Goal: Task Accomplishment & Management: Complete application form

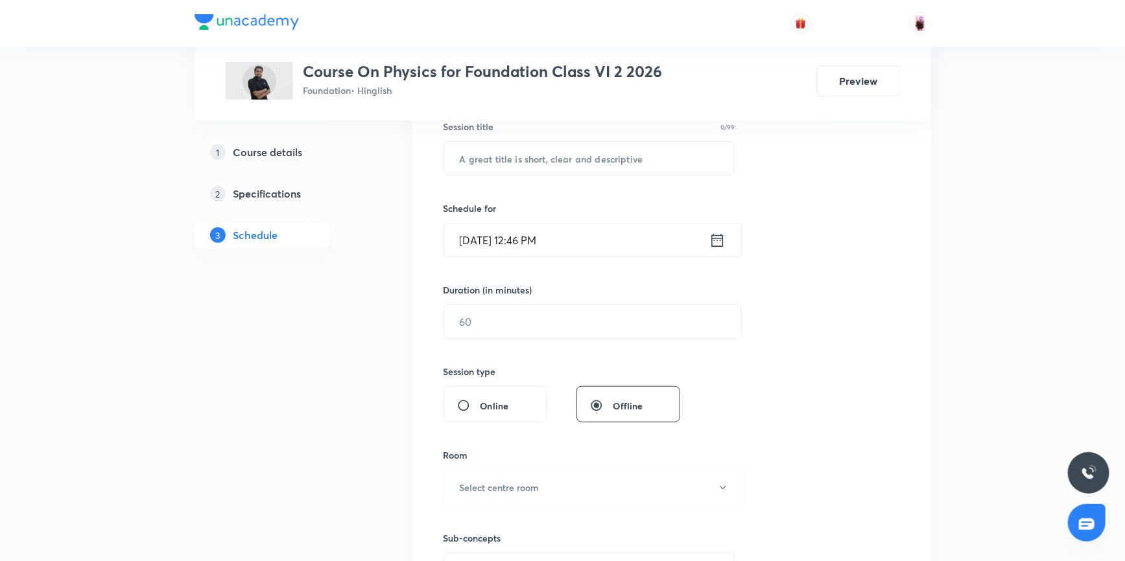
scroll to position [227, 0]
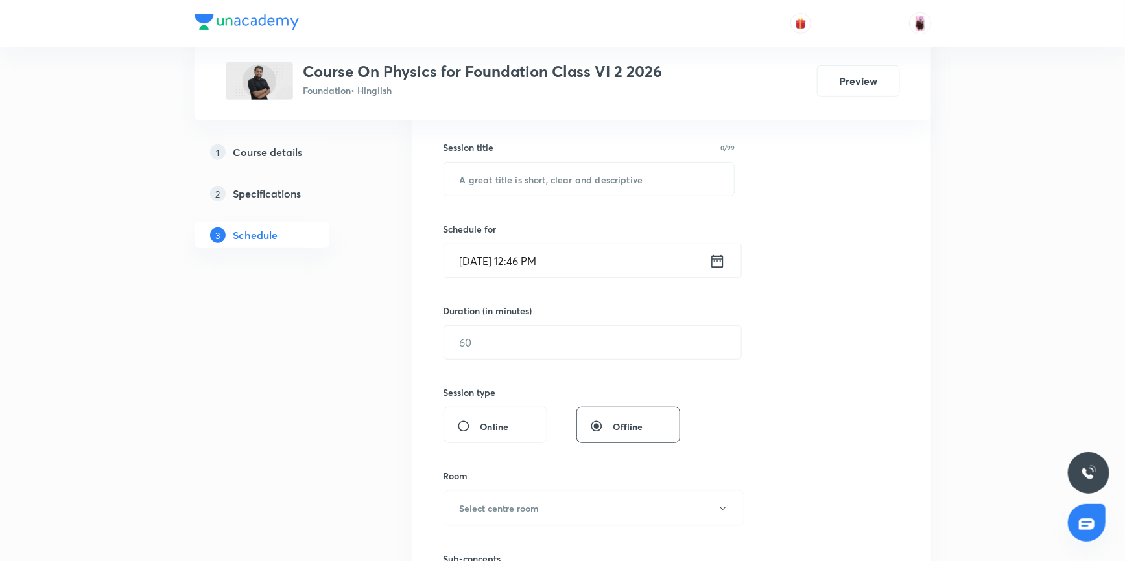
click at [719, 262] on icon at bounding box center [717, 261] width 16 height 18
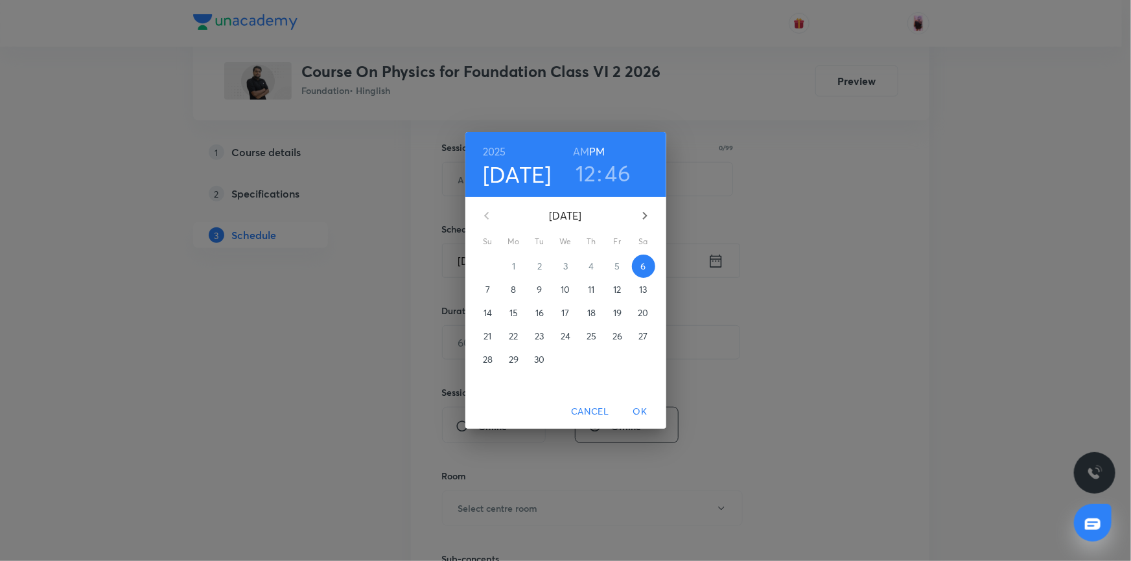
click at [590, 173] on h3 "12" at bounding box center [586, 172] width 21 height 27
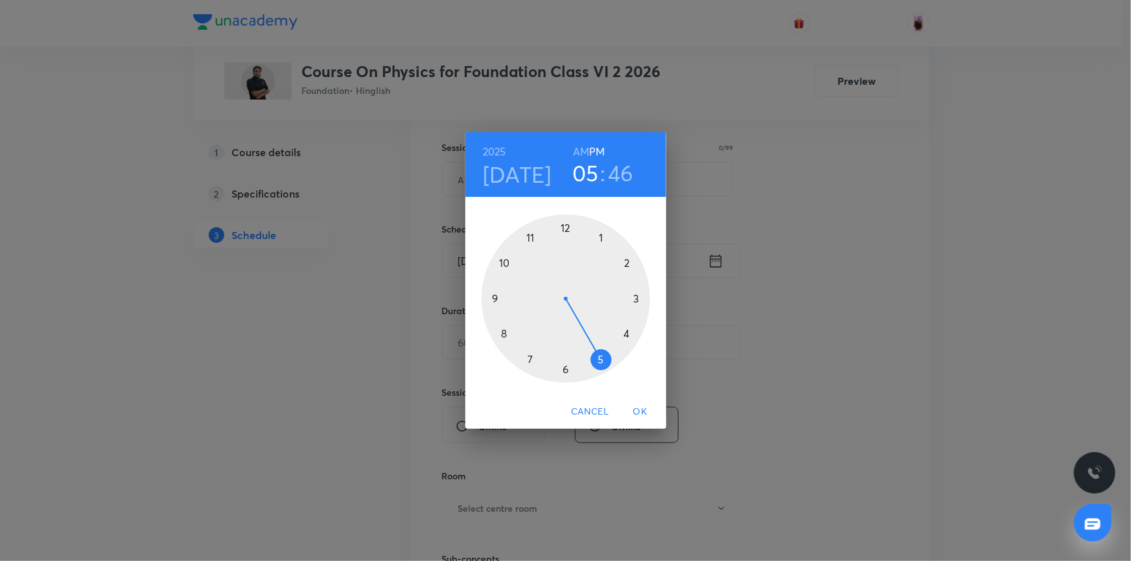
drag, startPoint x: 567, startPoint y: 226, endPoint x: 587, endPoint y: 336, distance: 111.9
click at [587, 336] on div at bounding box center [566, 299] width 169 height 169
click at [498, 298] on div at bounding box center [566, 299] width 169 height 169
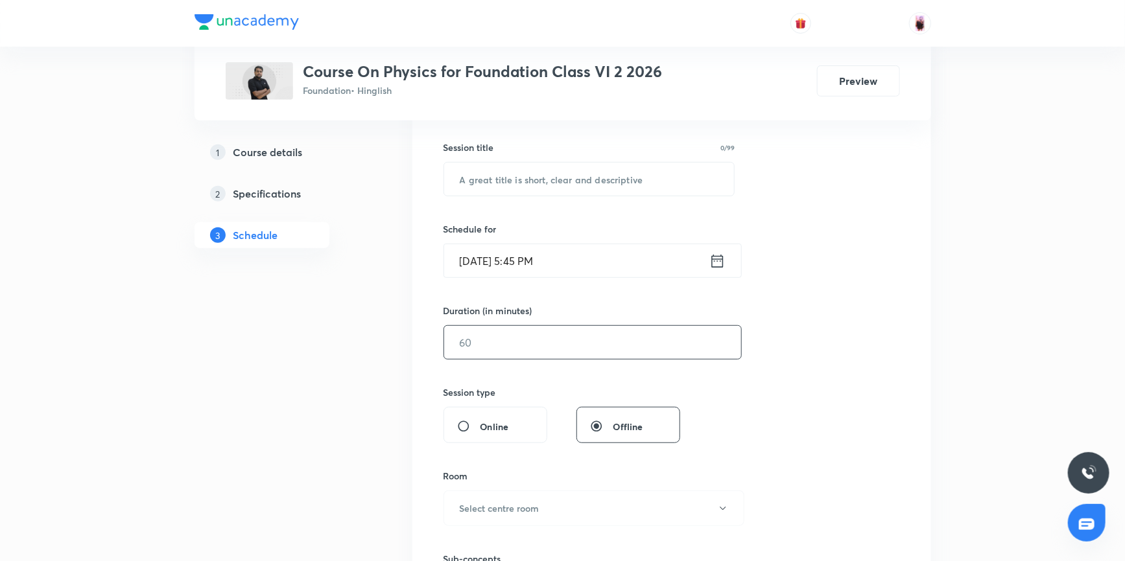
click at [522, 345] on input "text" at bounding box center [592, 342] width 297 height 33
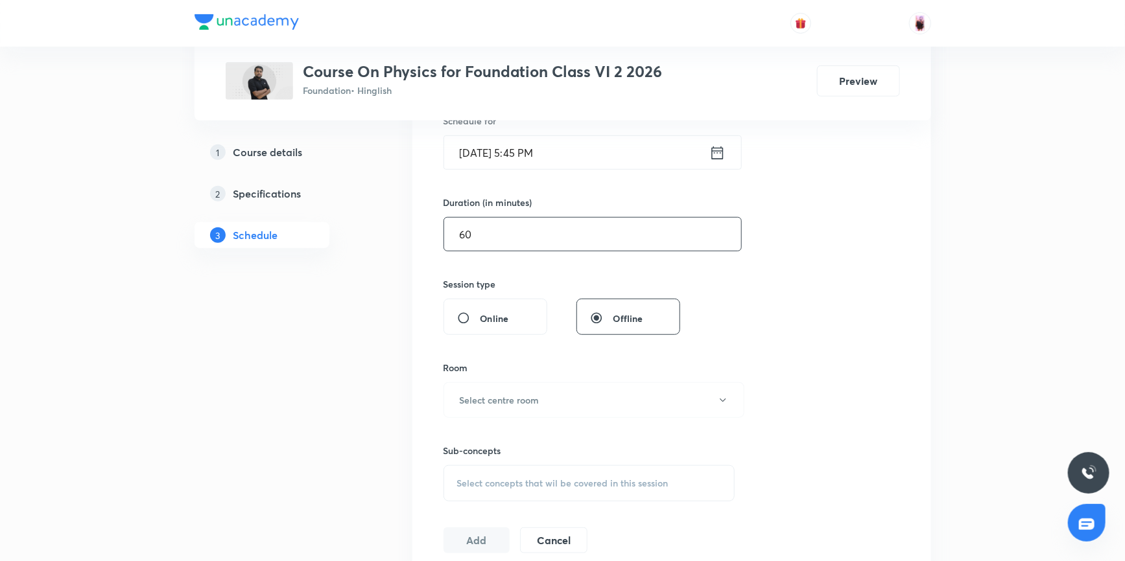
scroll to position [345, 0]
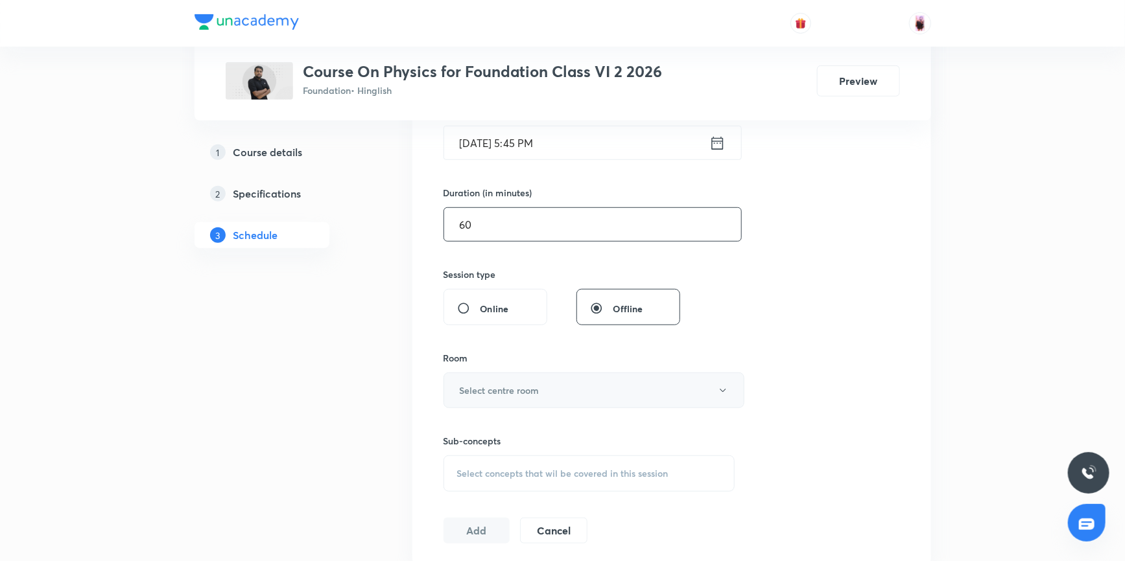
type input "60"
click at [545, 392] on button "Select centre room" at bounding box center [593, 391] width 301 height 36
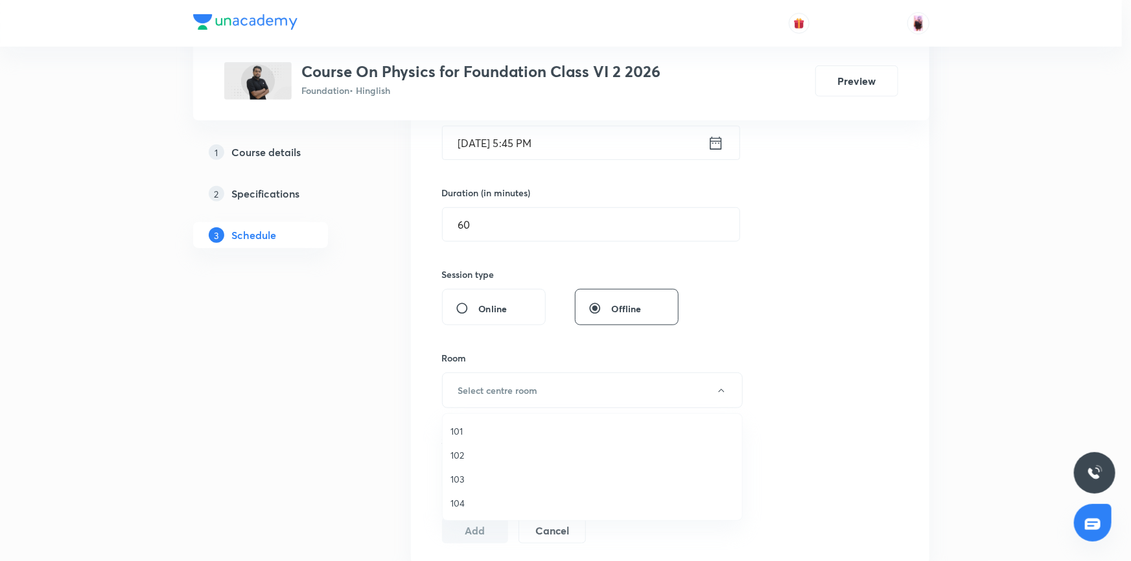
click at [463, 430] on span "101" at bounding box center [592, 432] width 284 height 14
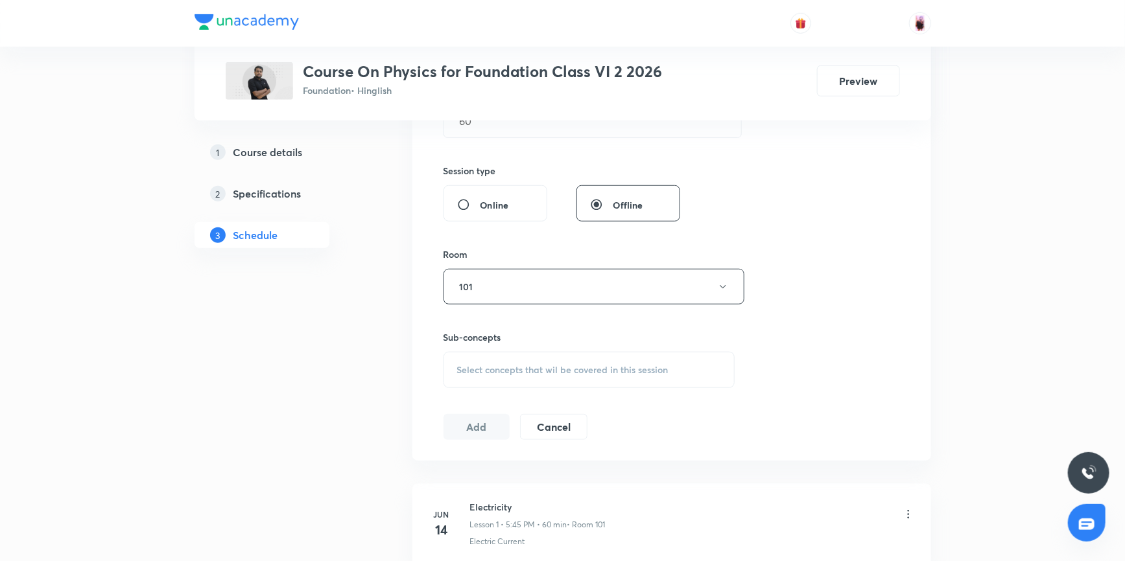
scroll to position [463, 0]
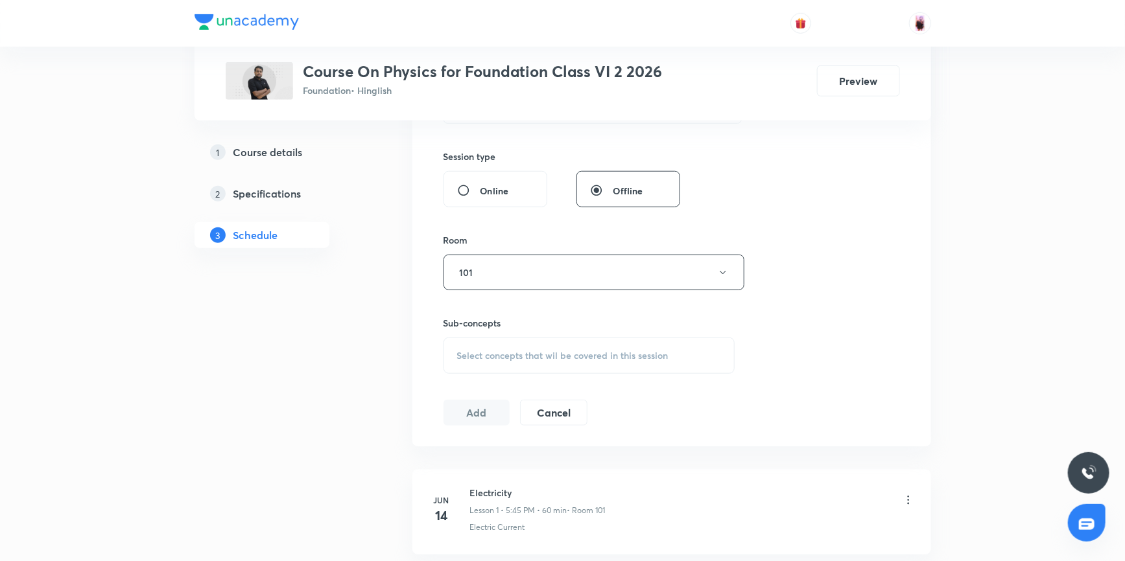
click at [539, 362] on div "Select concepts that wil be covered in this session" at bounding box center [589, 356] width 292 height 36
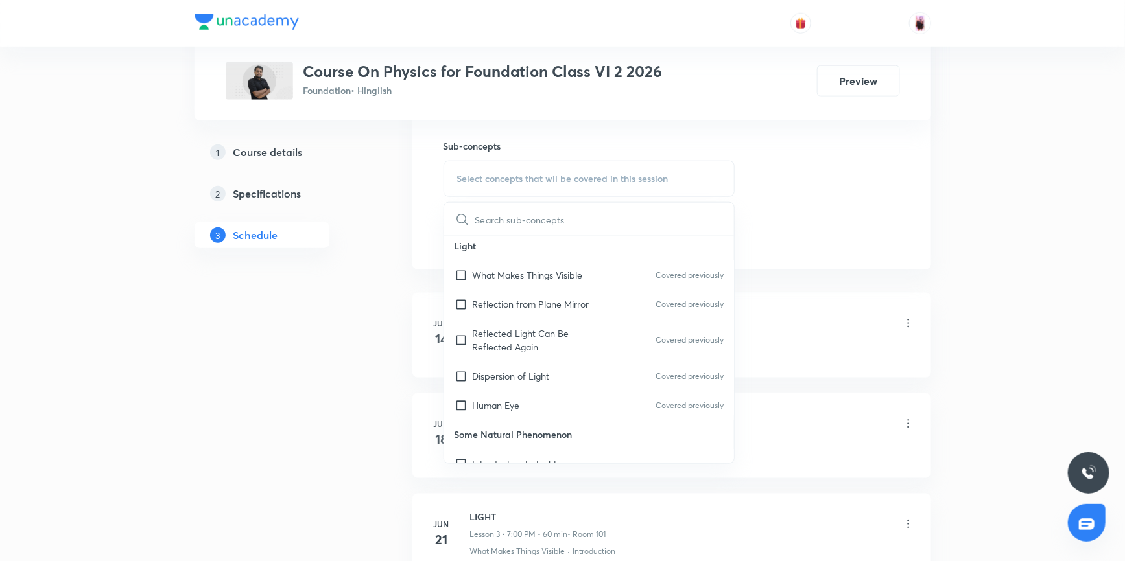
scroll to position [0, 0]
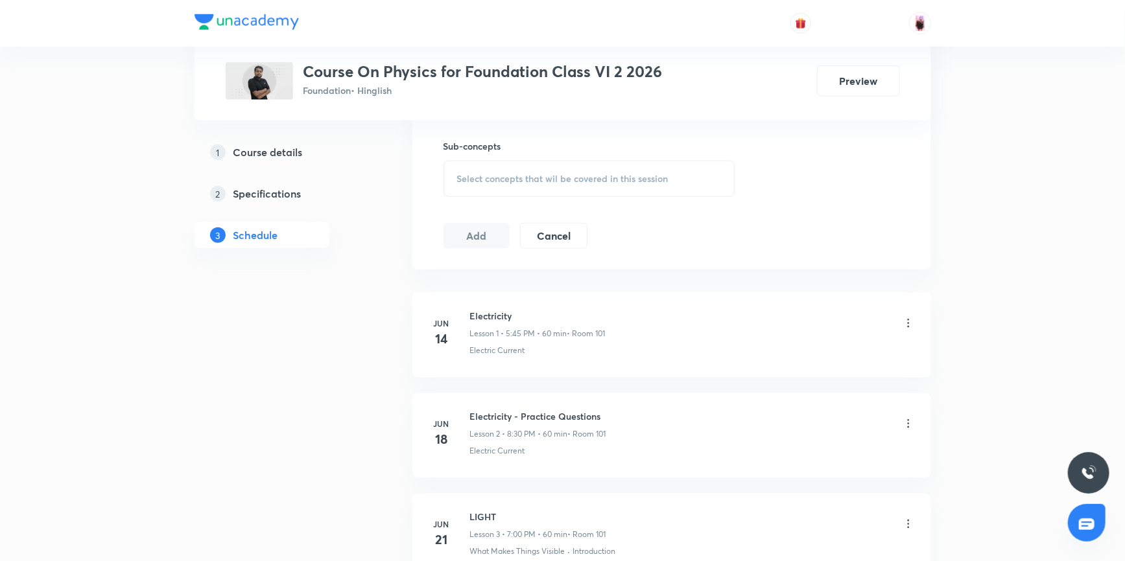
click at [534, 185] on div "Select concepts that wil be covered in this session" at bounding box center [589, 179] width 292 height 36
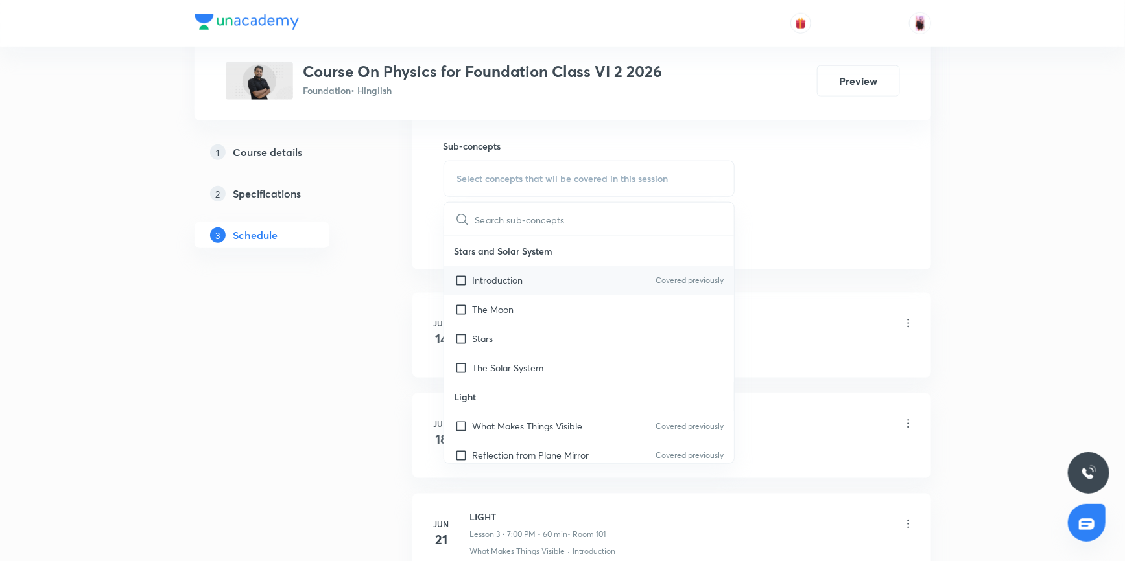
click at [487, 276] on p "Introduction" at bounding box center [498, 281] width 51 height 14
checkbox input "true"
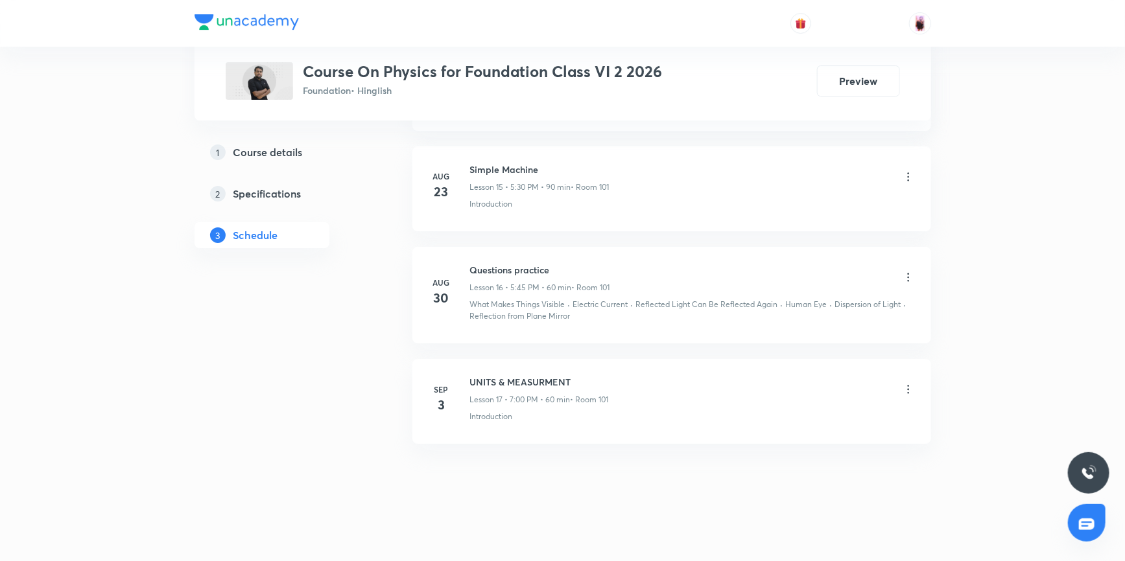
scroll to position [2245, 0]
drag, startPoint x: 471, startPoint y: 376, endPoint x: 574, endPoint y: 378, distance: 103.1
click at [574, 378] on h6 "UNITS & MEASURMENT" at bounding box center [539, 382] width 139 height 14
copy h6 "UNITS & MEASURMENT"
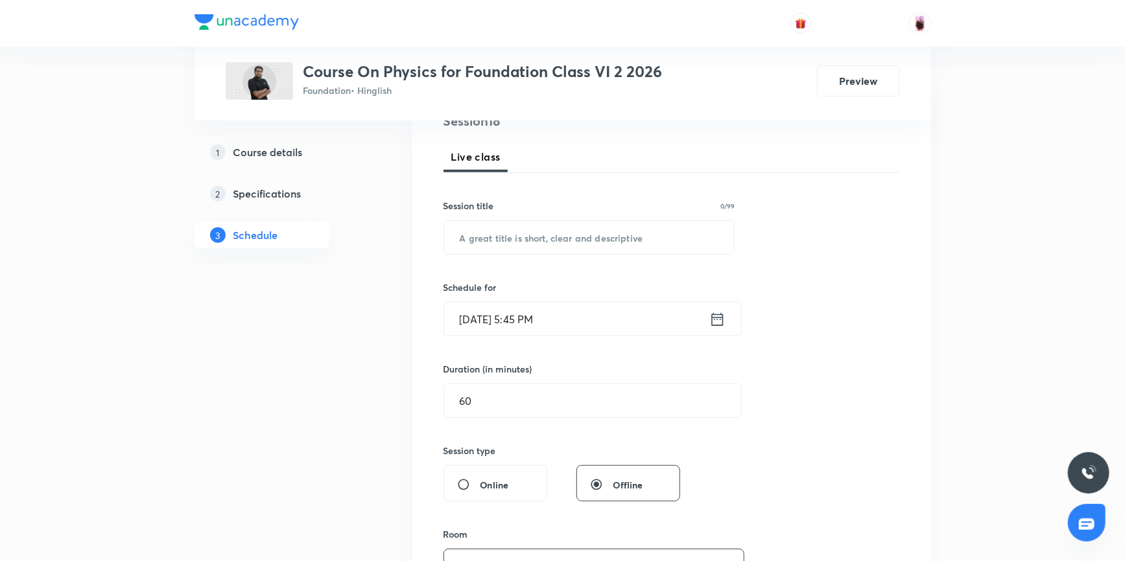
scroll to position [65, 0]
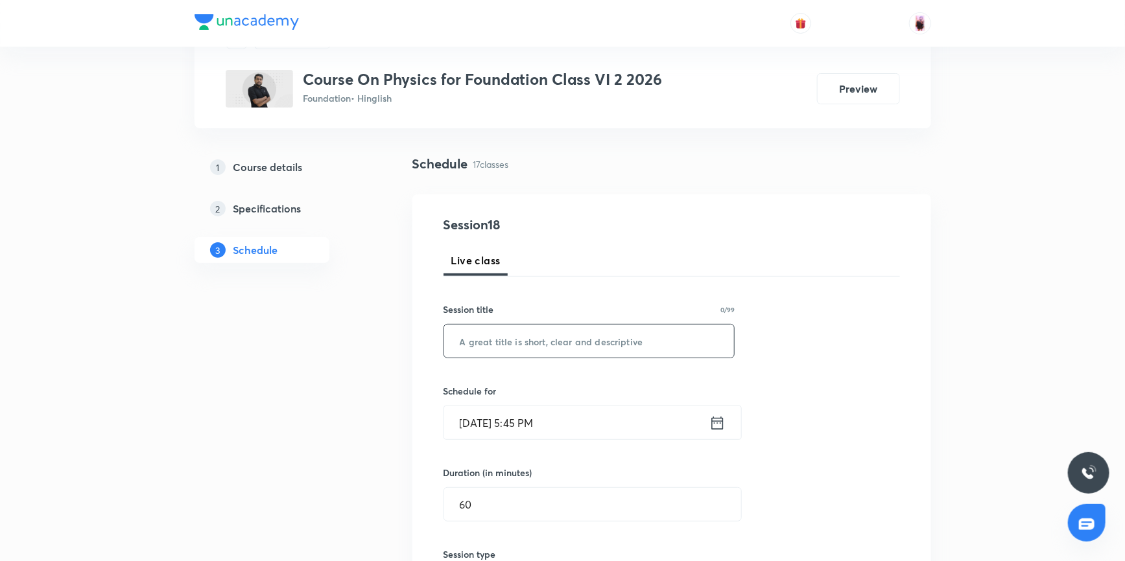
click at [528, 339] on input "text" at bounding box center [589, 341] width 290 height 33
paste input "UNITS & MEASURMENT"
click at [502, 341] on input "UNITS & MEASURMENT" at bounding box center [589, 341] width 290 height 33
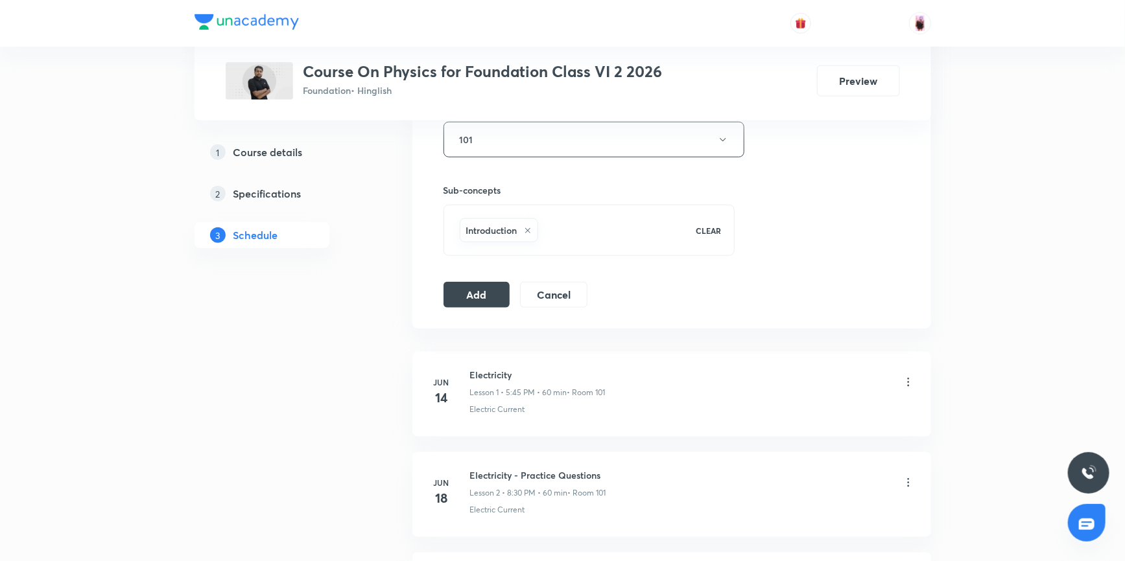
scroll to position [478, 0]
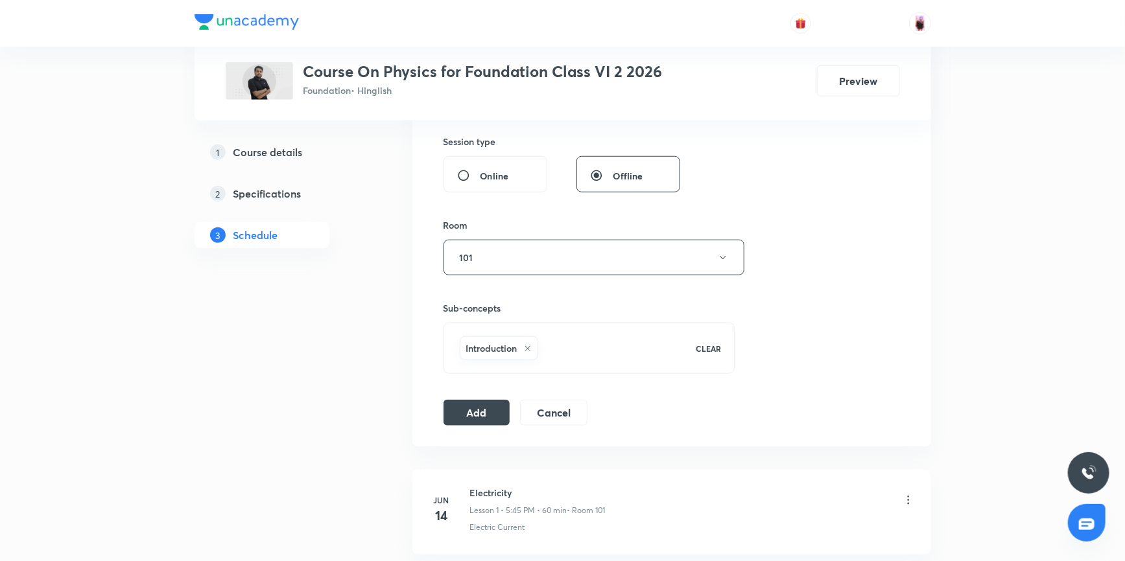
type input "MEASURMENT"
click at [548, 348] on div "Introduction" at bounding box center [569, 348] width 225 height 29
checkbox input "true"
type input "f"
checkbox input "true"
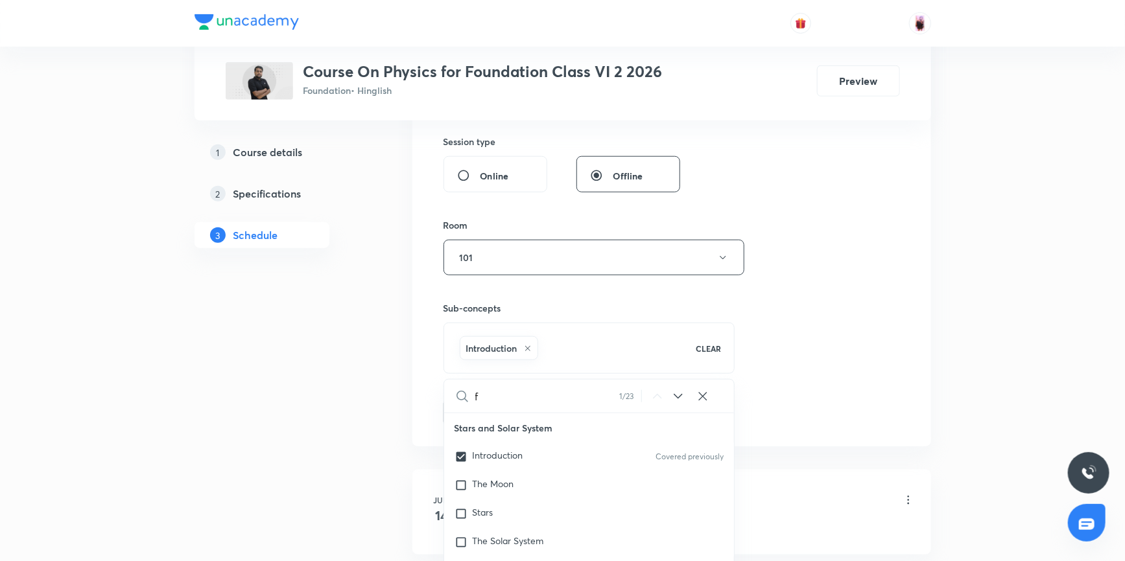
scroll to position [47, 0]
type input "fu"
checkbox input "true"
type input "fun"
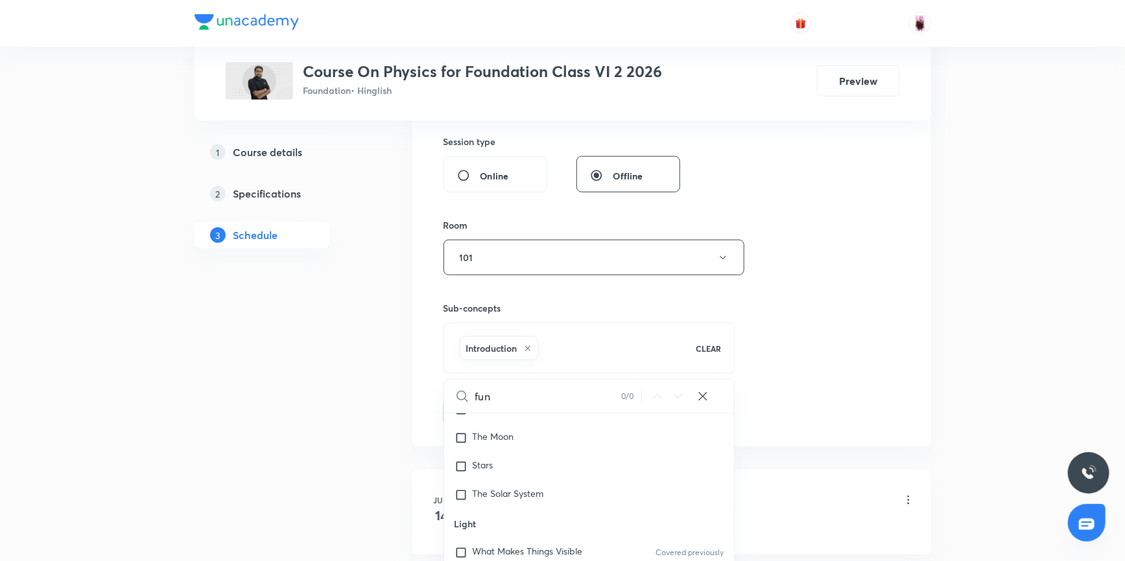
checkbox input "true"
type input "fu"
checkbox input "true"
type input "f"
checkbox input "true"
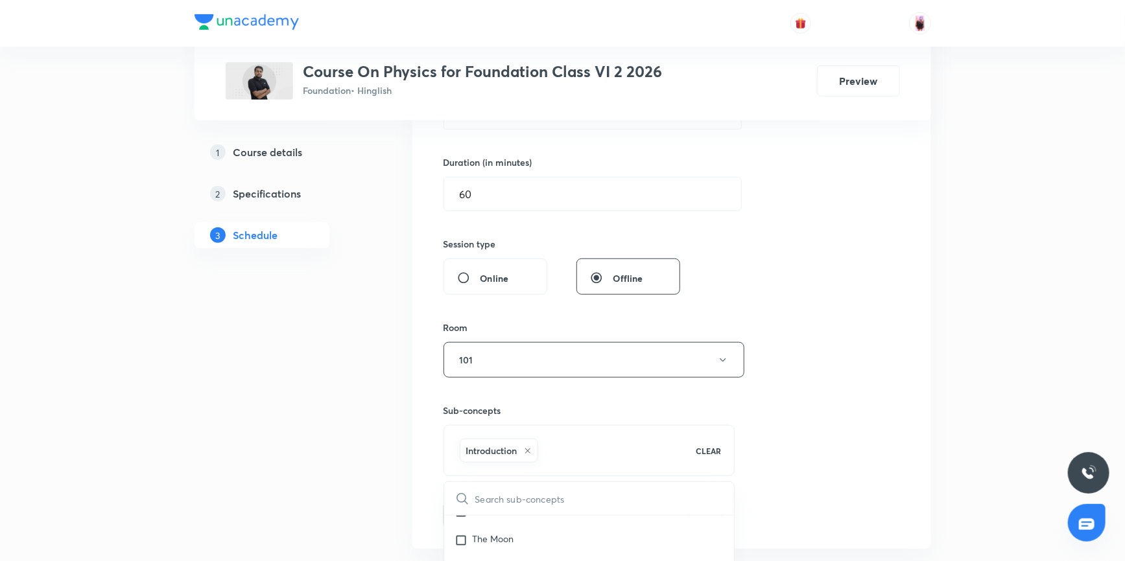
scroll to position [478, 0]
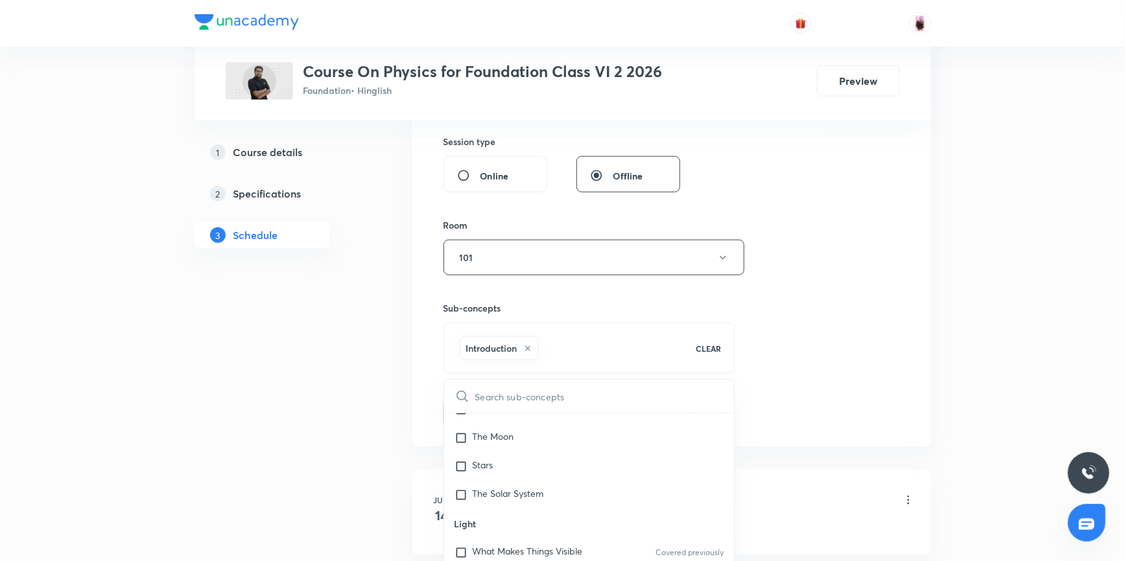
type input "m"
checkbox input "true"
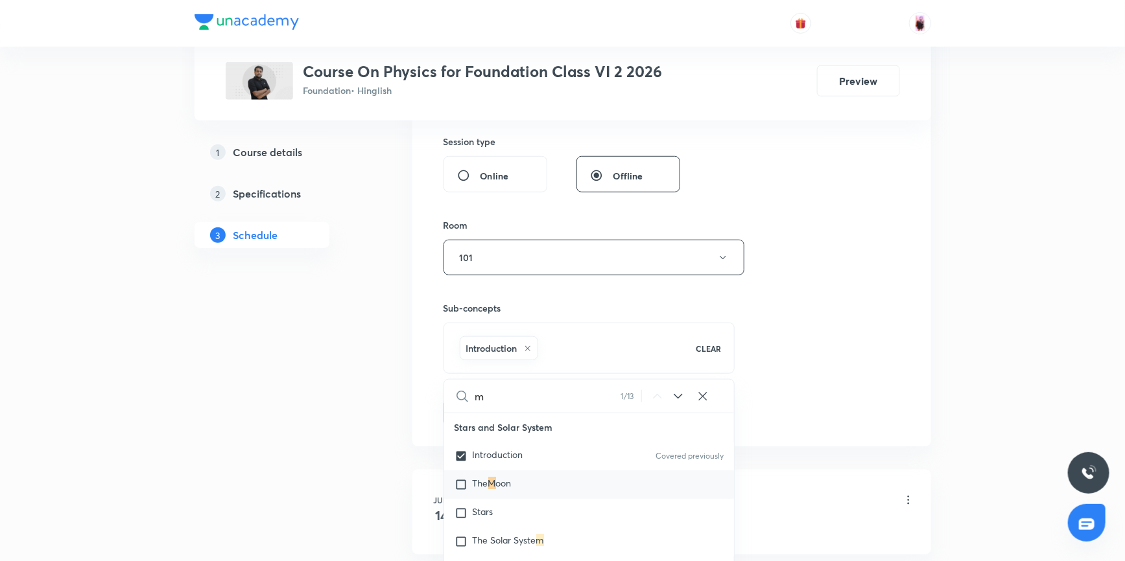
scroll to position [0, 0]
type input "me"
checkbox input "true"
type input "mea"
checkbox input "true"
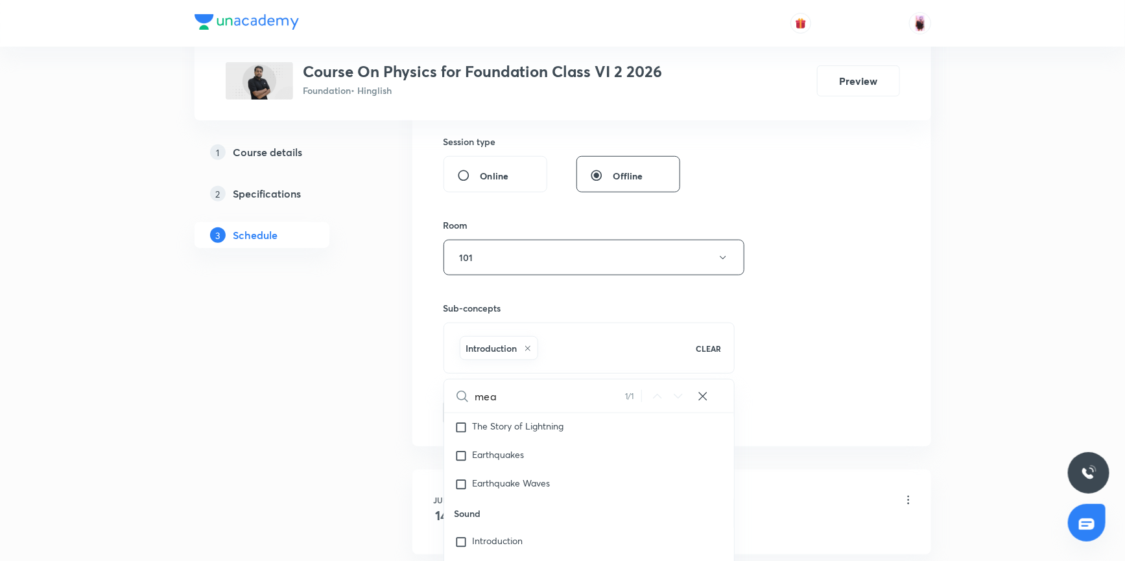
scroll to position [513, 0]
type input "me"
checkbox input "true"
type input "m"
checkbox input "true"
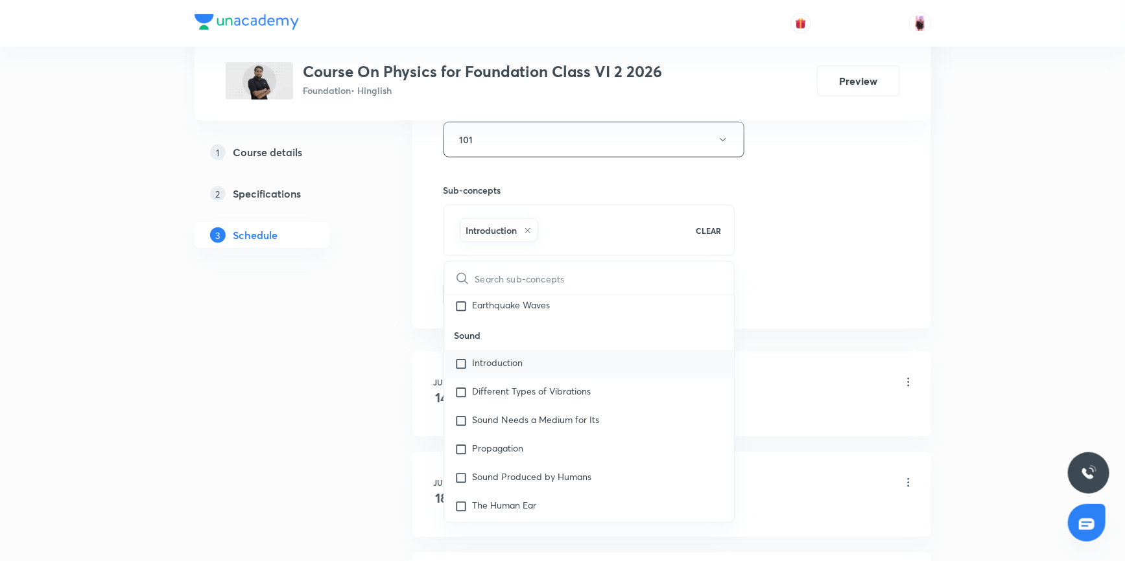
scroll to position [530, 0]
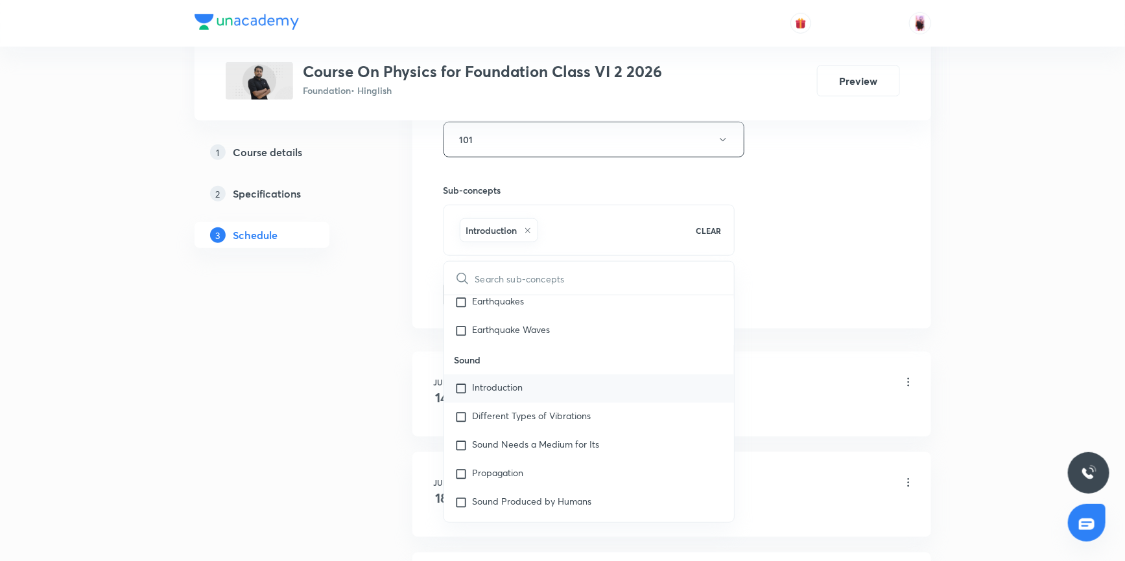
click at [493, 385] on p "Introduction" at bounding box center [498, 388] width 51 height 13
checkbox input "true"
click at [531, 229] on icon at bounding box center [528, 231] width 8 height 8
checkbox input "false"
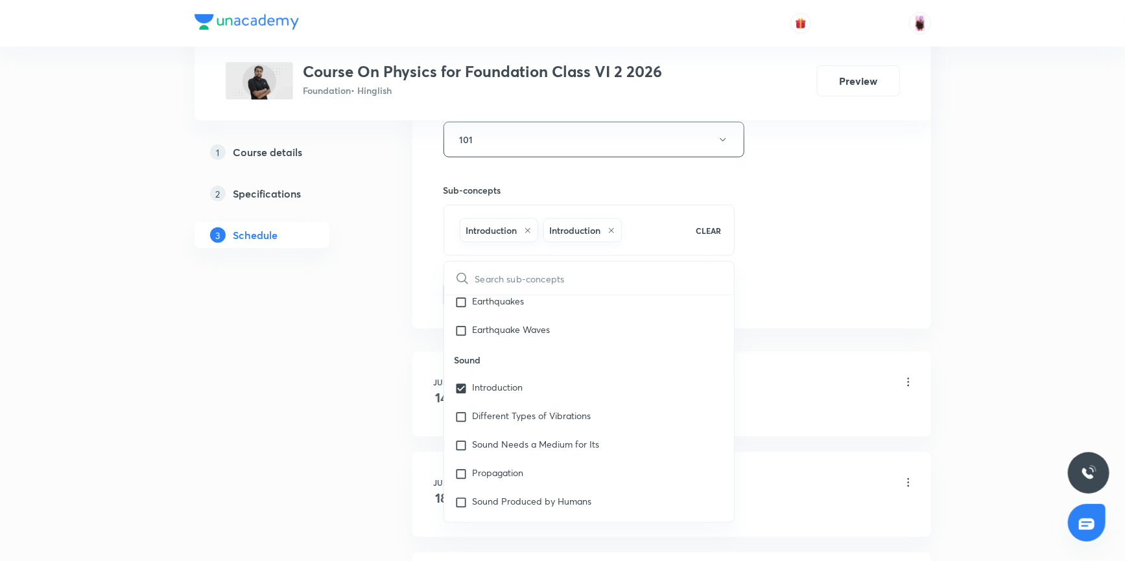
checkbox input "true"
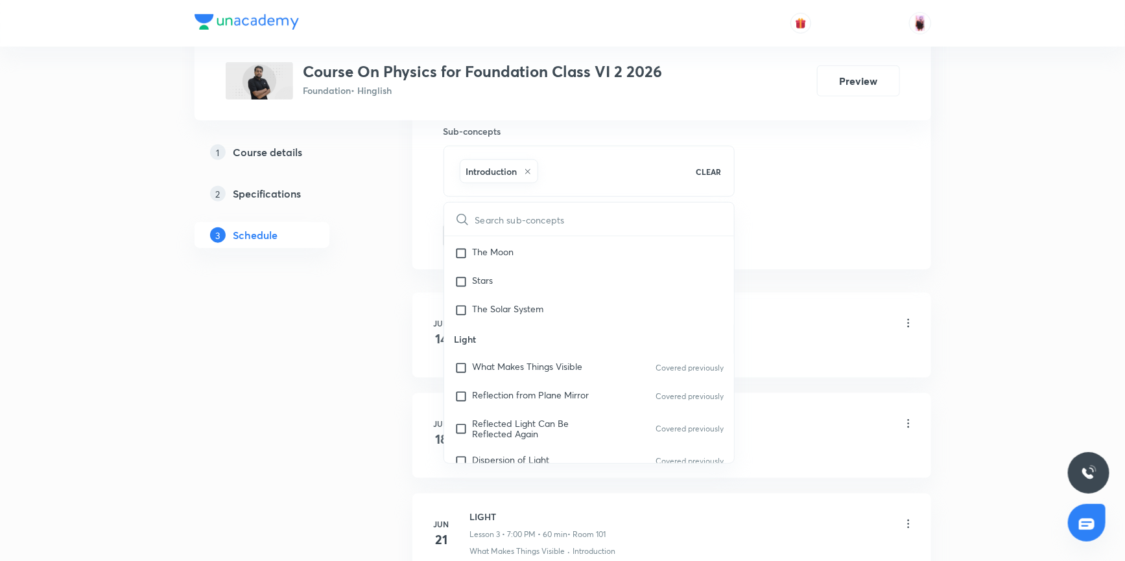
scroll to position [0, 0]
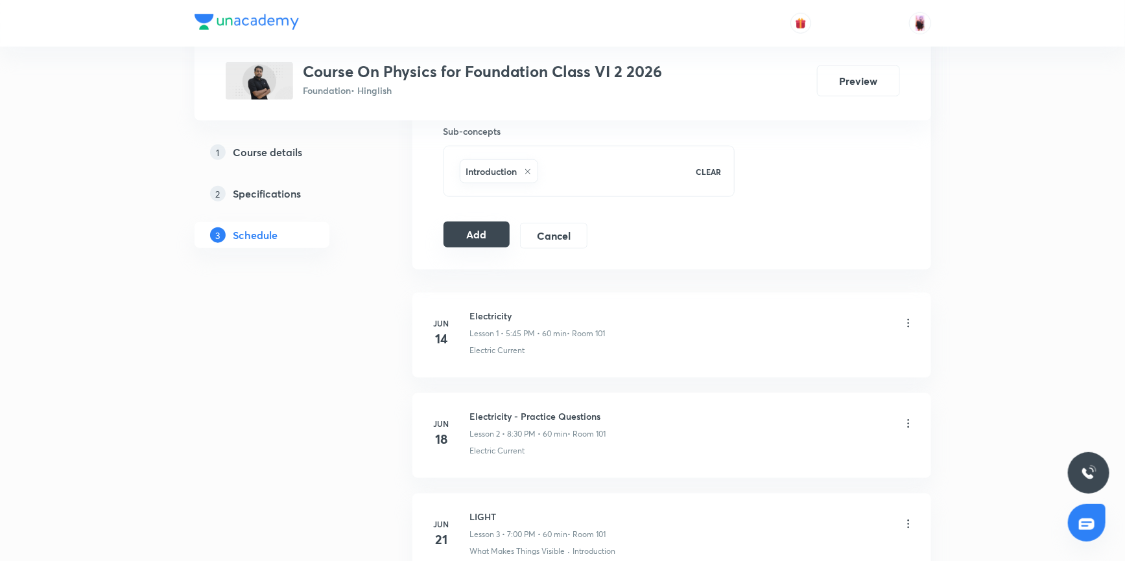
click at [482, 229] on button "Add" at bounding box center [476, 235] width 67 height 26
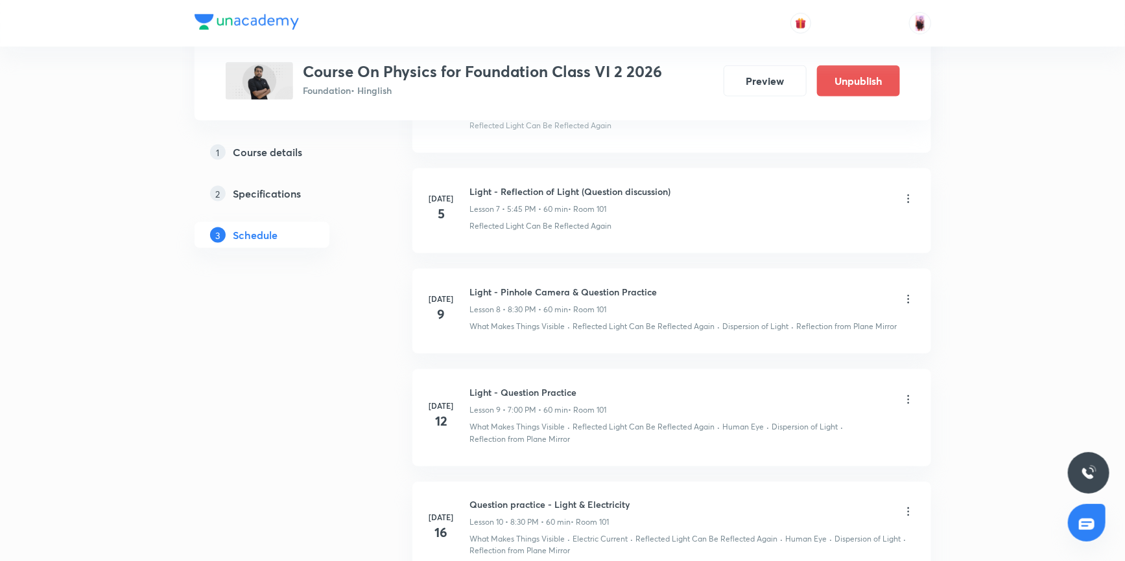
scroll to position [949, 0]
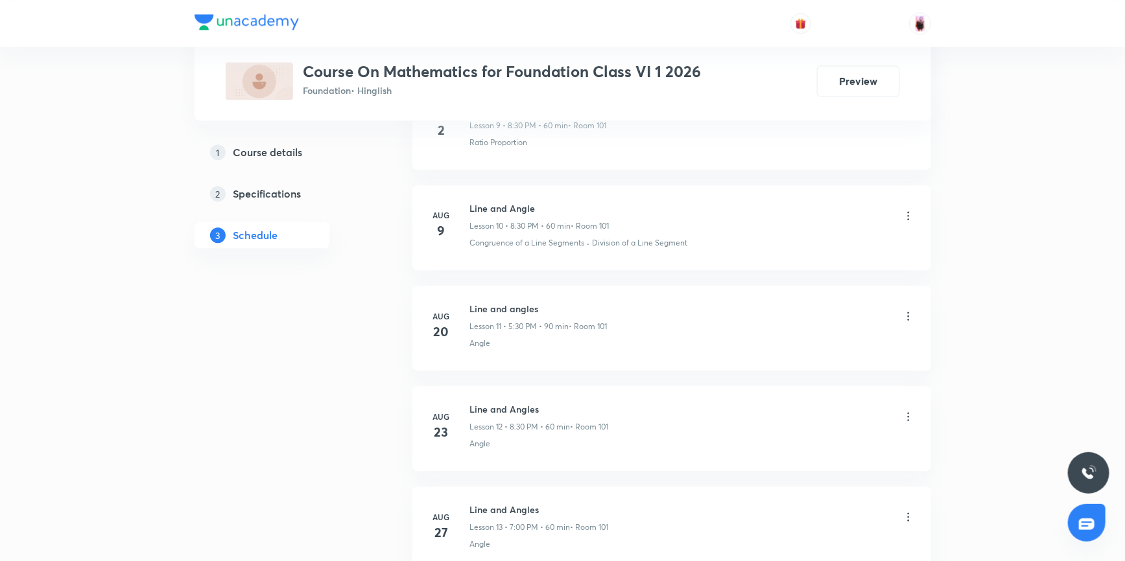
scroll to position [1782, 0]
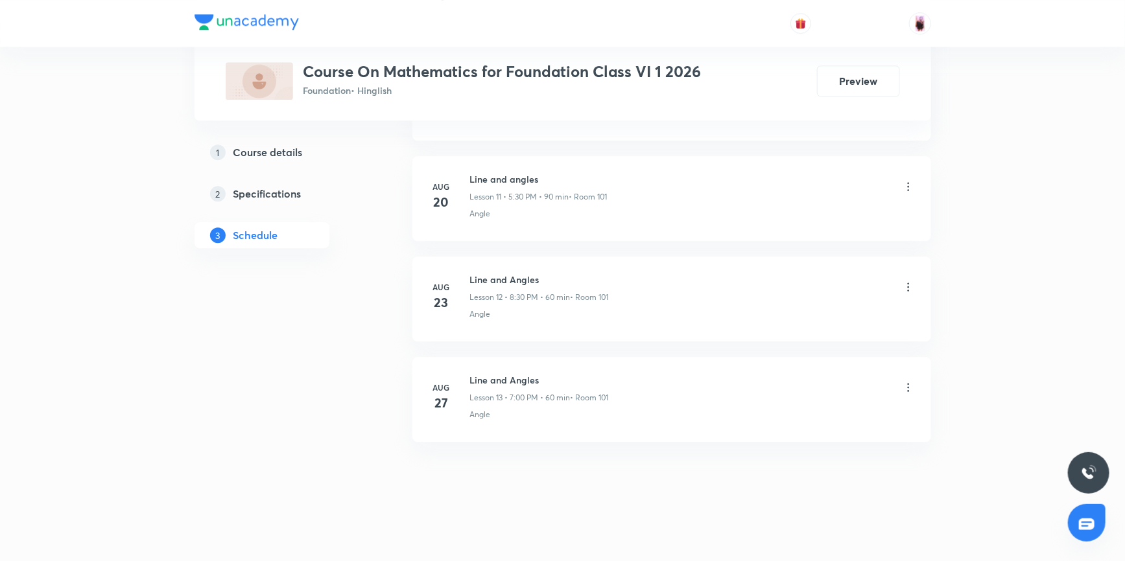
click at [270, 152] on h5 "Course details" at bounding box center [267, 153] width 69 height 16
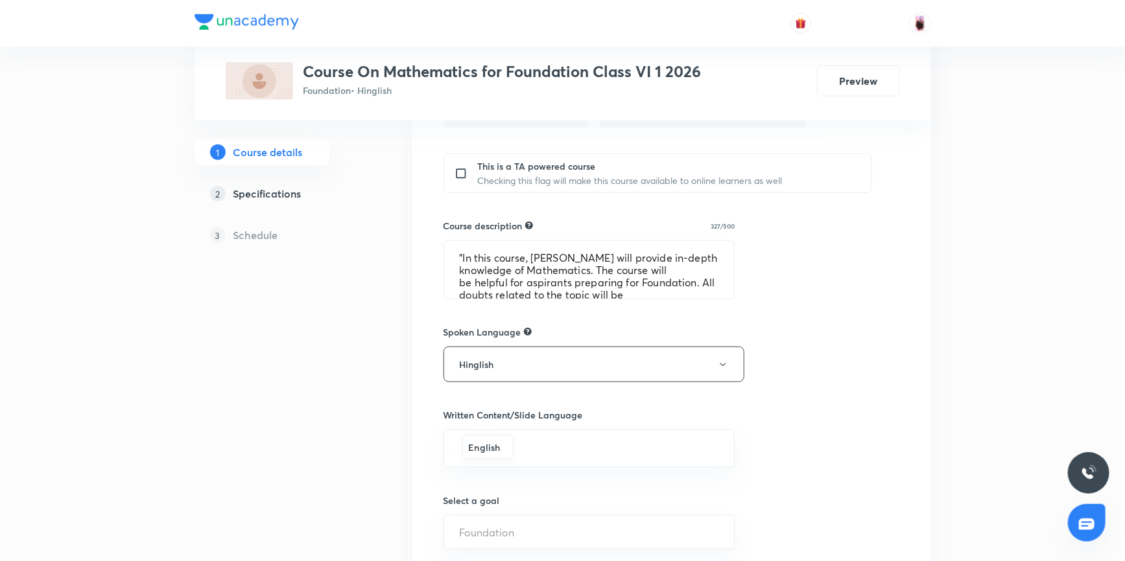
scroll to position [484, 0]
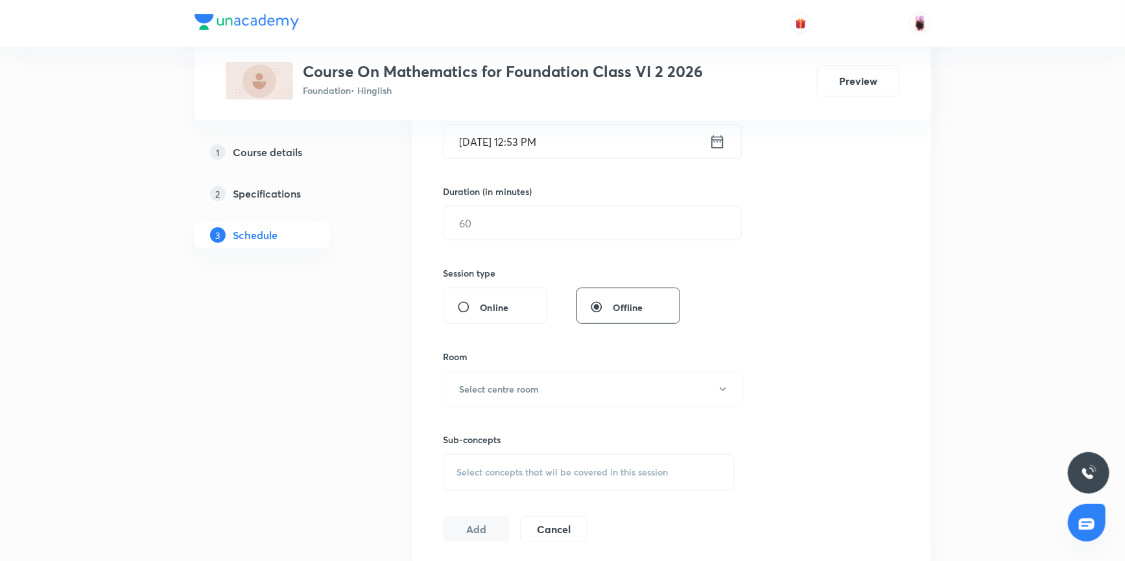
scroll to position [324, 0]
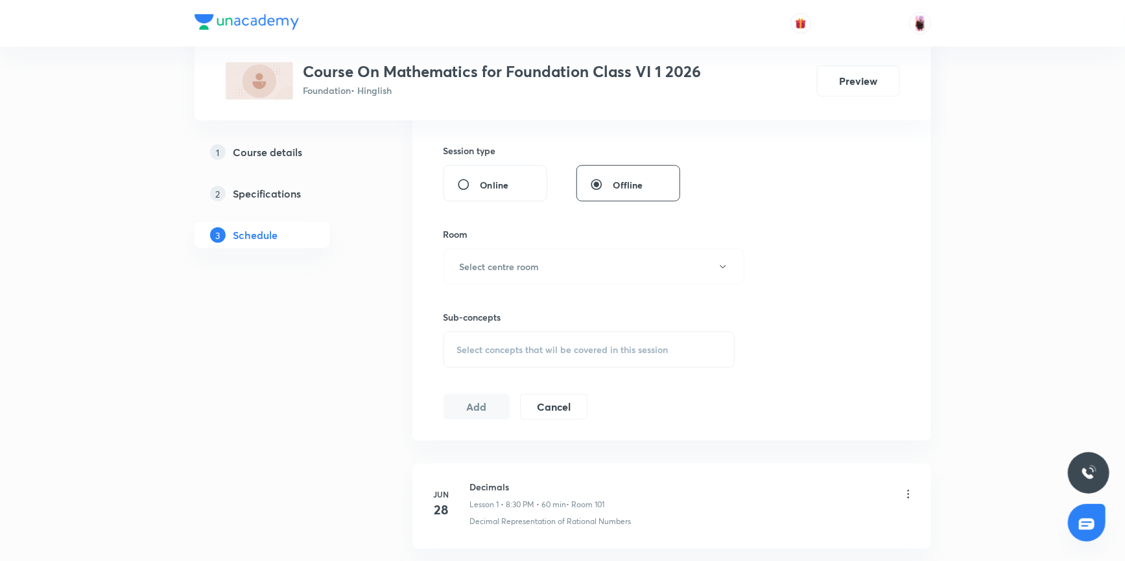
scroll to position [471, 0]
click at [530, 345] on span "Select concepts that wil be covered in this session" at bounding box center [562, 347] width 211 height 10
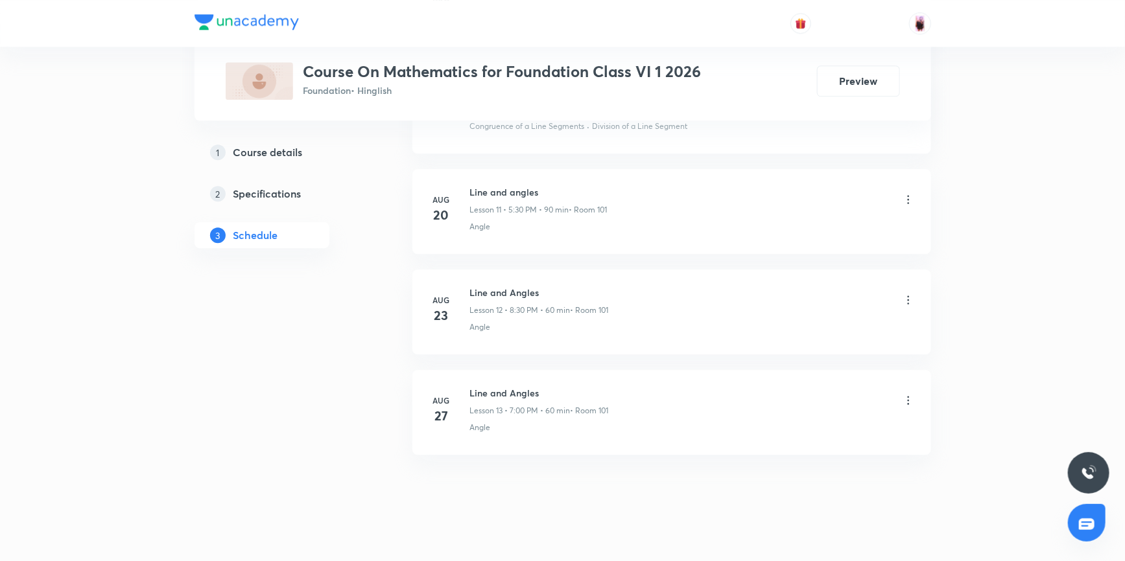
scroll to position [1782, 0]
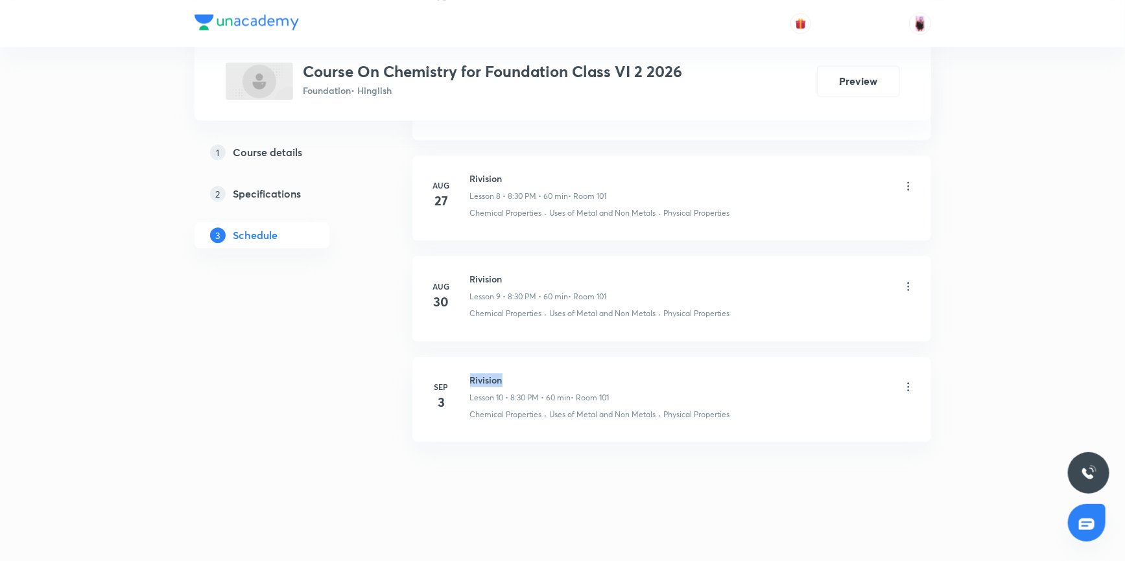
drag, startPoint x: 469, startPoint y: 376, endPoint x: 508, endPoint y: 377, distance: 38.2
click at [508, 377] on h6 "Rivision" at bounding box center [539, 380] width 139 height 14
copy h6 "Rivision"
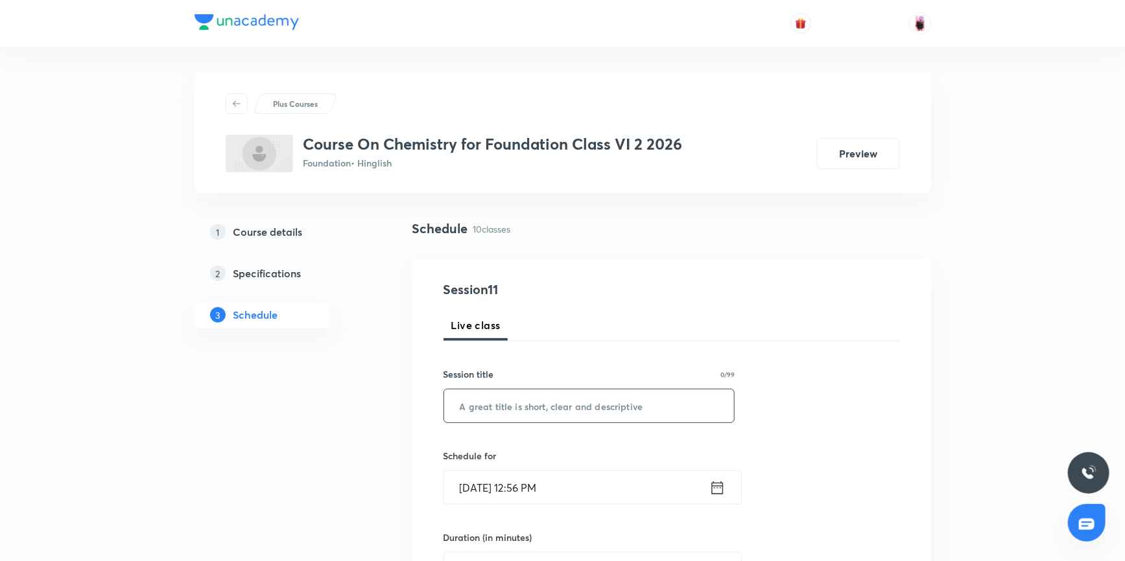
scroll to position [117, 0]
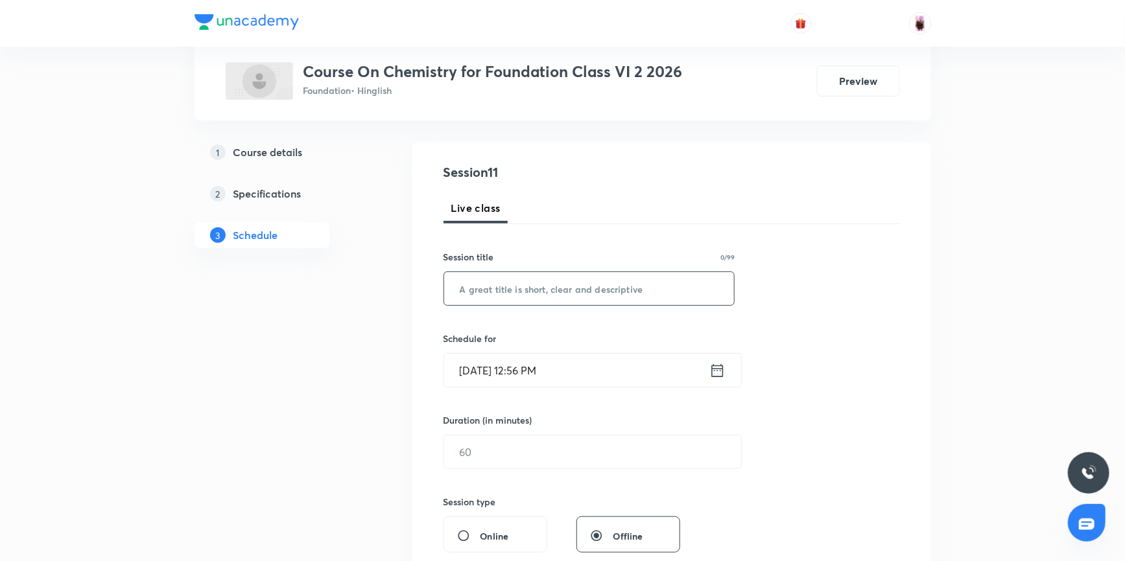
click at [507, 289] on input "text" at bounding box center [589, 288] width 290 height 33
paste input "Rivision"
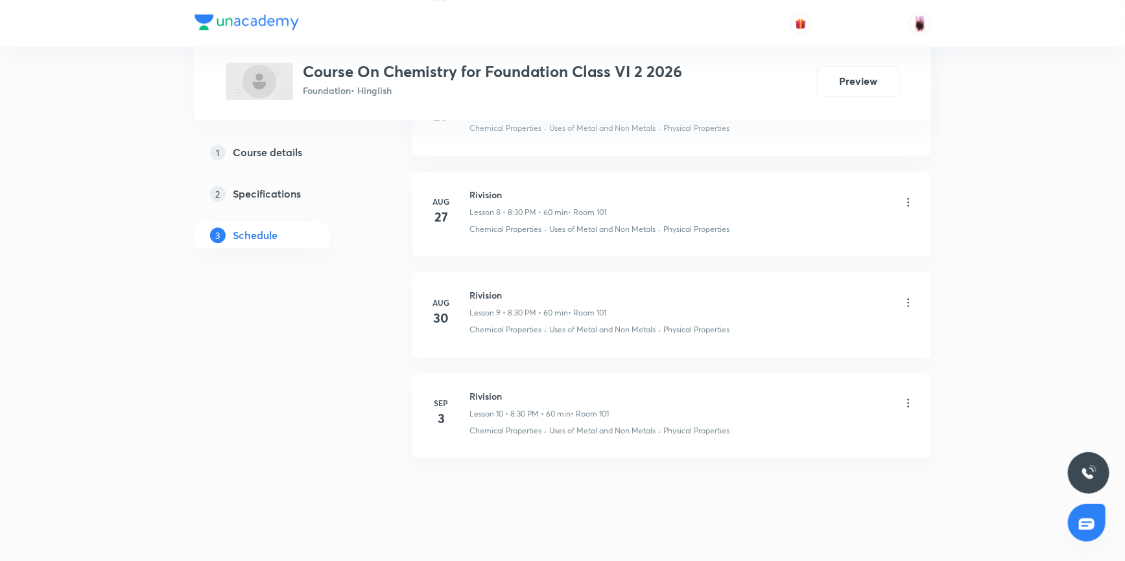
scroll to position [1481, 0]
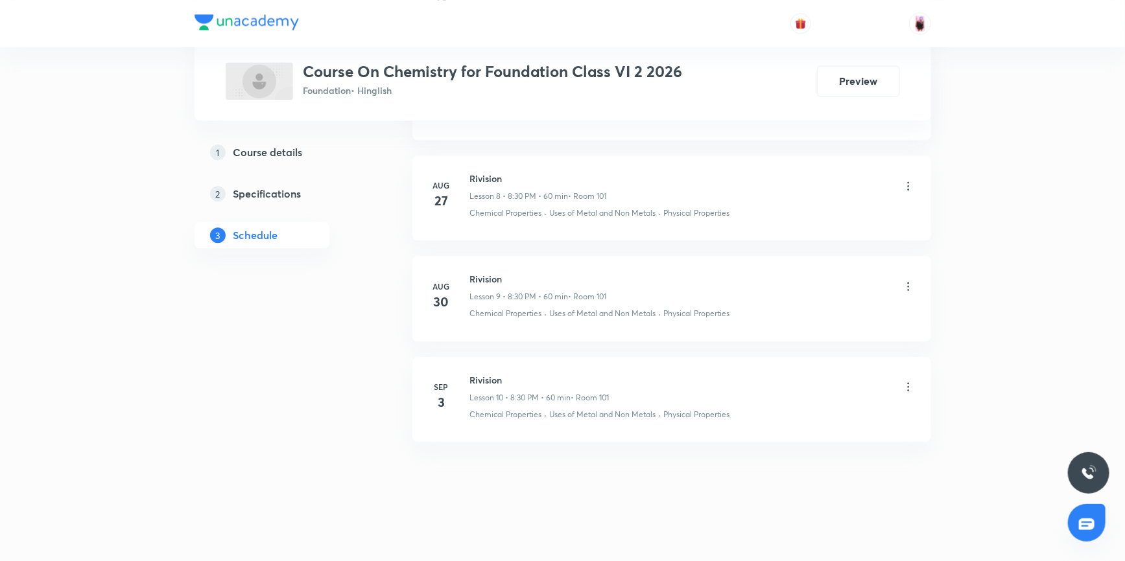
type input "Rivision"
drag, startPoint x: 471, startPoint y: 412, endPoint x: 544, endPoint y: 410, distance: 73.9
click at [544, 410] on div "Chemical Properties · Uses of Metal and Non Metals · Physical Properties" at bounding box center [692, 415] width 445 height 12
copy p "Chemical Properties"
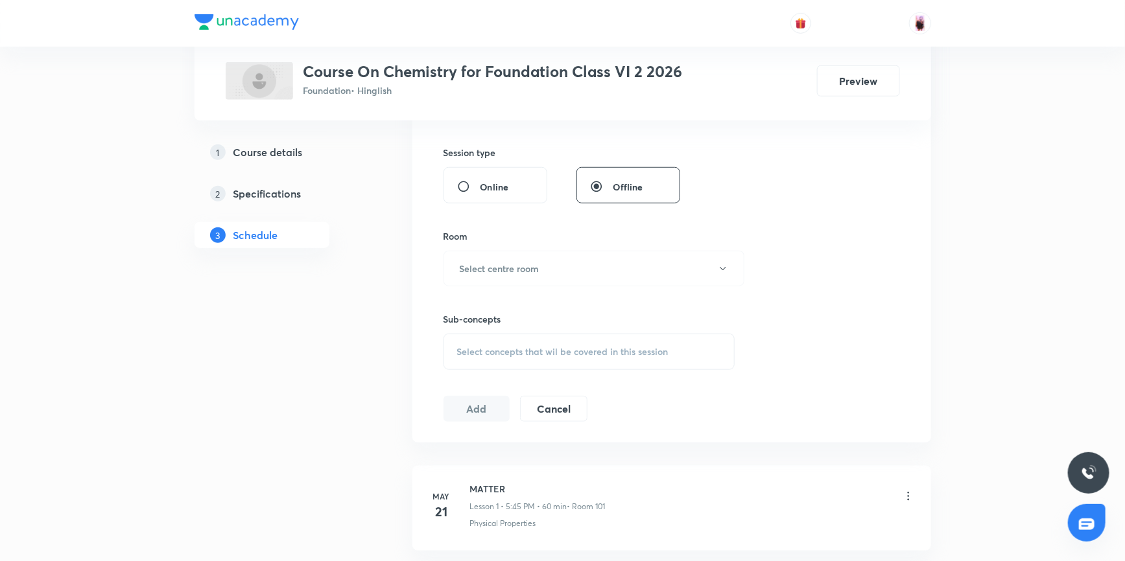
scroll to position [480, 0]
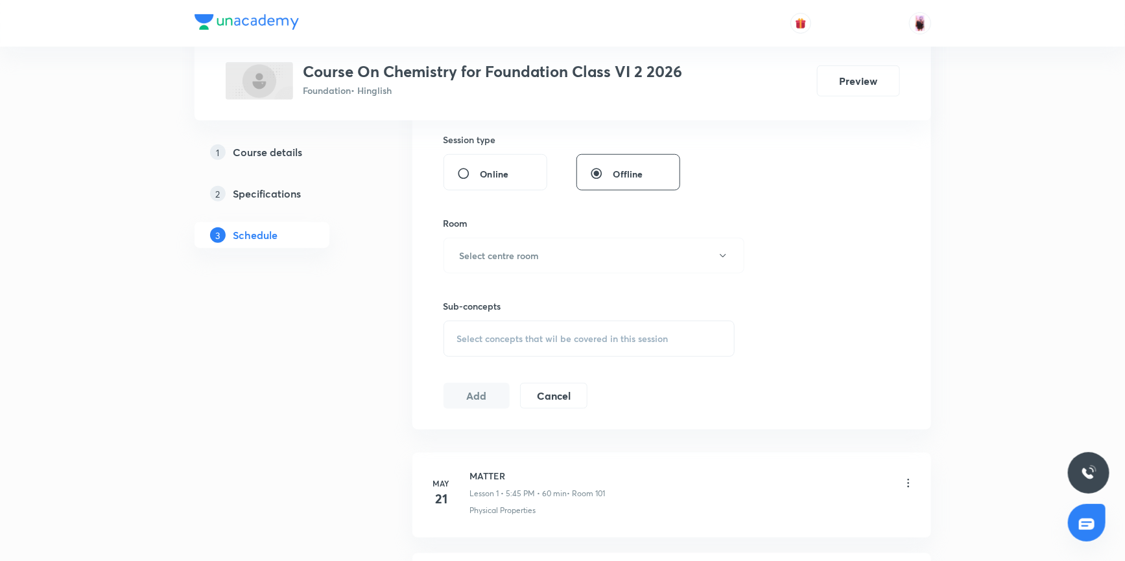
click at [532, 342] on span "Select concepts that wil be covered in this session" at bounding box center [562, 339] width 211 height 10
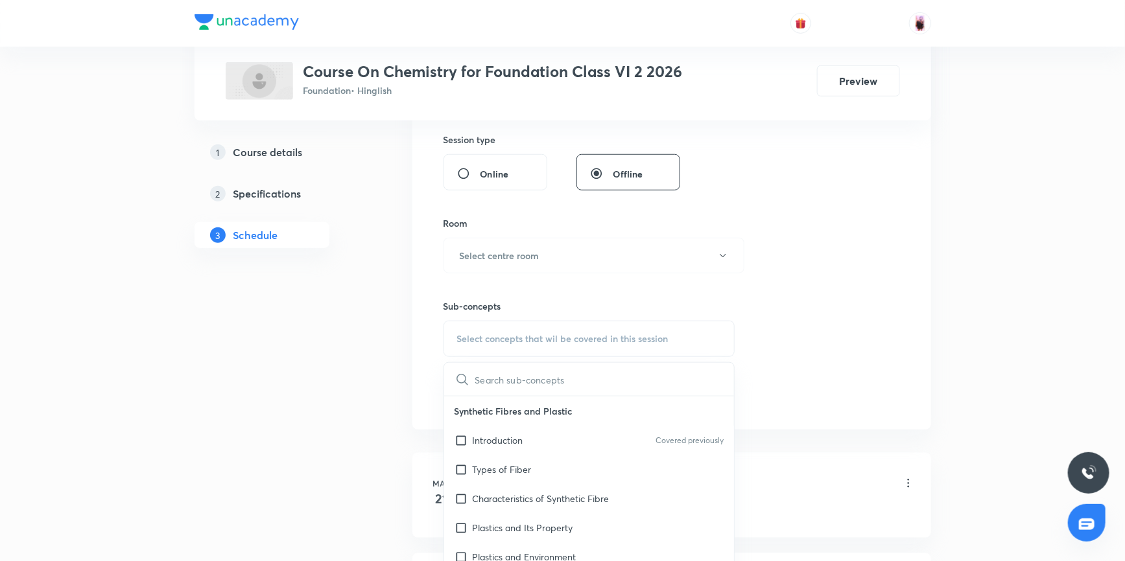
click at [520, 379] on input "text" at bounding box center [604, 379] width 259 height 33
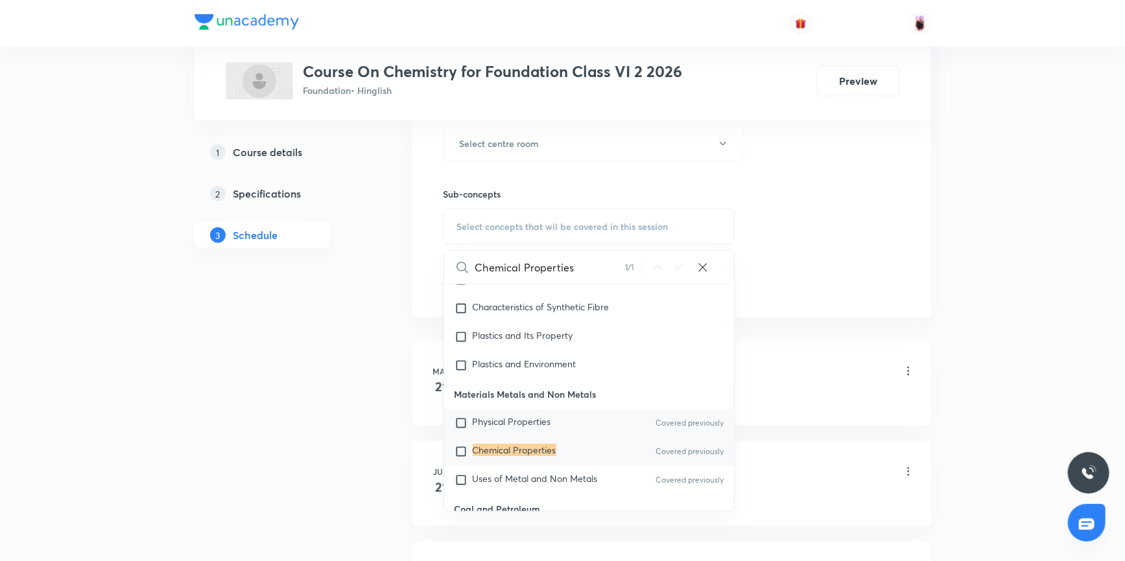
scroll to position [597, 0]
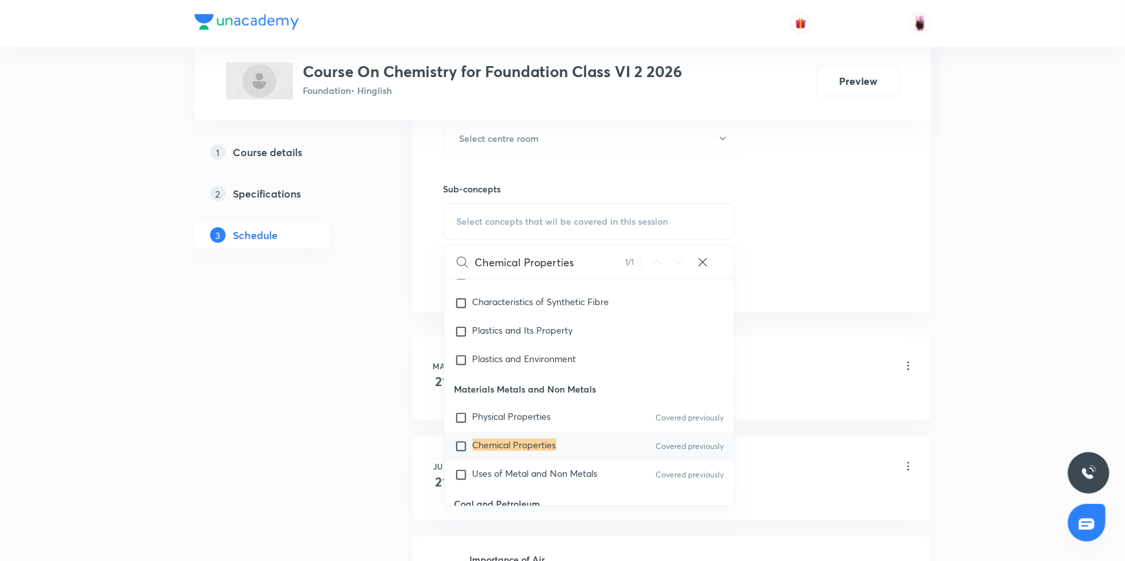
type input "Chemical Properties"
click at [462, 443] on input "checkbox" at bounding box center [463, 446] width 18 height 13
checkbox input "true"
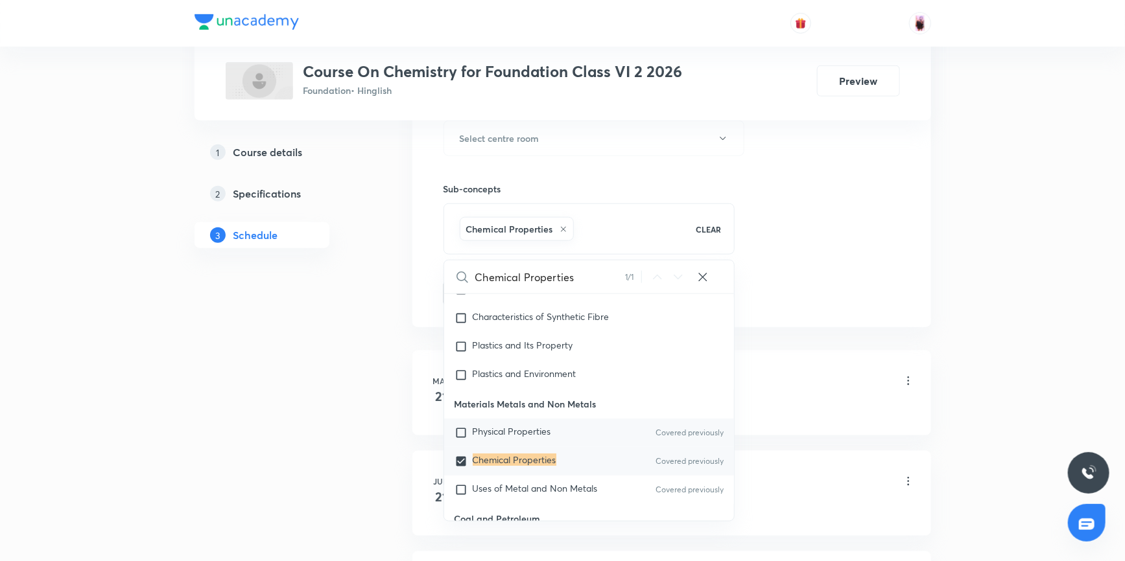
click at [465, 432] on input "checkbox" at bounding box center [463, 433] width 18 height 13
checkbox input "true"
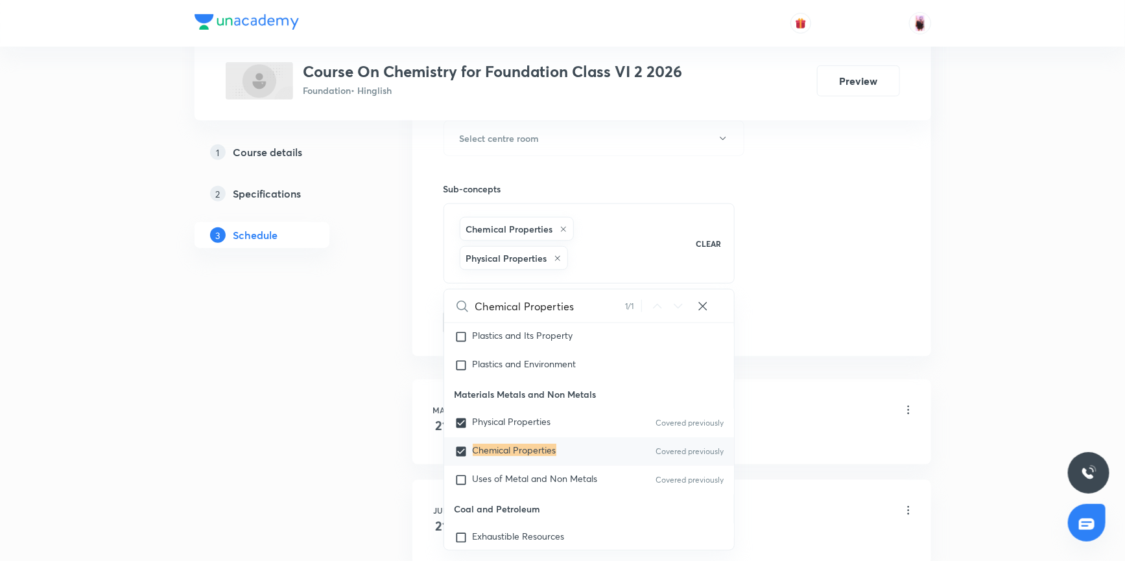
scroll to position [135, 0]
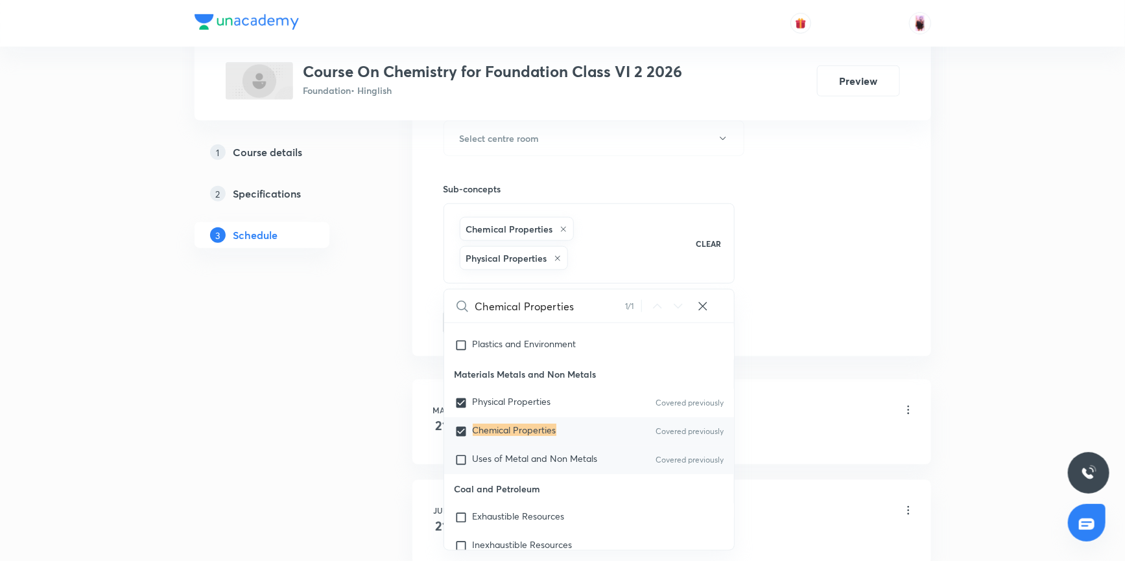
click at [460, 456] on input "checkbox" at bounding box center [463, 460] width 18 height 13
checkbox input "true"
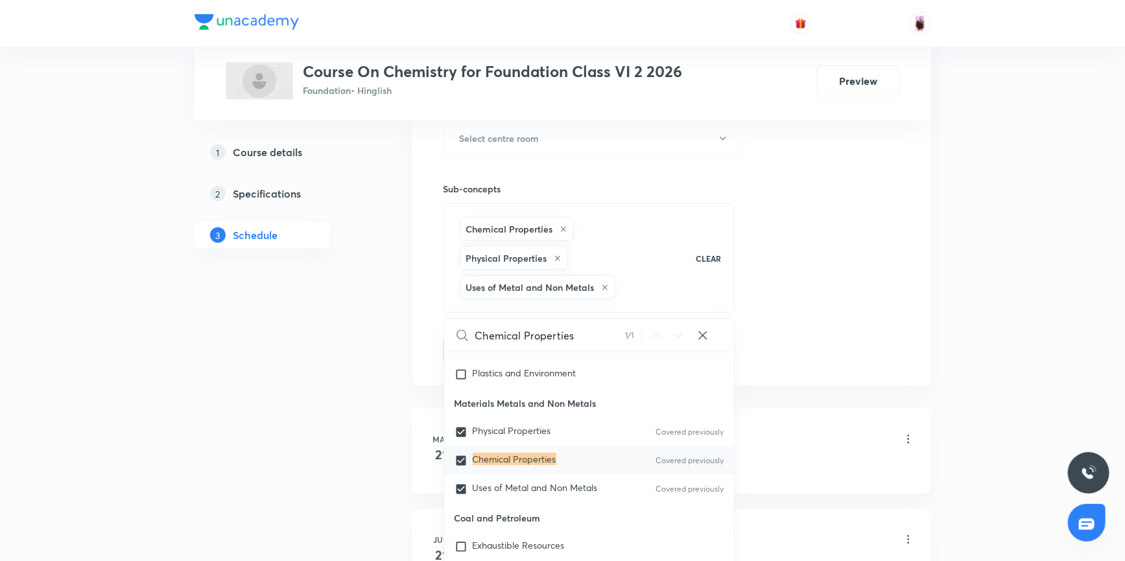
click at [848, 342] on div "Session 11 Live class Session title 8/99 Rivision ​ Schedule for Sep 6, 2025, 1…" at bounding box center [671, 24] width 456 height 682
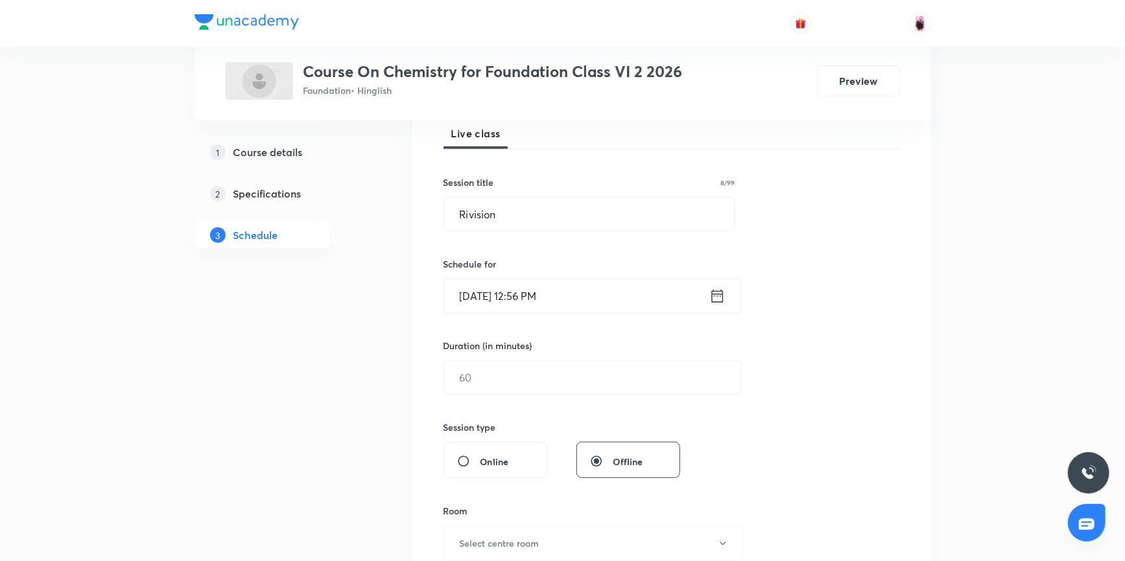
scroll to position [185, 0]
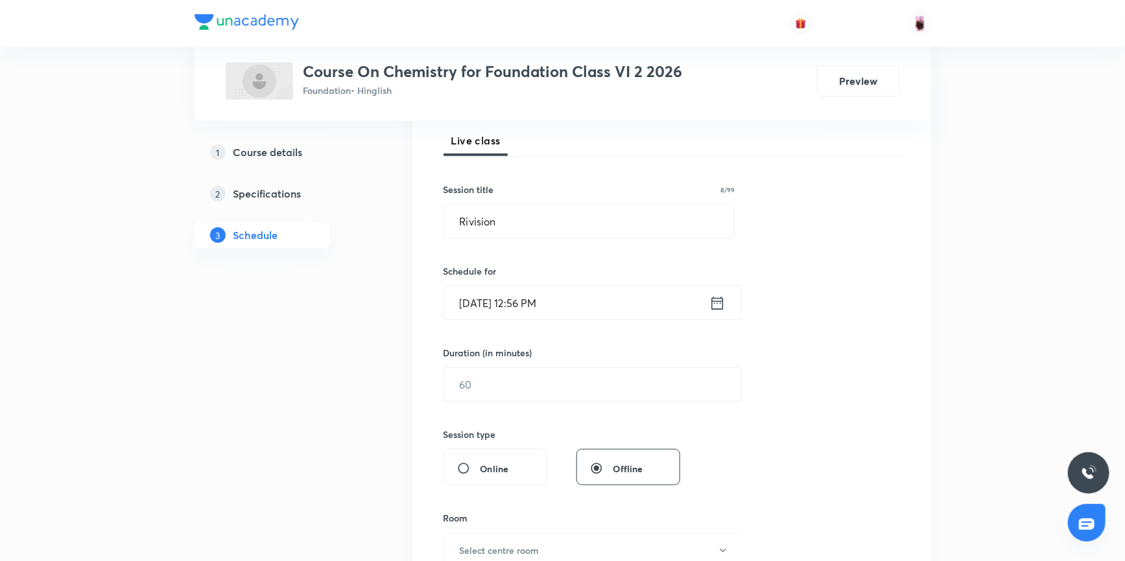
click at [640, 304] on input "Sep 6, 2025, 12:56 PM" at bounding box center [576, 302] width 265 height 33
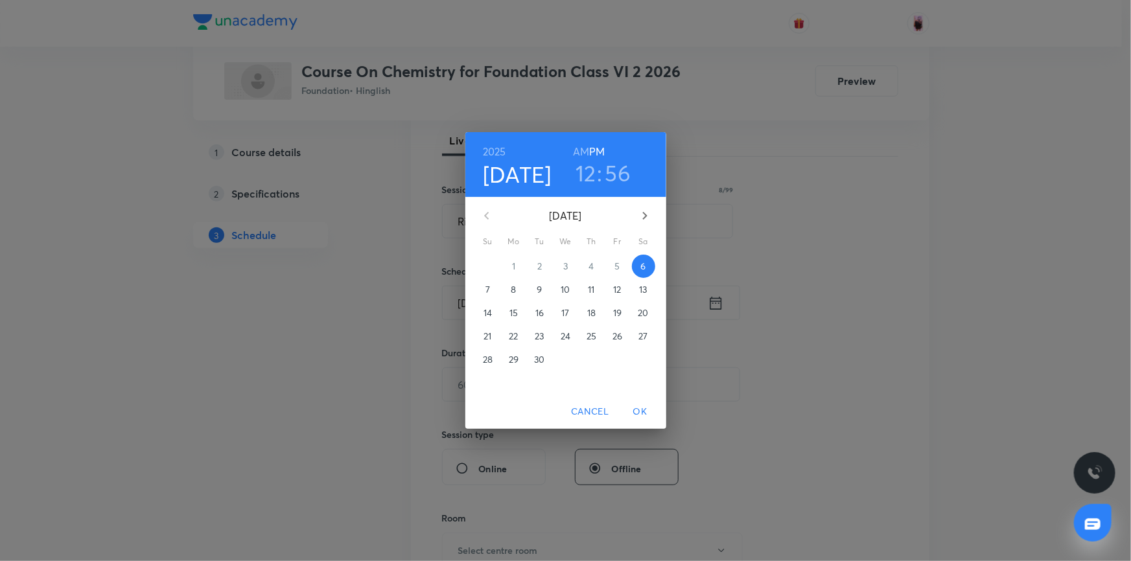
click at [589, 176] on h3 "12" at bounding box center [586, 172] width 21 height 27
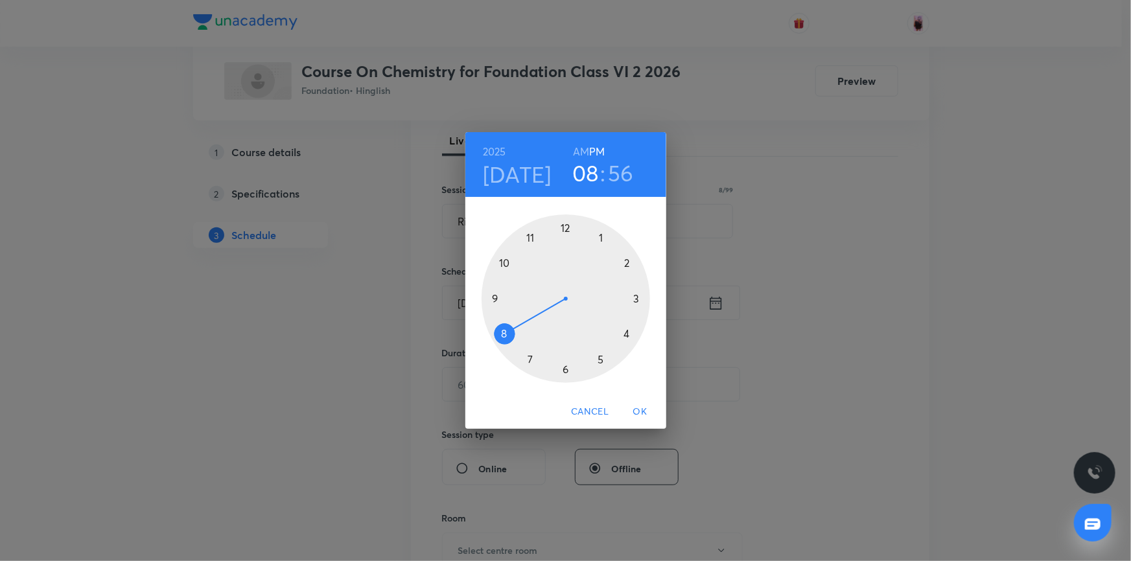
drag, startPoint x: 565, startPoint y: 226, endPoint x: 517, endPoint y: 324, distance: 109.0
click at [517, 324] on div at bounding box center [566, 299] width 169 height 169
drag, startPoint x: 537, startPoint y: 234, endPoint x: 567, endPoint y: 369, distance: 138.2
click at [567, 369] on div at bounding box center [566, 299] width 169 height 169
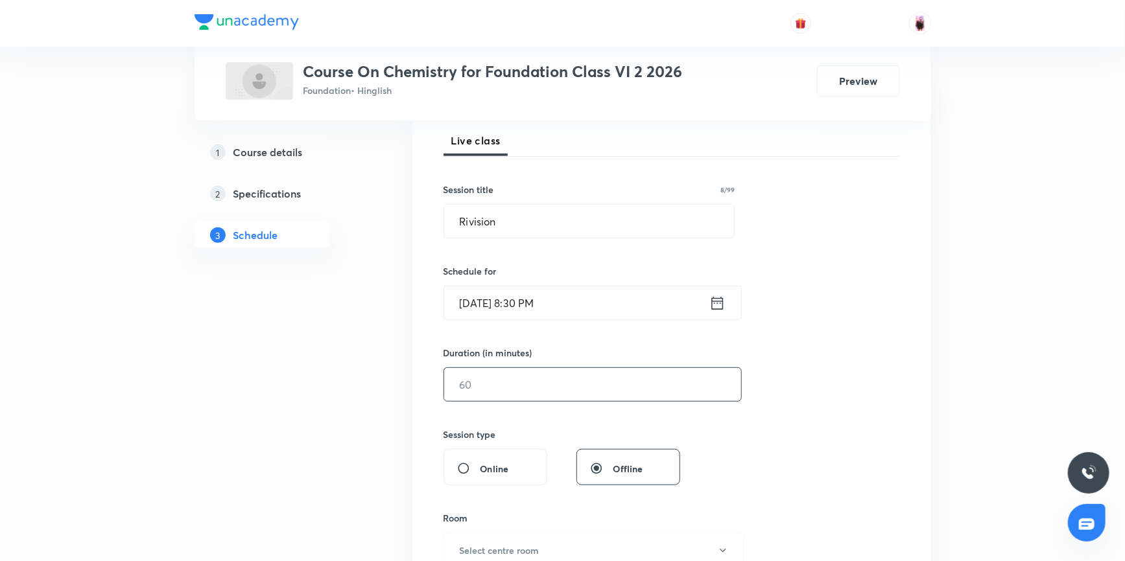
click at [513, 386] on input "text" at bounding box center [592, 384] width 297 height 33
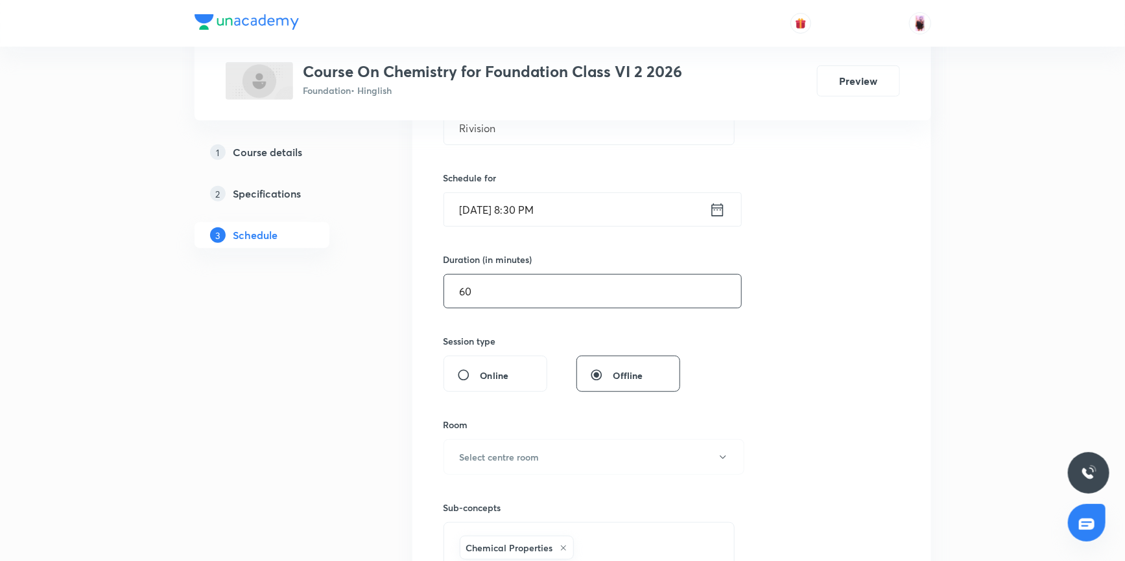
scroll to position [421, 0]
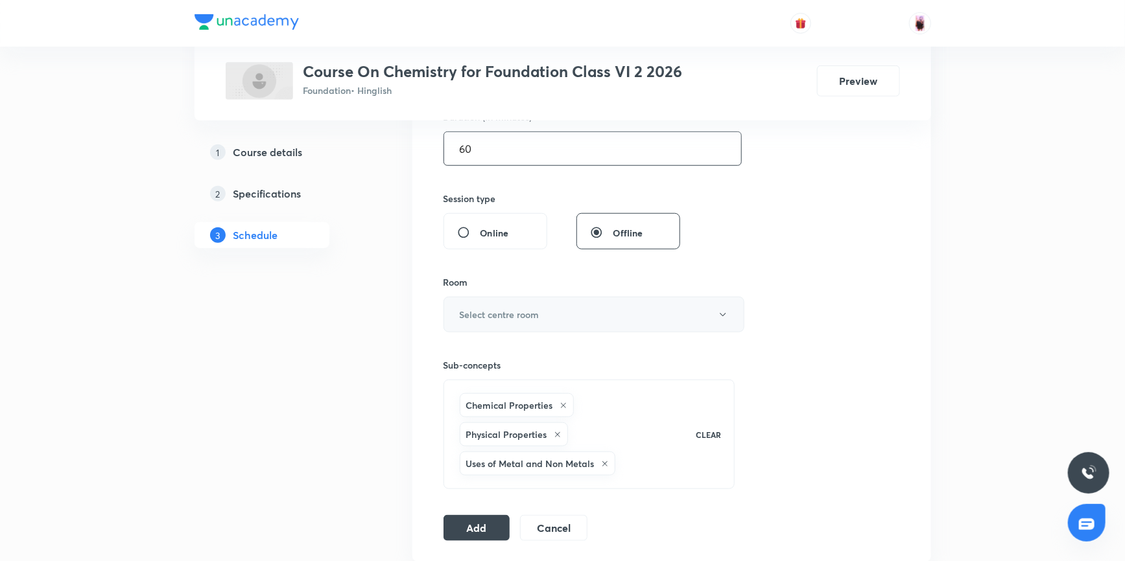
type input "60"
click at [569, 318] on button "Select centre room" at bounding box center [593, 315] width 301 height 36
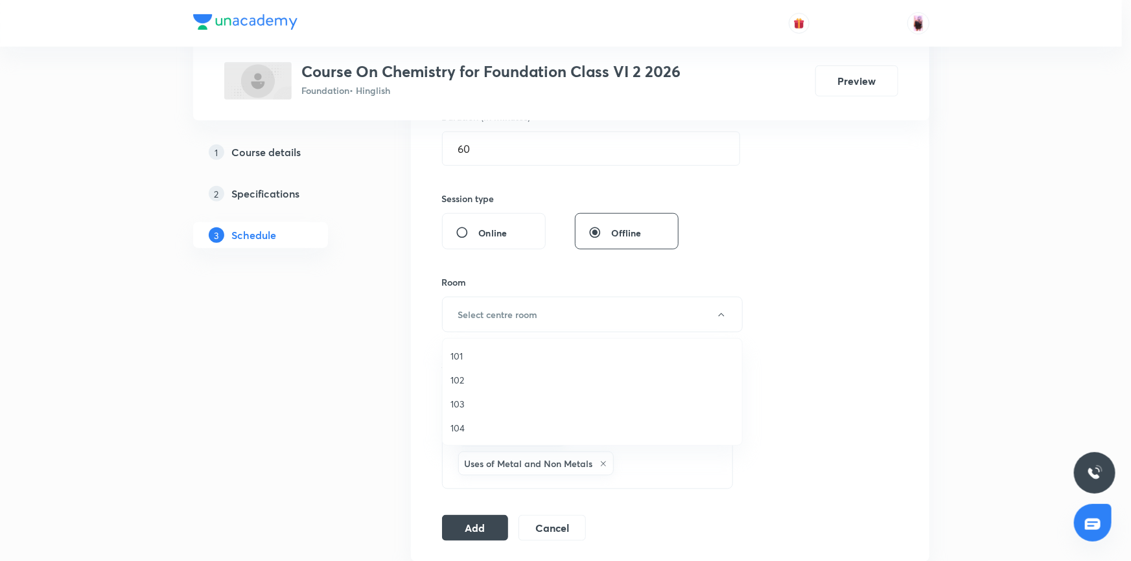
click at [458, 357] on span "101" at bounding box center [592, 356] width 284 height 14
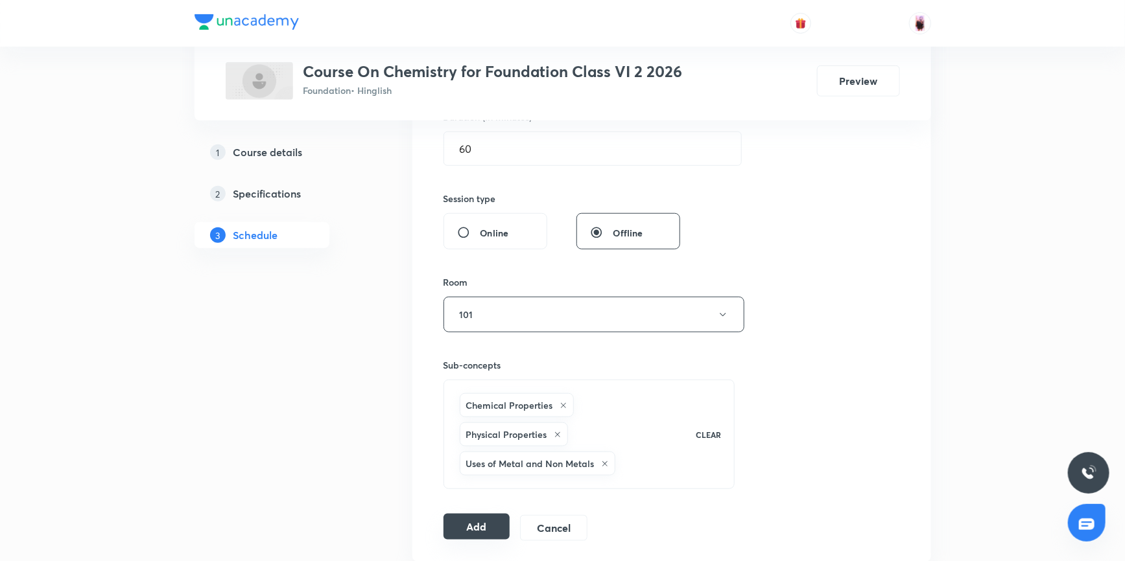
click at [480, 525] on button "Add" at bounding box center [476, 527] width 67 height 26
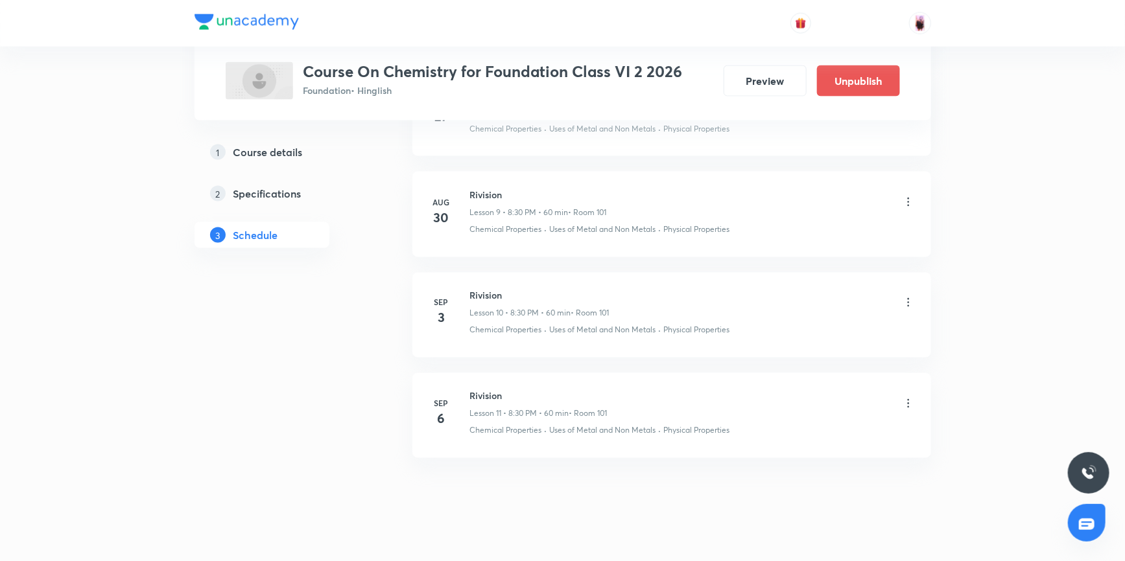
scroll to position [987, 0]
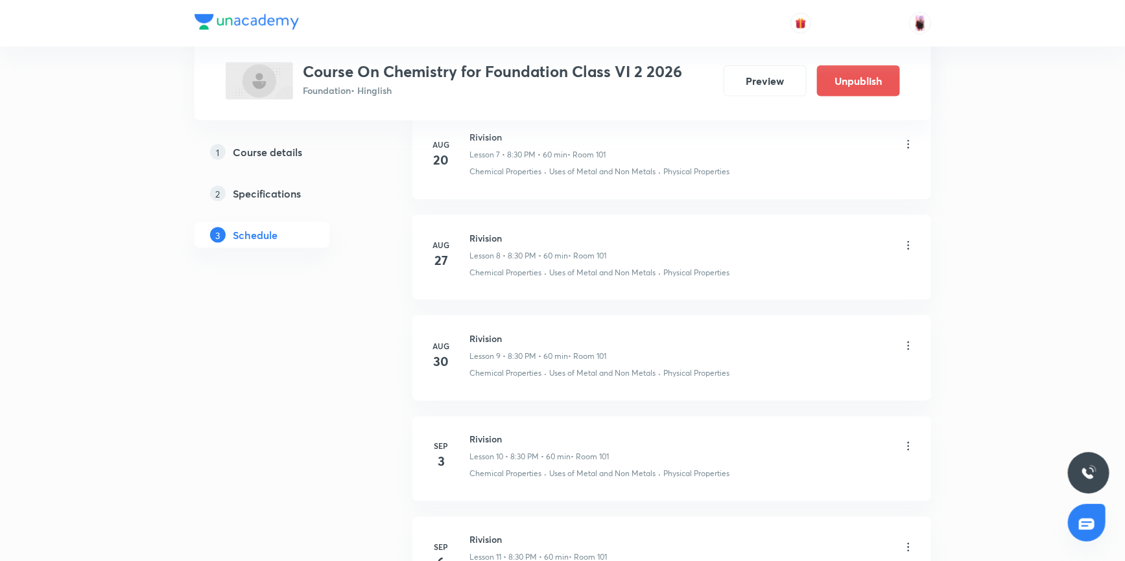
scroll to position [810, 0]
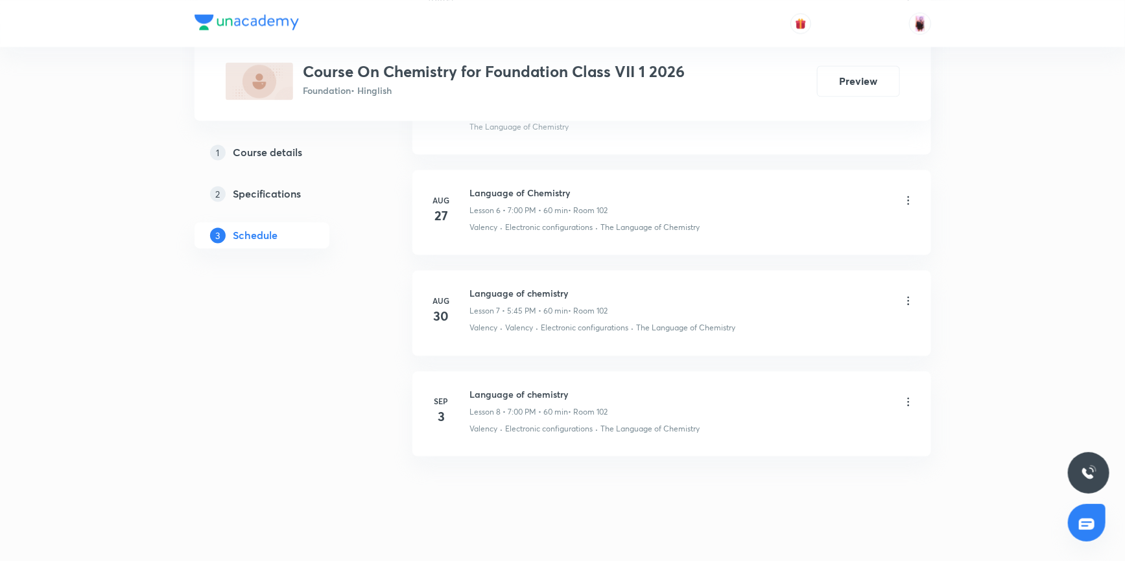
scroll to position [1280, 0]
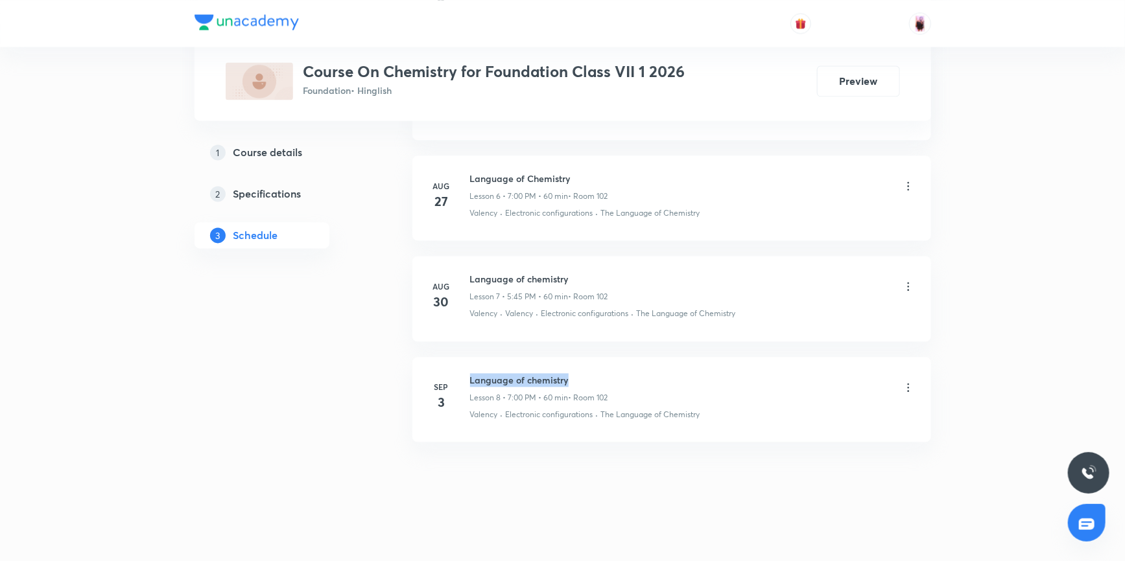
drag, startPoint x: 470, startPoint y: 376, endPoint x: 572, endPoint y: 379, distance: 102.4
click at [572, 379] on h6 "Language of chemistry" at bounding box center [539, 380] width 138 height 14
copy h6 "Language of chemistry"
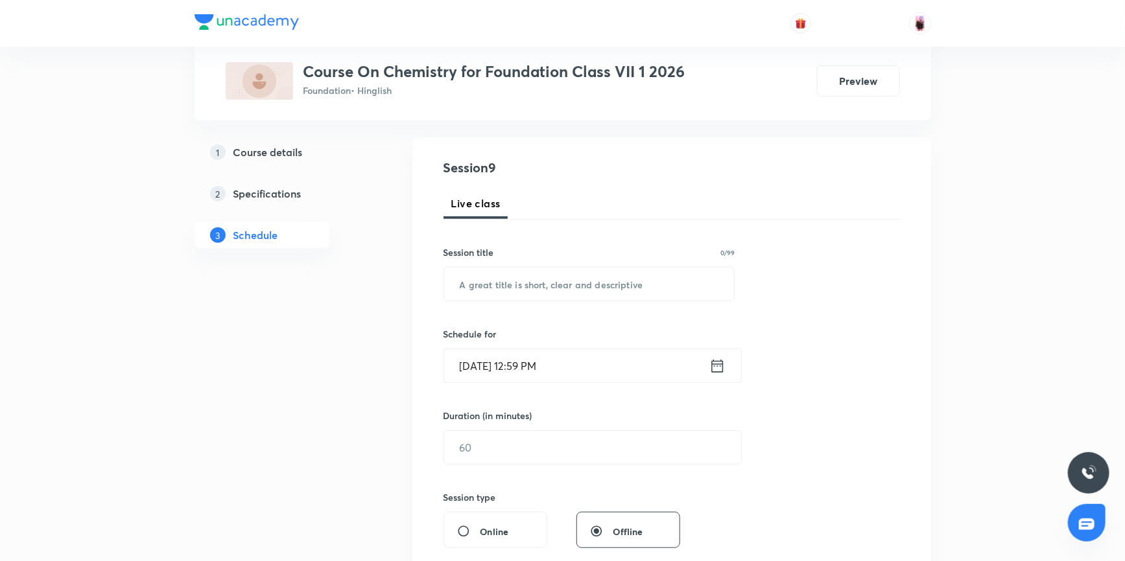
scroll to position [101, 0]
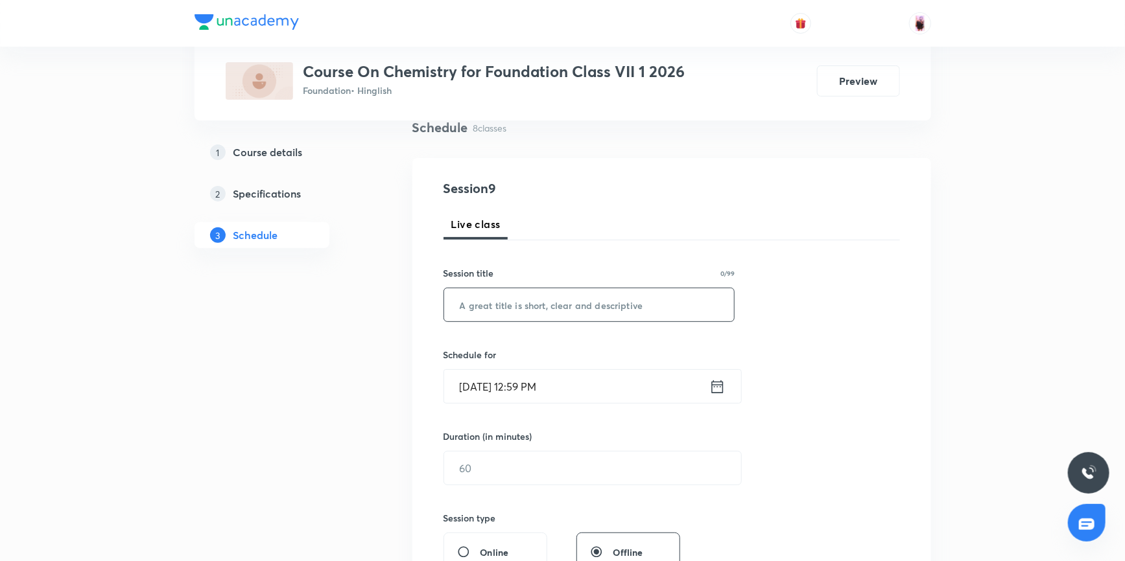
click at [531, 309] on input "text" at bounding box center [589, 304] width 290 height 33
paste input "Language of chemistry"
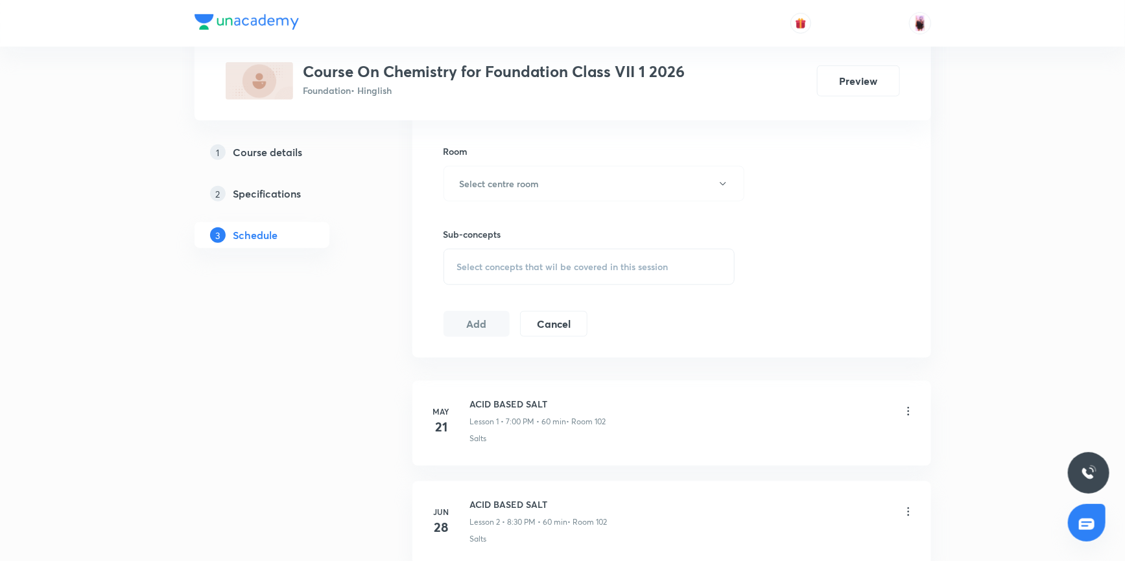
scroll to position [572, 0]
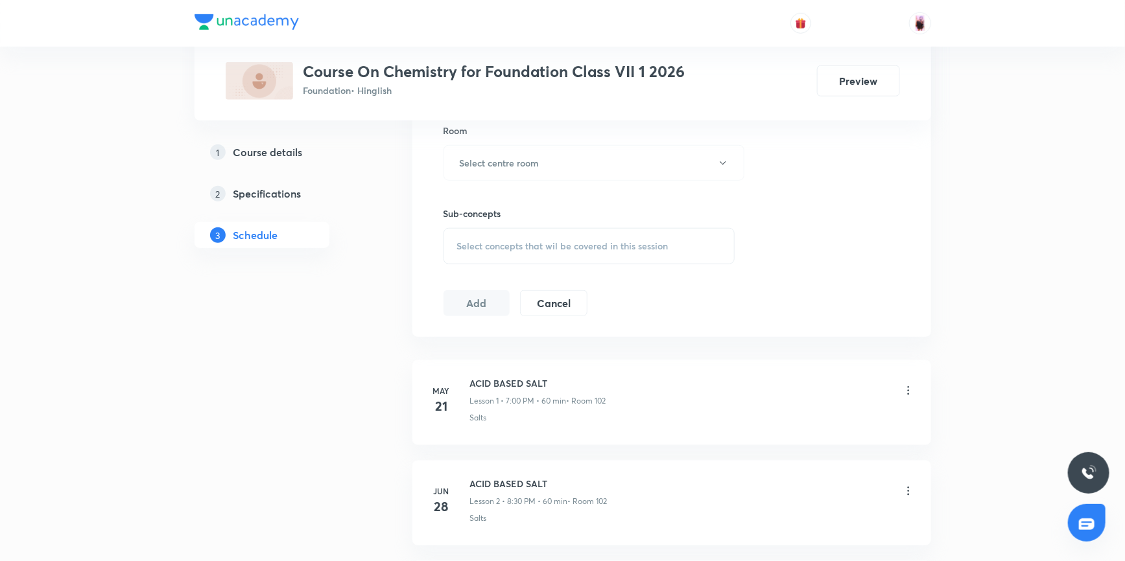
type input "Language of chemistry"
click at [589, 250] on span "Select concepts that wil be covered in this session" at bounding box center [562, 246] width 211 height 10
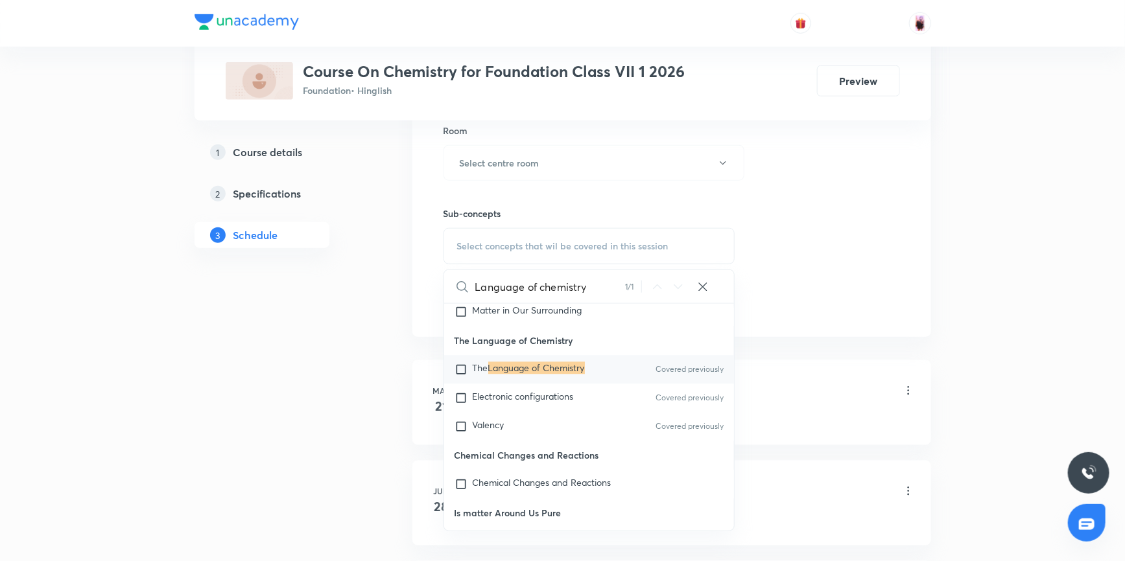
scroll to position [6672, 0]
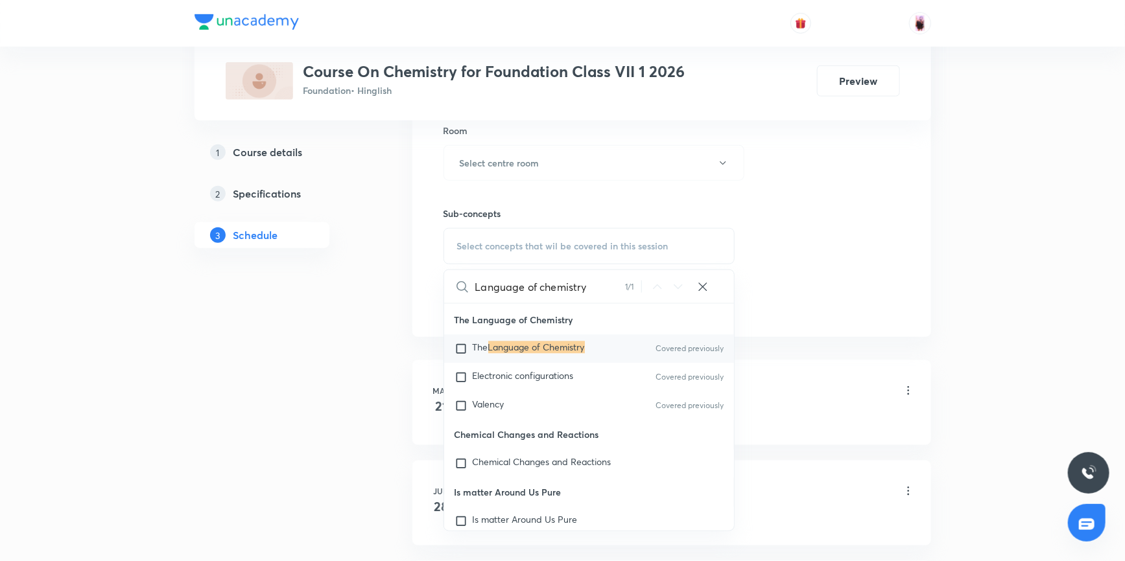
type input "Language of chemistry"
click at [464, 353] on input "checkbox" at bounding box center [463, 349] width 18 height 13
checkbox input "true"
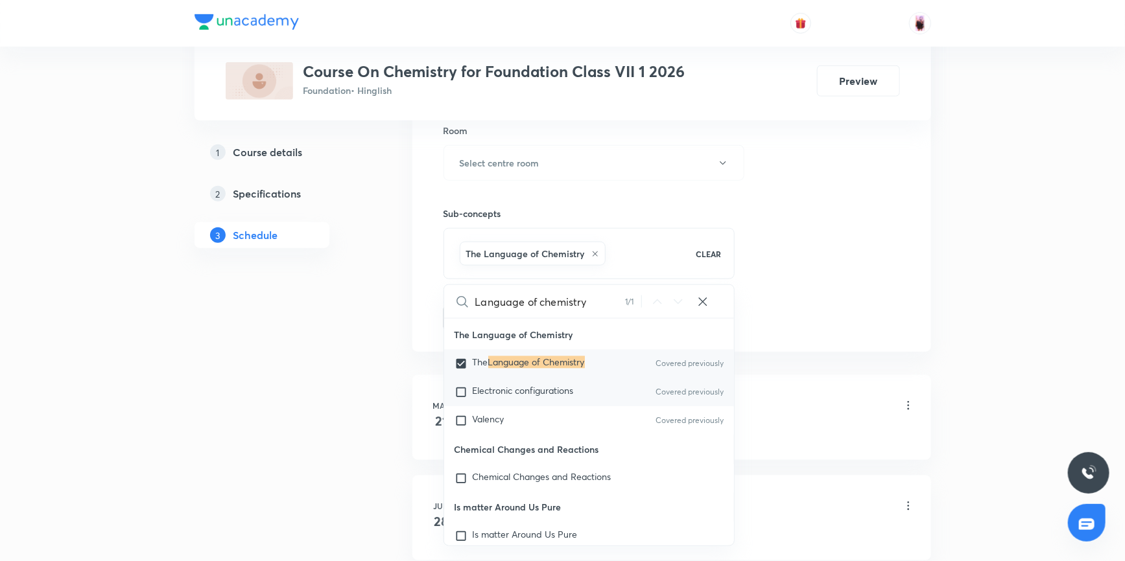
click at [463, 392] on input "checkbox" at bounding box center [463, 392] width 18 height 13
checkbox input "true"
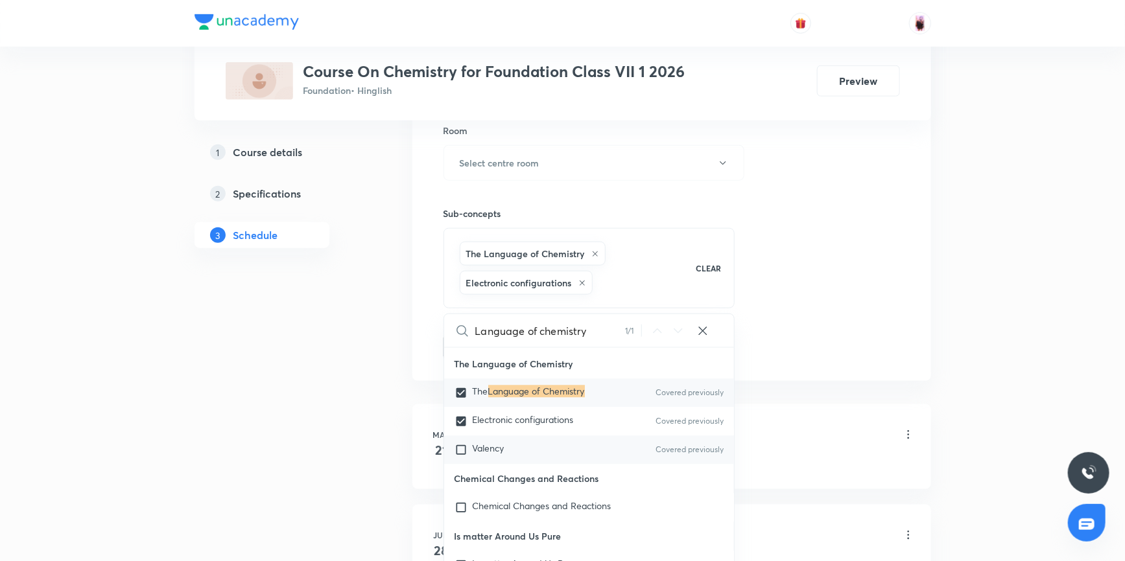
click at [461, 454] on input "checkbox" at bounding box center [463, 450] width 18 height 13
checkbox input "true"
click at [915, 286] on div "Session 9 Live class Session title 21/99 Language of chemistry ​ Schedule for S…" at bounding box center [671, 34] width 519 height 694
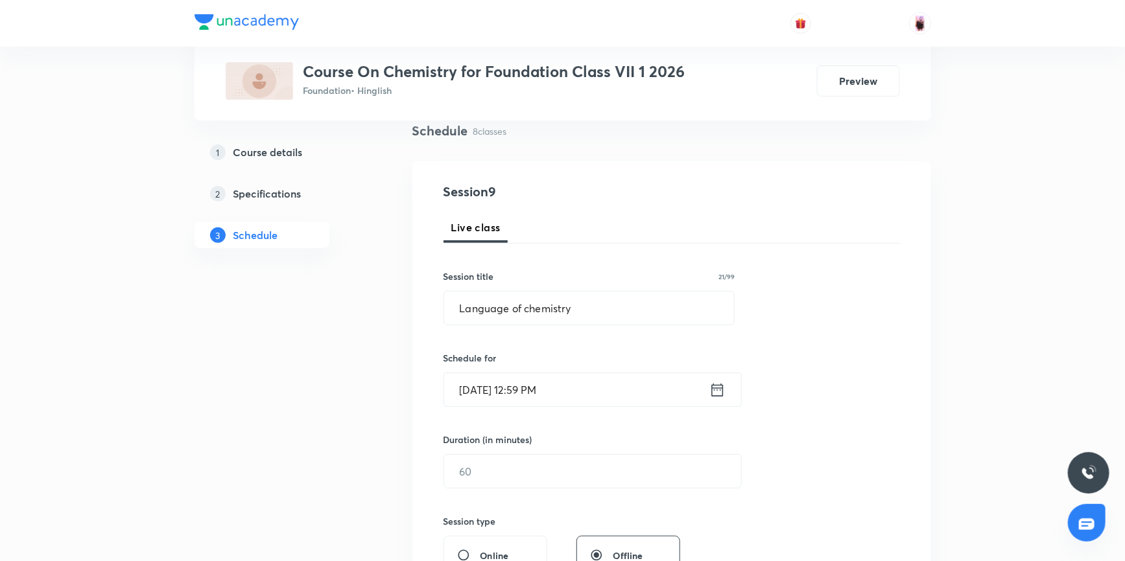
scroll to position [160, 0]
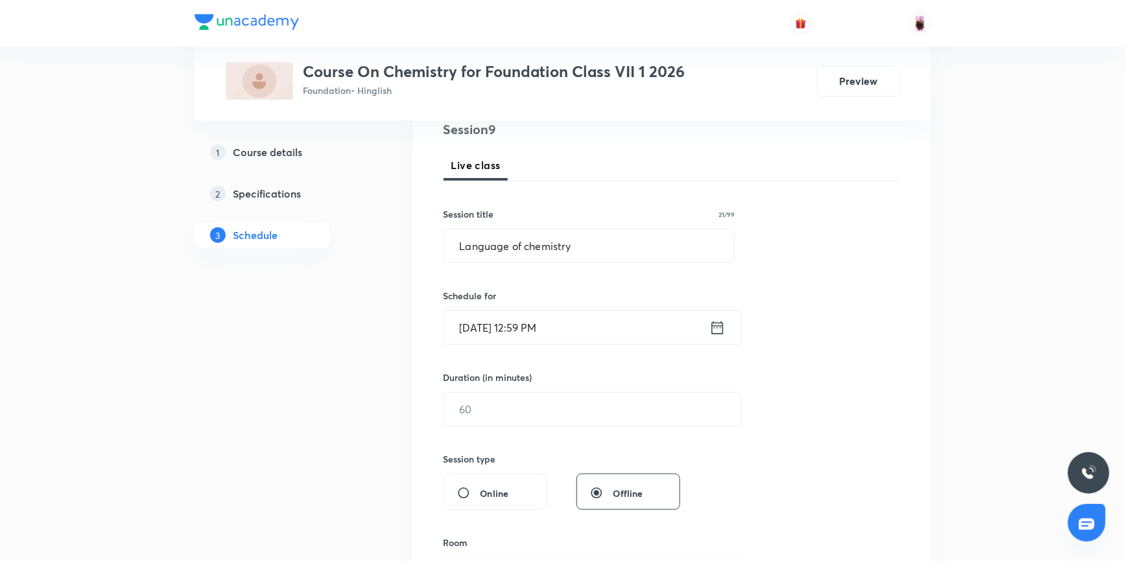
click at [721, 326] on icon at bounding box center [717, 328] width 16 height 18
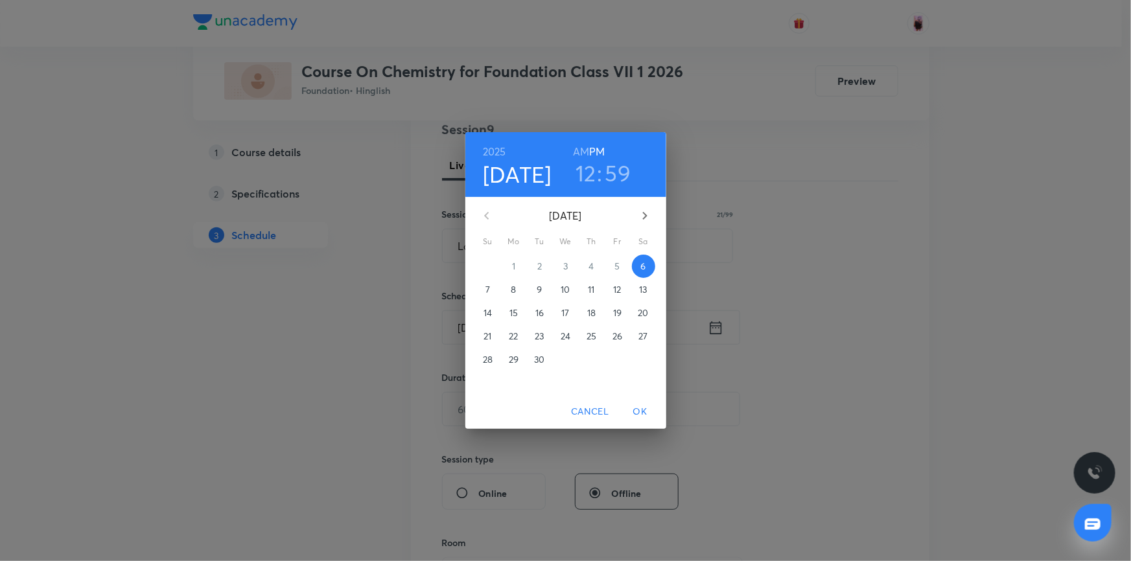
click at [585, 174] on h3 "12" at bounding box center [586, 172] width 21 height 27
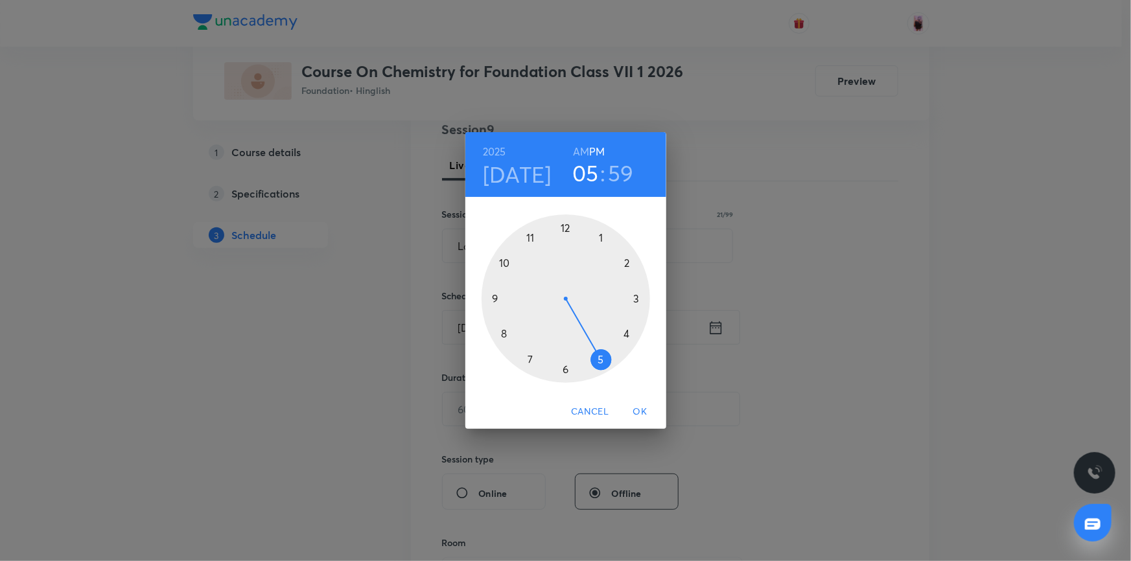
drag, startPoint x: 564, startPoint y: 221, endPoint x: 607, endPoint y: 359, distance: 144.7
click at [607, 359] on div at bounding box center [566, 299] width 169 height 169
drag, startPoint x: 551, startPoint y: 235, endPoint x: 509, endPoint y: 299, distance: 76.8
click at [509, 299] on div at bounding box center [566, 299] width 169 height 169
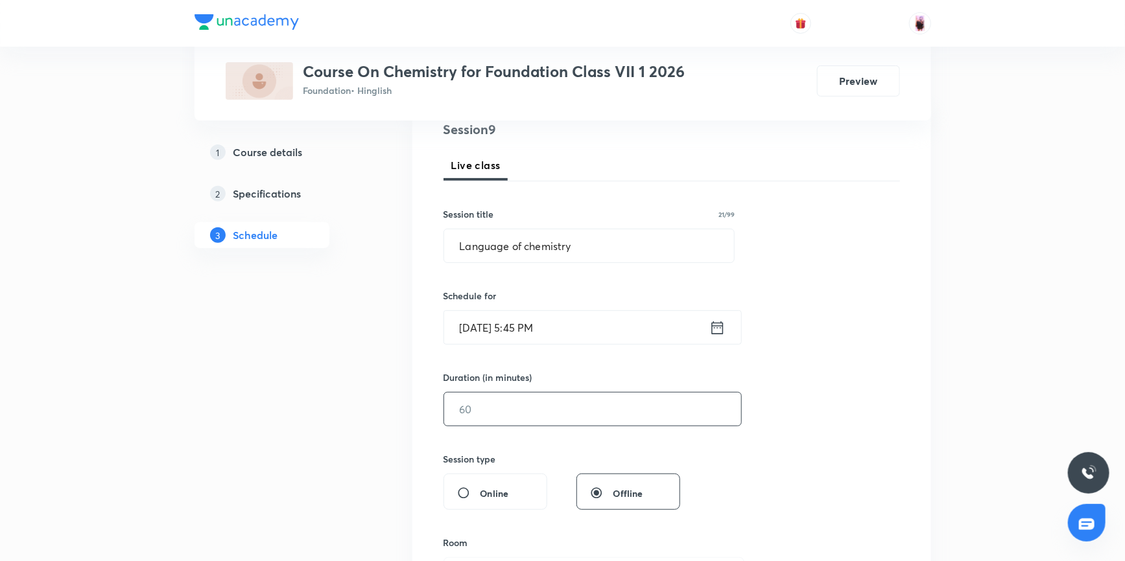
click at [552, 412] on input "text" at bounding box center [592, 409] width 297 height 33
type input "60"
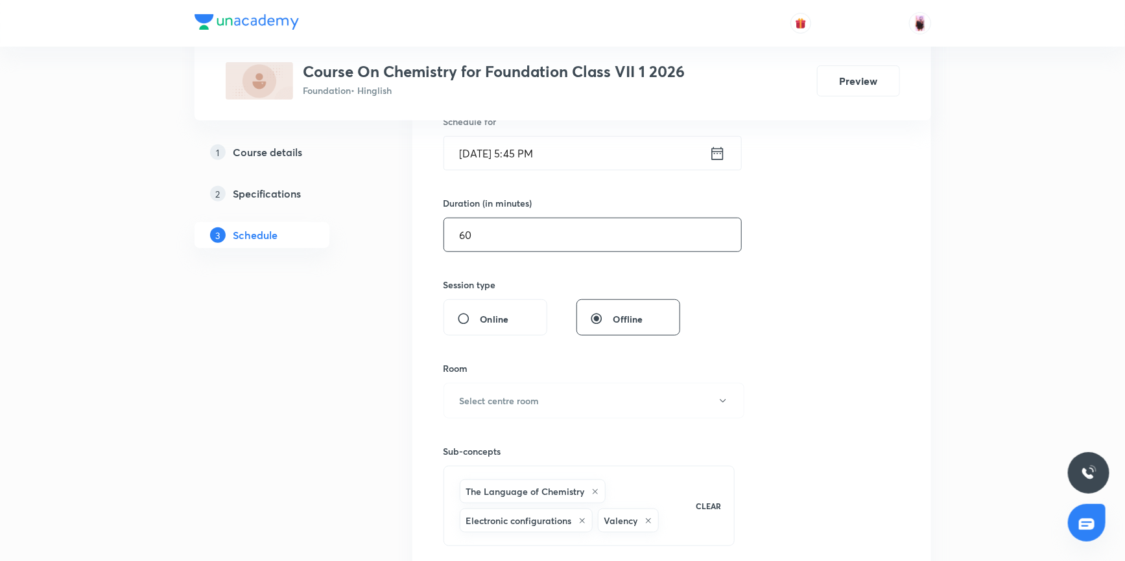
scroll to position [337, 0]
click at [534, 401] on h6 "Select centre room" at bounding box center [500, 399] width 80 height 14
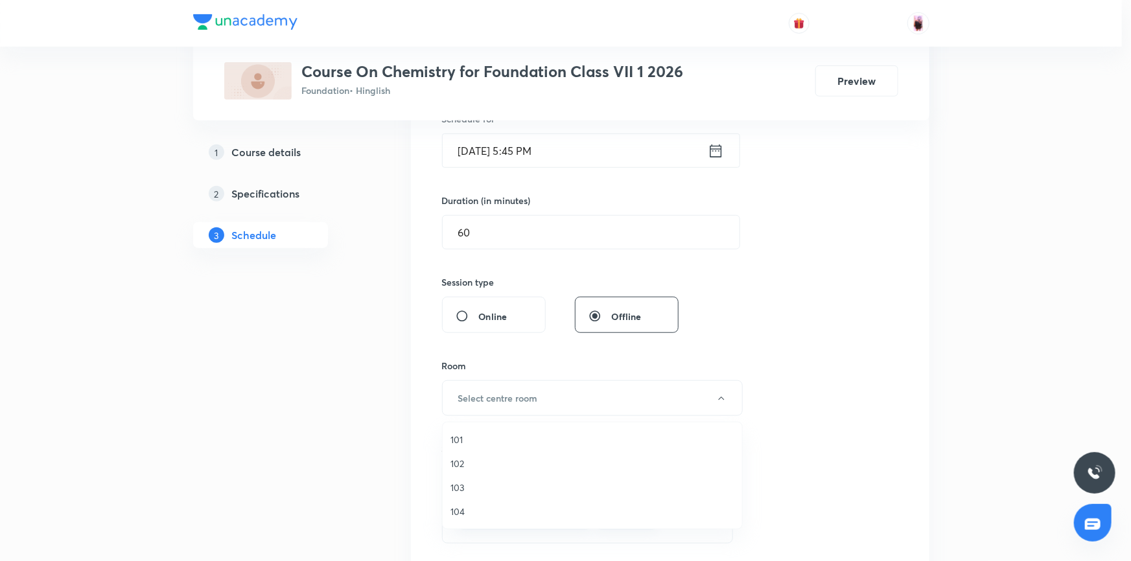
click at [461, 466] on span "102" at bounding box center [592, 464] width 284 height 14
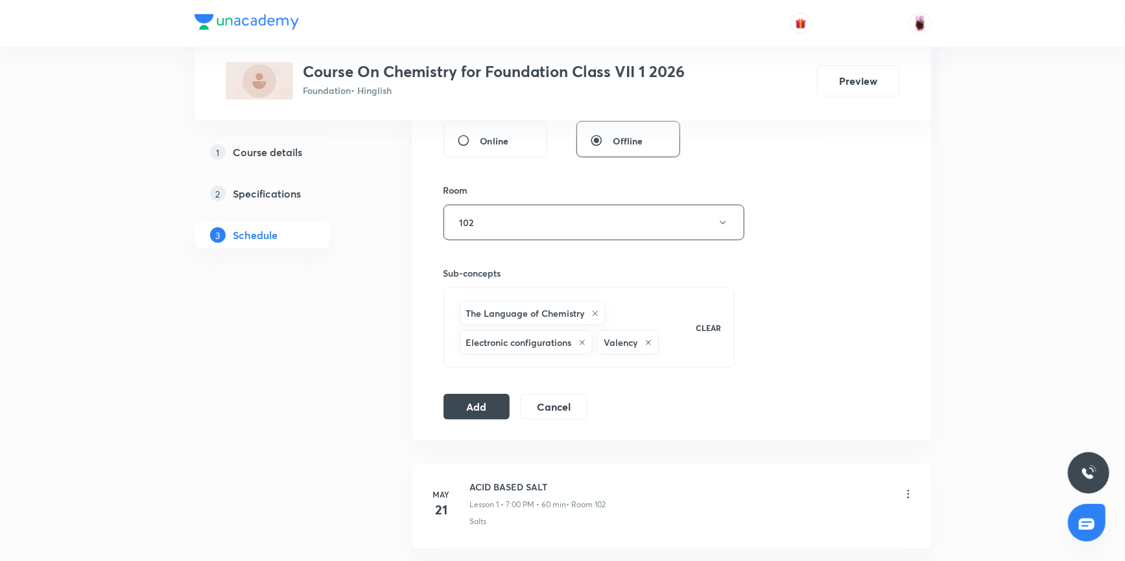
scroll to position [513, 0]
click at [474, 401] on button "Add" at bounding box center [476, 405] width 67 height 26
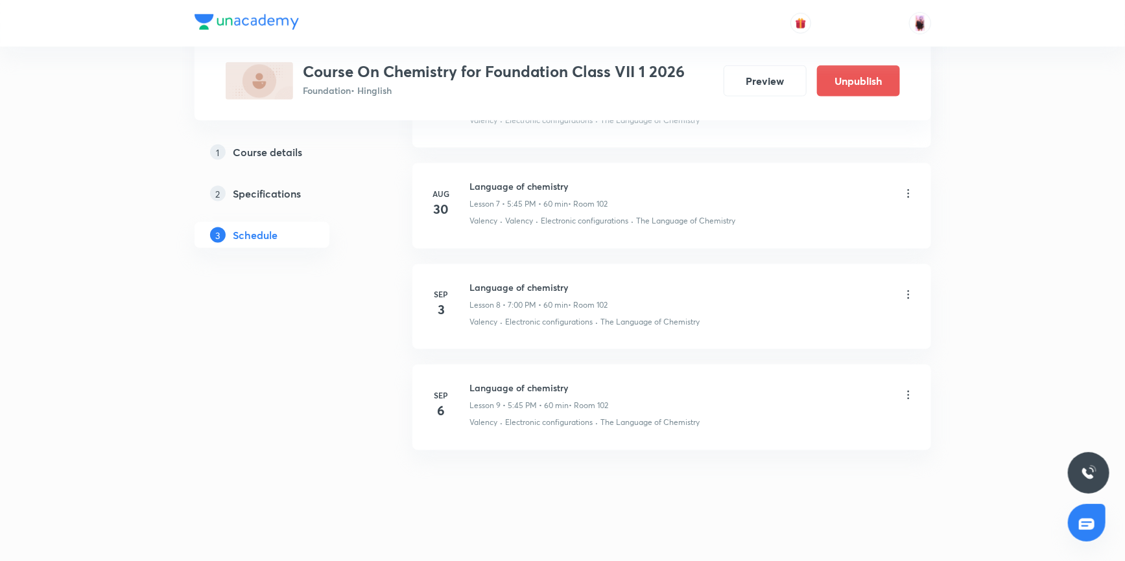
scroll to position [785, 0]
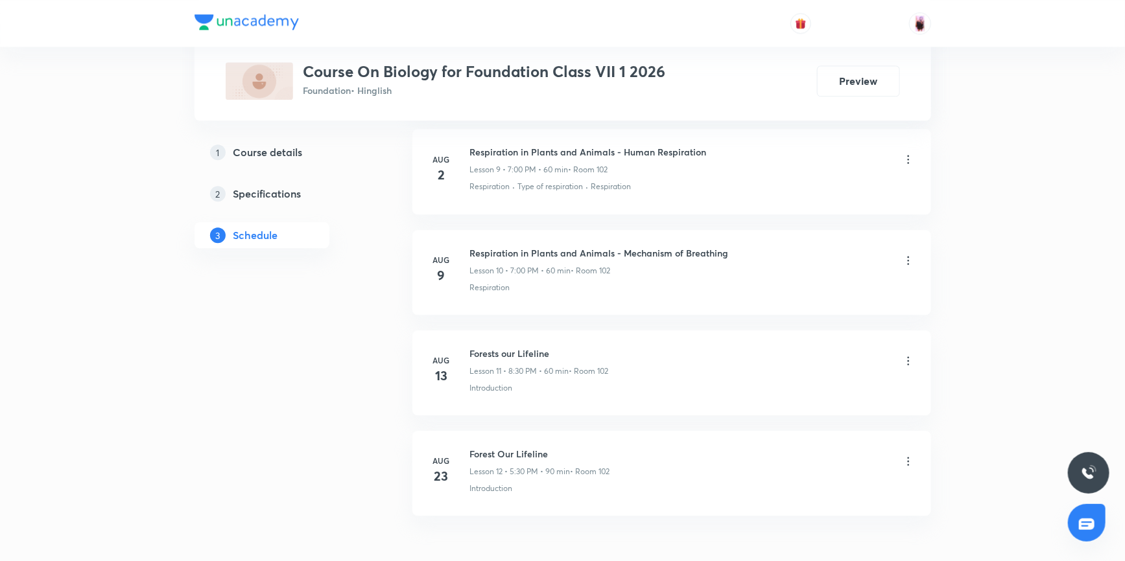
scroll to position [1681, 0]
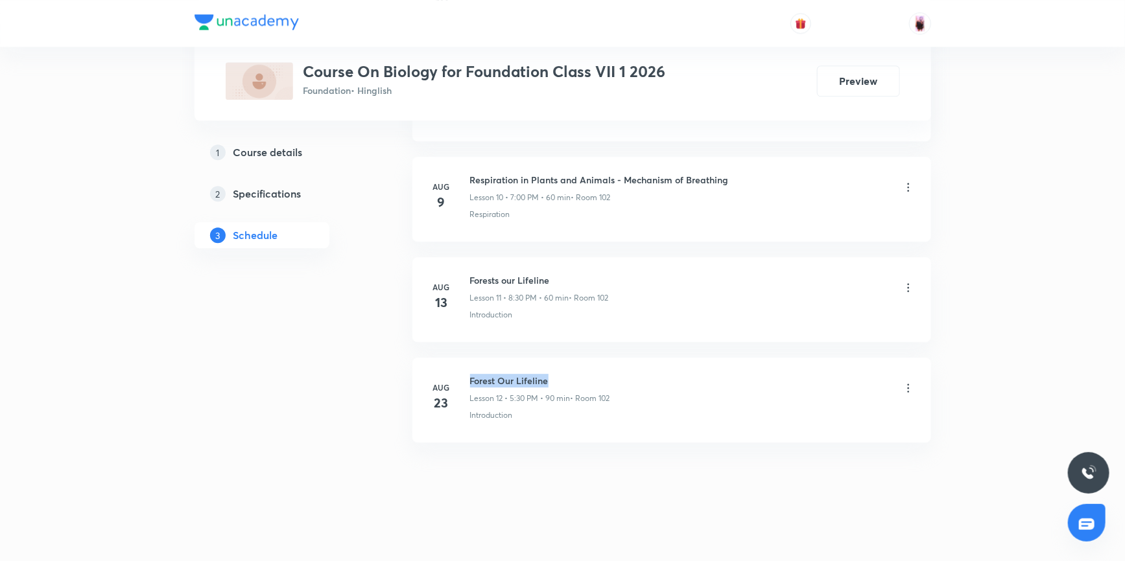
drag, startPoint x: 470, startPoint y: 379, endPoint x: 551, endPoint y: 376, distance: 81.1
click at [551, 376] on h6 "Forest Our Lifeline" at bounding box center [540, 381] width 140 height 14
copy h6 "Forest Our Lifeline"
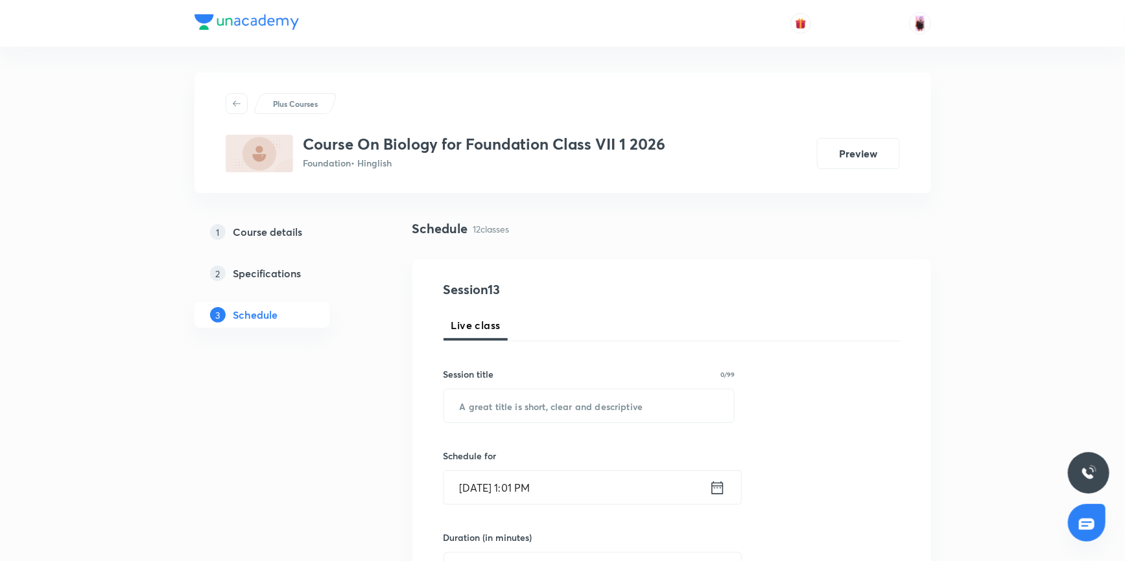
scroll to position [235, 0]
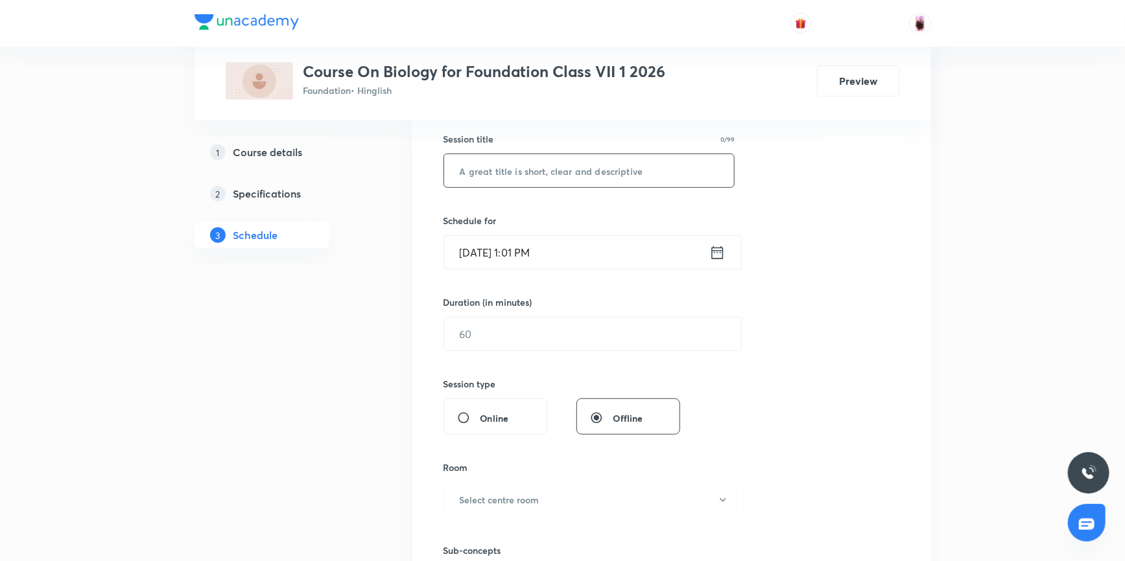
click at [493, 163] on input "text" at bounding box center [589, 170] width 290 height 33
paste input "Forest Our Lifeline"
type input "Forest Our Lifeline"
click at [716, 252] on icon at bounding box center [717, 253] width 16 height 18
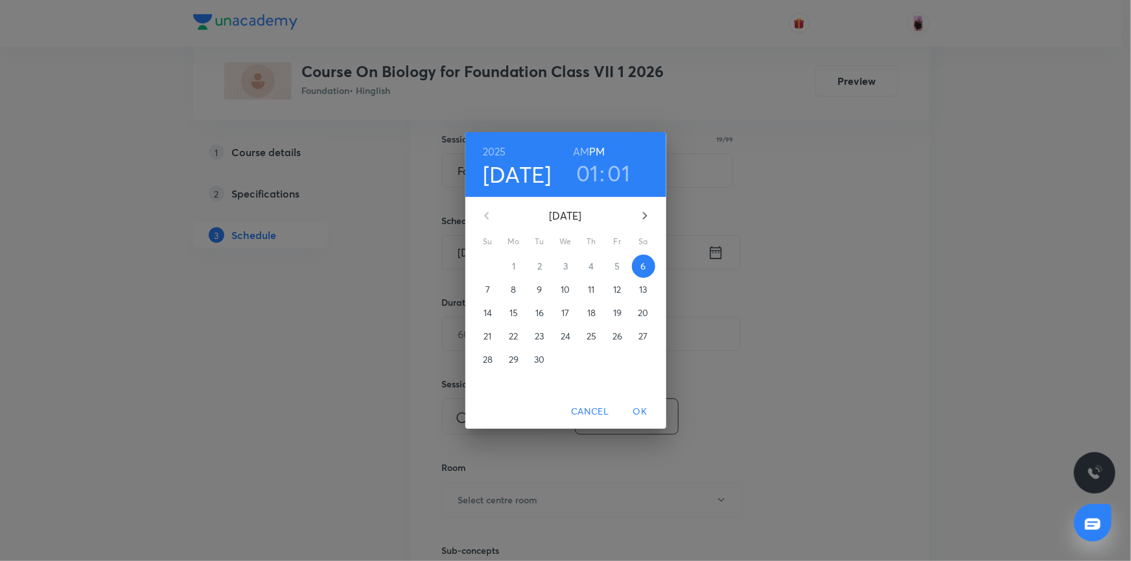
click at [583, 175] on h3 "01" at bounding box center [587, 172] width 23 height 27
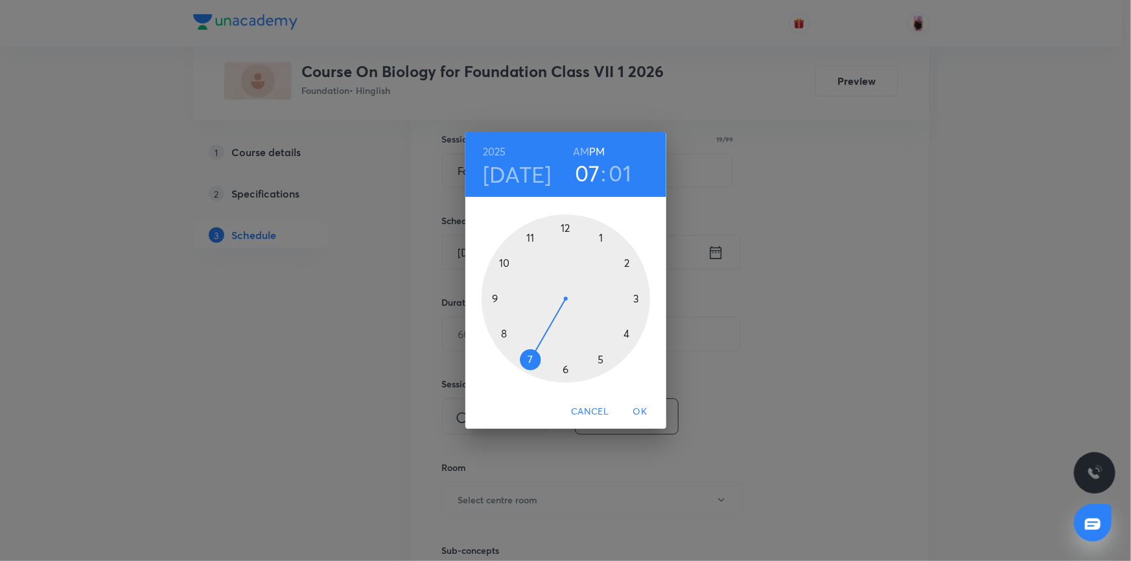
drag, startPoint x: 596, startPoint y: 239, endPoint x: 542, endPoint y: 350, distance: 123.8
click at [542, 350] on div at bounding box center [566, 299] width 169 height 169
drag, startPoint x: 576, startPoint y: 226, endPoint x: 568, endPoint y: 231, distance: 9.3
click at [568, 231] on div at bounding box center [566, 299] width 169 height 169
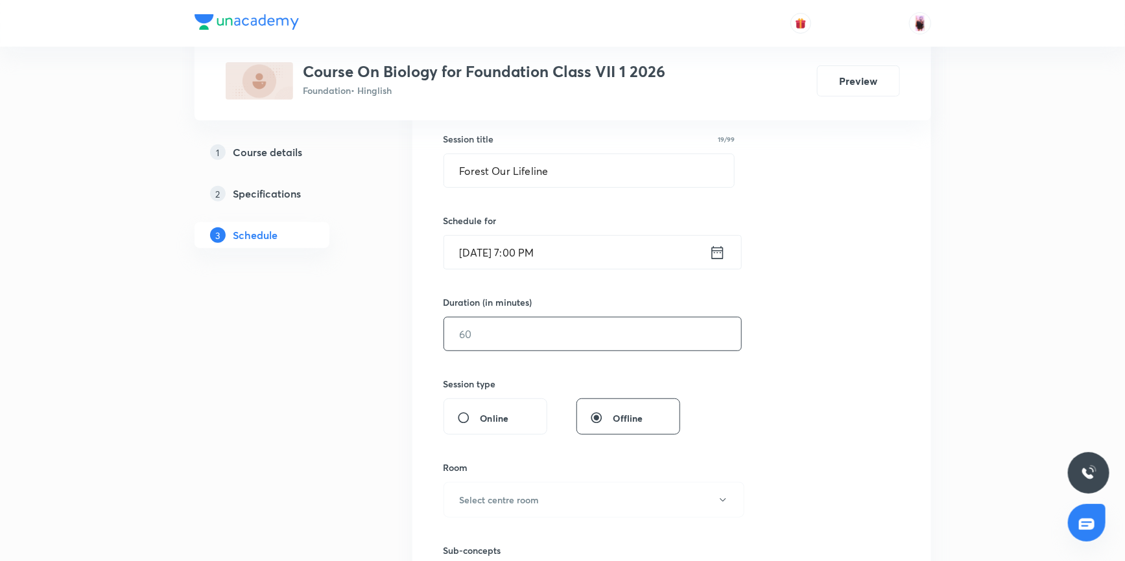
click at [533, 336] on input "text" at bounding box center [592, 334] width 297 height 33
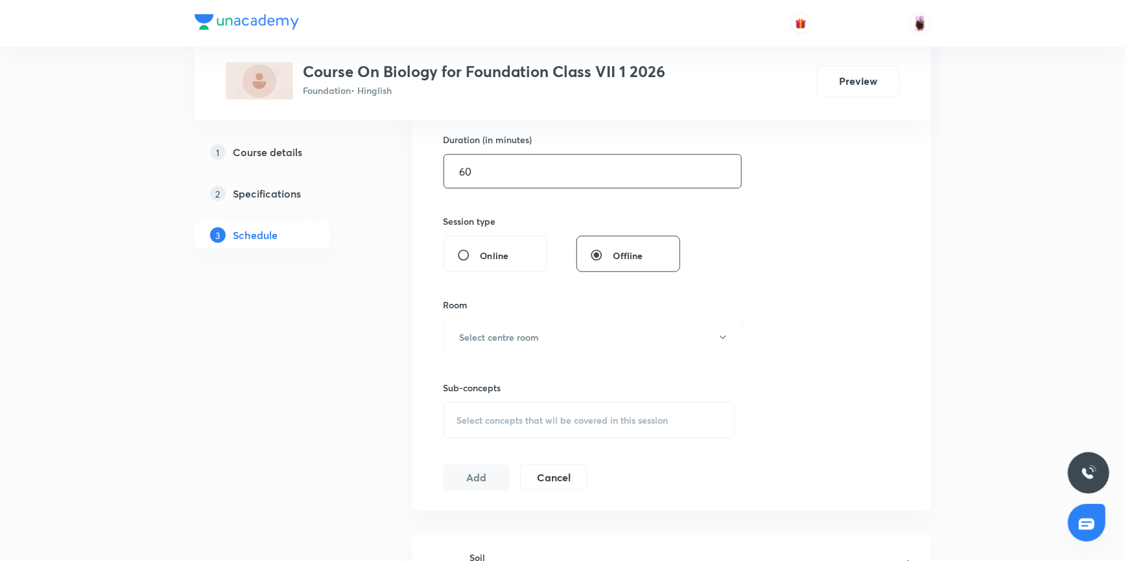
scroll to position [412, 0]
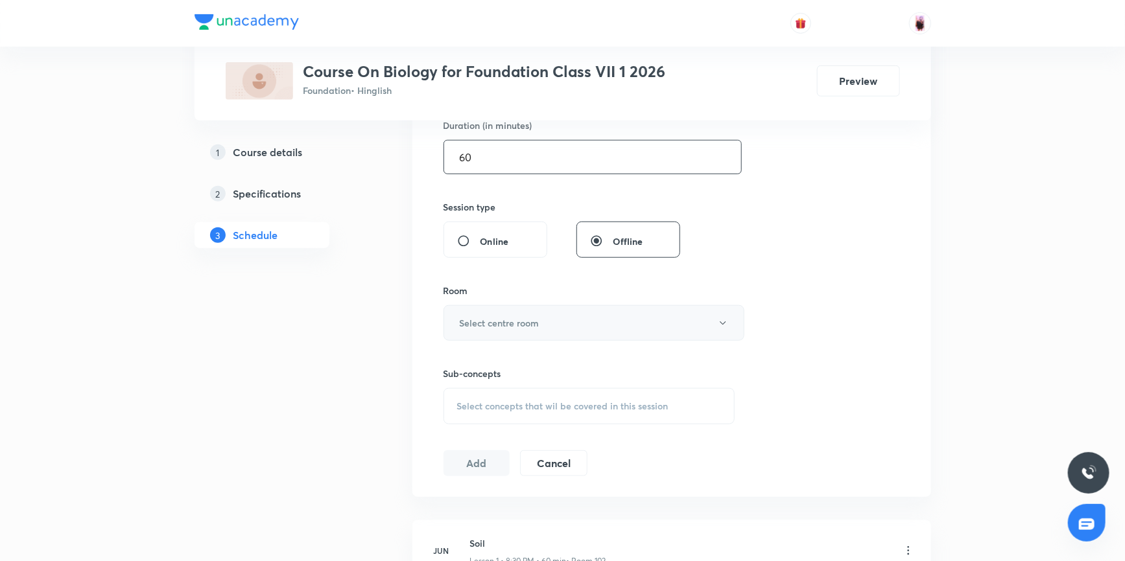
type input "60"
click at [537, 324] on h6 "Select centre room" at bounding box center [500, 323] width 80 height 14
click at [463, 386] on span "102" at bounding box center [592, 389] width 284 height 14
click at [506, 406] on span "Select concepts that wil be covered in this session" at bounding box center [562, 406] width 211 height 10
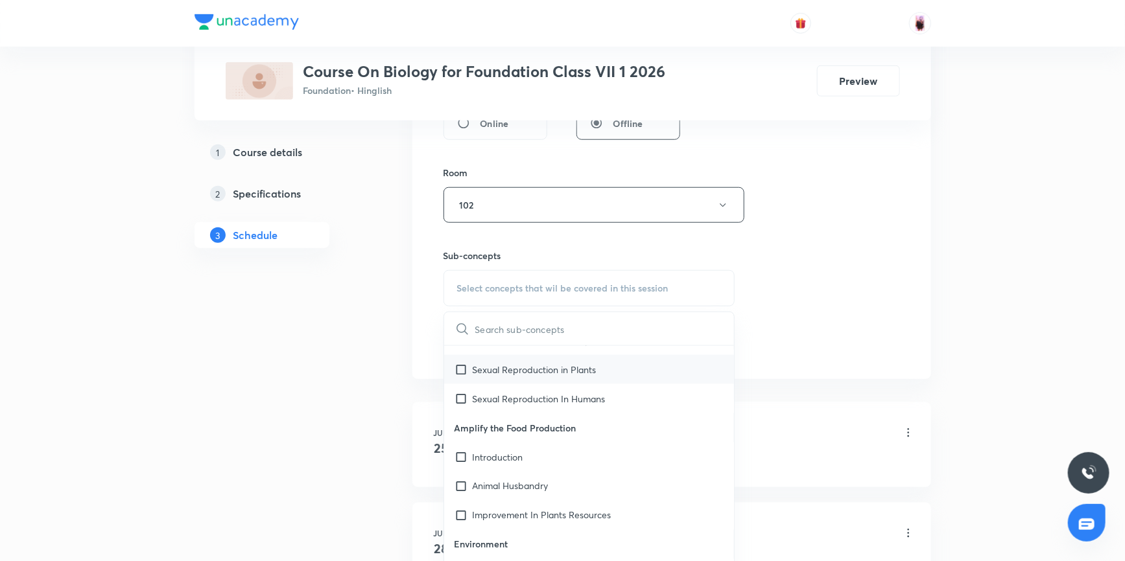
scroll to position [1119, 0]
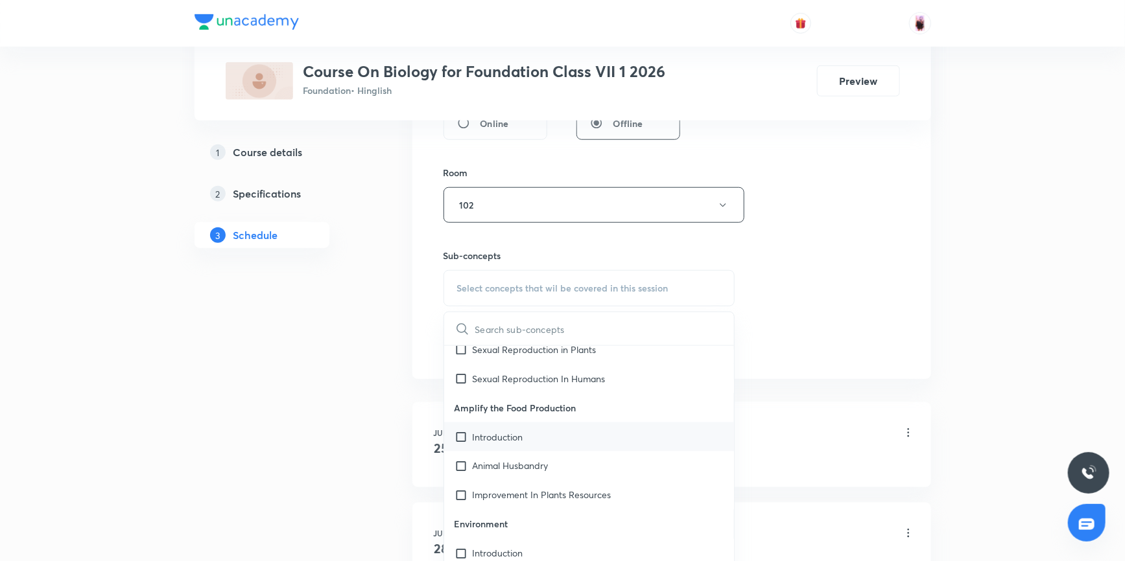
click at [487, 434] on p "Introduction" at bounding box center [498, 437] width 51 height 14
checkbox input "true"
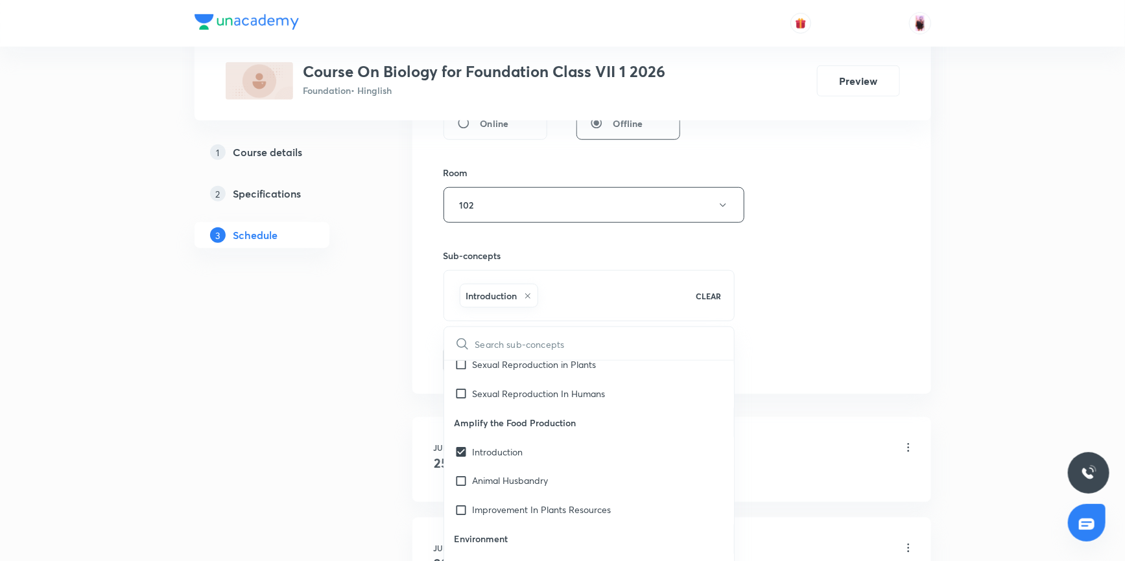
click at [842, 301] on div "Session 13 Live class Session title 19/99 Forest Our Lifeline ​ Schedule for Se…" at bounding box center [671, 62] width 456 height 624
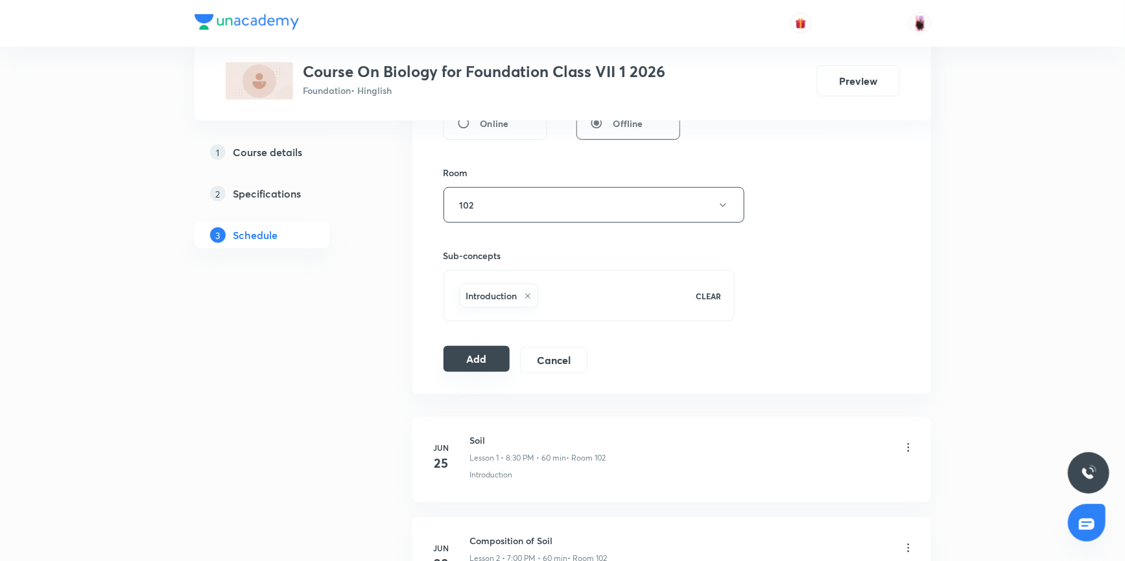
click at [481, 359] on button "Add" at bounding box center [476, 359] width 67 height 26
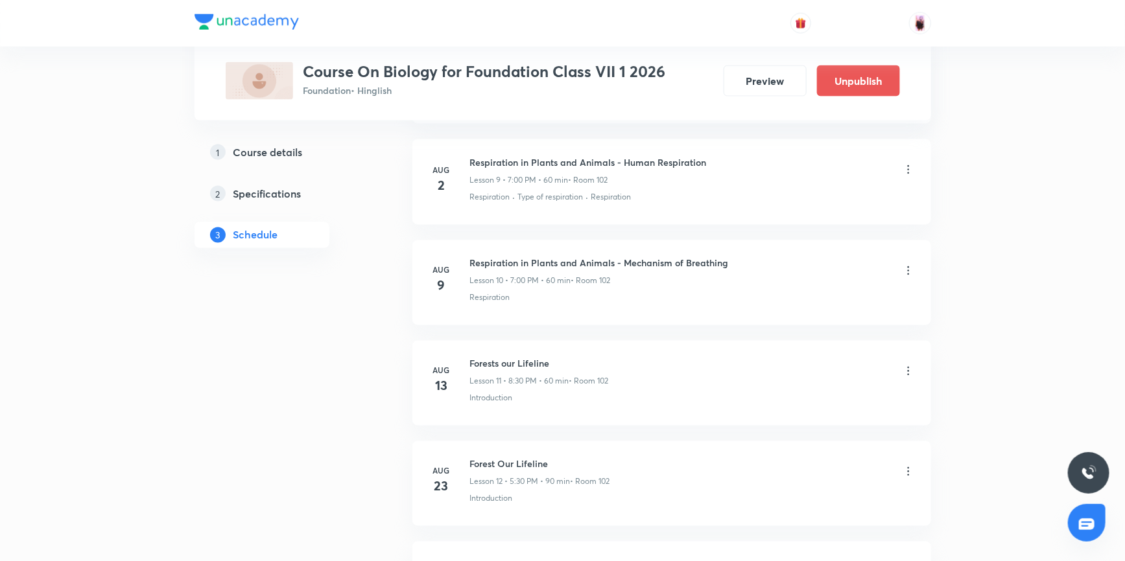
scroll to position [1186, 0]
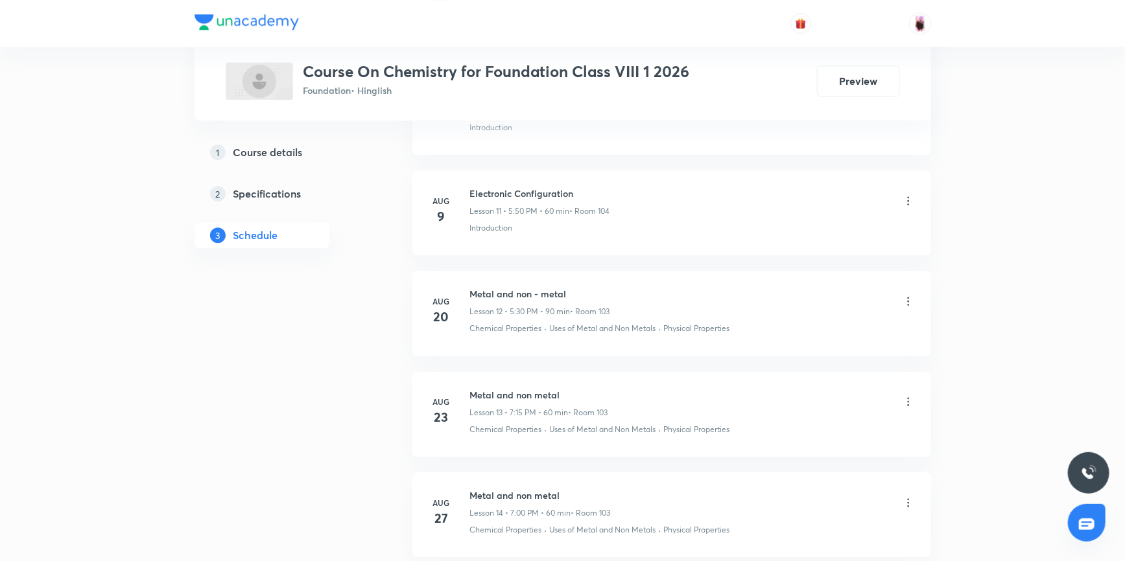
scroll to position [1983, 0]
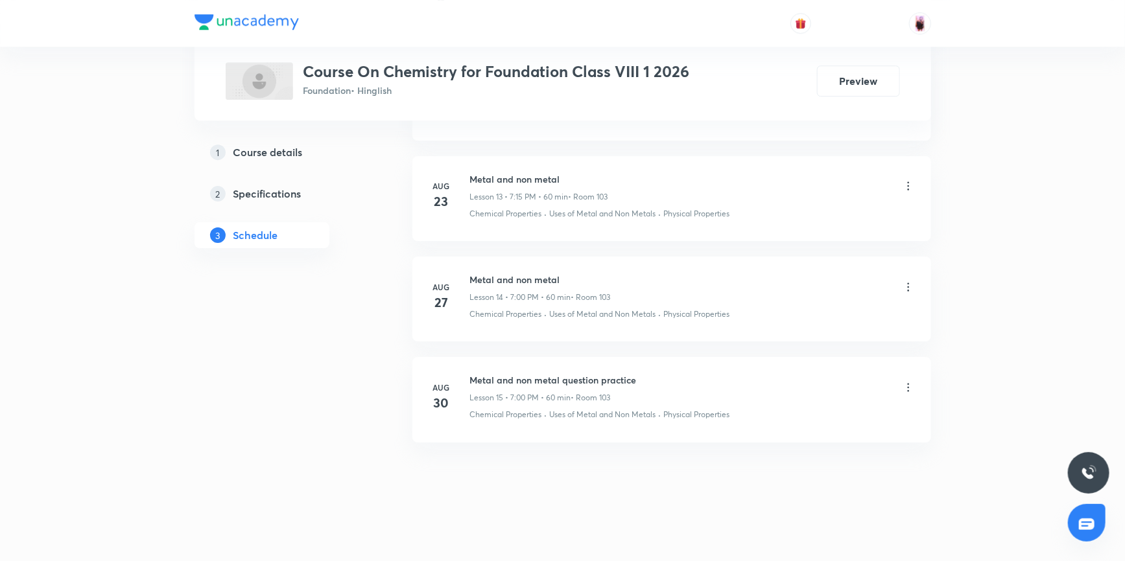
click at [286, 150] on h5 "Course details" at bounding box center [267, 153] width 69 height 16
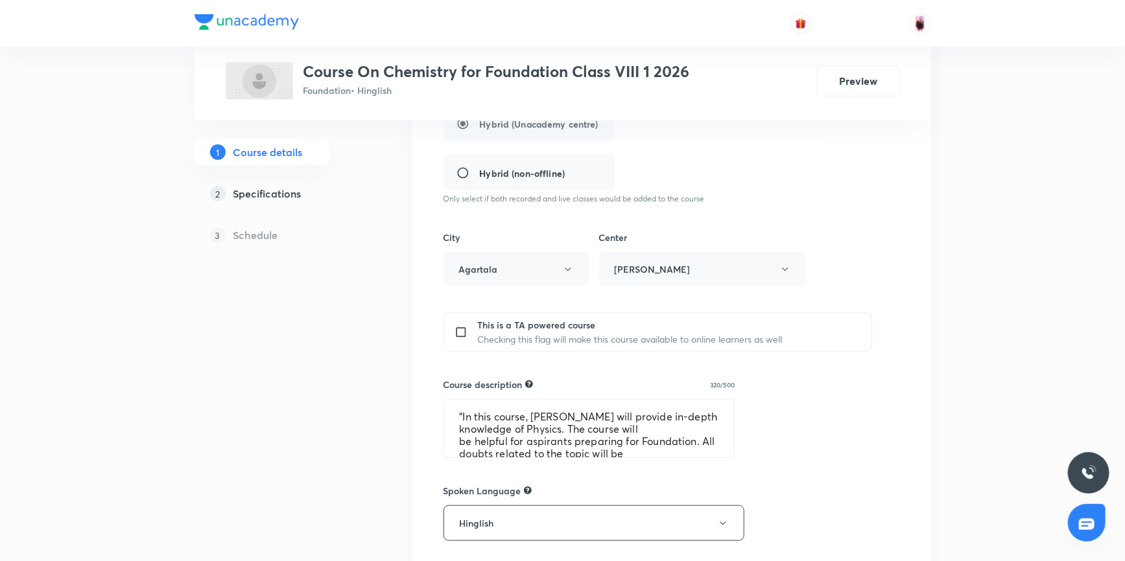
scroll to position [471, 0]
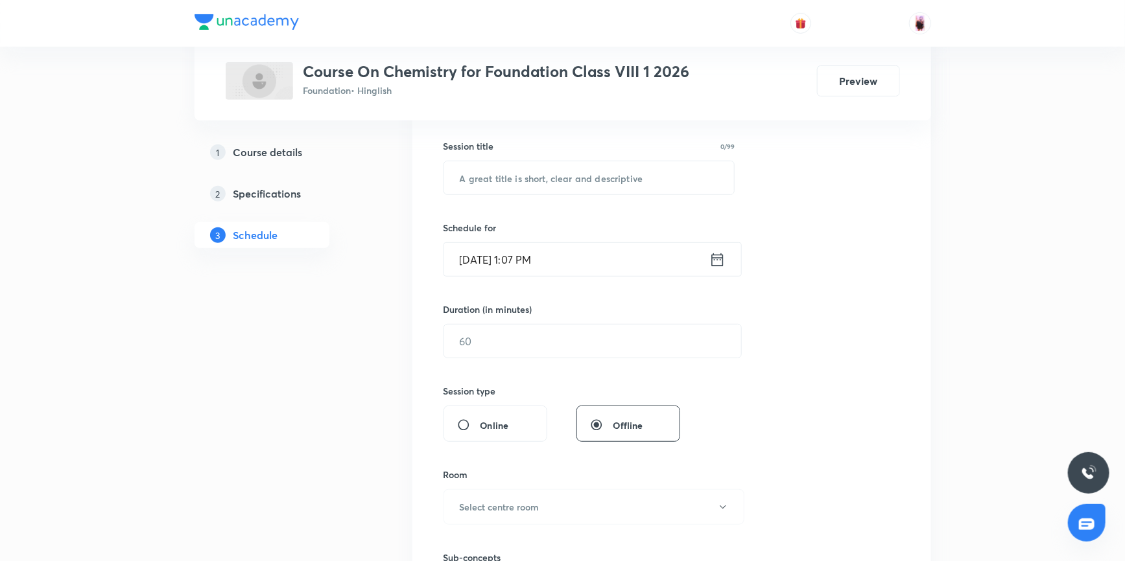
scroll to position [176, 0]
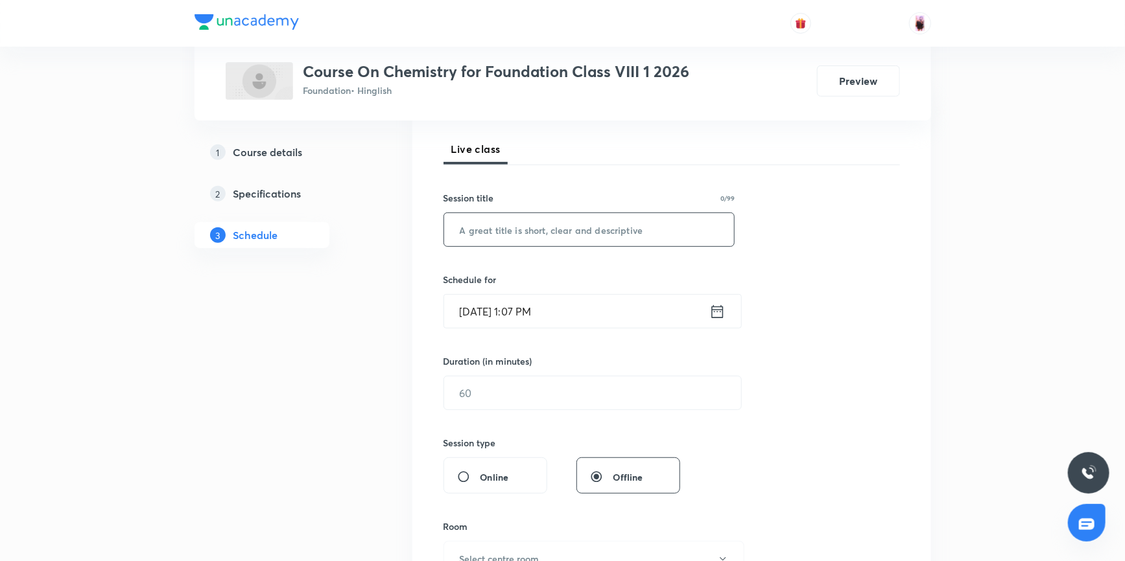
click at [498, 233] on input "text" at bounding box center [589, 229] width 290 height 33
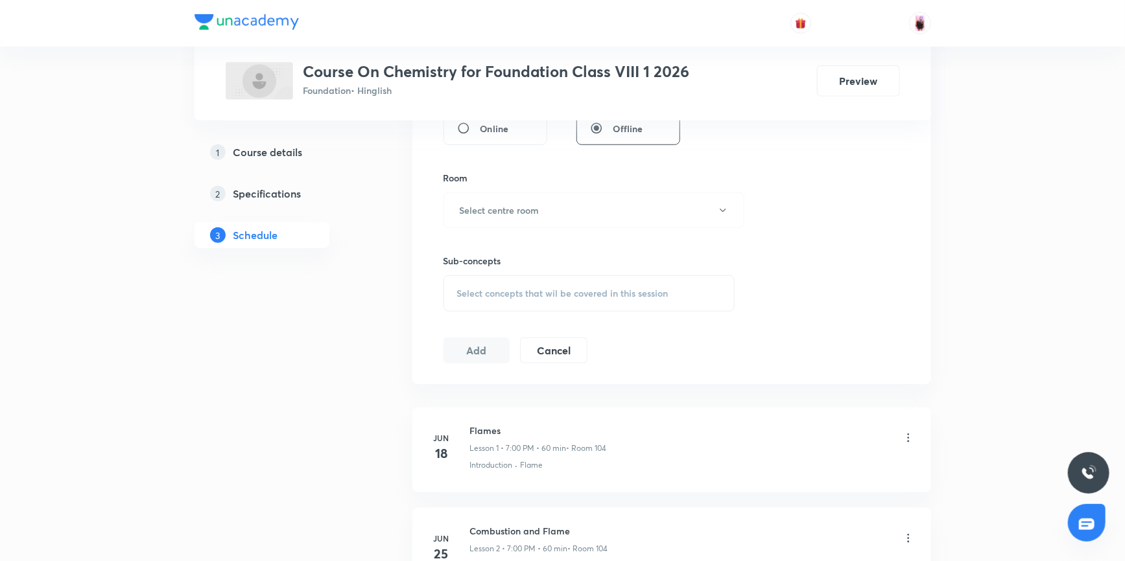
scroll to position [471, 0]
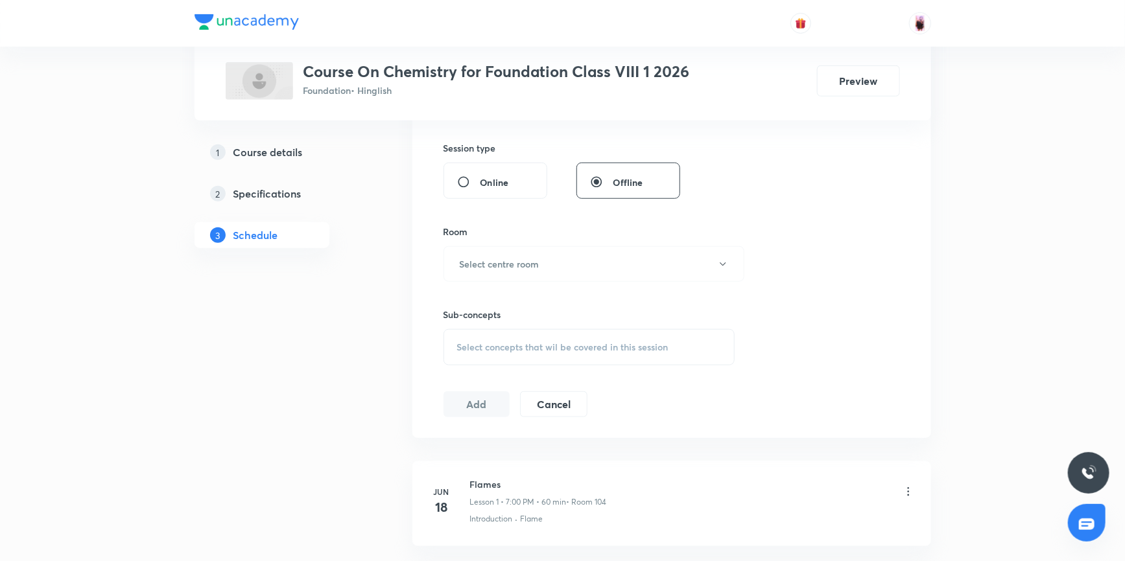
click at [508, 350] on span "Select concepts that wil be covered in this session" at bounding box center [562, 347] width 211 height 10
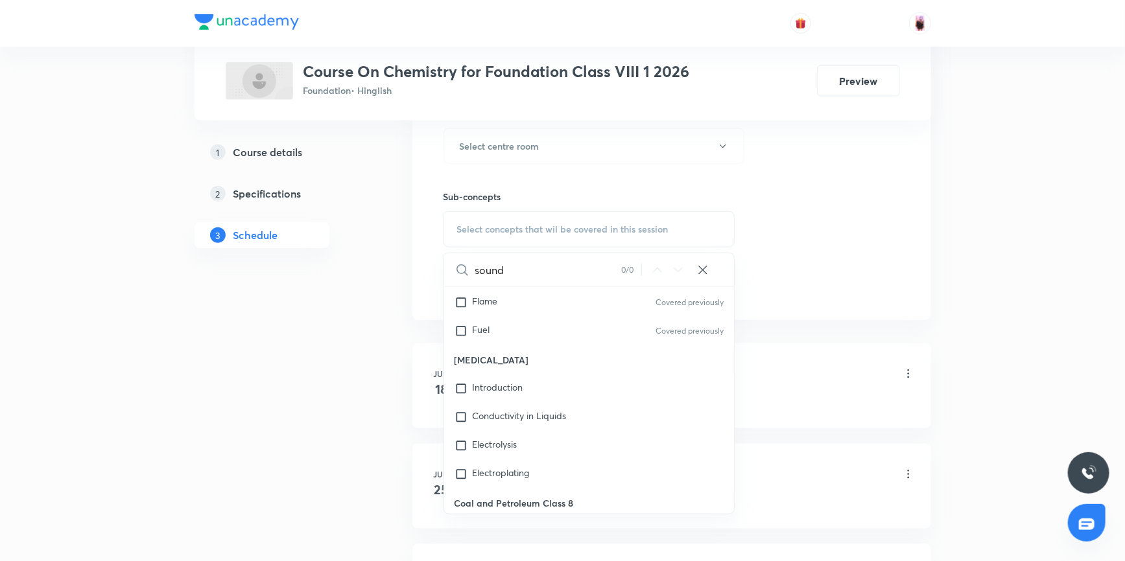
scroll to position [430, 0]
type input "sound"
click at [264, 200] on h5 "Specifications" at bounding box center [267, 194] width 68 height 16
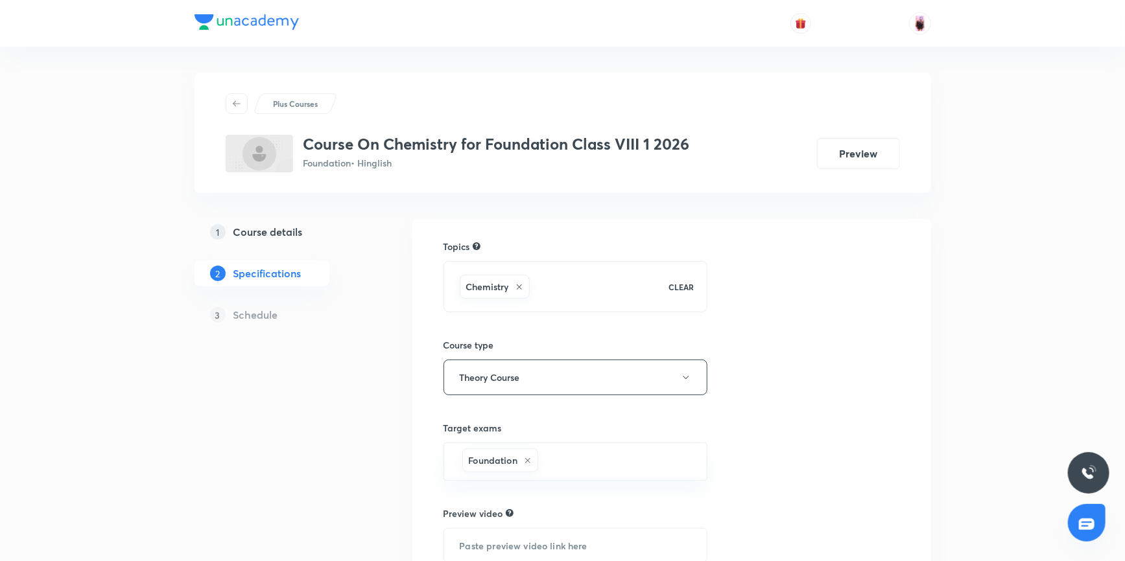
click at [530, 281] on div "Chemistry" at bounding box center [558, 286] width 202 height 29
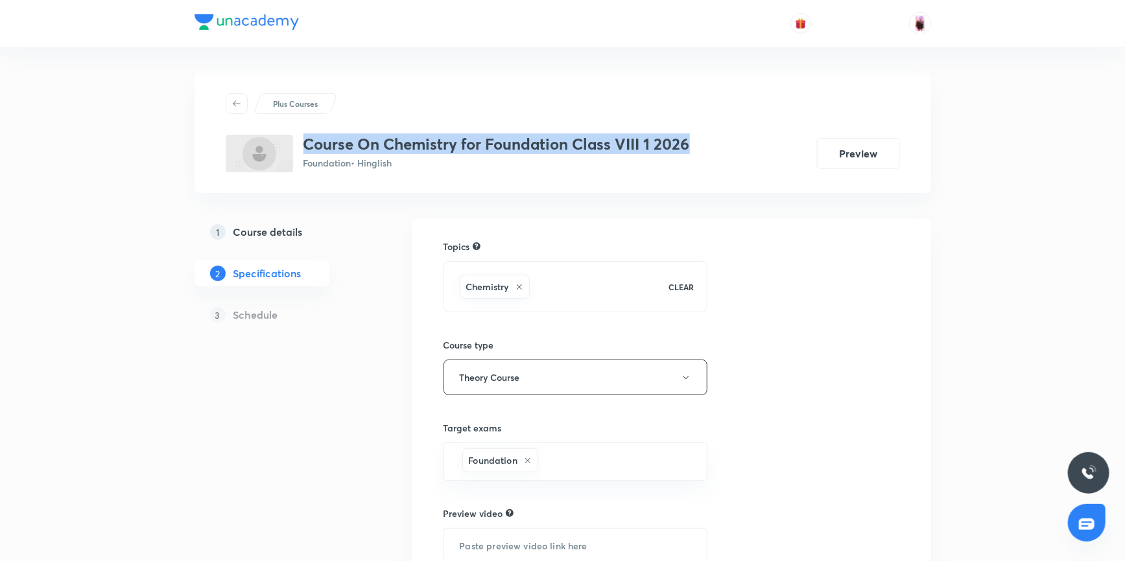
drag, startPoint x: 304, startPoint y: 142, endPoint x: 713, endPoint y: 141, distance: 409.0
click at [713, 141] on div "Course On Chemistry for Foundation Class VIII 1 2026 Foundation • Hinglish Prev…" at bounding box center [563, 154] width 674 height 38
copy h3 "Course On Chemistry for Foundation Class VIII 1 2026"
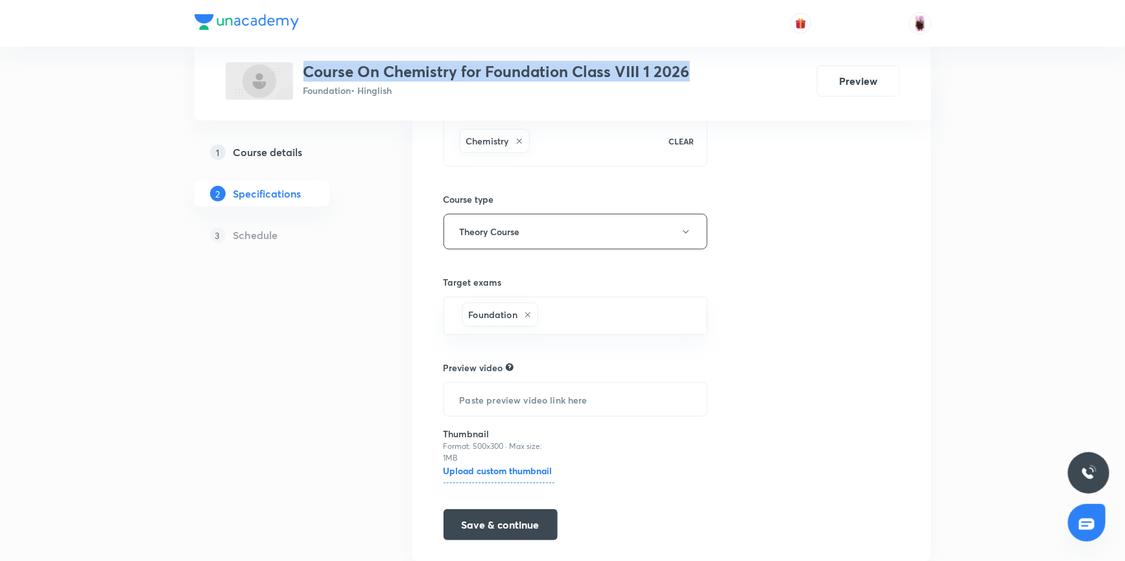
scroll to position [127, 0]
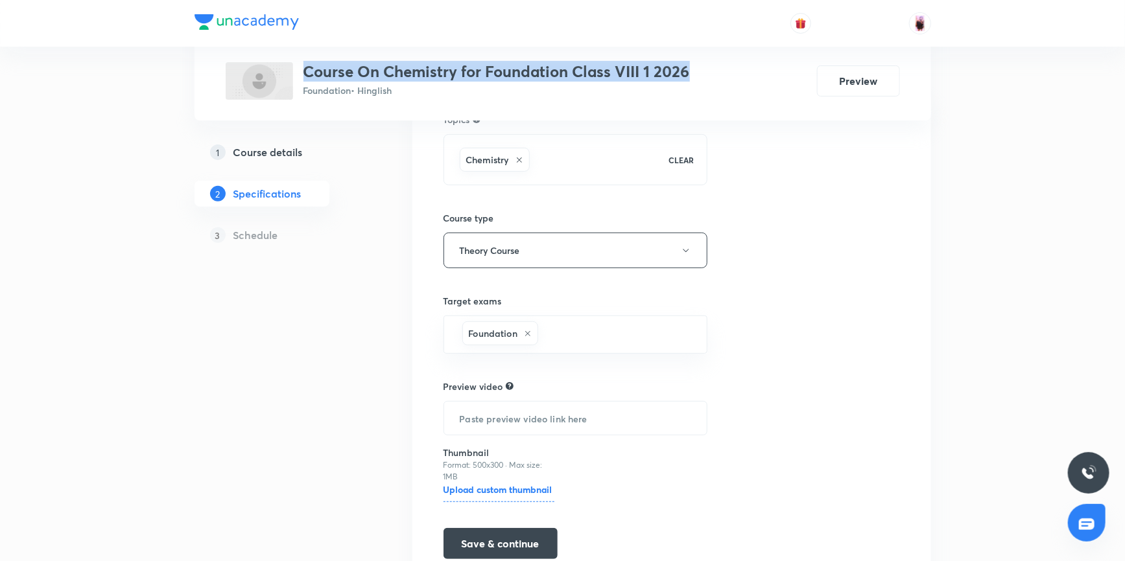
click at [270, 143] on link "1 Course details" at bounding box center [282, 152] width 176 height 26
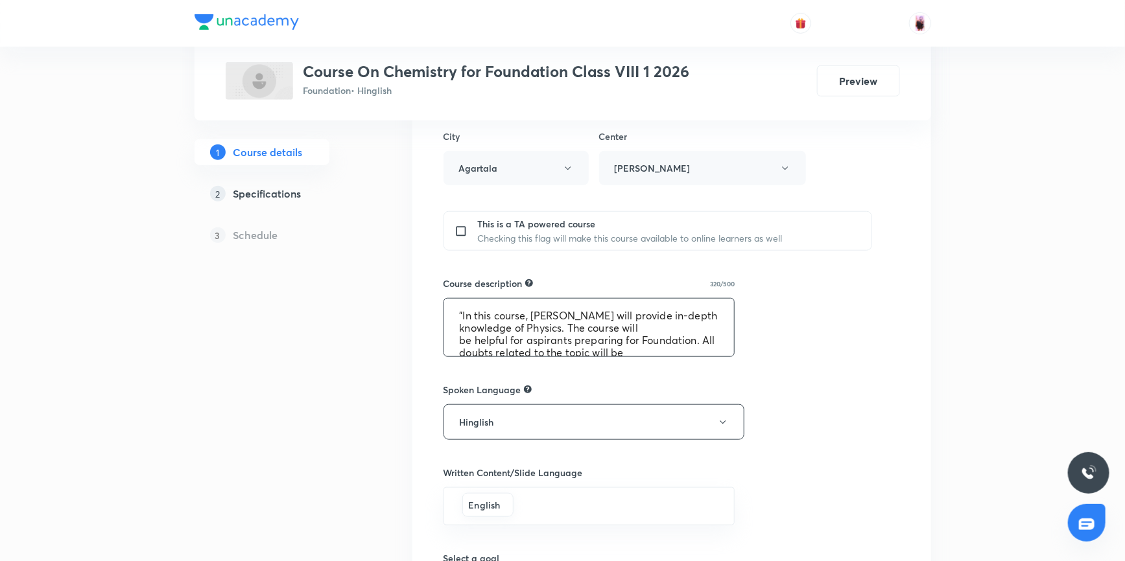
scroll to position [49, 0]
drag, startPoint x: 459, startPoint y: 313, endPoint x: 674, endPoint y: 351, distance: 218.6
click at [674, 351] on textarea ""In this course, Rajesh Jha will provide in-depth knowledge of Physics. The cou…" at bounding box center [589, 328] width 290 height 58
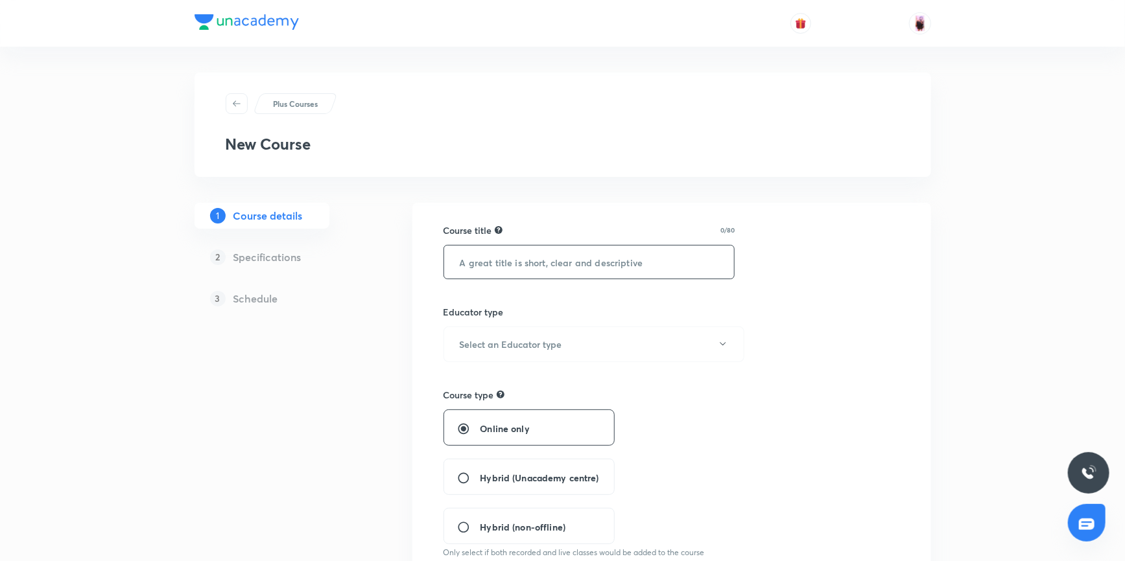
click at [488, 266] on input "text" at bounding box center [589, 262] width 290 height 33
paste input "Course On Chemistry for Foundation Class VIII 1 2026"
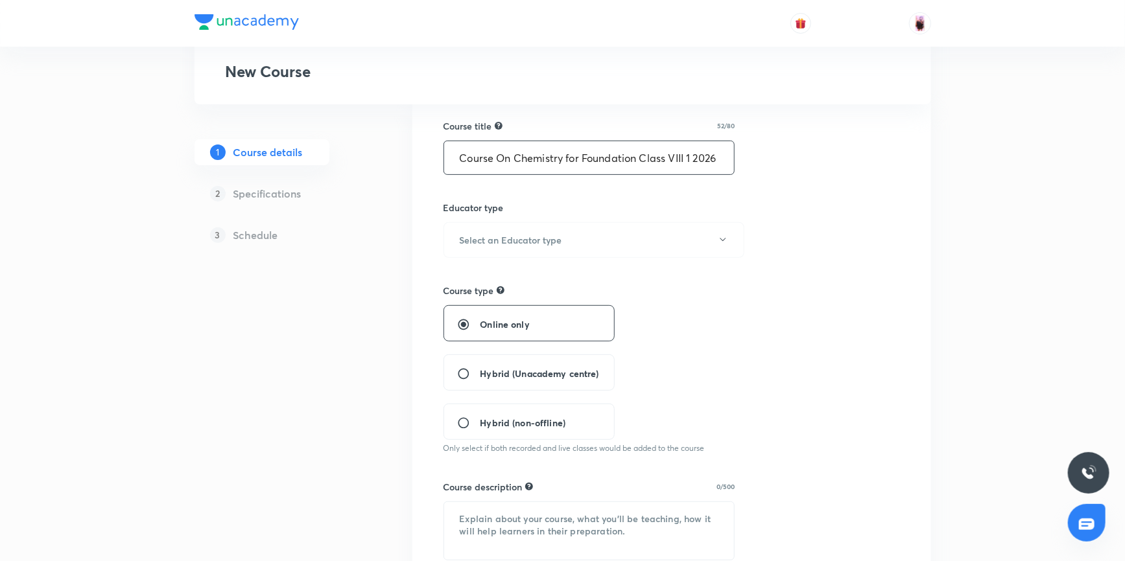
scroll to position [117, 0]
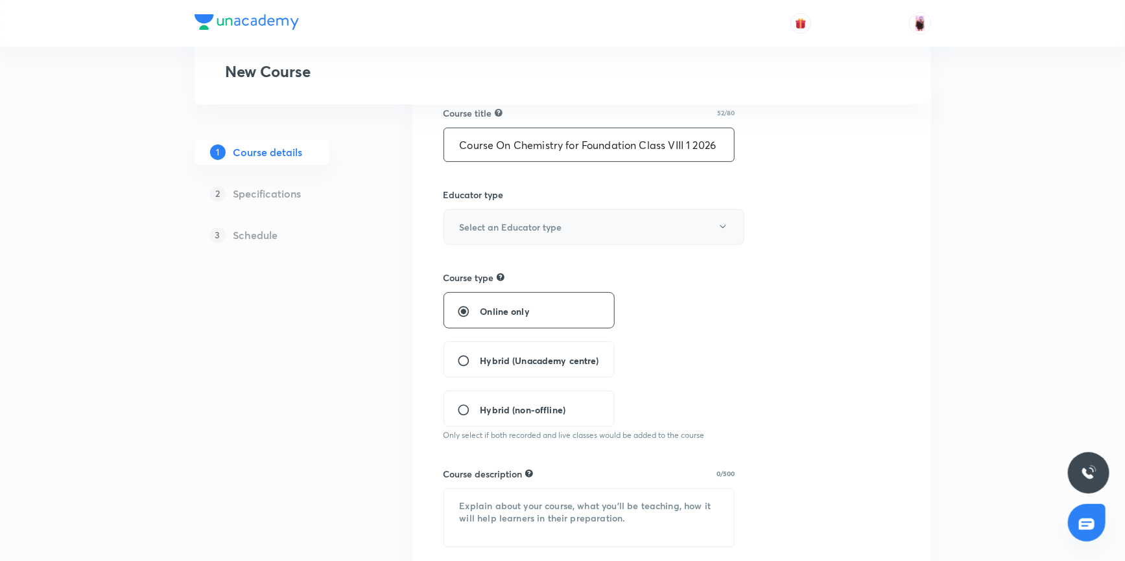
type input "Course On Chemistry for Foundation Class VIII 1 2026"
click at [591, 222] on button "Select an Educator type" at bounding box center [593, 227] width 301 height 36
click at [514, 265] on span "Unacademy educator" at bounding box center [592, 268] width 284 height 14
radio input "false"
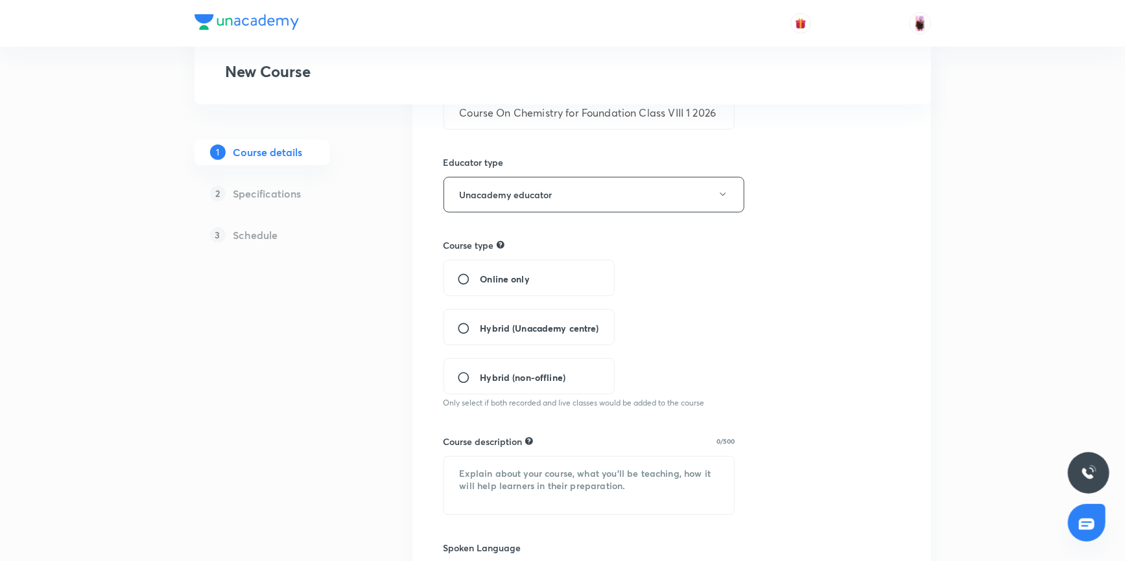
scroll to position [176, 0]
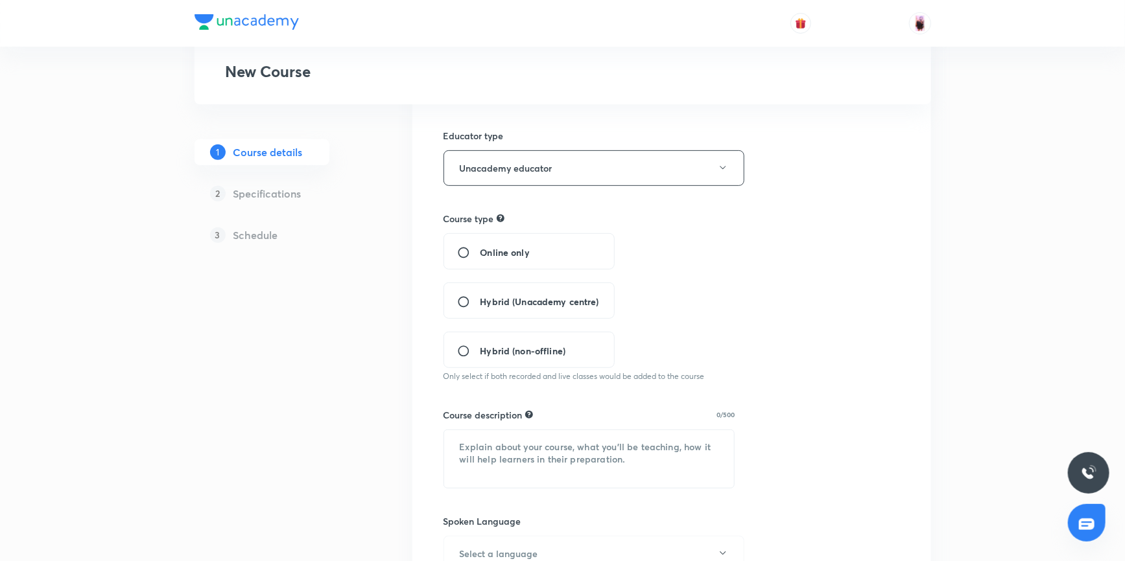
click at [462, 296] on input "Hybrid (Unacademy centre)" at bounding box center [468, 302] width 23 height 13
radio input "true"
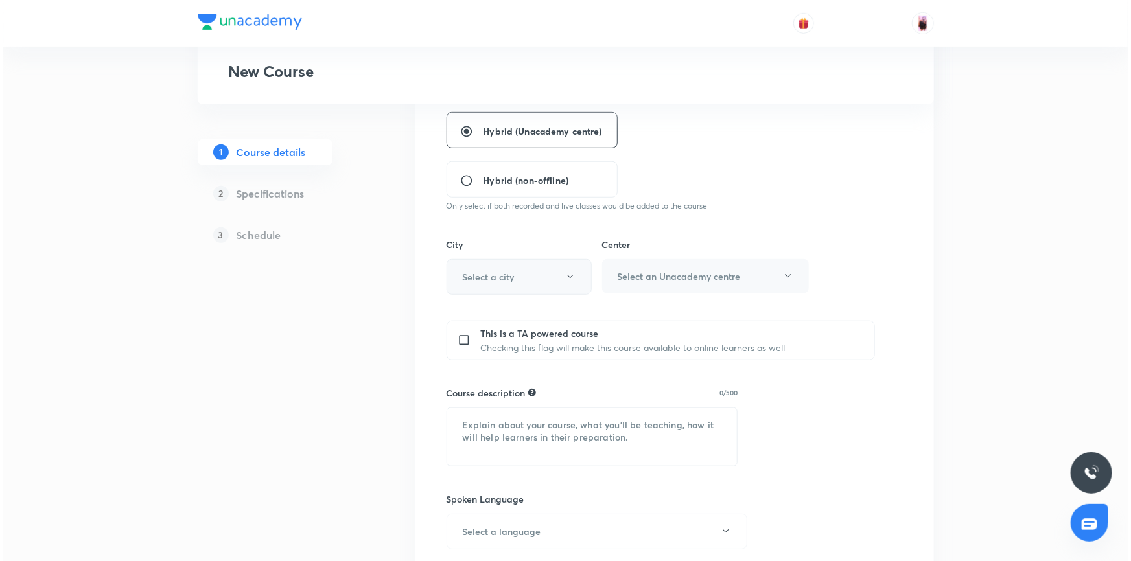
scroll to position [353, 0]
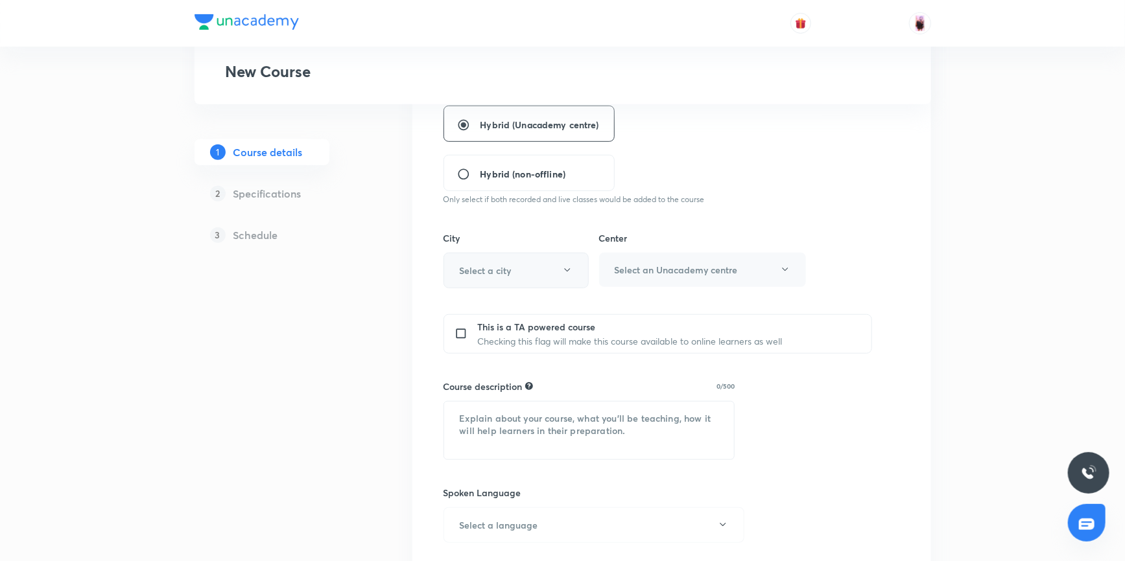
click at [546, 273] on button "Select a city" at bounding box center [515, 271] width 145 height 36
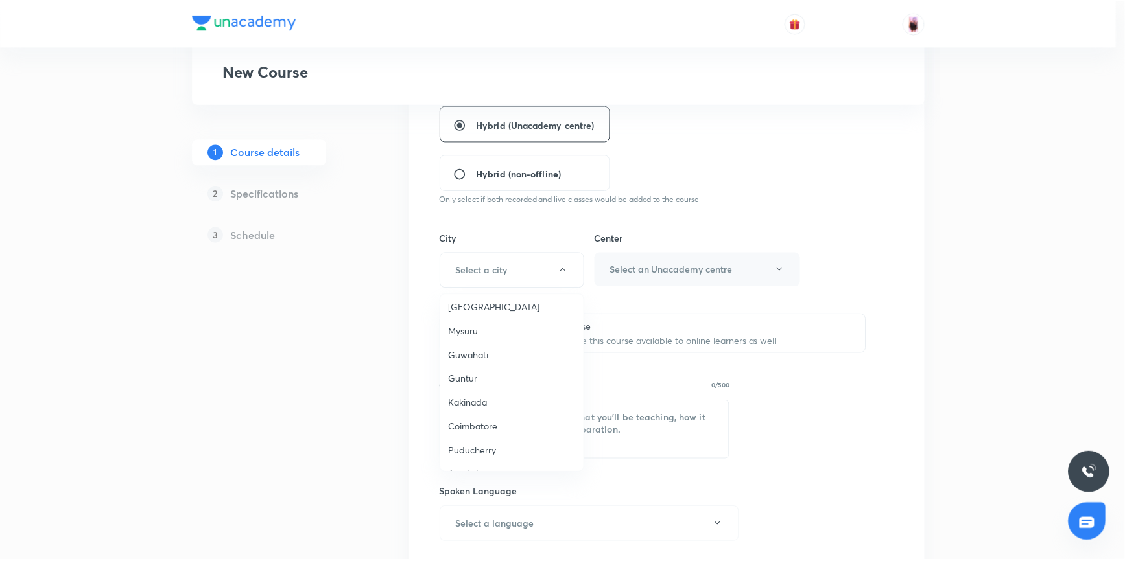
scroll to position [471, 0]
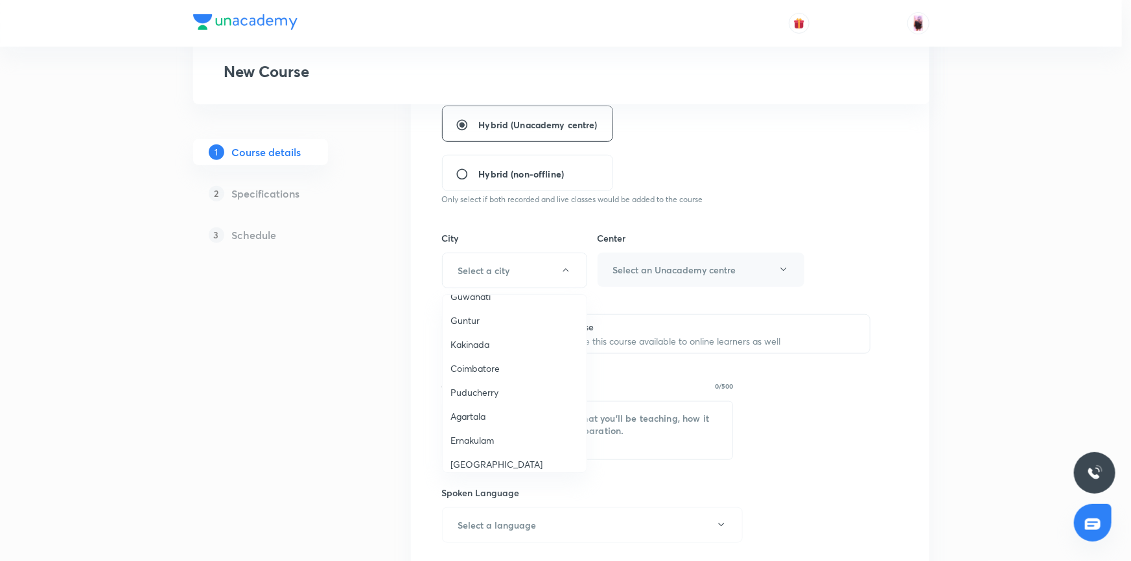
click at [474, 416] on span "Agartala" at bounding box center [514, 417] width 128 height 14
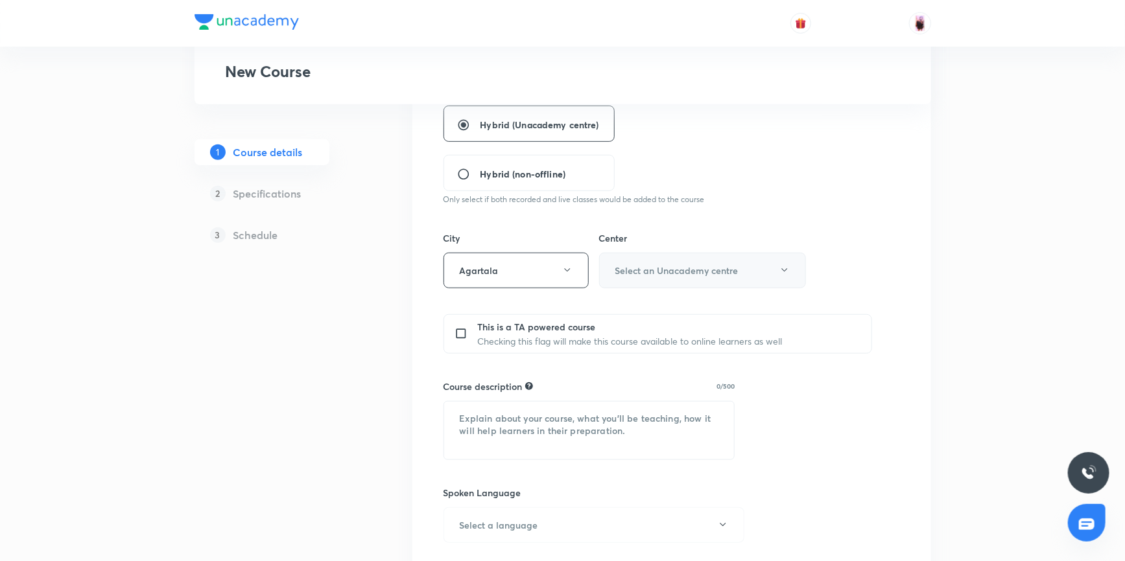
click at [687, 272] on h6 "Select an Unacademy centre" at bounding box center [676, 271] width 123 height 14
click at [651, 312] on span "[PERSON_NAME]" at bounding box center [701, 312] width 190 height 14
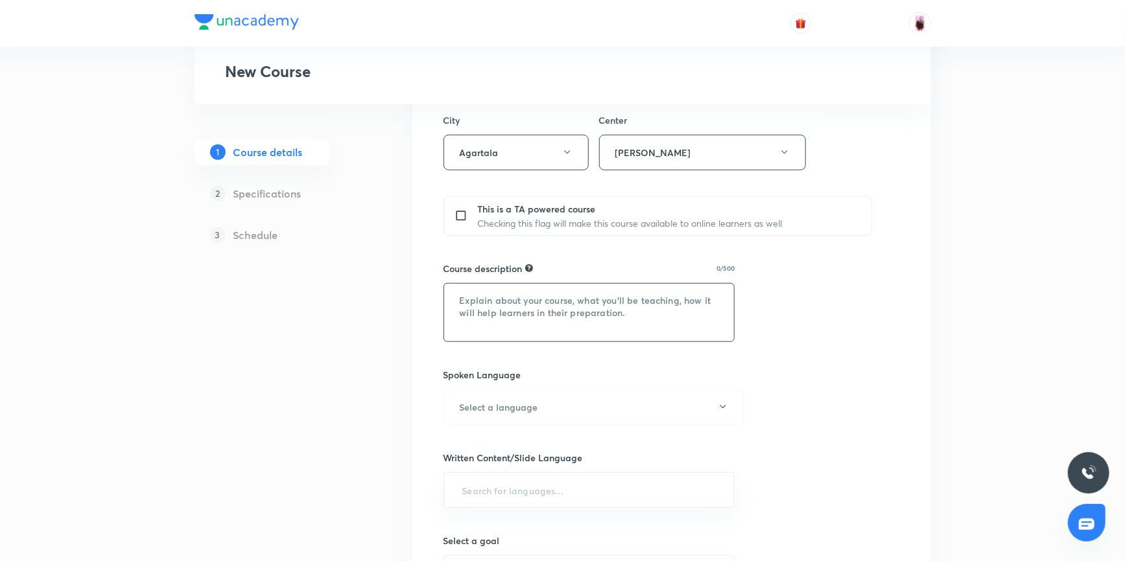
click at [511, 308] on textarea at bounding box center [589, 313] width 290 height 58
paste textarea ""In this course, Rajesh Jha will provide in-depth knowledge of Physics. The cou…"
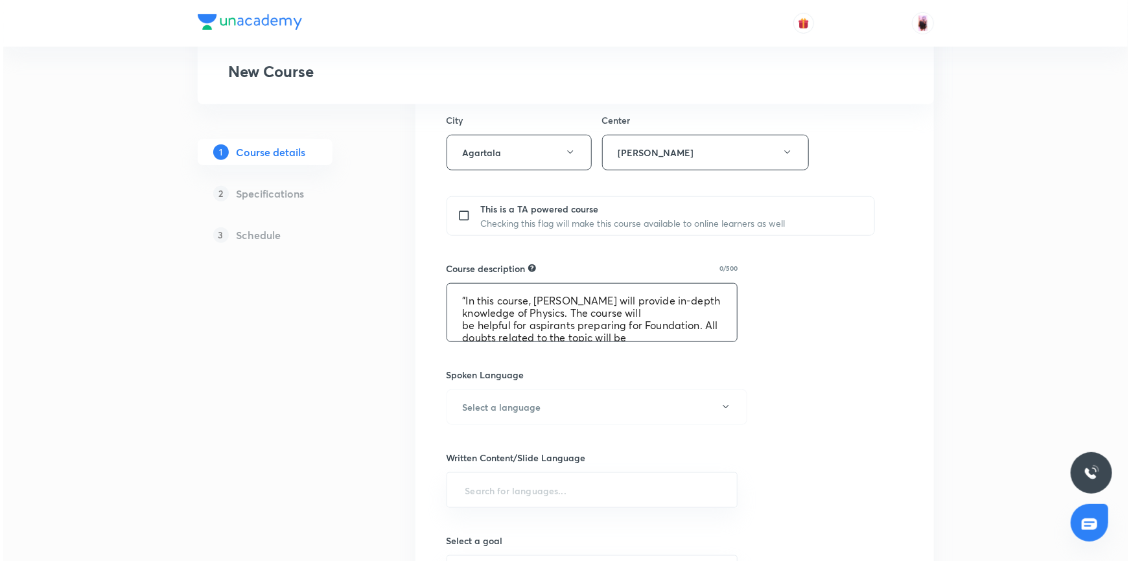
scroll to position [39, 0]
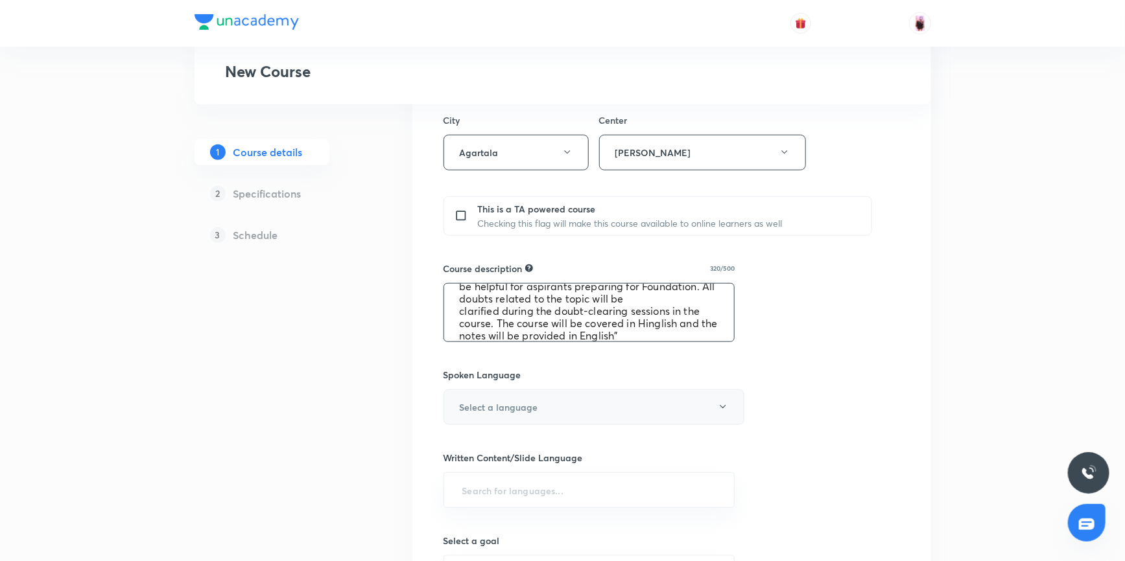
type textarea ""In this course, Rajesh Jha will provide in-depth knowledge of Physics. The cou…"
click at [548, 404] on button "Select a language" at bounding box center [593, 408] width 301 height 36
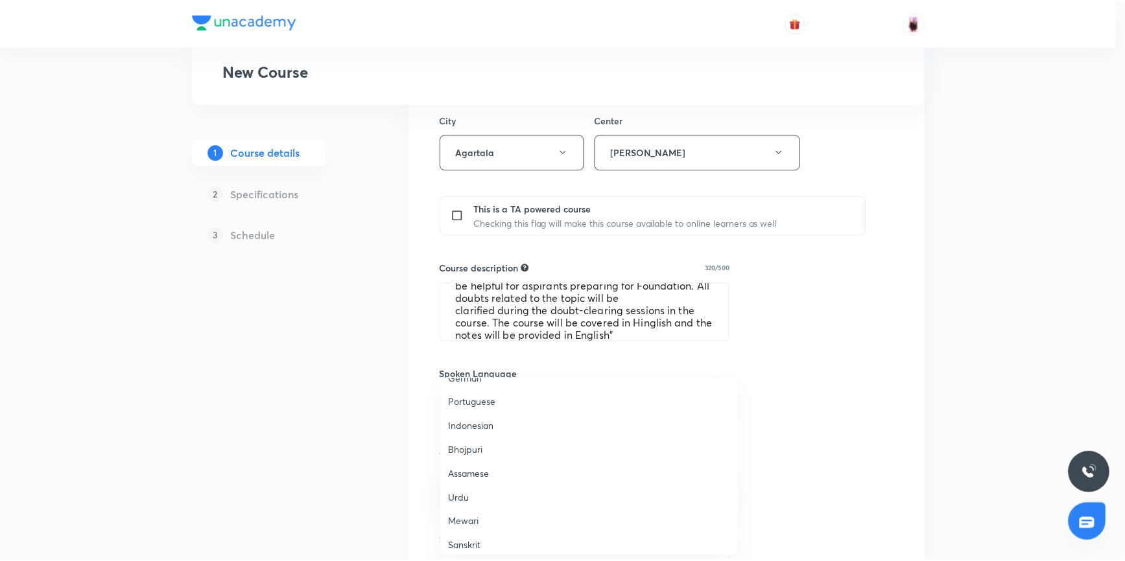
scroll to position [383, 0]
click at [463, 542] on span "Hinglish" at bounding box center [592, 541] width 284 height 14
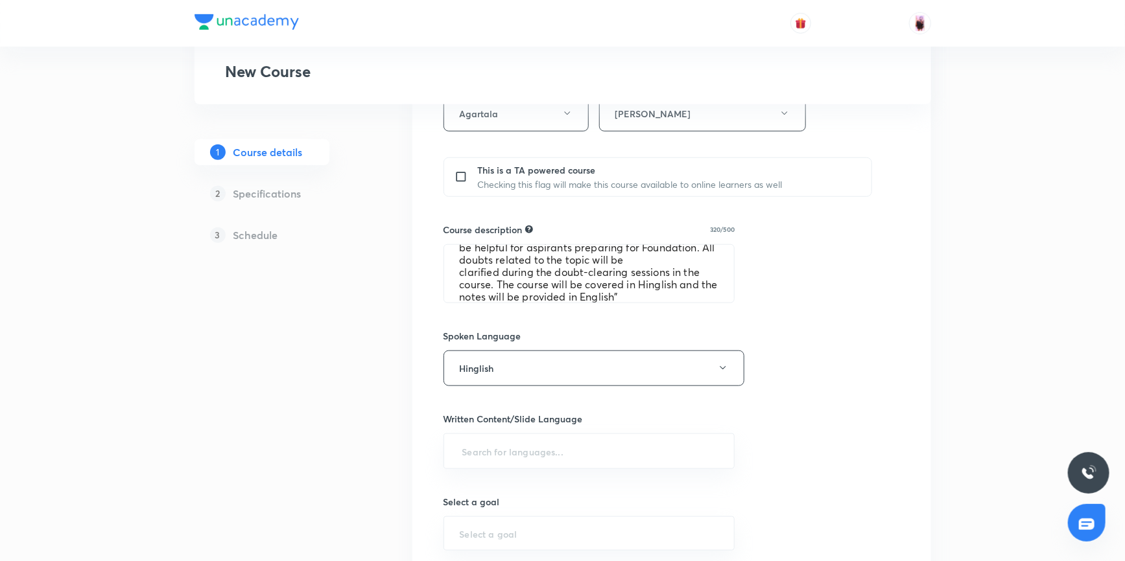
scroll to position [530, 0]
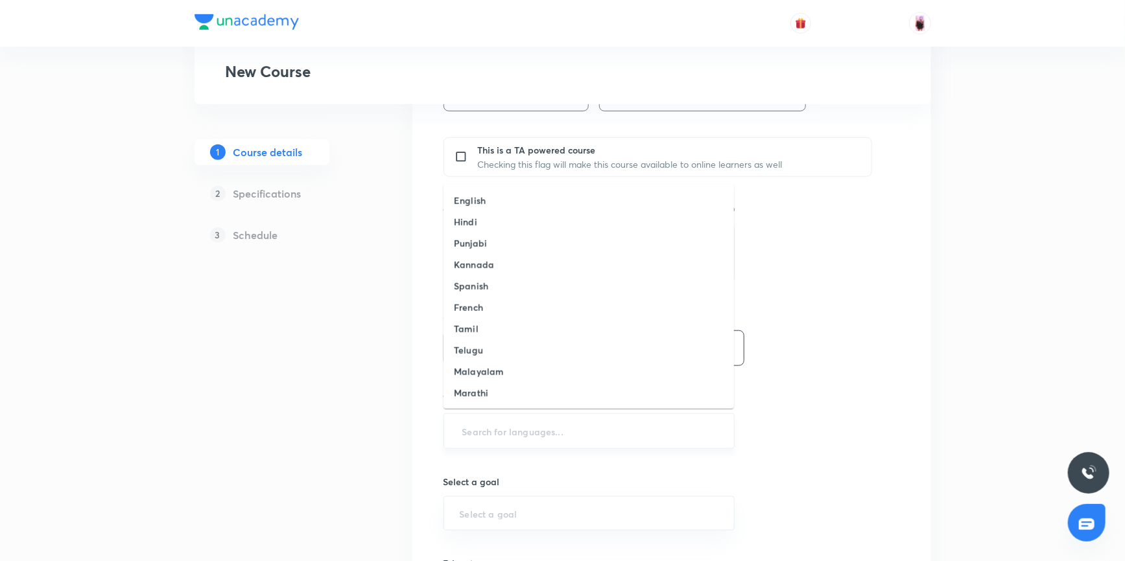
click at [520, 428] on input "text" at bounding box center [589, 431] width 259 height 24
click at [480, 194] on h6 "English" at bounding box center [470, 201] width 32 height 14
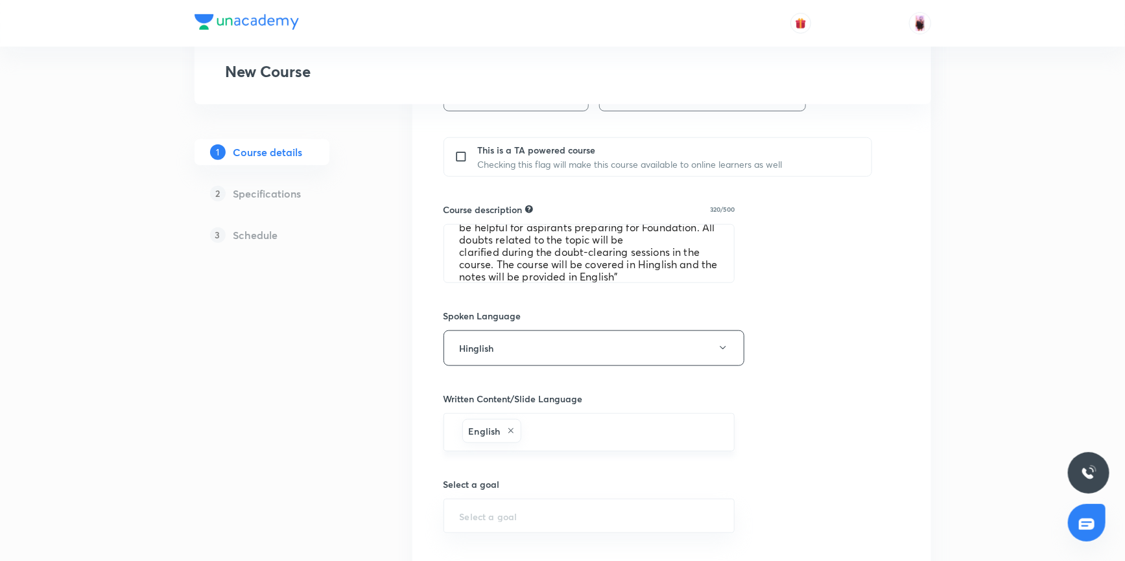
scroll to position [703, 0]
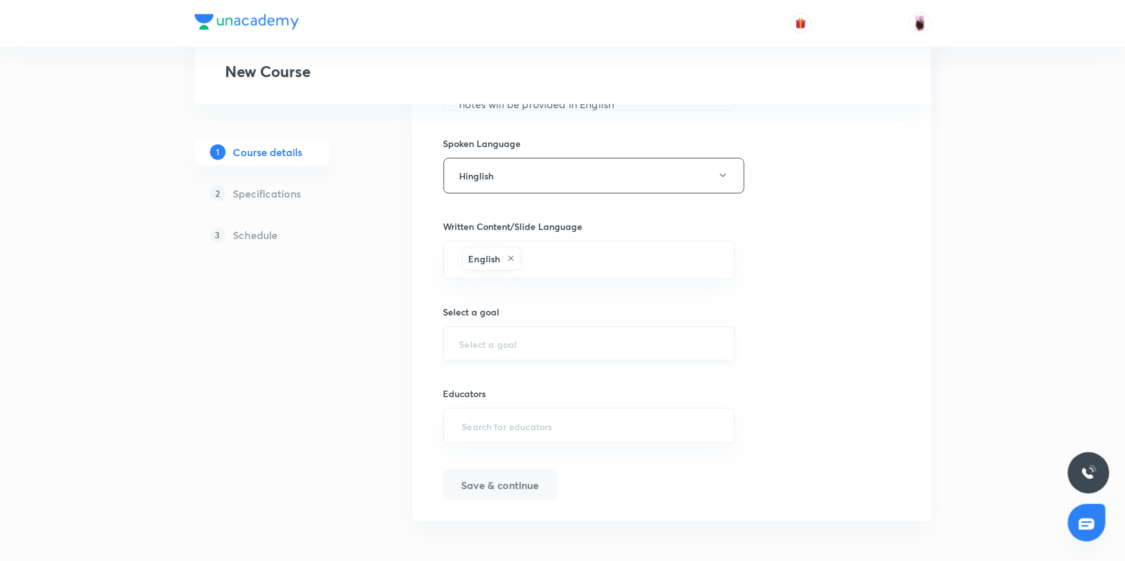
click at [522, 347] on input "text" at bounding box center [589, 344] width 259 height 12
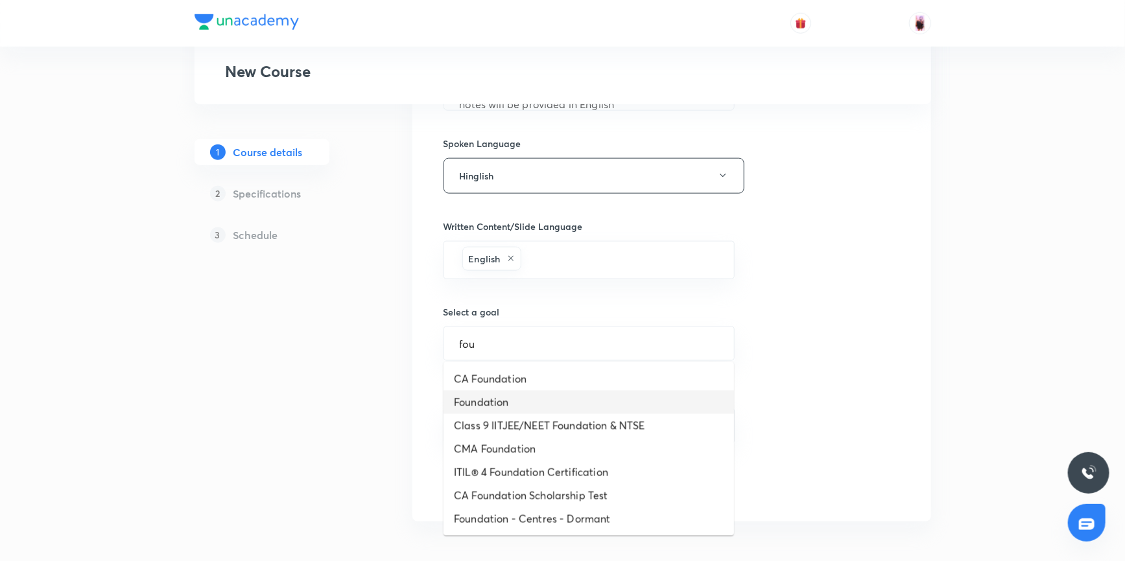
click at [495, 396] on li "Foundation" at bounding box center [588, 402] width 290 height 23
type input "Foundation"
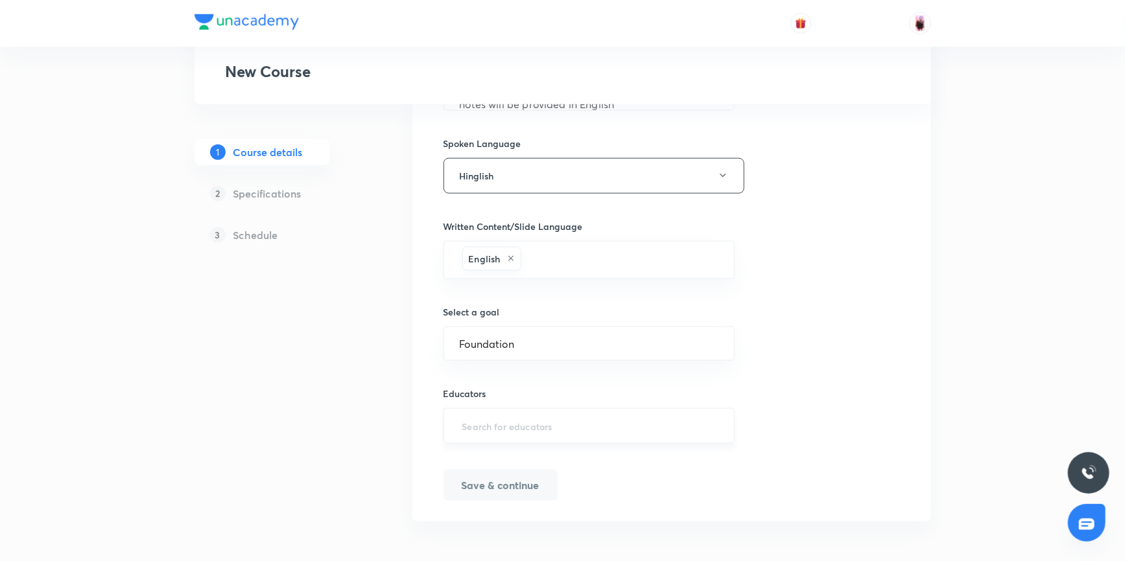
click at [513, 425] on input "text" at bounding box center [589, 426] width 259 height 24
click at [489, 424] on input "text" at bounding box center [589, 426] width 259 height 24
paste input "unacademy-user-WP4R1RCMVIN8"
type input "unacademy-user-WP4R1RCMVIN8"
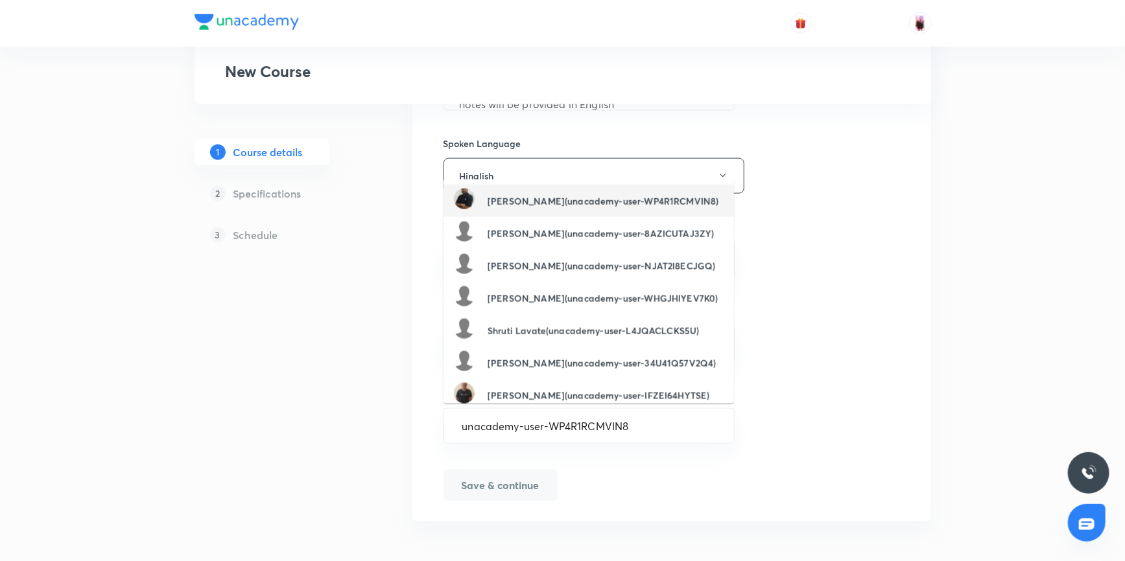
click at [519, 199] on h6 "Rajesh Jha(unacademy-user-WP4R1RCMVIN8)" at bounding box center [602, 201] width 231 height 14
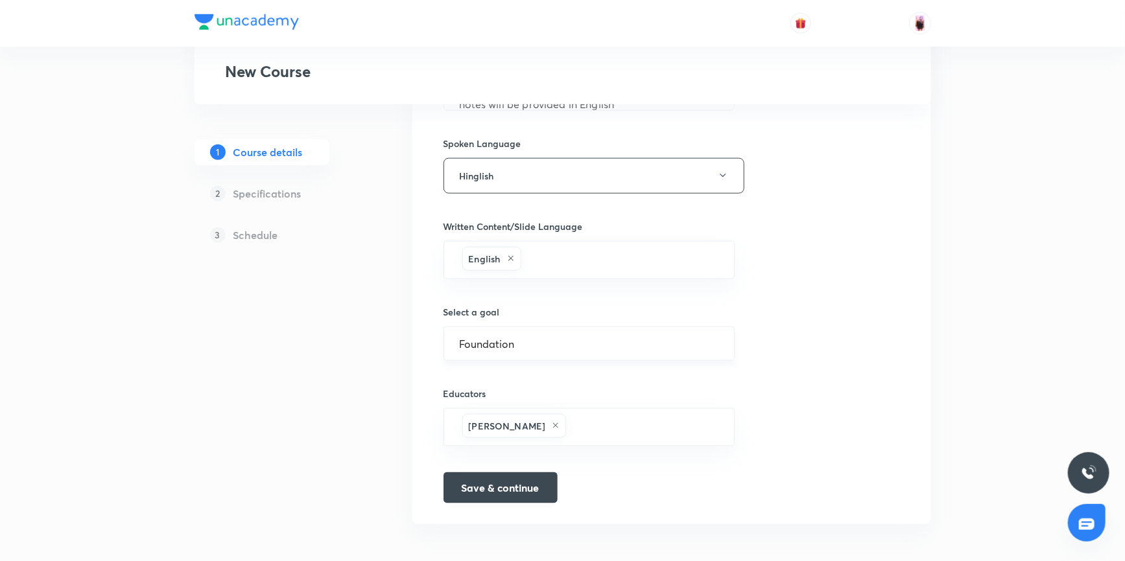
scroll to position [705, 0]
click at [495, 484] on button "Save & continue" at bounding box center [500, 484] width 114 height 31
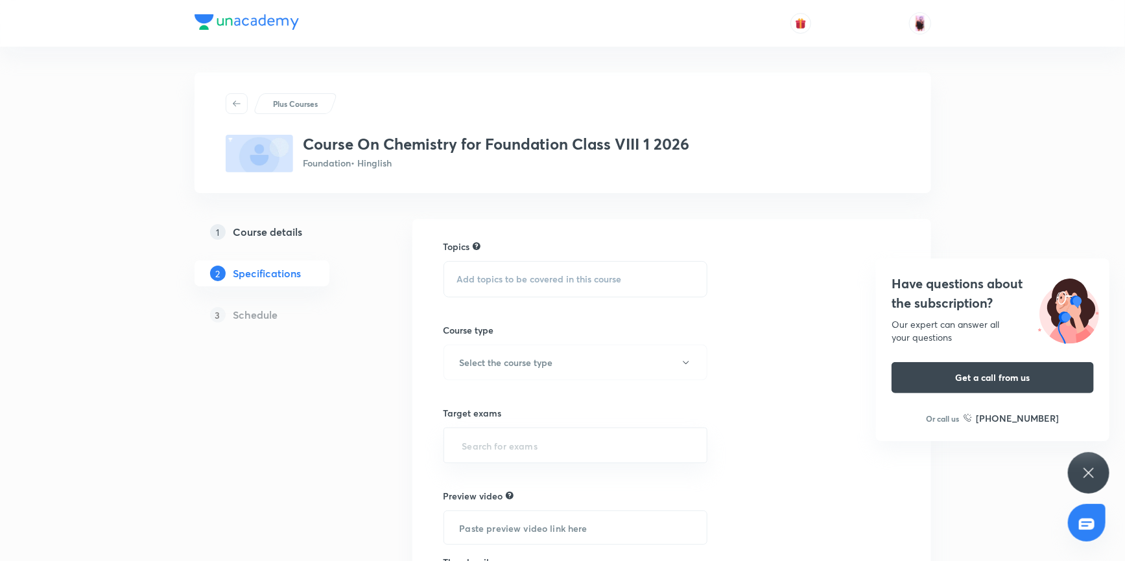
click at [528, 285] on div "Add topics to be covered in this course" at bounding box center [575, 279] width 264 height 36
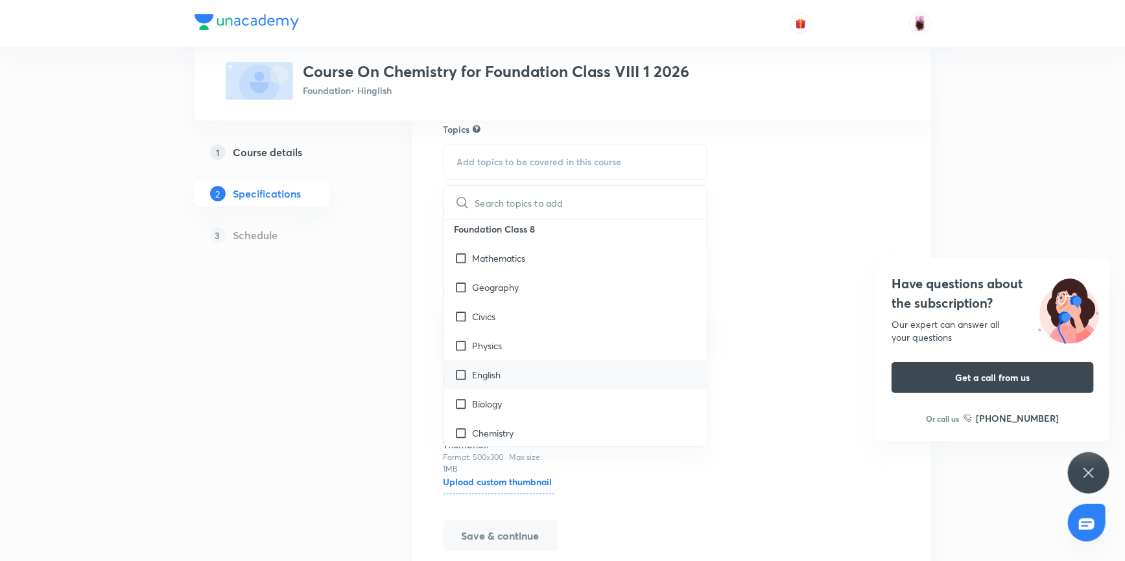
scroll to position [589, 0]
click at [462, 375] on input "checkbox" at bounding box center [463, 375] width 18 height 14
checkbox input "true"
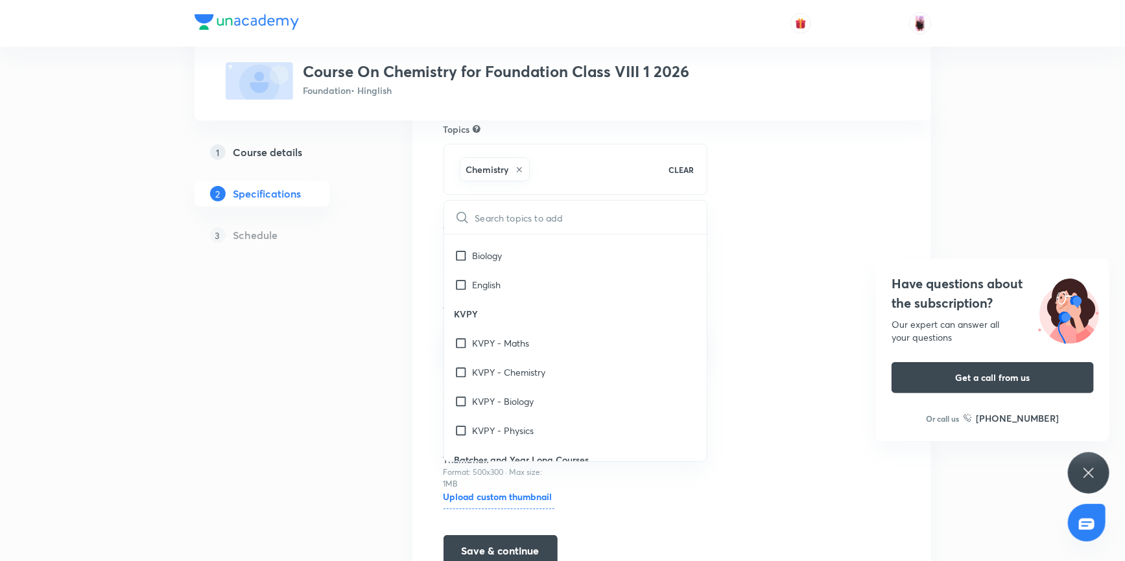
scroll to position [2046, 0]
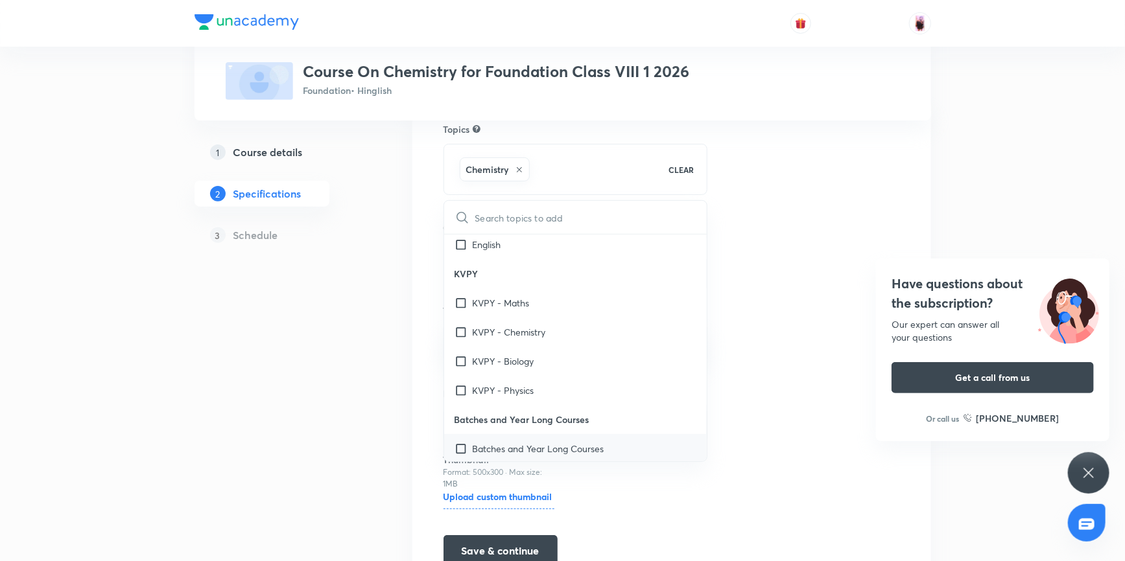
click at [461, 447] on input "checkbox" at bounding box center [463, 449] width 18 height 14
checkbox input "true"
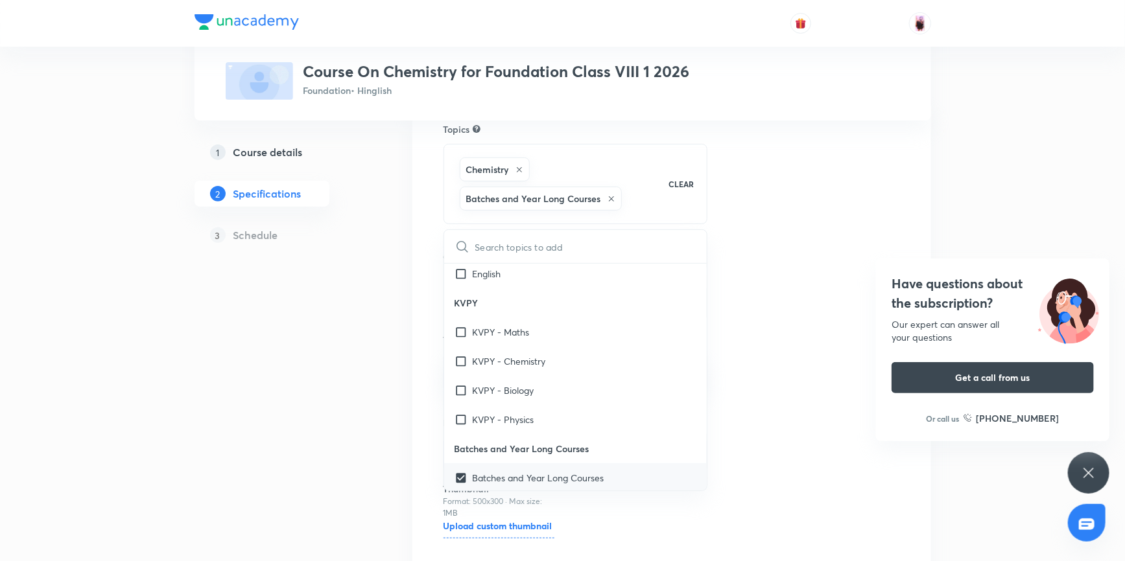
checkbox input "true"
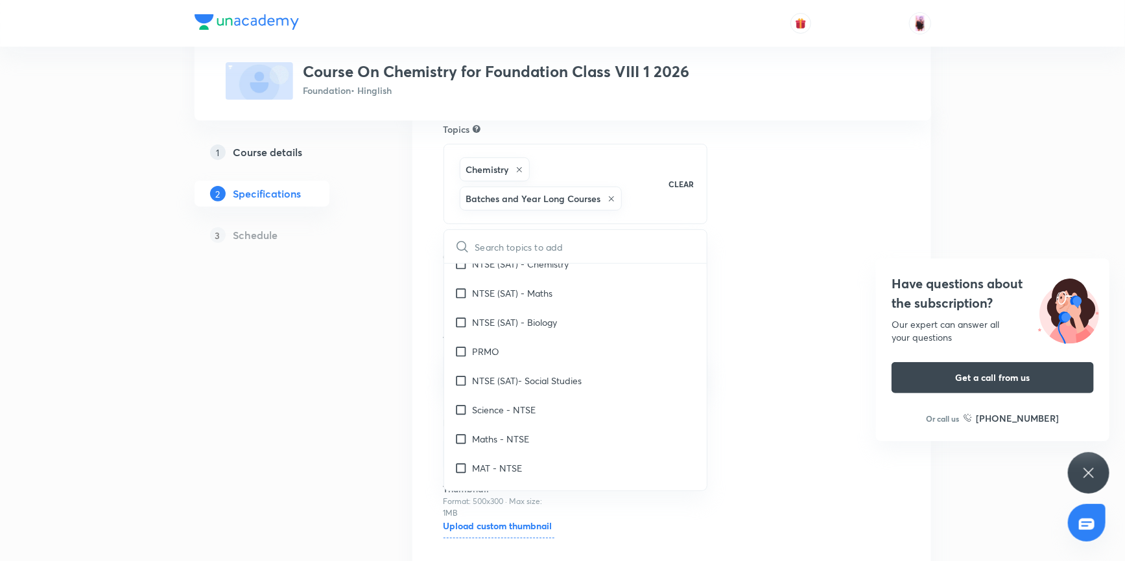
scroll to position [43, 0]
click at [462, 322] on input "checkbox" at bounding box center [463, 323] width 18 height 14
checkbox input "true"
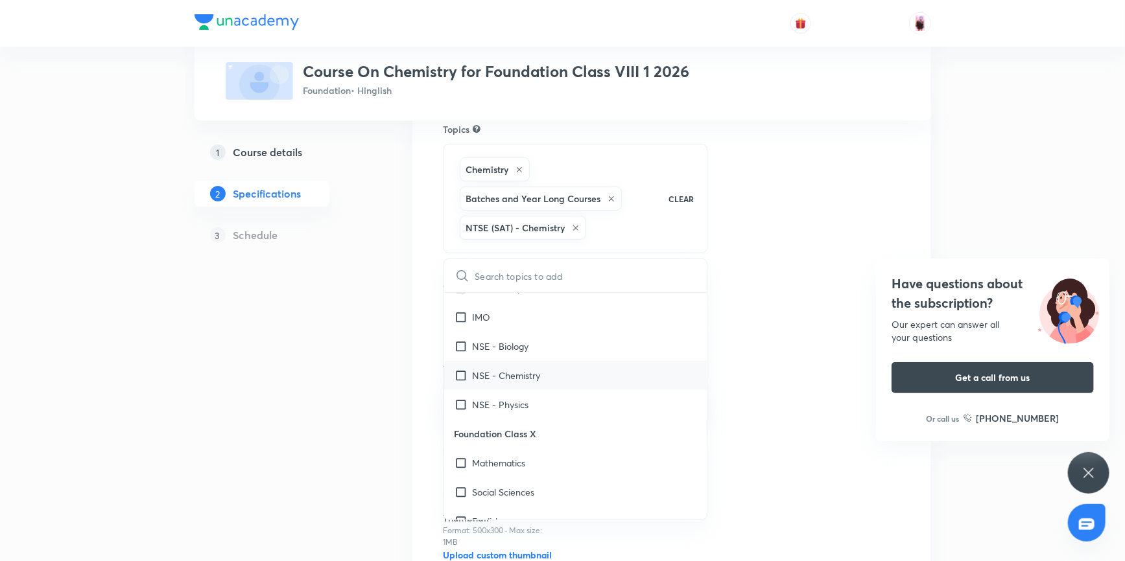
scroll to position [1044, 0]
click at [461, 340] on input "checkbox" at bounding box center [463, 343] width 18 height 14
checkbox input "true"
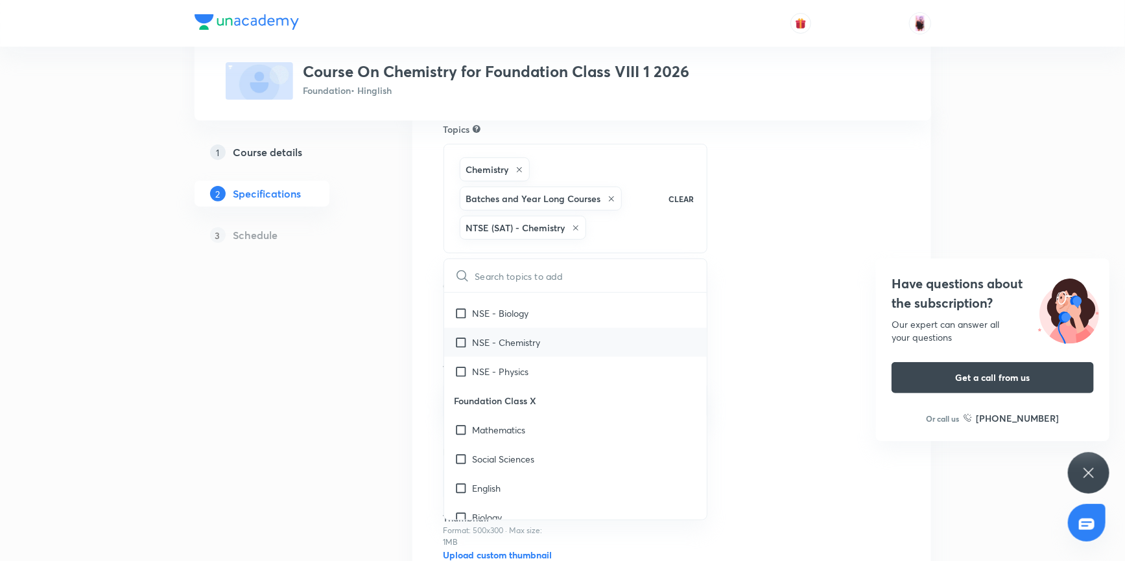
checkbox input "true"
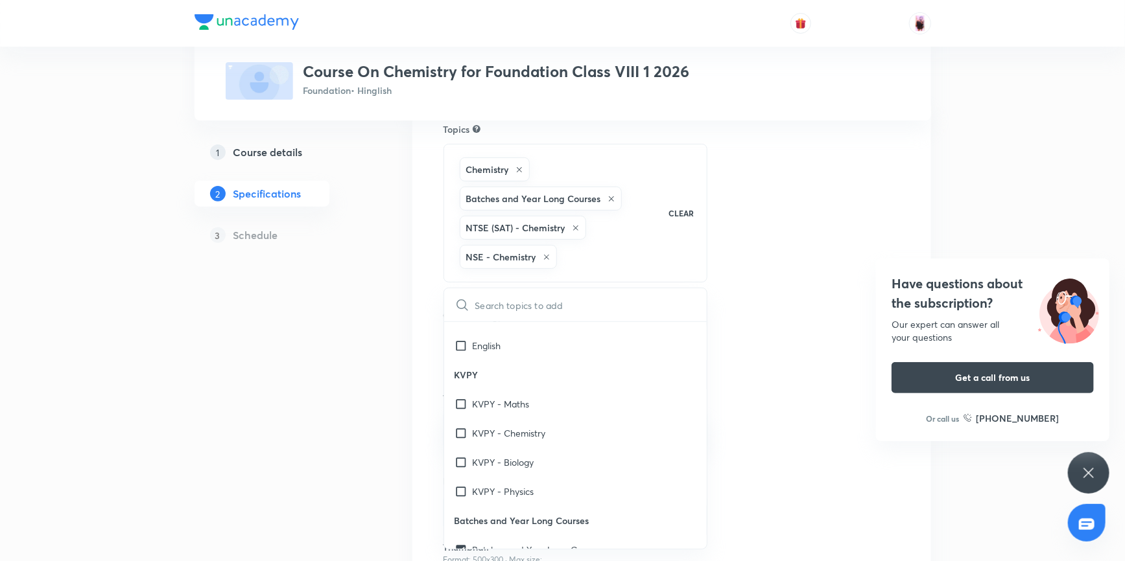
scroll to position [2047, 0]
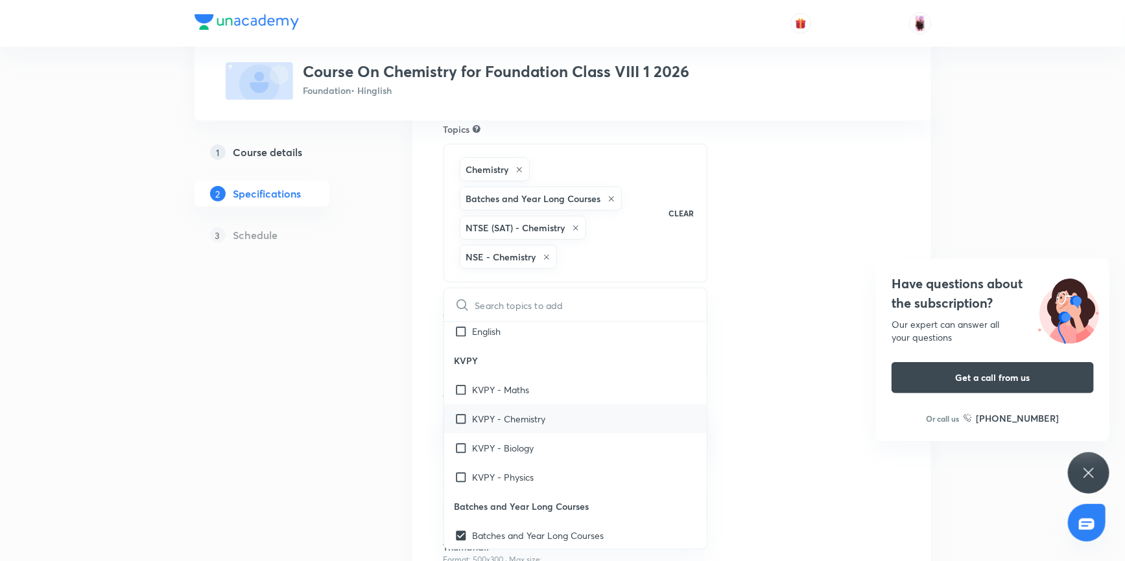
click at [462, 415] on input "checkbox" at bounding box center [463, 419] width 18 height 14
checkbox input "true"
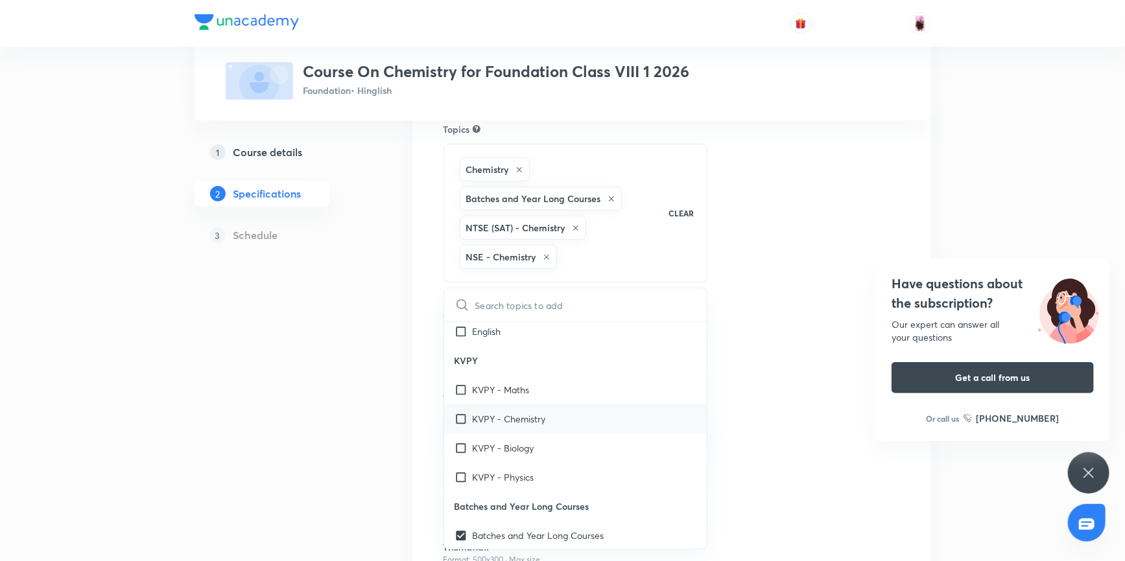
checkbox input "true"
click at [760, 396] on div "Topics Chemistry Batches and Year Long Courses NTSE (SAT) - Chemistry NSE - Che…" at bounding box center [671, 403] width 456 height 561
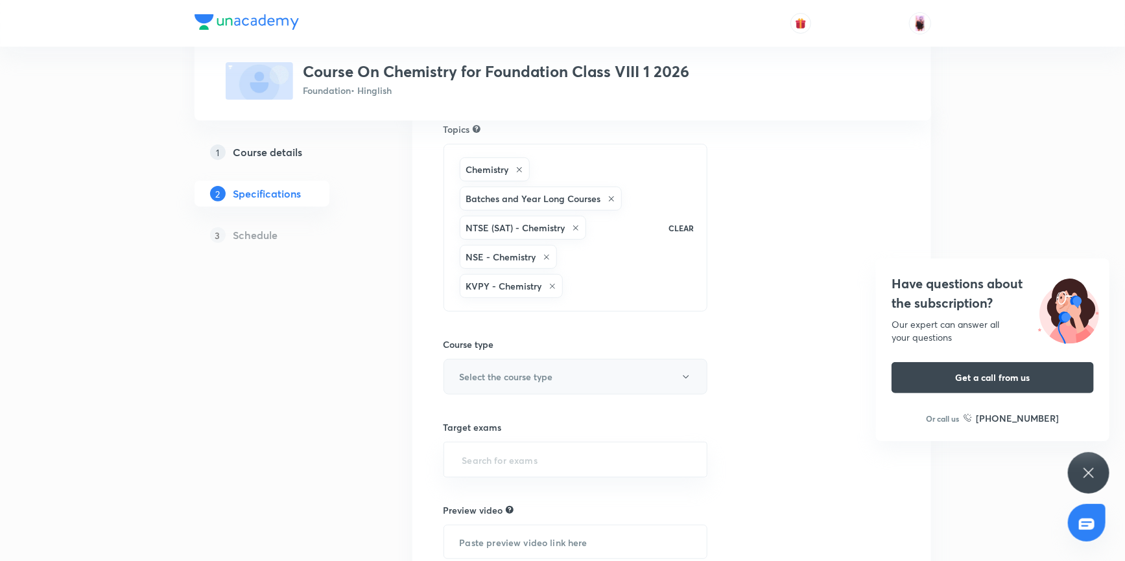
click at [587, 375] on button "Select the course type" at bounding box center [575, 377] width 264 height 36
click at [498, 443] on span "Theory Course" at bounding box center [592, 442] width 284 height 14
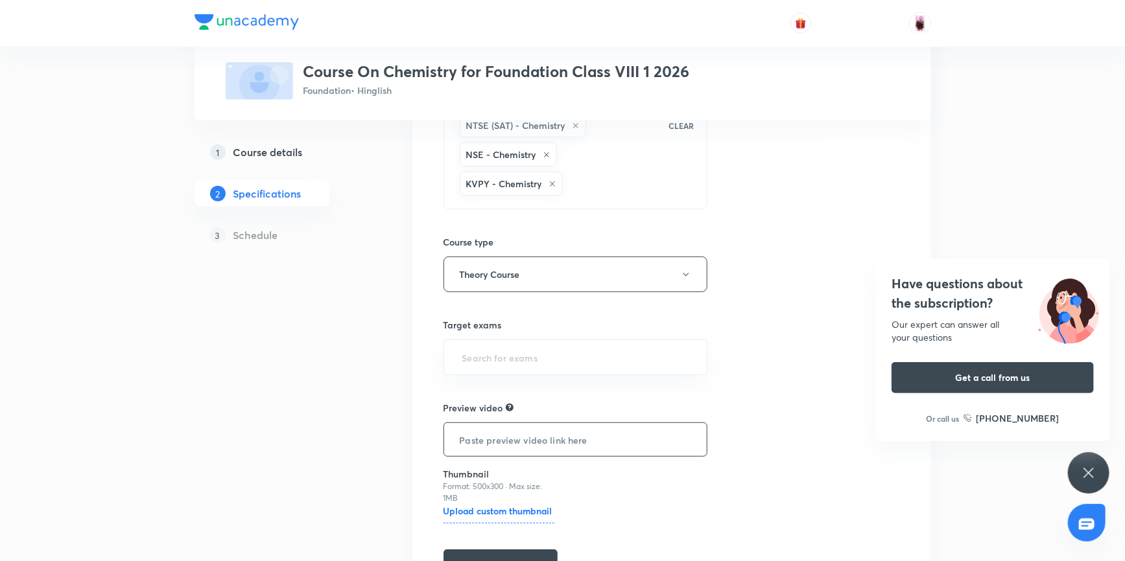
scroll to position [235, 0]
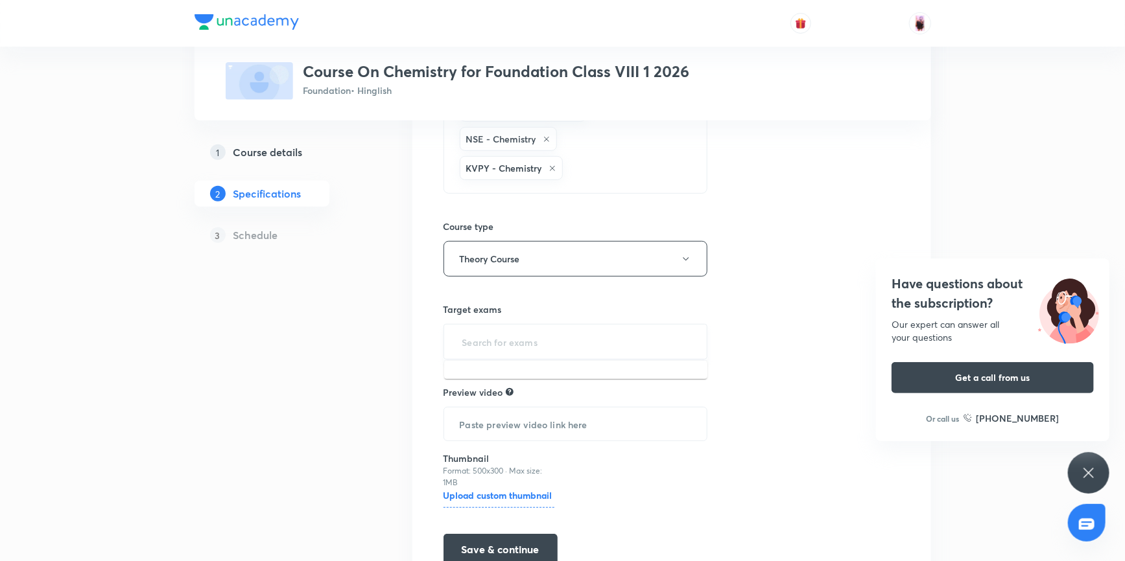
click at [522, 339] on input "text" at bounding box center [576, 342] width 232 height 24
type input "f"
click at [493, 381] on li "Foundation" at bounding box center [575, 377] width 263 height 23
type input "i"
type input "cb"
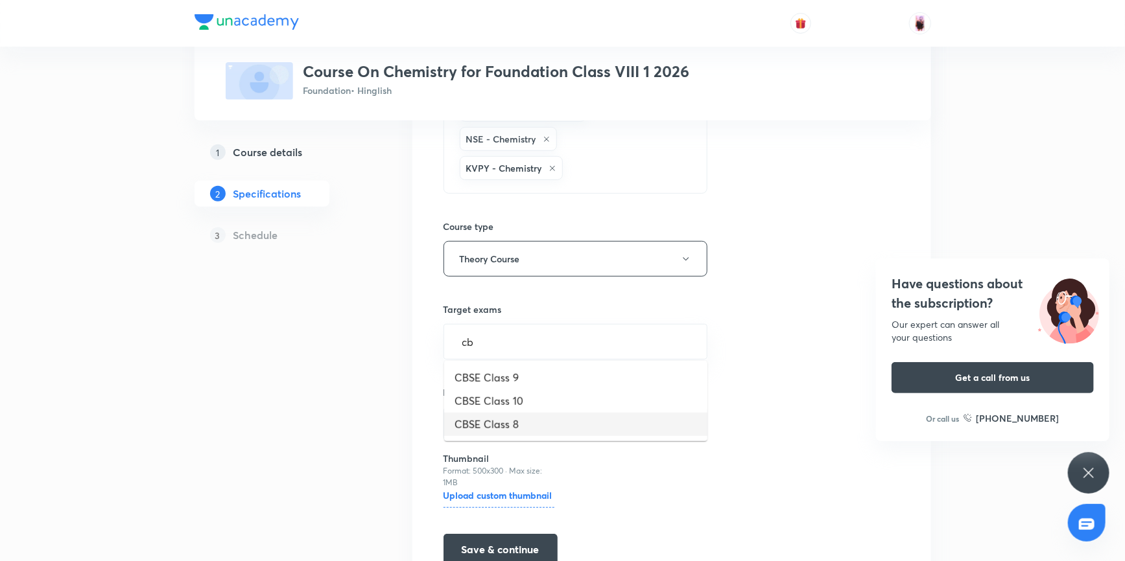
click at [517, 421] on li "CBSE Class 8" at bounding box center [575, 424] width 263 height 23
type input "f"
click at [515, 385] on li "Foundation" at bounding box center [575, 380] width 263 height 23
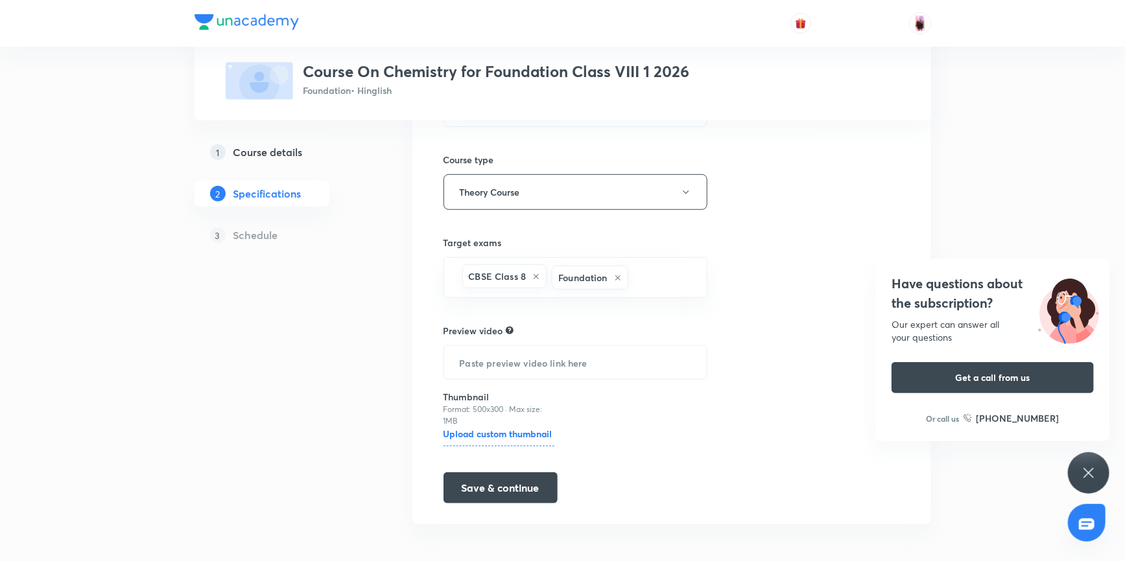
scroll to position [305, 0]
click at [516, 480] on button "Save & continue" at bounding box center [500, 484] width 114 height 31
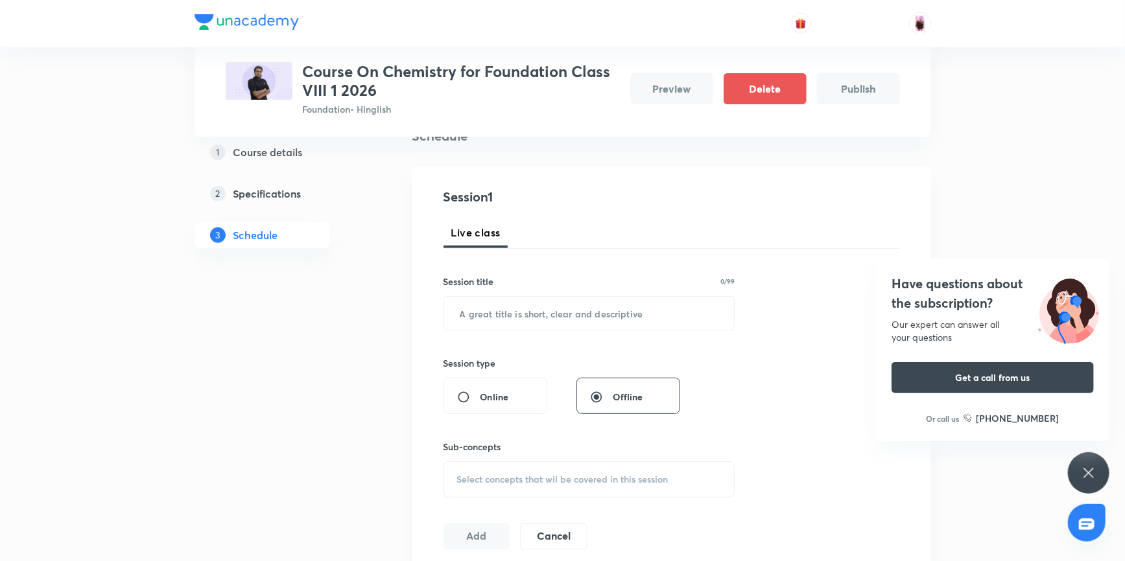
scroll to position [117, 0]
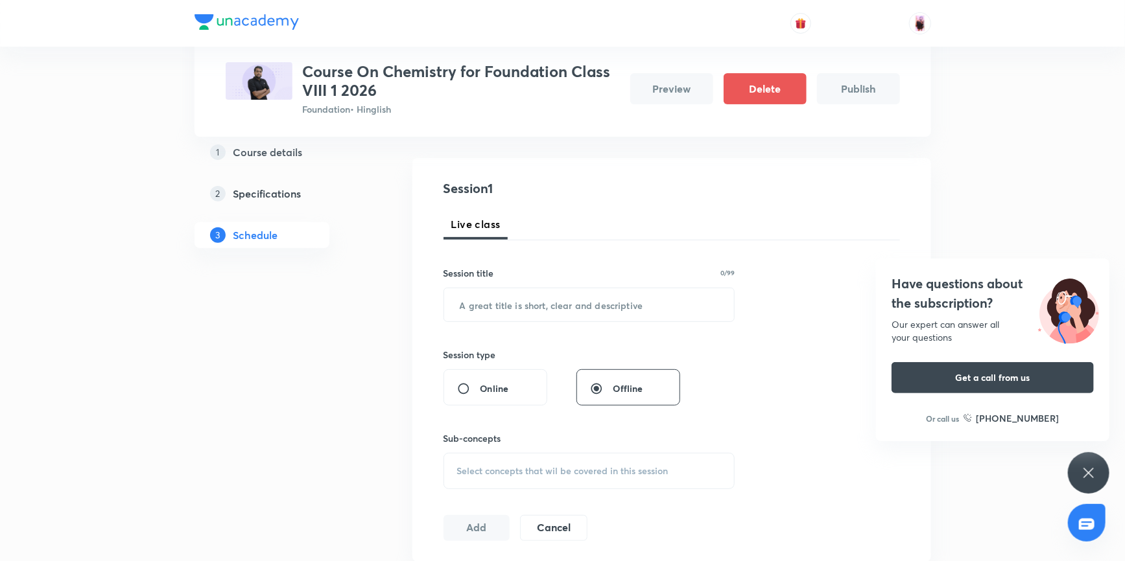
click at [534, 469] on span "Select concepts that wil be covered in this session" at bounding box center [562, 471] width 211 height 10
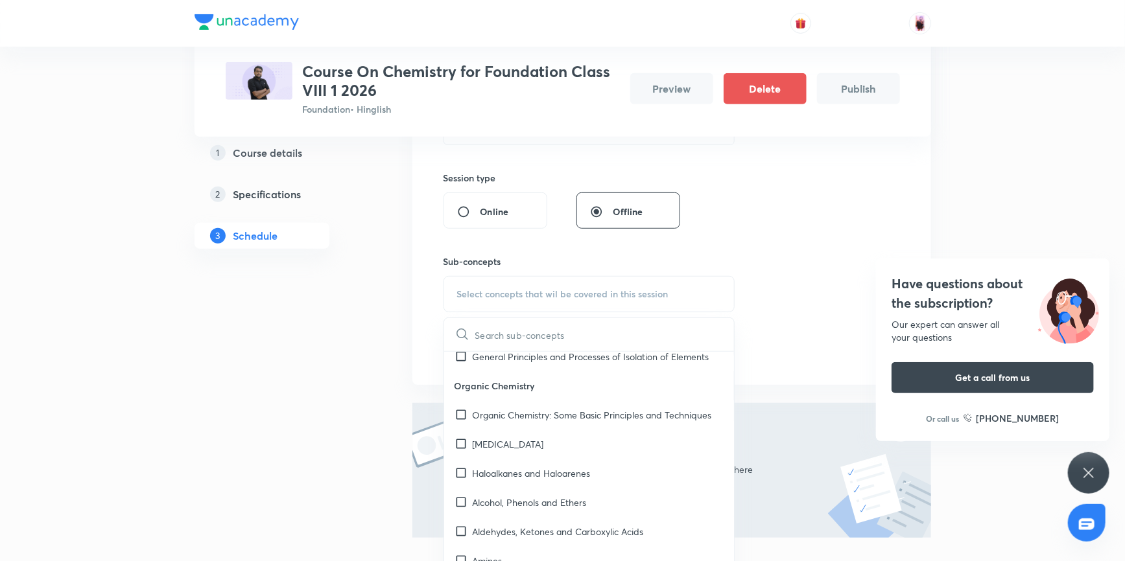
scroll to position [5028, 0]
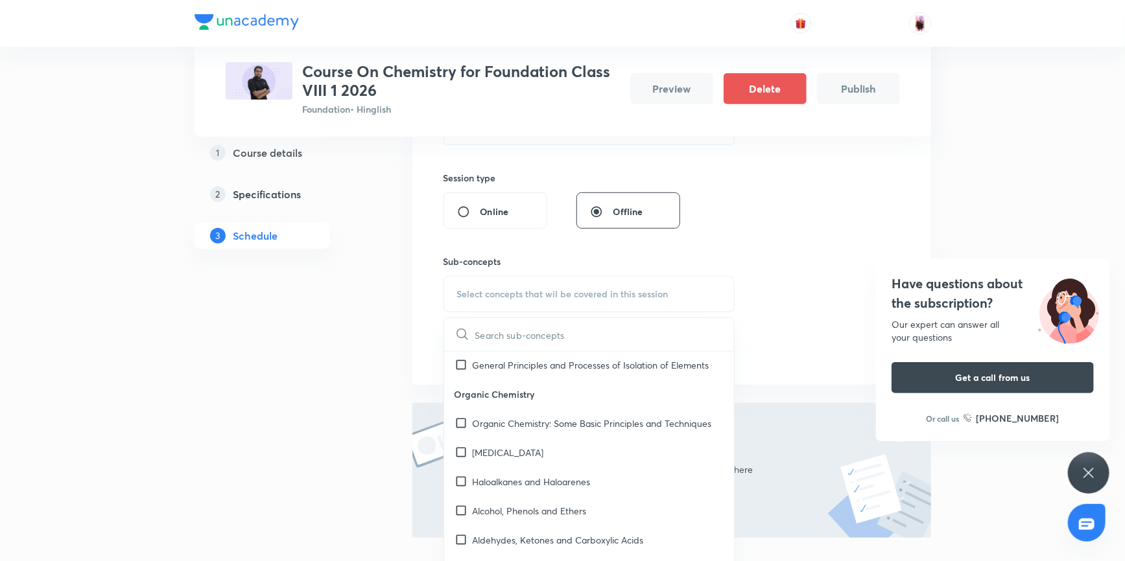
click at [357, 350] on div "1 Course details 2 Specifications 3 Schedule" at bounding box center [282, 281] width 176 height 680
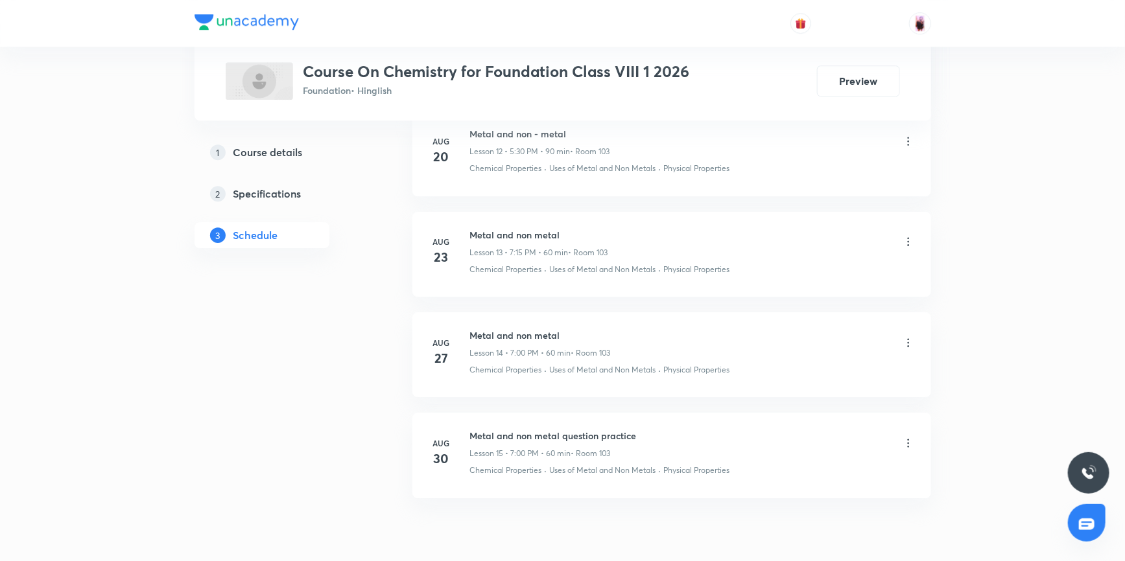
scroll to position [1983, 0]
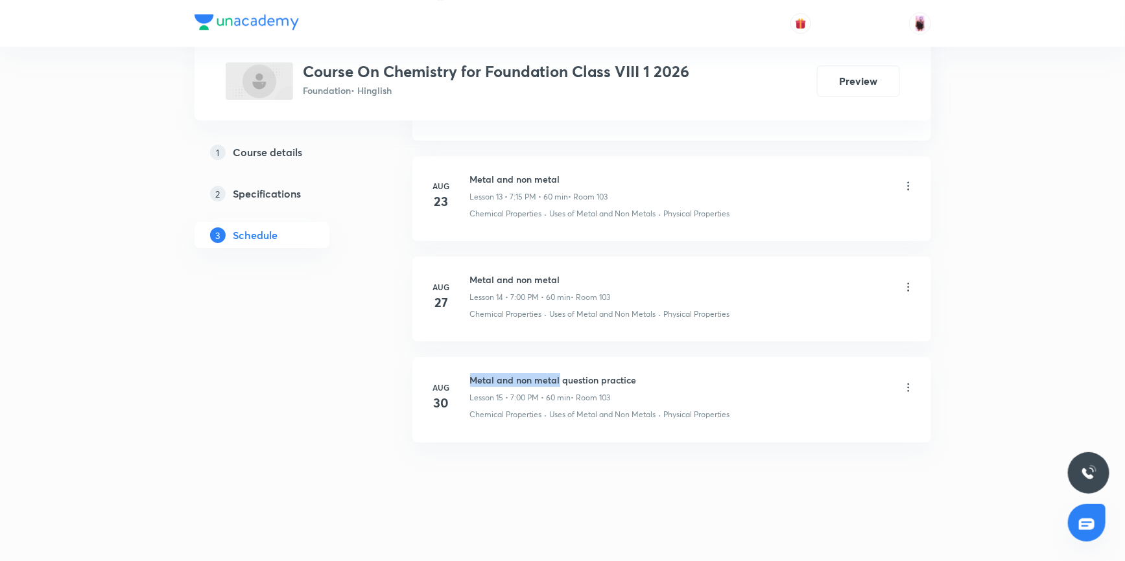
drag, startPoint x: 469, startPoint y: 375, endPoint x: 557, endPoint y: 381, distance: 87.7
click at [557, 381] on h6 "Metal and non metal question practice" at bounding box center [553, 380] width 167 height 14
copy h6 "Metal and non metal"
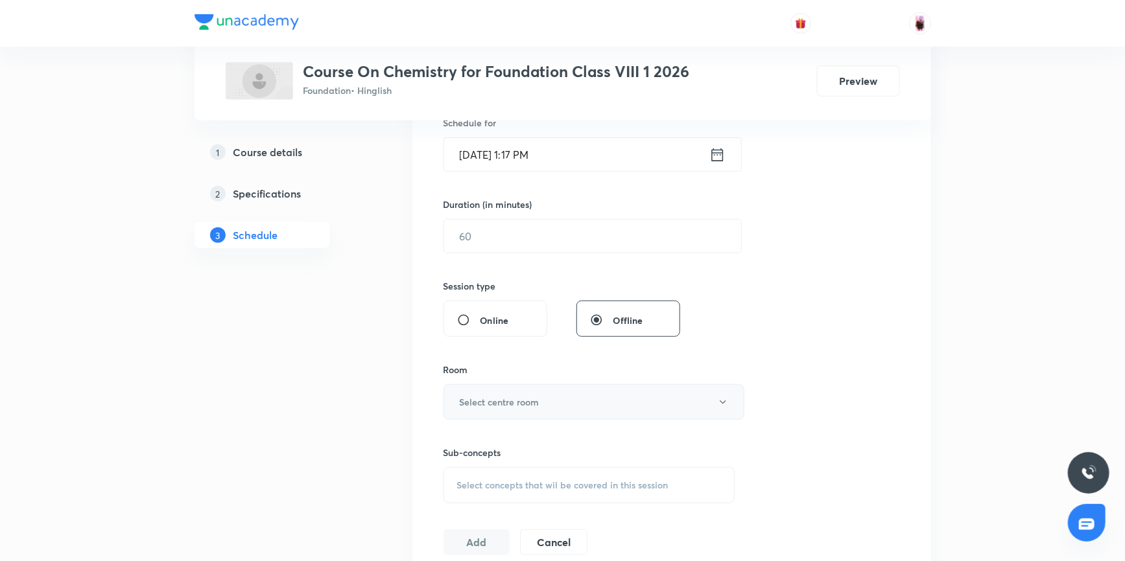
scroll to position [97, 0]
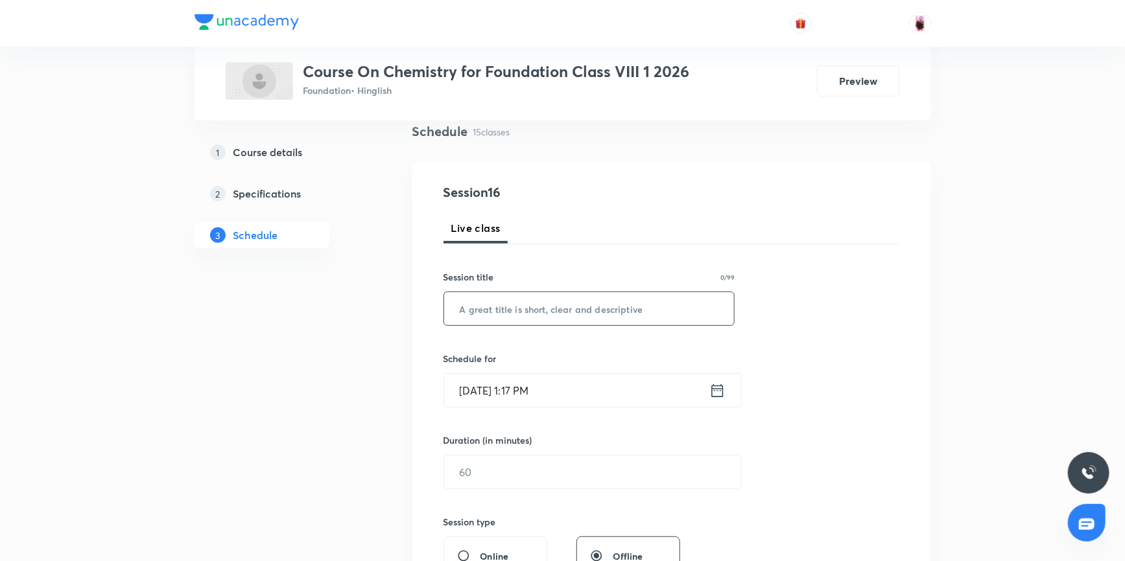
click at [542, 320] on input "text" at bounding box center [589, 308] width 290 height 33
paste input "Metal and non metal"
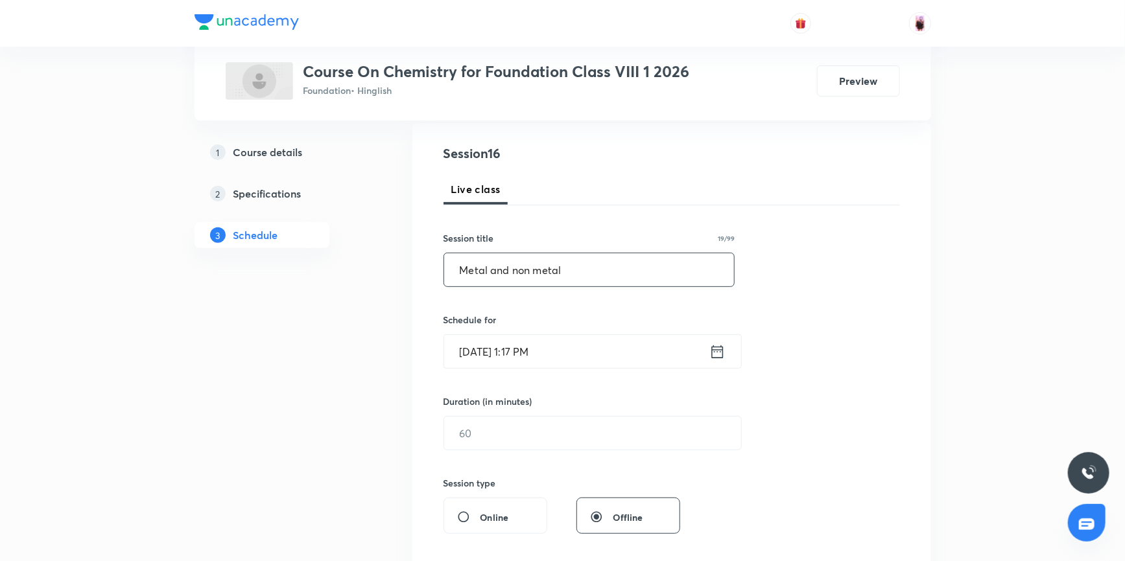
scroll to position [156, 0]
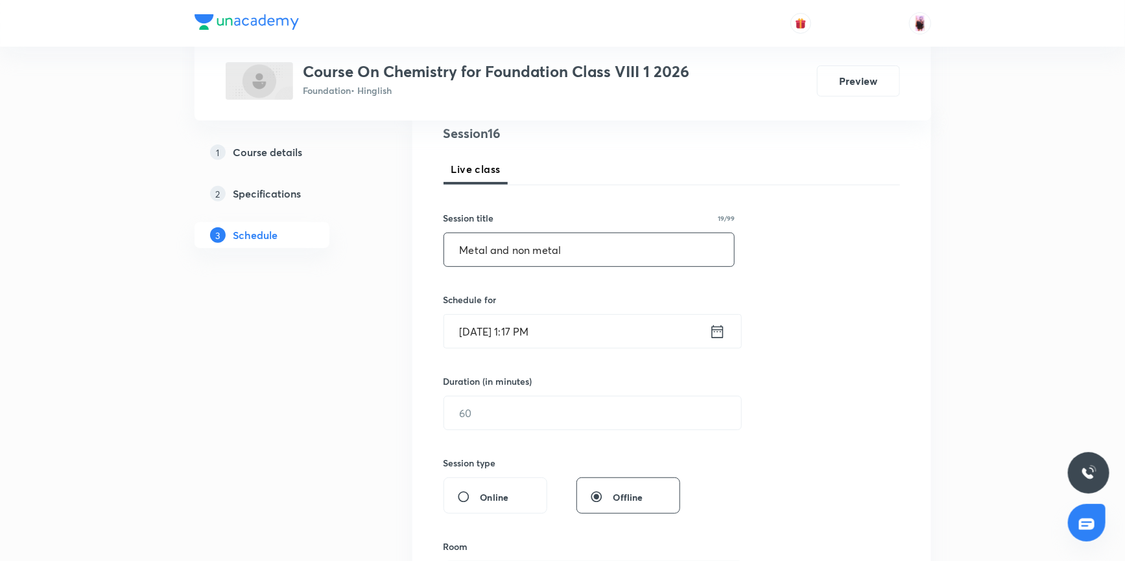
type input "Metal and non metal"
click at [722, 327] on icon at bounding box center [717, 331] width 12 height 13
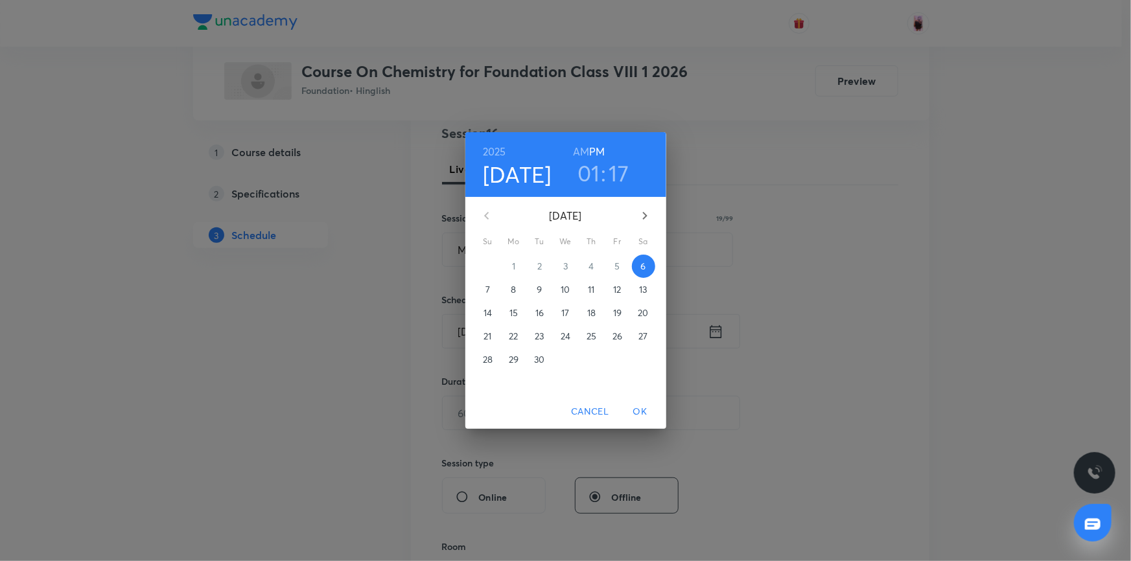
click at [590, 174] on h3 "01" at bounding box center [589, 172] width 23 height 27
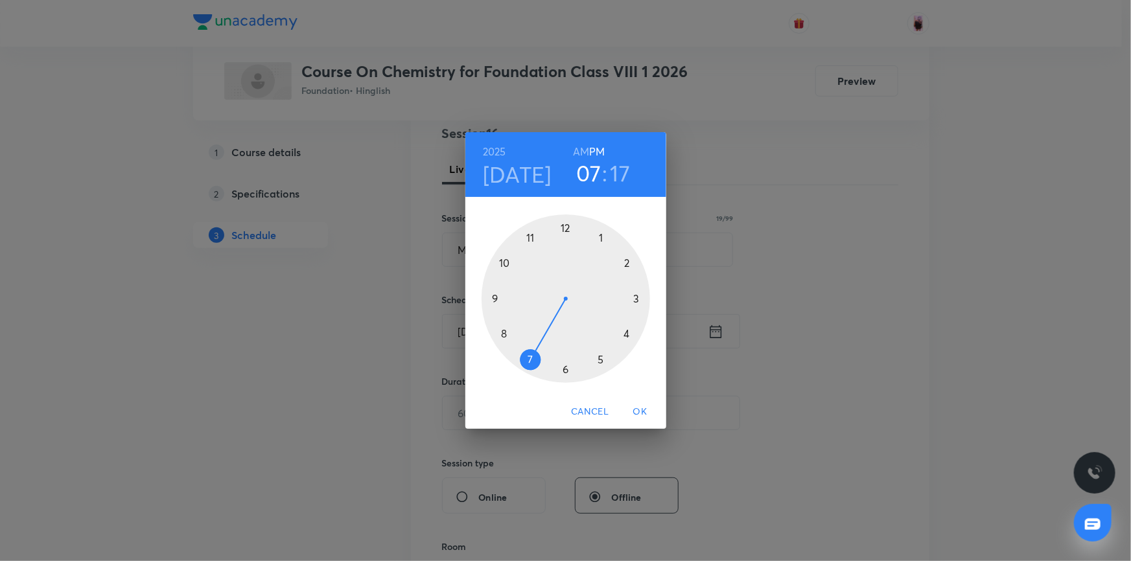
drag, startPoint x: 605, startPoint y: 242, endPoint x: 530, endPoint y: 345, distance: 127.2
click at [530, 345] on div at bounding box center [566, 299] width 169 height 169
drag, startPoint x: 632, startPoint y: 312, endPoint x: 567, endPoint y: 239, distance: 97.8
click at [567, 239] on div at bounding box center [566, 299] width 169 height 169
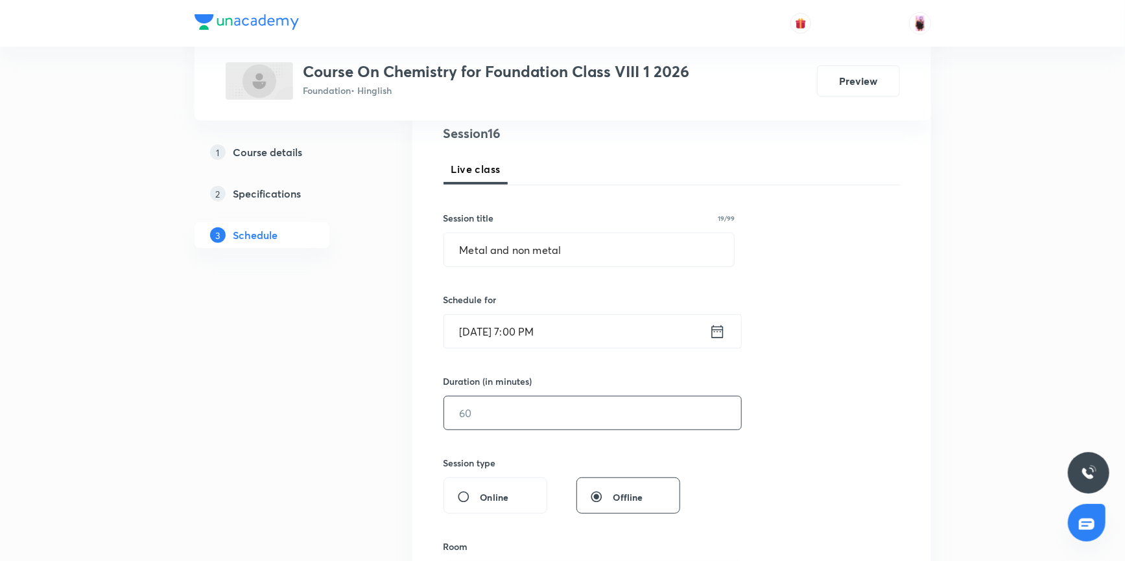
click at [521, 414] on input "text" at bounding box center [592, 413] width 297 height 33
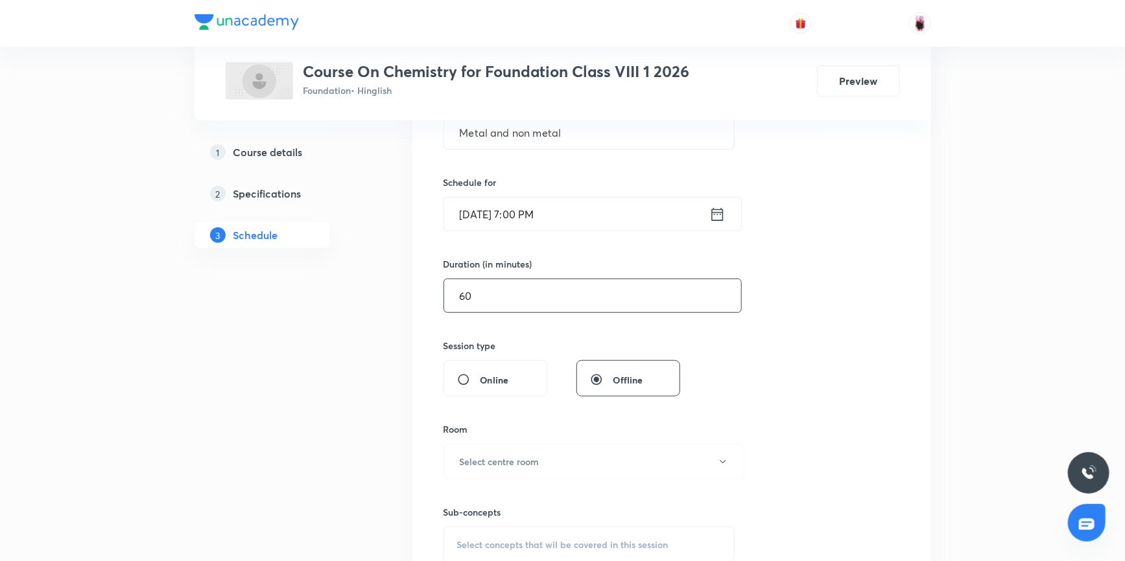
scroll to position [274, 0]
type input "60"
click at [541, 463] on button "Select centre room" at bounding box center [593, 461] width 301 height 36
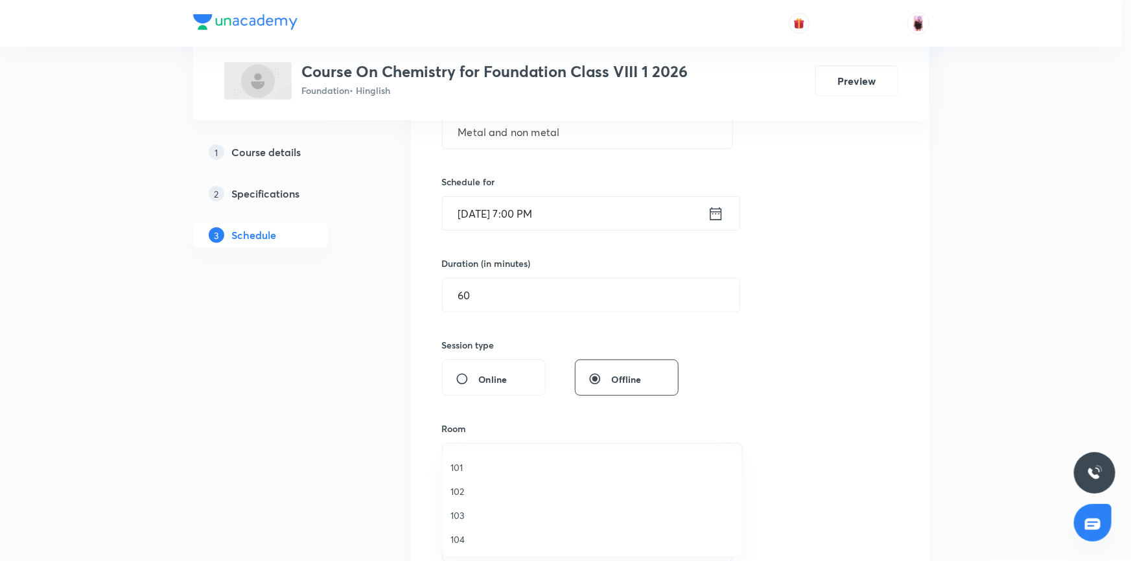
click at [456, 517] on span "103" at bounding box center [592, 516] width 284 height 14
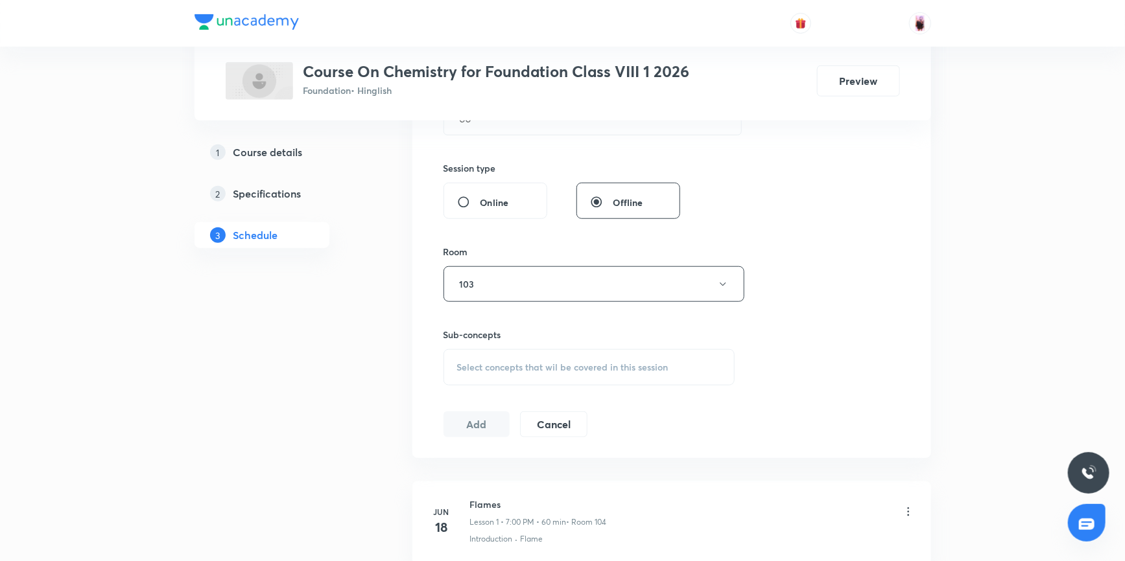
scroll to position [392, 0]
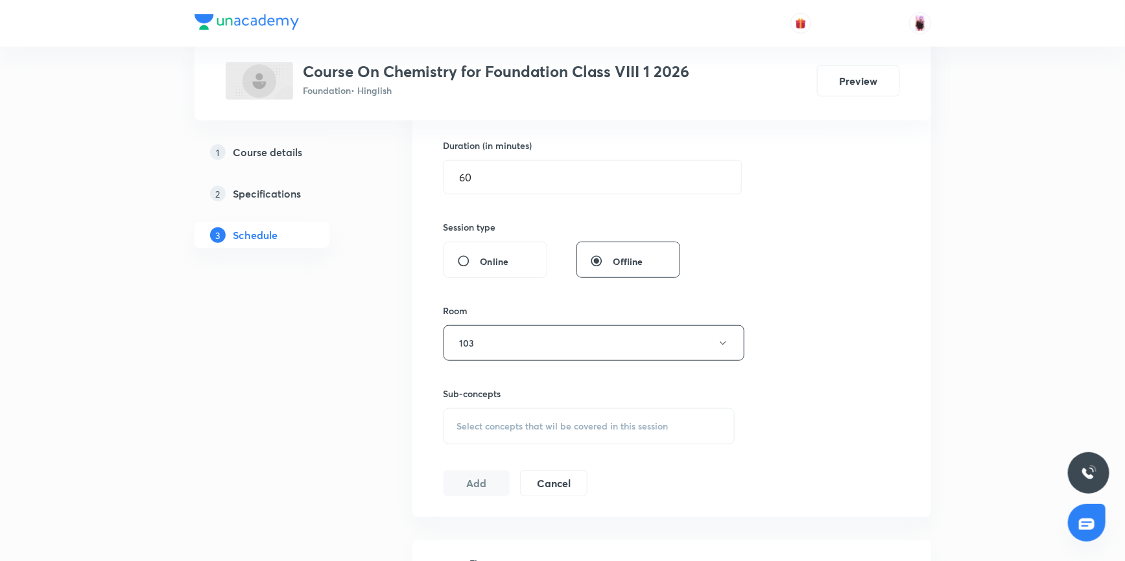
click at [609, 433] on div "Select concepts that wil be covered in this session" at bounding box center [589, 426] width 292 height 36
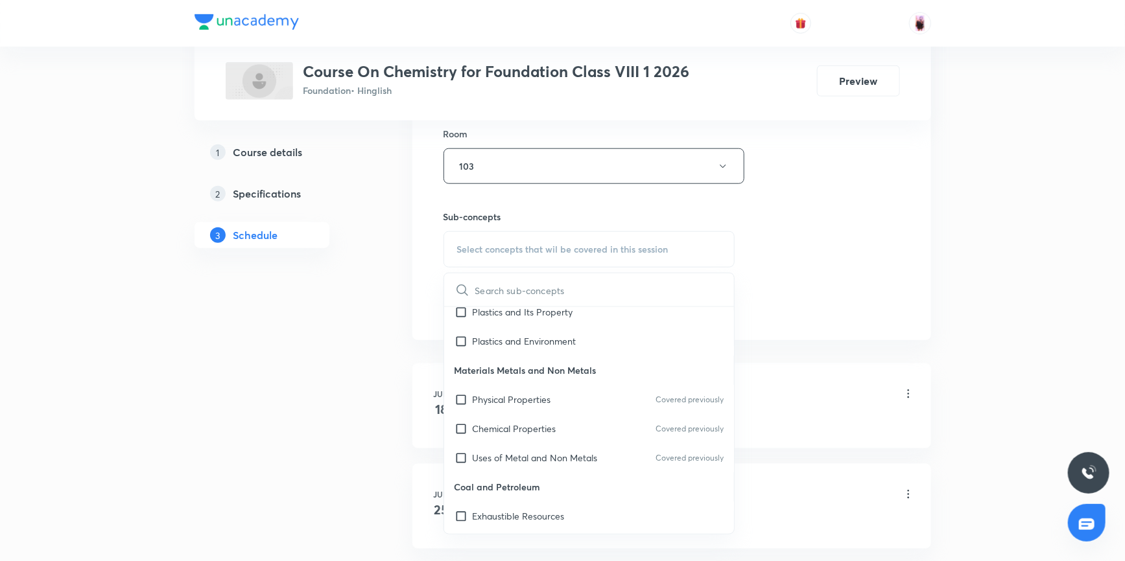
scroll to position [117, 0]
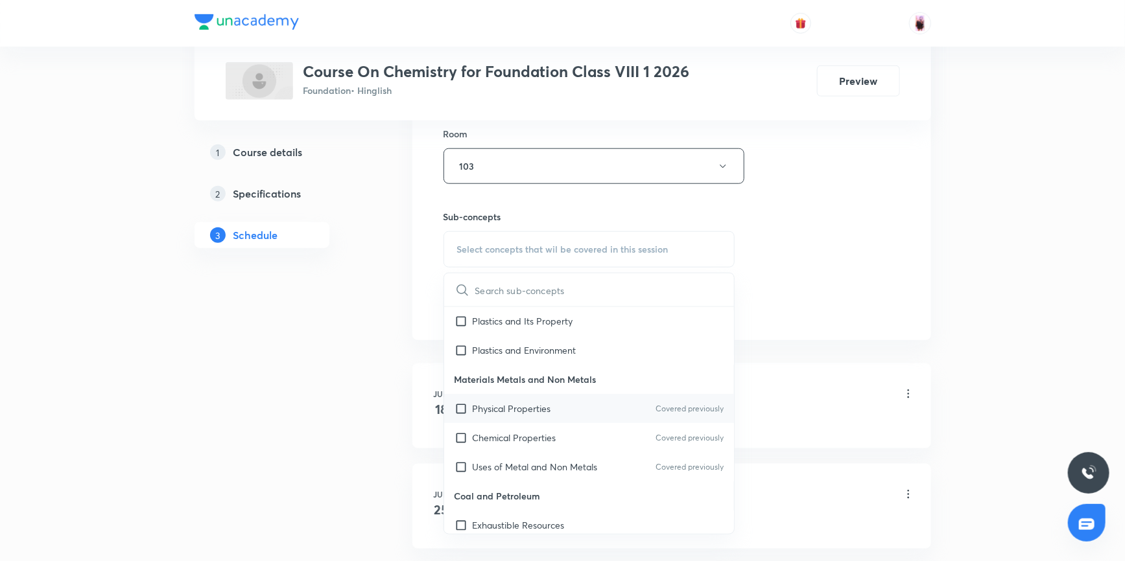
click at [460, 406] on input "checkbox" at bounding box center [463, 409] width 18 height 14
checkbox input "true"
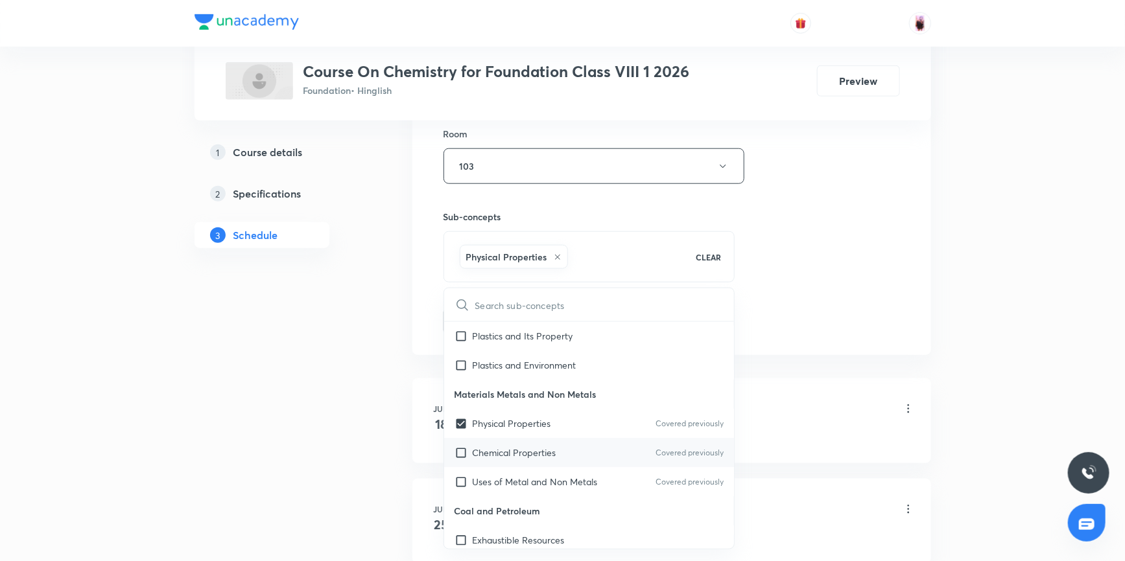
click at [461, 452] on input "checkbox" at bounding box center [463, 453] width 18 height 14
checkbox input "true"
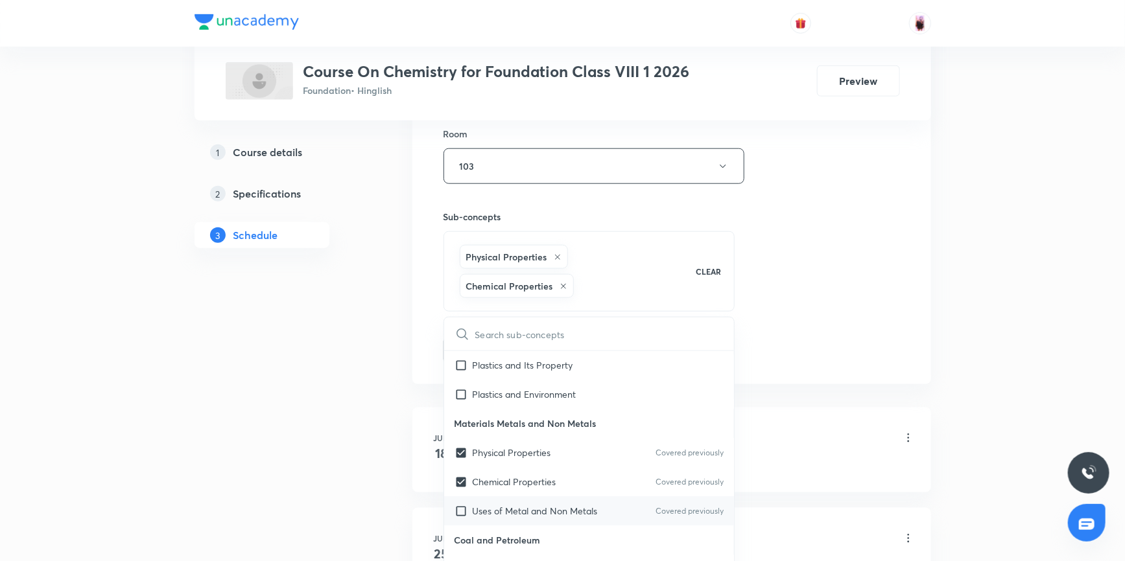
click at [462, 512] on input "checkbox" at bounding box center [463, 511] width 18 height 14
checkbox input "true"
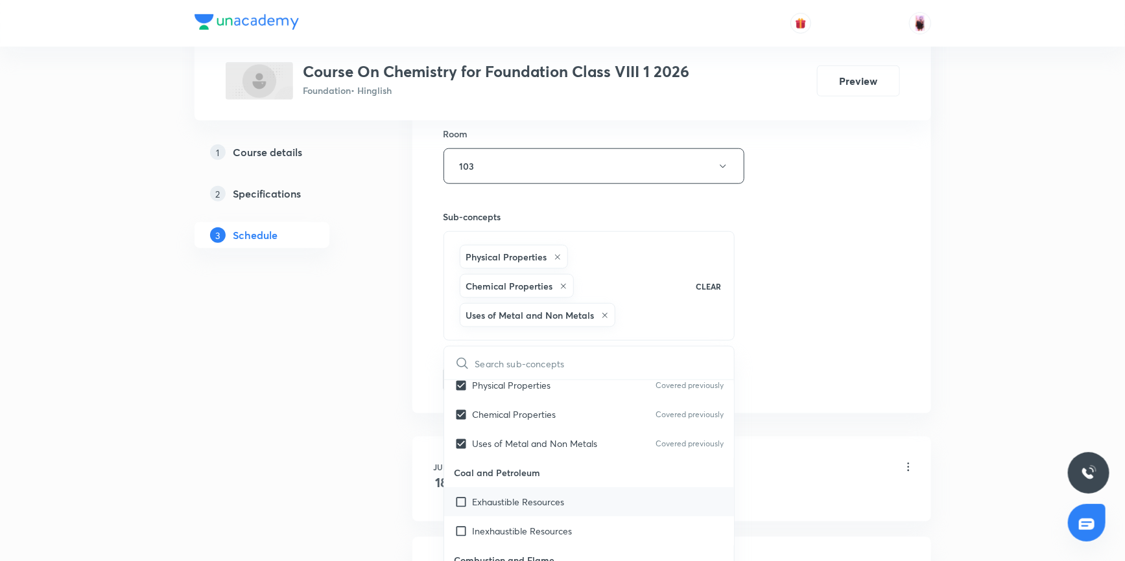
scroll to position [235, 0]
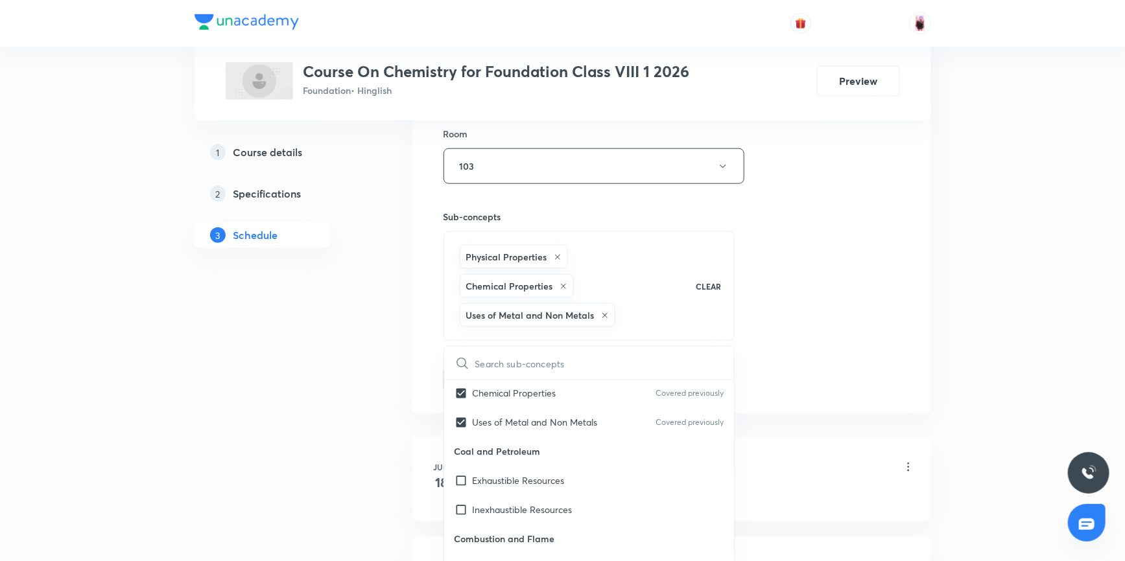
click at [818, 380] on div "Session 16 Live class Session title 19/99 Metal and non metal ​ Schedule for Se…" at bounding box center [671, 52] width 456 height 682
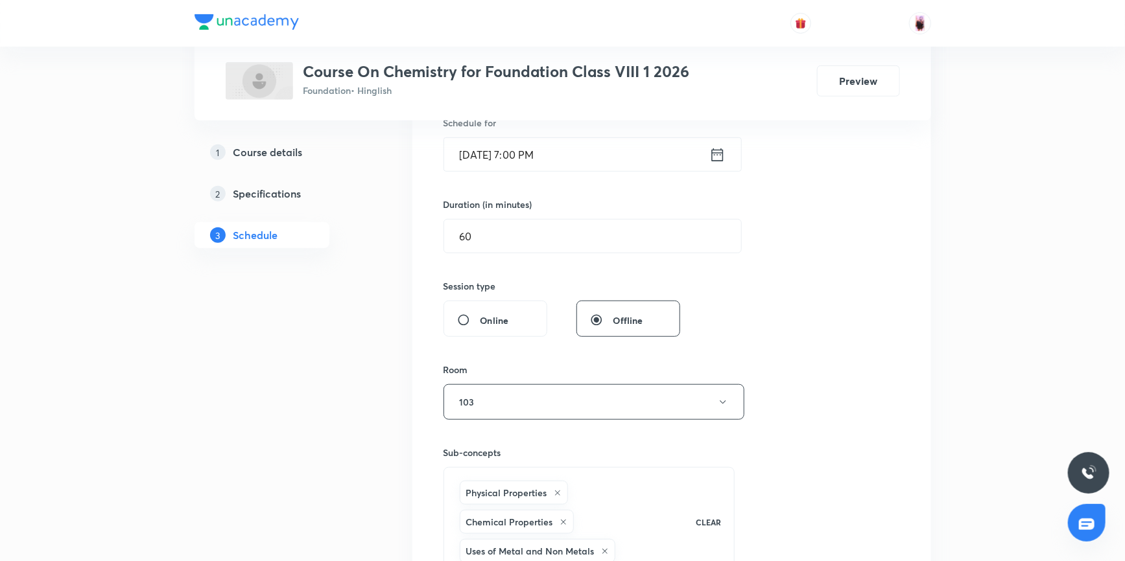
scroll to position [569, 0]
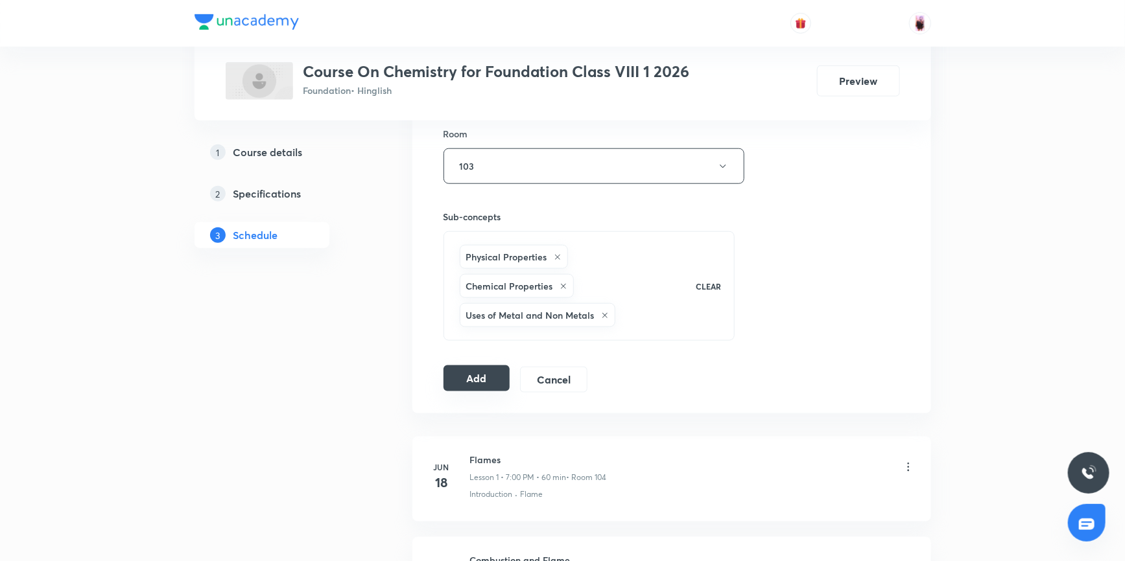
click at [477, 374] on button "Add" at bounding box center [476, 379] width 67 height 26
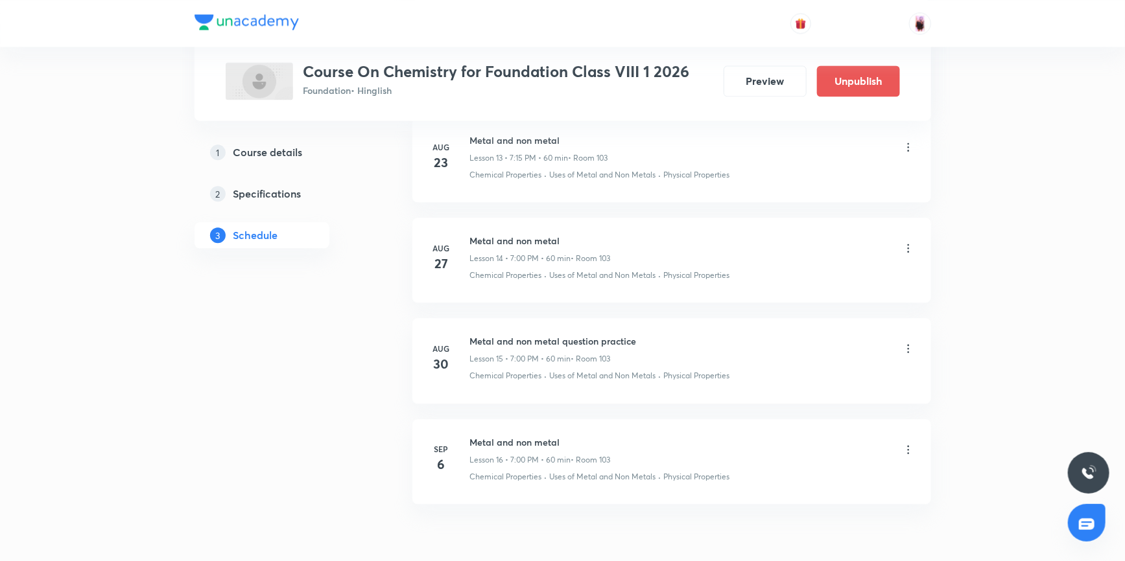
scroll to position [1312, 0]
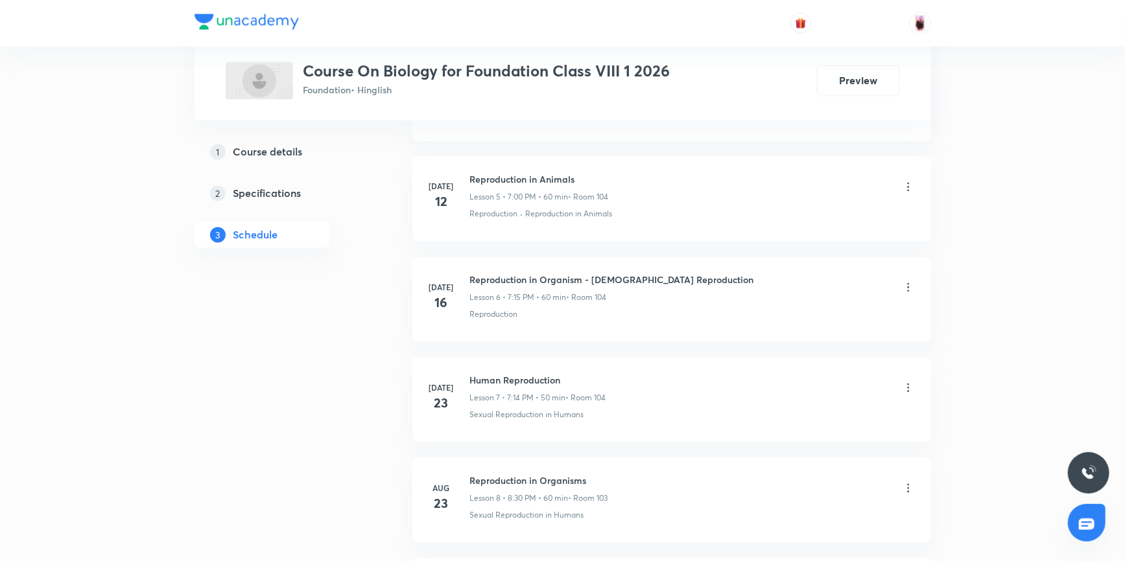
scroll to position [1481, 0]
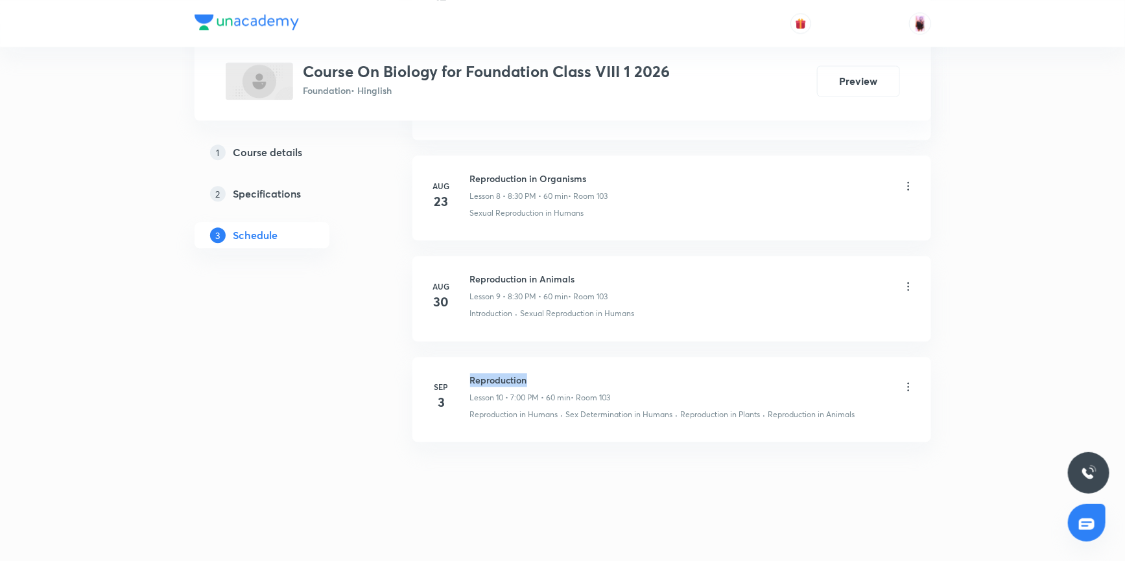
drag, startPoint x: 469, startPoint y: 377, endPoint x: 528, endPoint y: 378, distance: 59.0
click at [528, 378] on h6 "Reproduction" at bounding box center [540, 380] width 141 height 14
copy h6 "Reproduction"
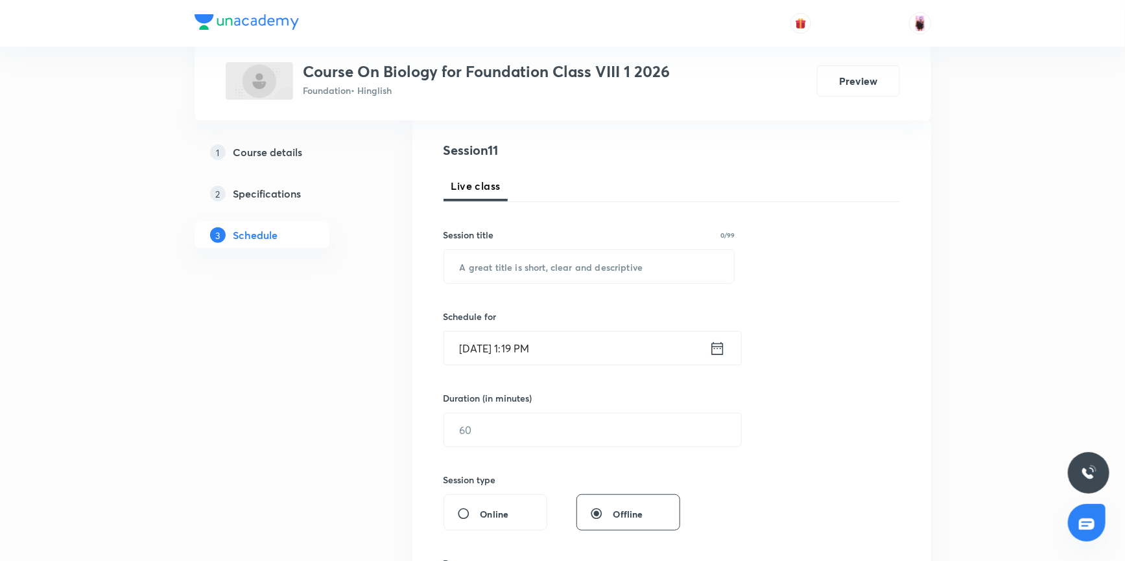
scroll to position [67, 0]
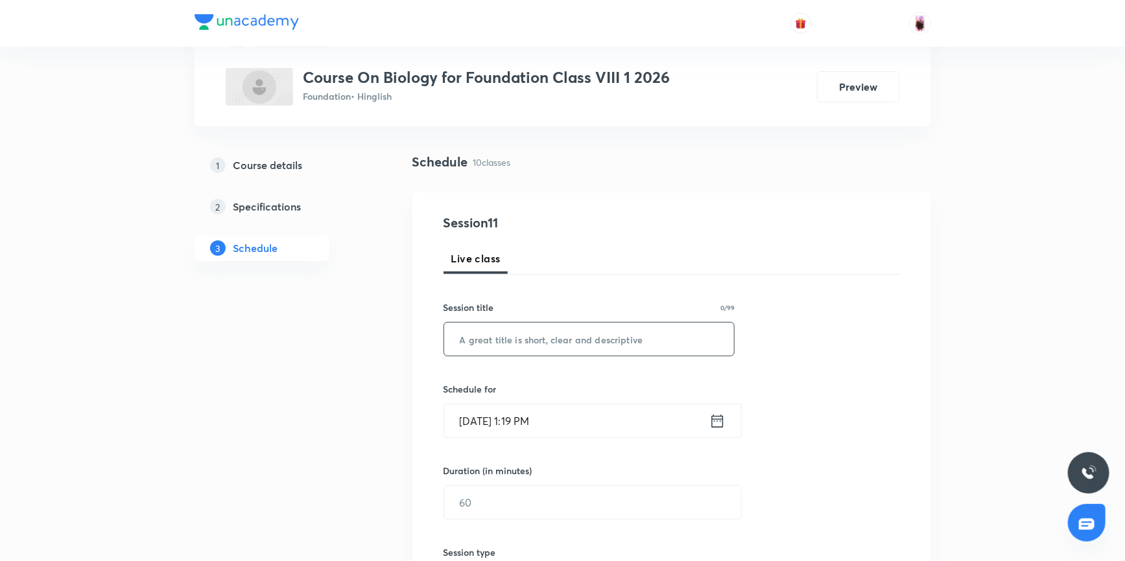
click at [512, 349] on input "text" at bounding box center [589, 339] width 290 height 33
paste input "Reproduction"
type input "Reproduction question practice"
click at [717, 425] on icon at bounding box center [717, 421] width 16 height 18
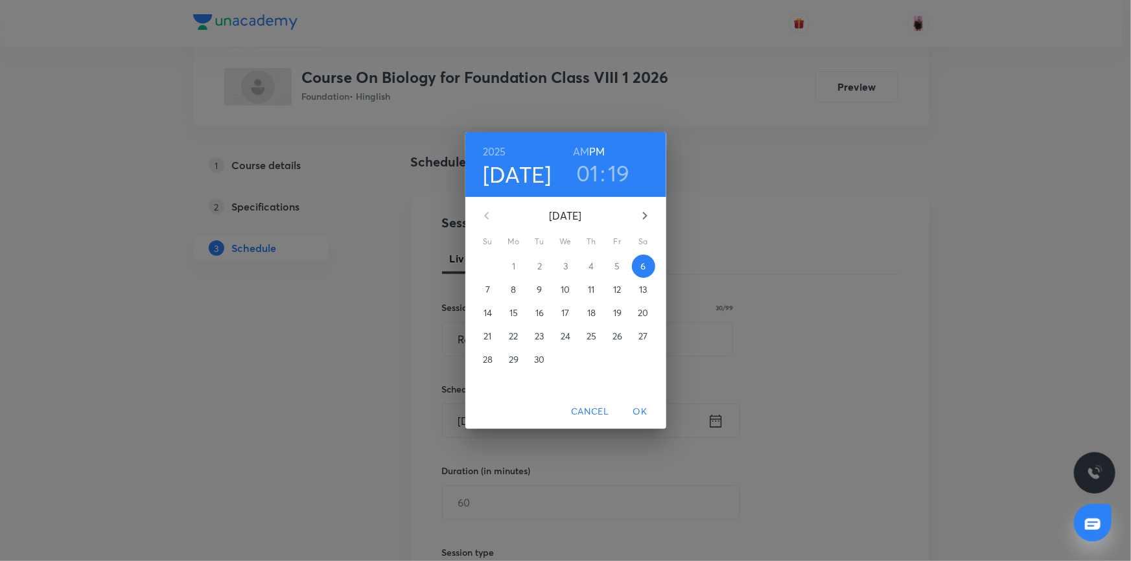
click at [589, 181] on h3 "01" at bounding box center [587, 172] width 23 height 27
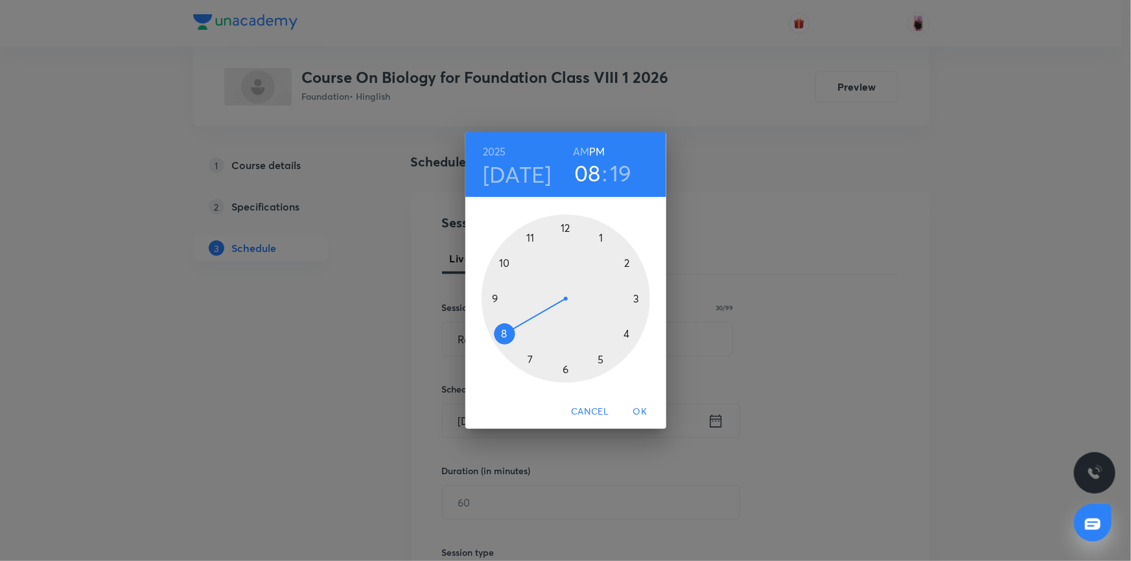
drag, startPoint x: 600, startPoint y: 244, endPoint x: 527, endPoint y: 316, distance: 102.7
click at [527, 316] on div at bounding box center [566, 299] width 169 height 169
drag, startPoint x: 631, startPoint y: 323, endPoint x: 568, endPoint y: 362, distance: 74.3
click at [568, 362] on div at bounding box center [566, 299] width 169 height 169
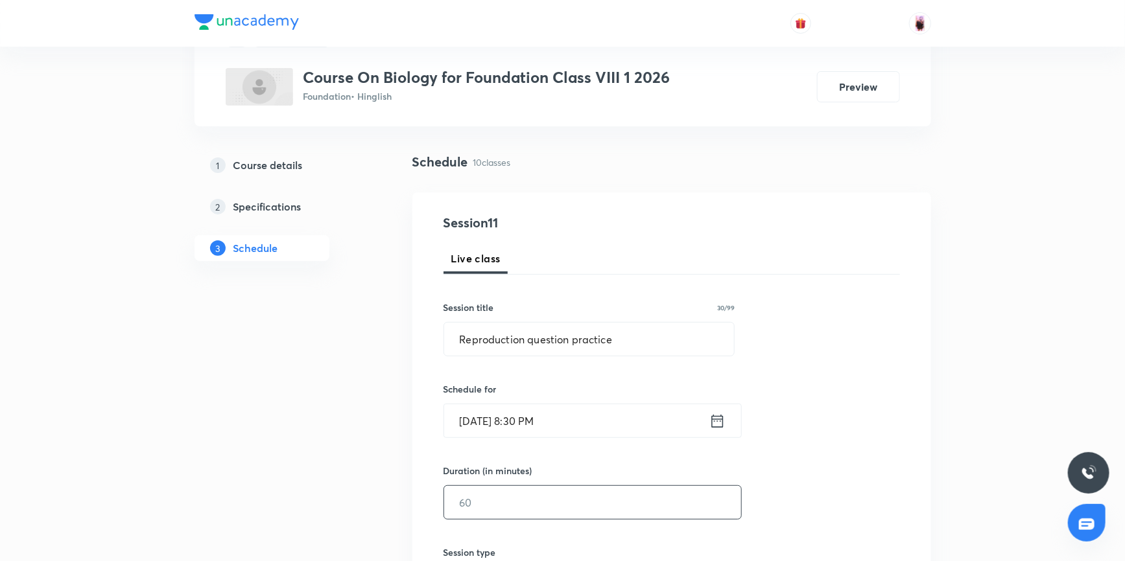
click at [535, 498] on input "text" at bounding box center [592, 502] width 297 height 33
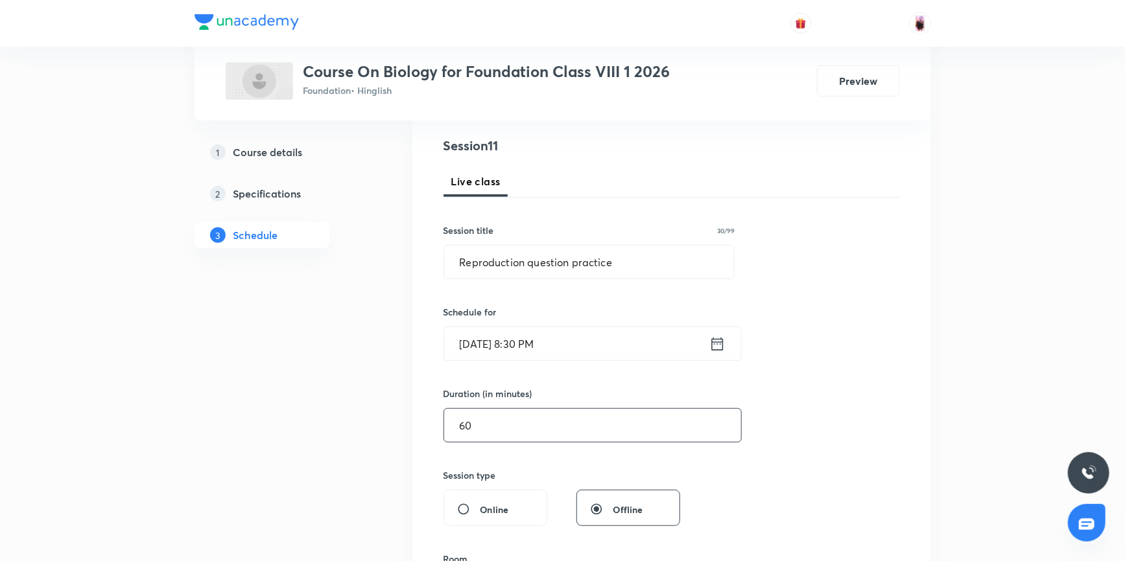
scroll to position [303, 0]
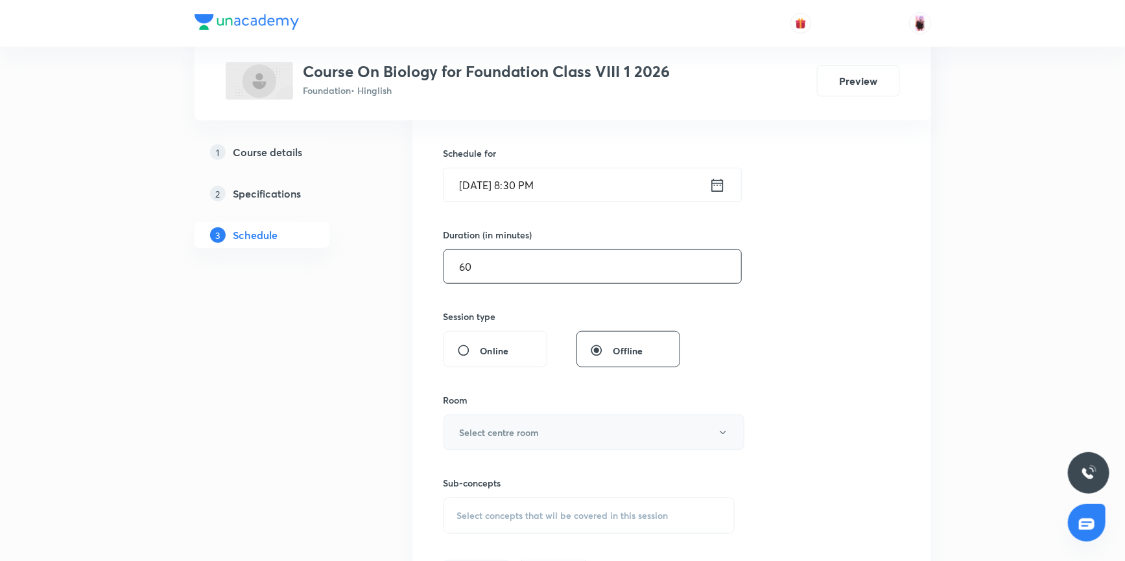
type input "60"
click at [524, 432] on h6 "Select centre room" at bounding box center [500, 433] width 80 height 14
click at [465, 513] on span "103" at bounding box center [592, 516] width 284 height 14
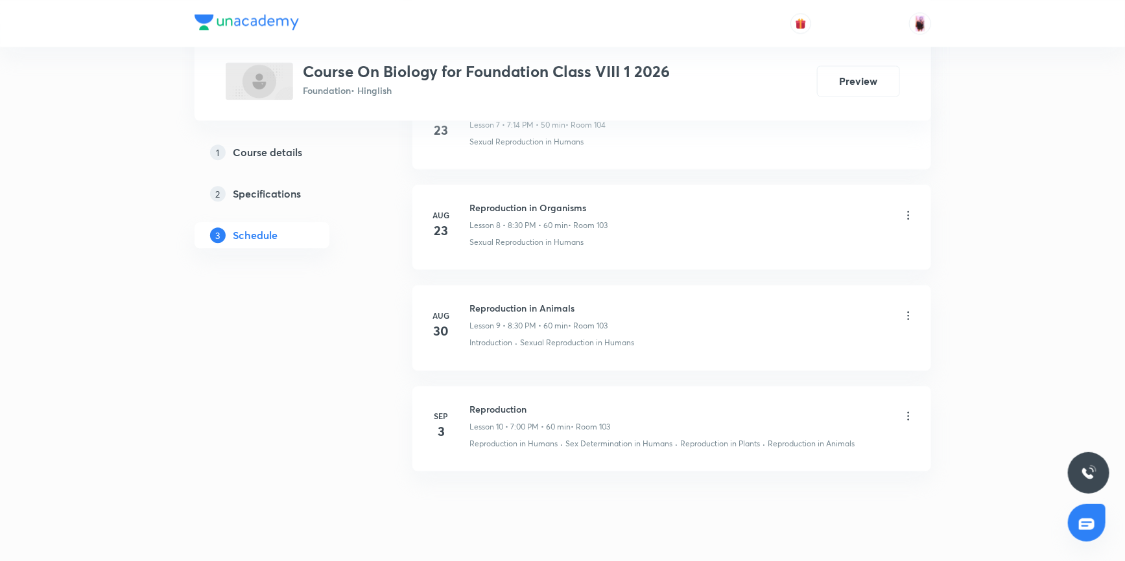
scroll to position [1481, 0]
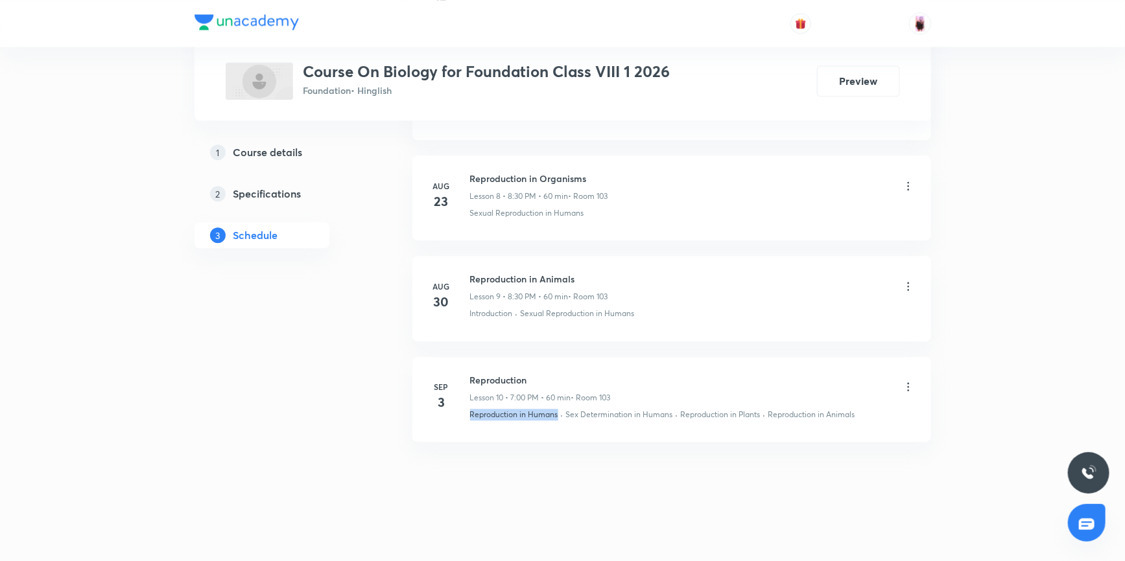
drag, startPoint x: 469, startPoint y: 414, endPoint x: 558, endPoint y: 412, distance: 88.8
click at [558, 412] on div "Reproduction in Humans · Sex Determination in Humans · Reproduction in Plants ·…" at bounding box center [692, 415] width 445 height 12
copy p "Reproduction in Humans"
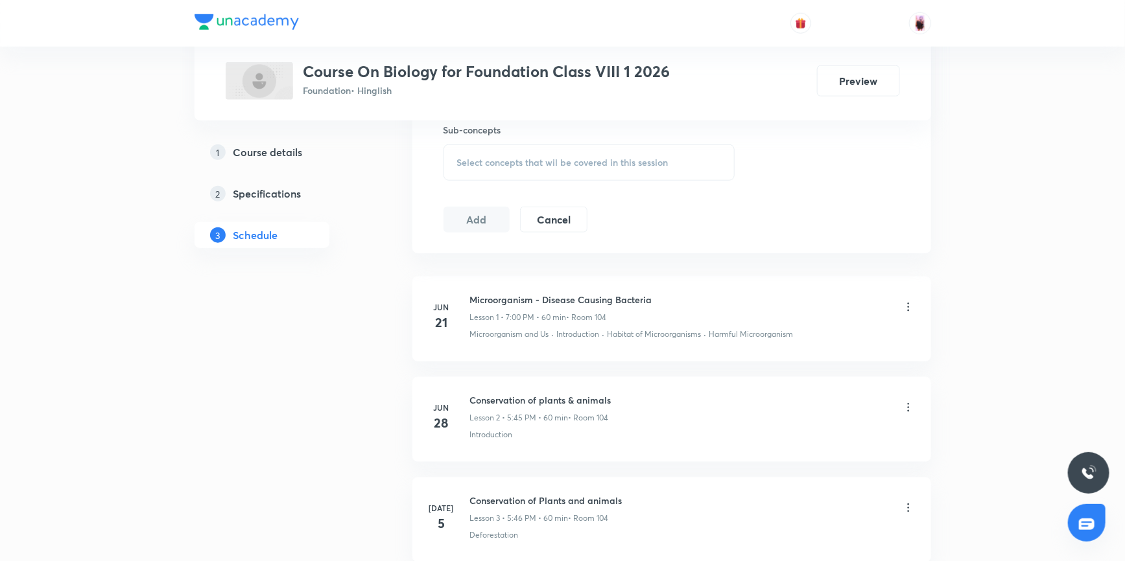
scroll to position [421, 0]
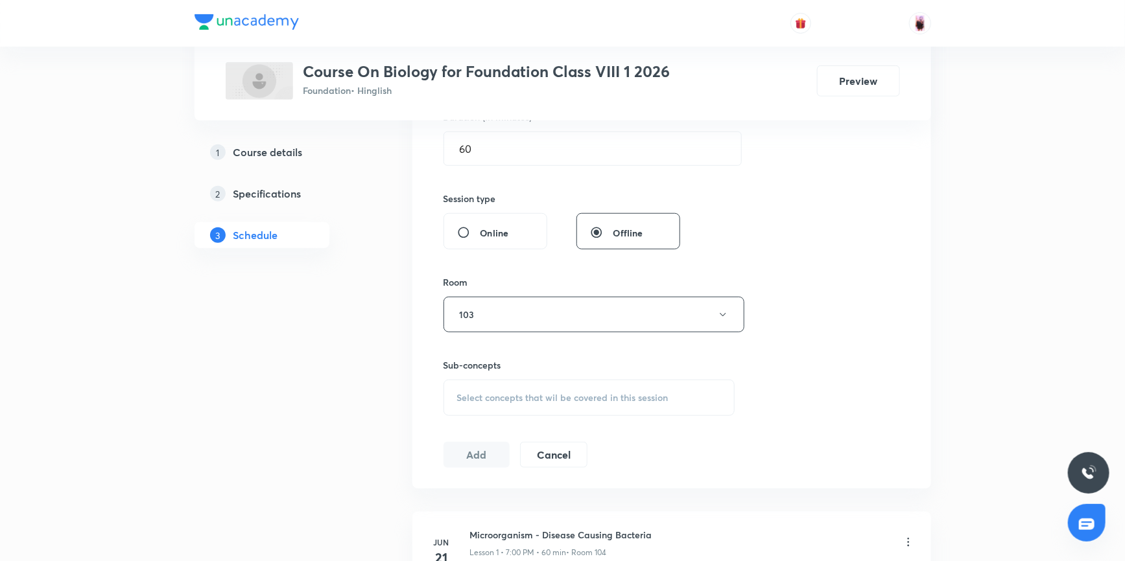
click at [512, 402] on div "Select concepts that wil be covered in this session" at bounding box center [589, 398] width 292 height 36
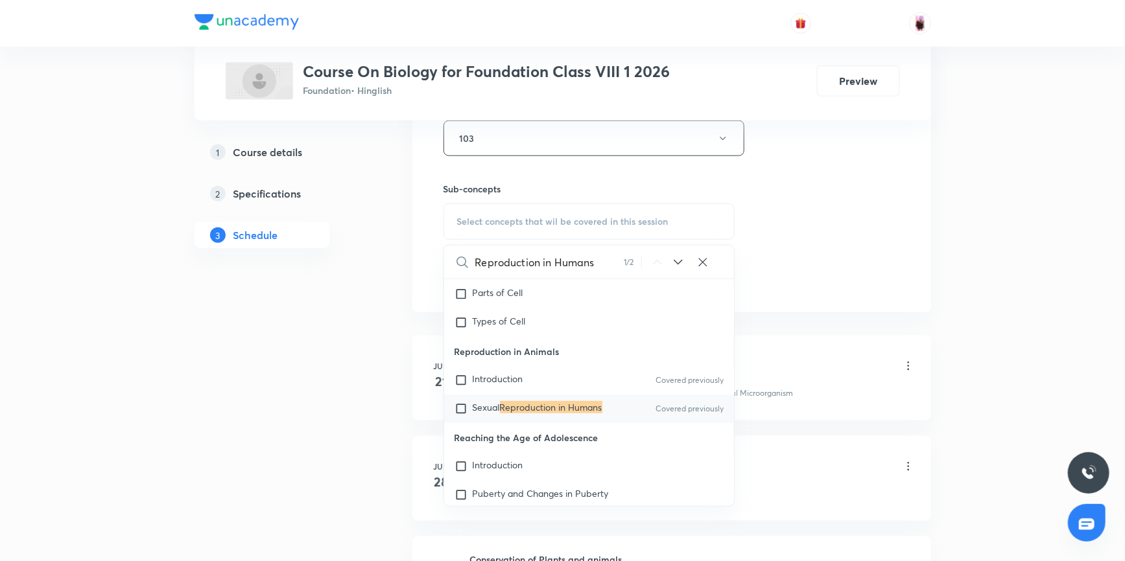
scroll to position [506, 0]
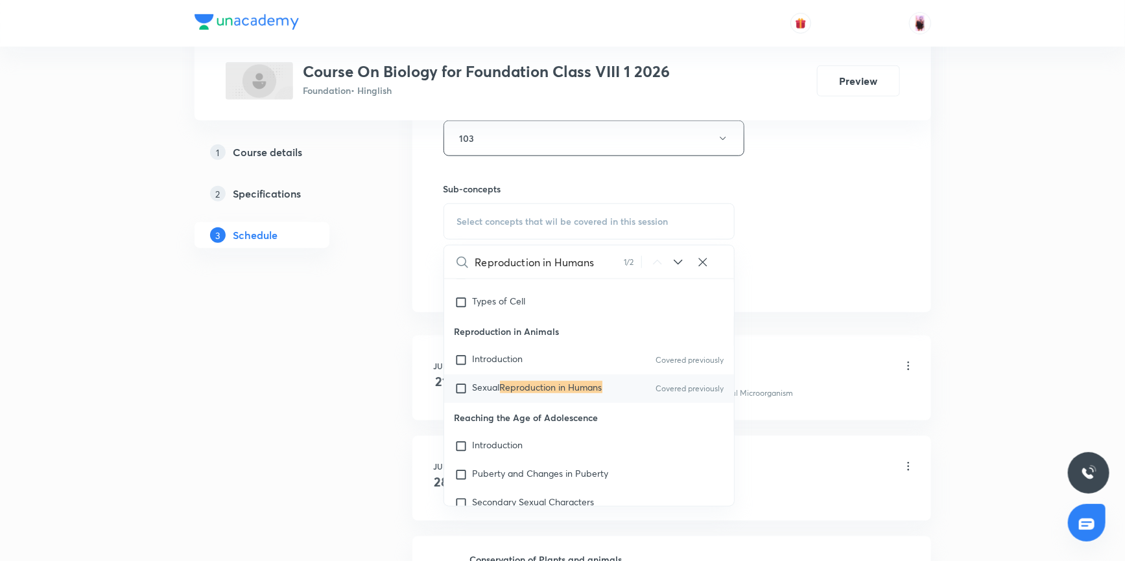
type input "Reproduction in Humans"
click at [681, 261] on icon at bounding box center [678, 263] width 16 height 16
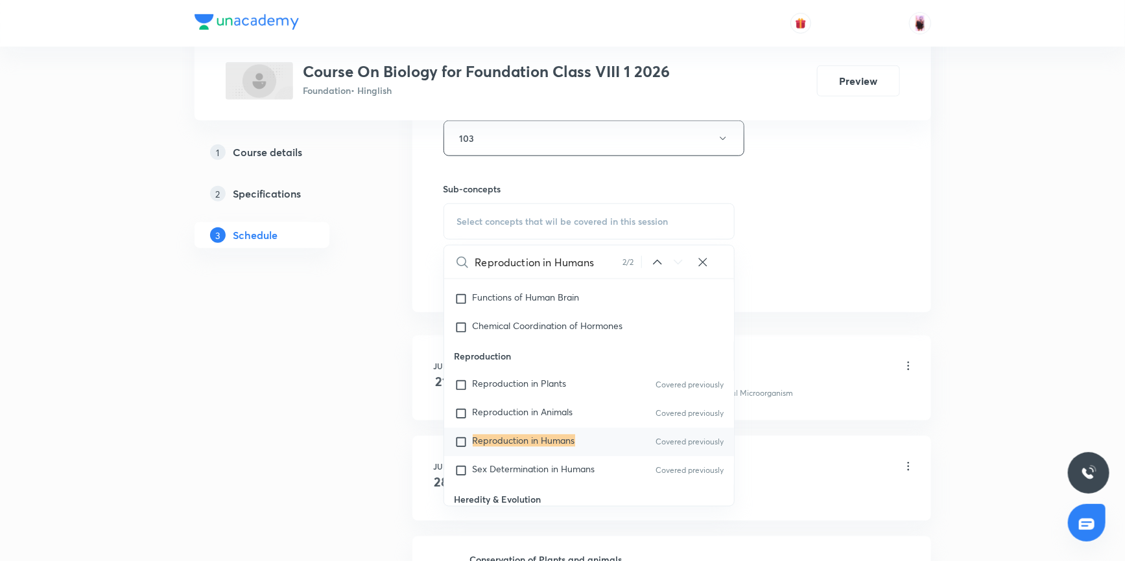
scroll to position [1631, 0]
click at [462, 441] on input "checkbox" at bounding box center [463, 439] width 18 height 13
checkbox input "true"
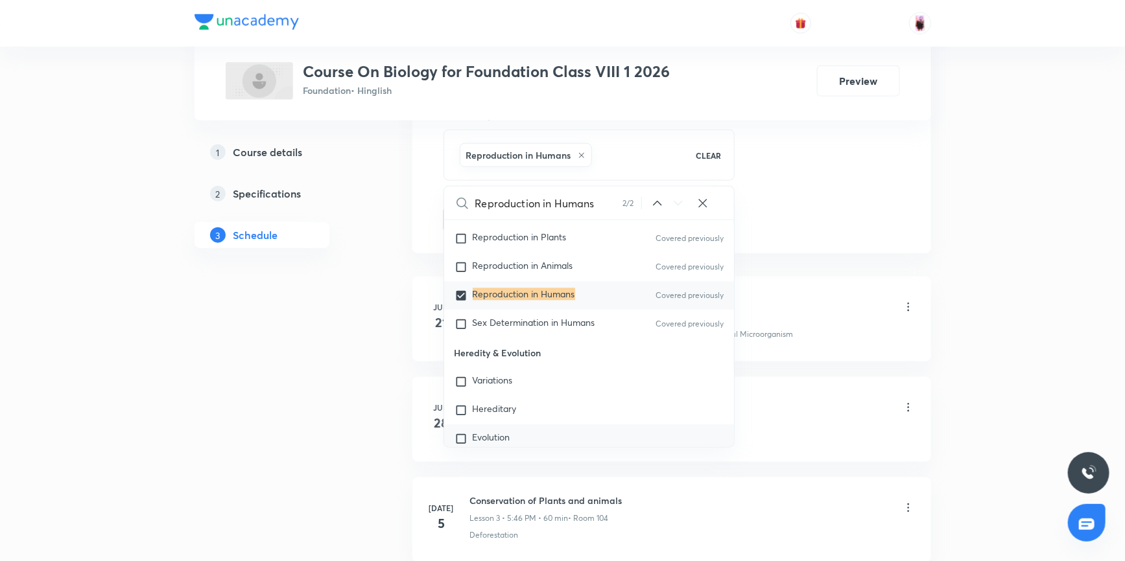
scroll to position [1690, 0]
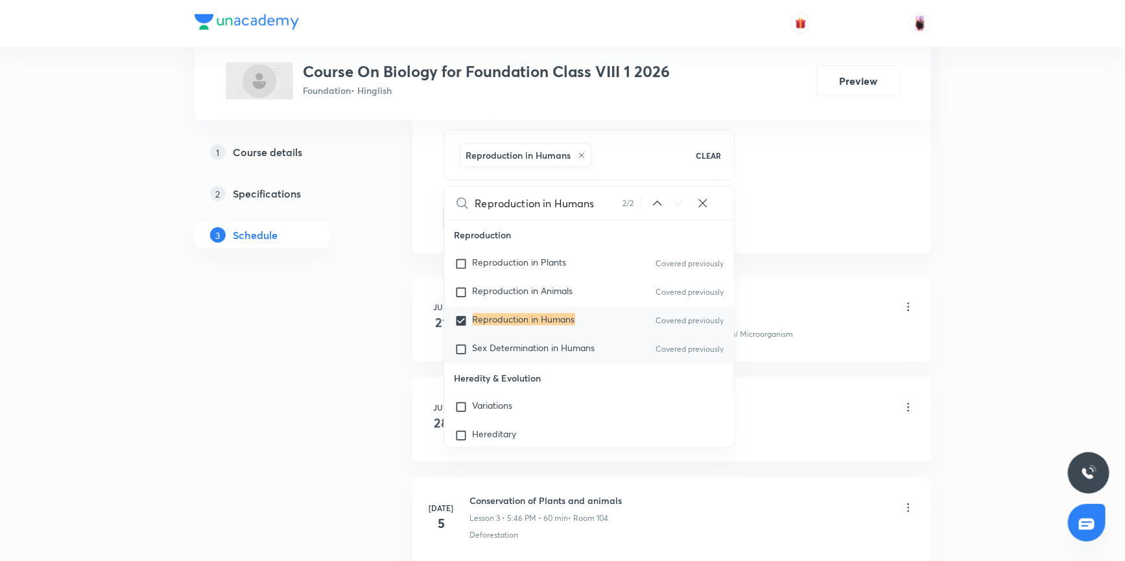
click at [462, 357] on input "checkbox" at bounding box center [463, 350] width 18 height 13
checkbox input "true"
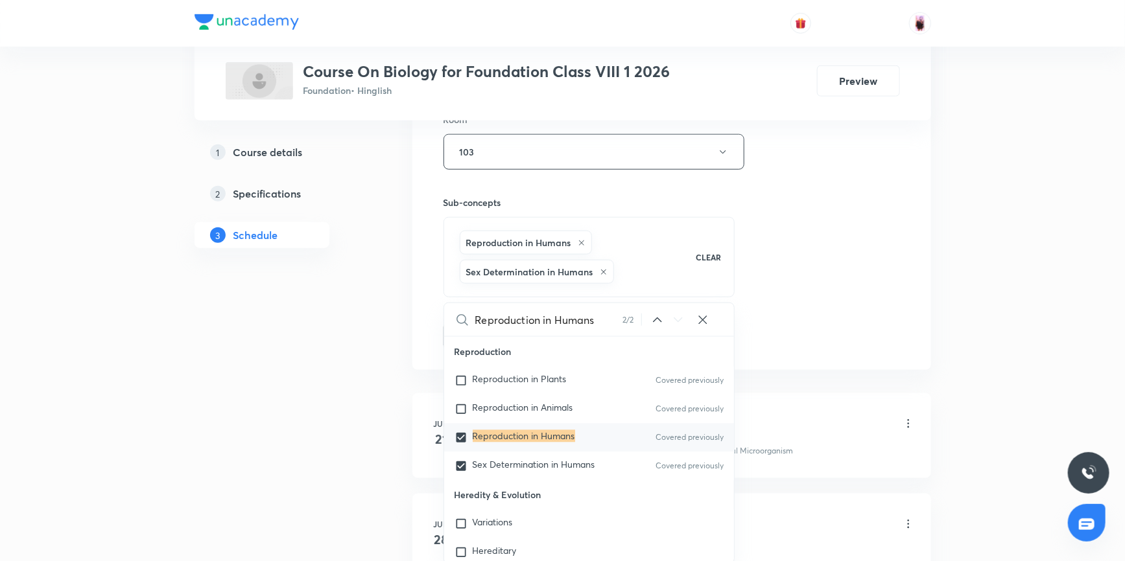
scroll to position [582, 0]
click at [462, 389] on input "checkbox" at bounding box center [463, 382] width 18 height 13
checkbox input "true"
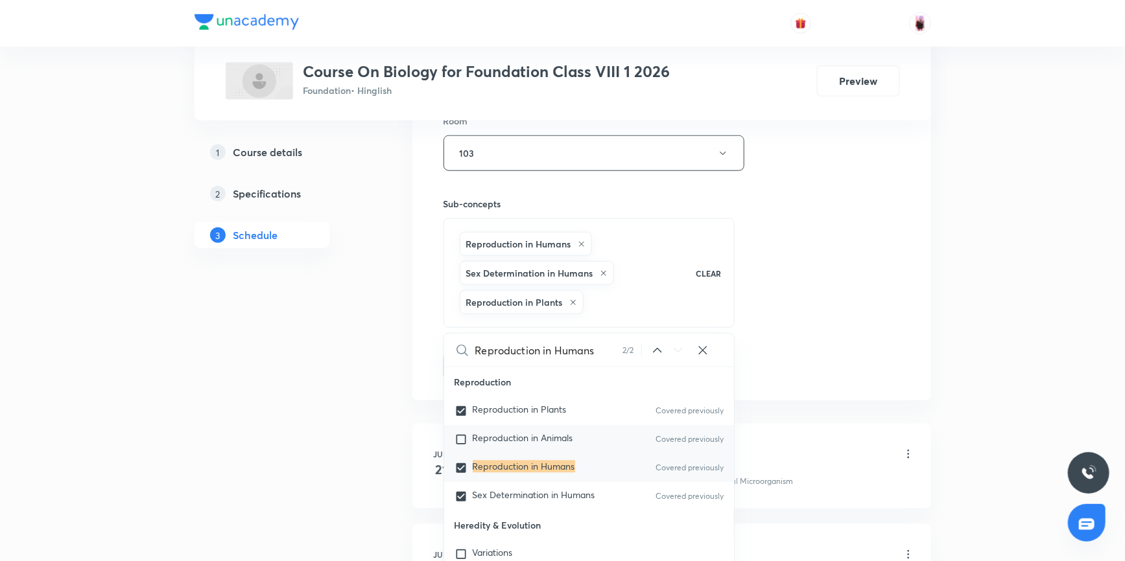
click at [459, 447] on input "checkbox" at bounding box center [463, 440] width 18 height 13
checkbox input "true"
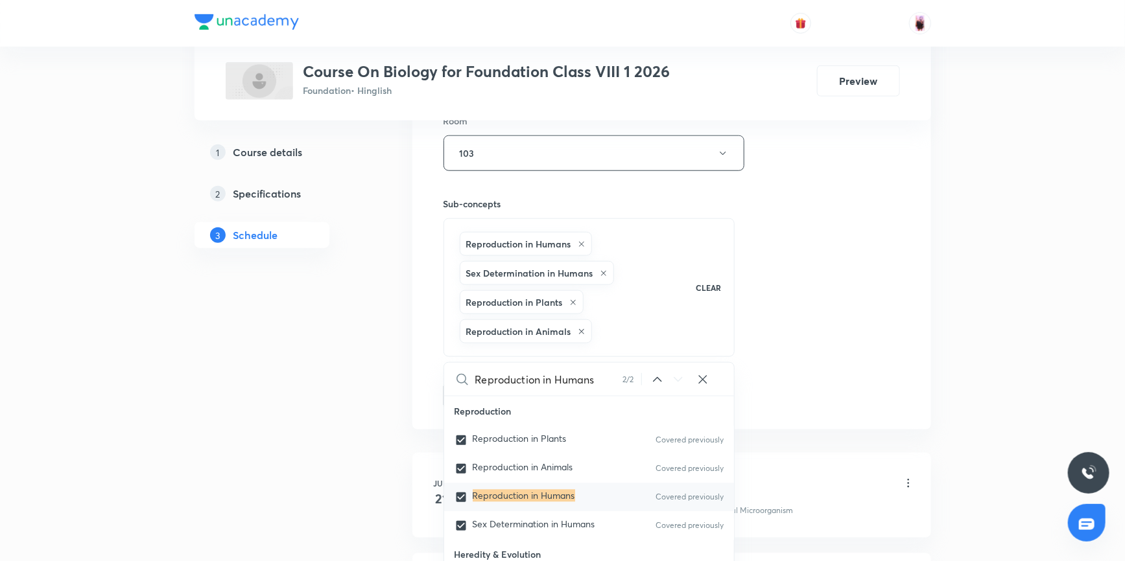
click at [843, 351] on div "Session 11 Live class Session title 30/99 Reproduction question practice ​ Sche…" at bounding box center [671, 53] width 456 height 711
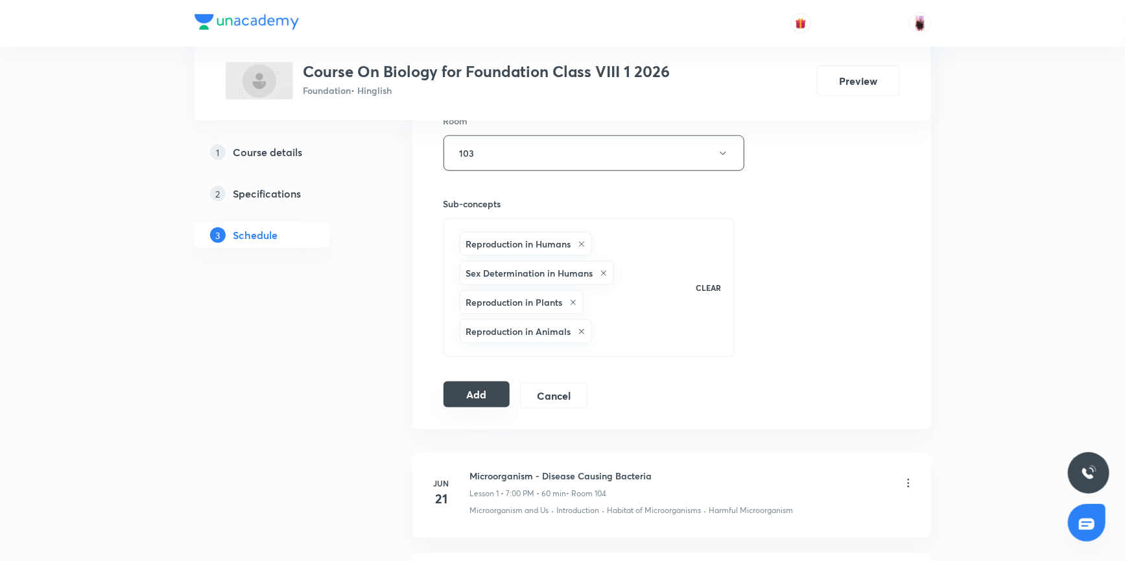
click at [480, 397] on button "Add" at bounding box center [476, 395] width 67 height 26
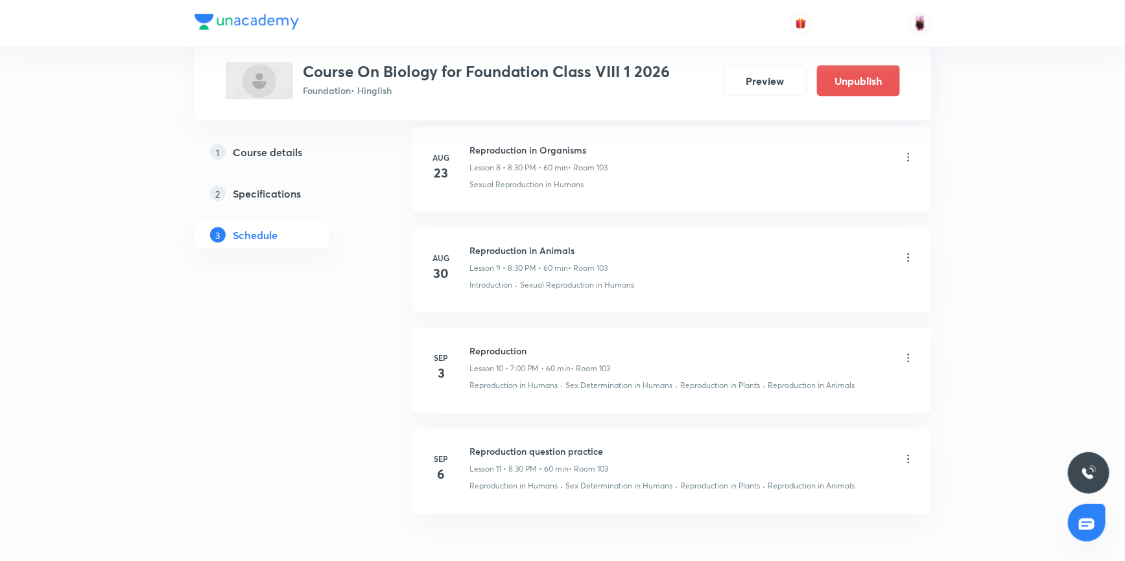
scroll to position [987, 0]
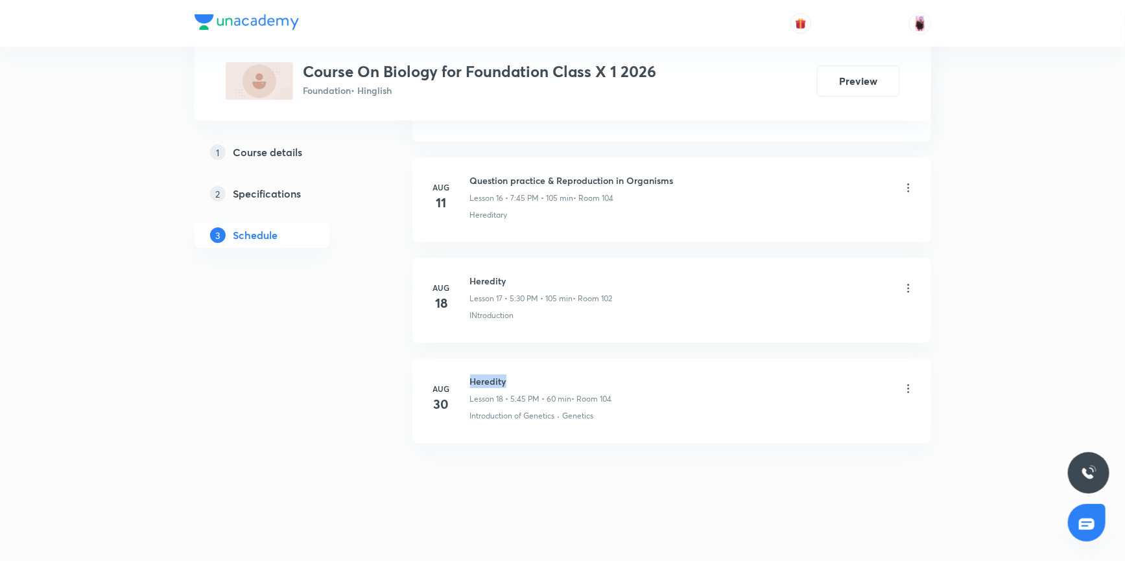
drag, startPoint x: 471, startPoint y: 377, endPoint x: 506, endPoint y: 376, distance: 35.0
click at [506, 376] on h6 "Heredity" at bounding box center [541, 382] width 142 height 14
copy h6 "Heredity"
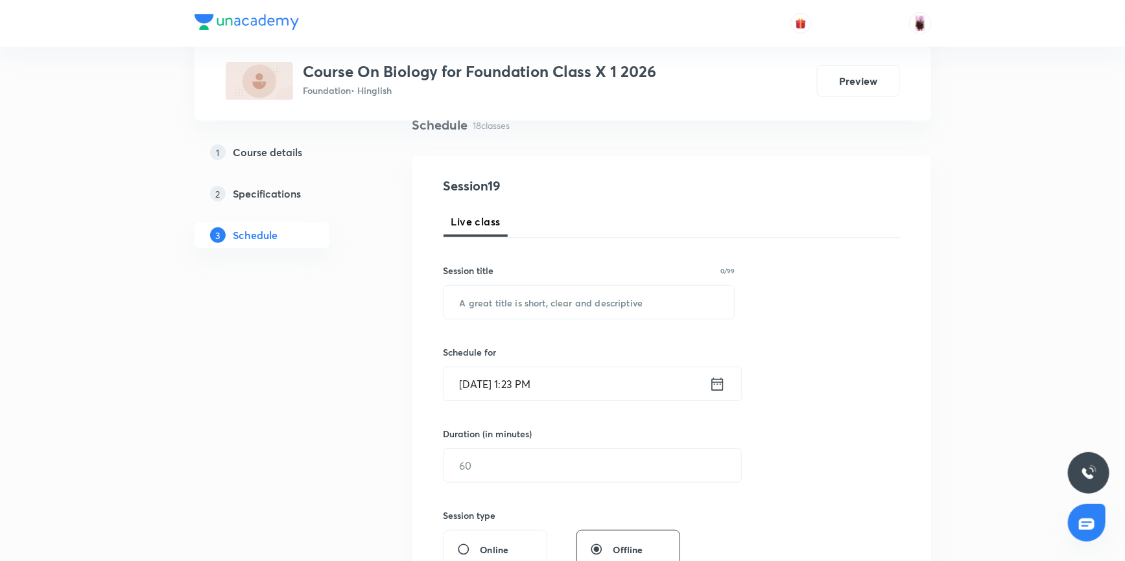
scroll to position [104, 0]
click at [499, 310] on input "text" at bounding box center [589, 302] width 290 height 33
paste input "Heredity"
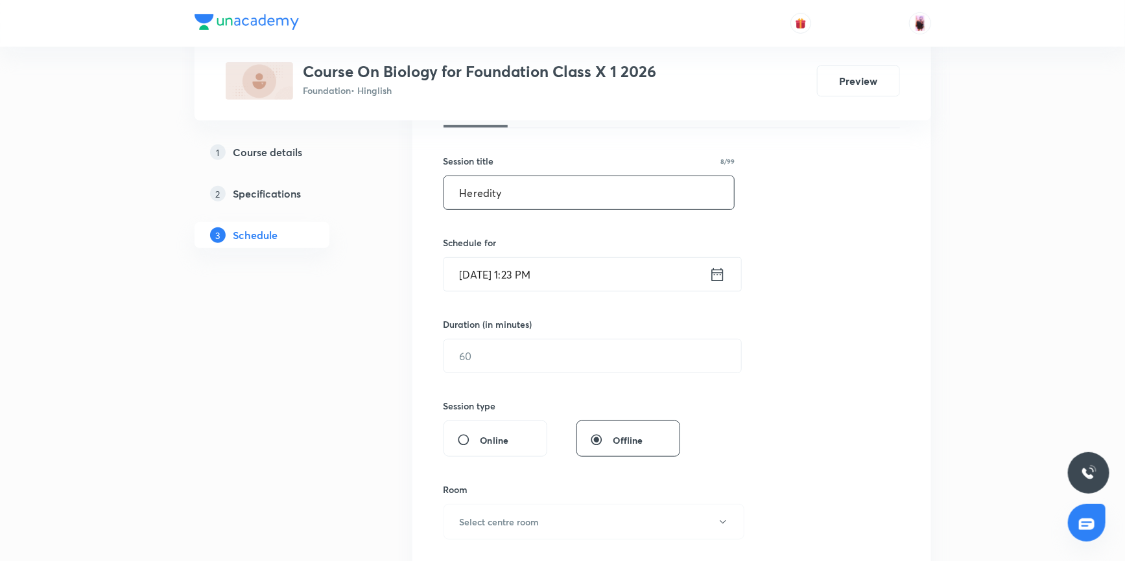
scroll to position [221, 0]
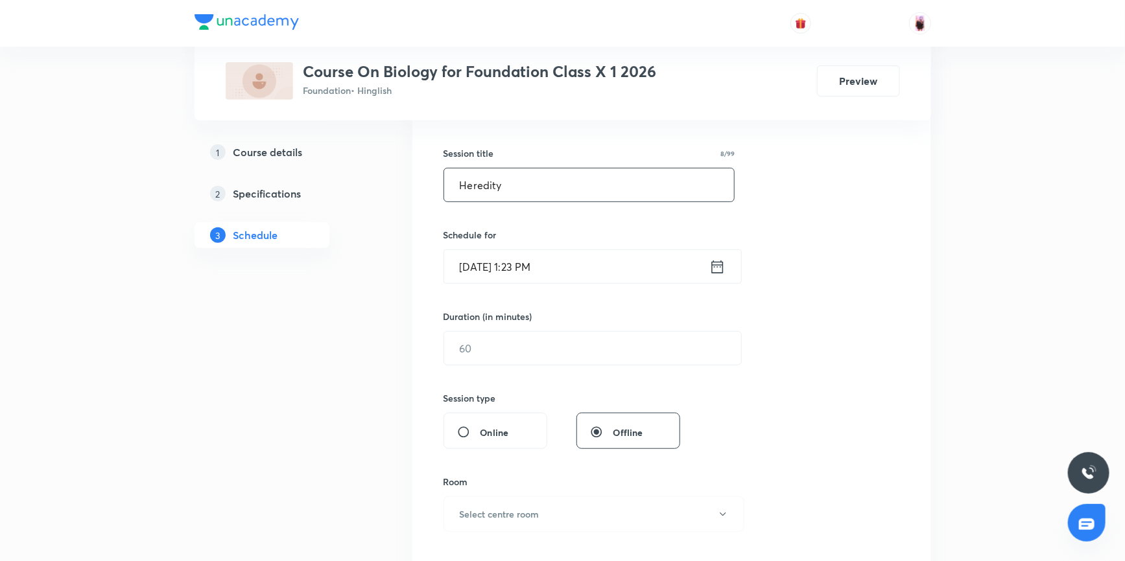
type input "Heredity"
click at [596, 263] on input "[DATE] 1:23 PM" at bounding box center [576, 266] width 265 height 33
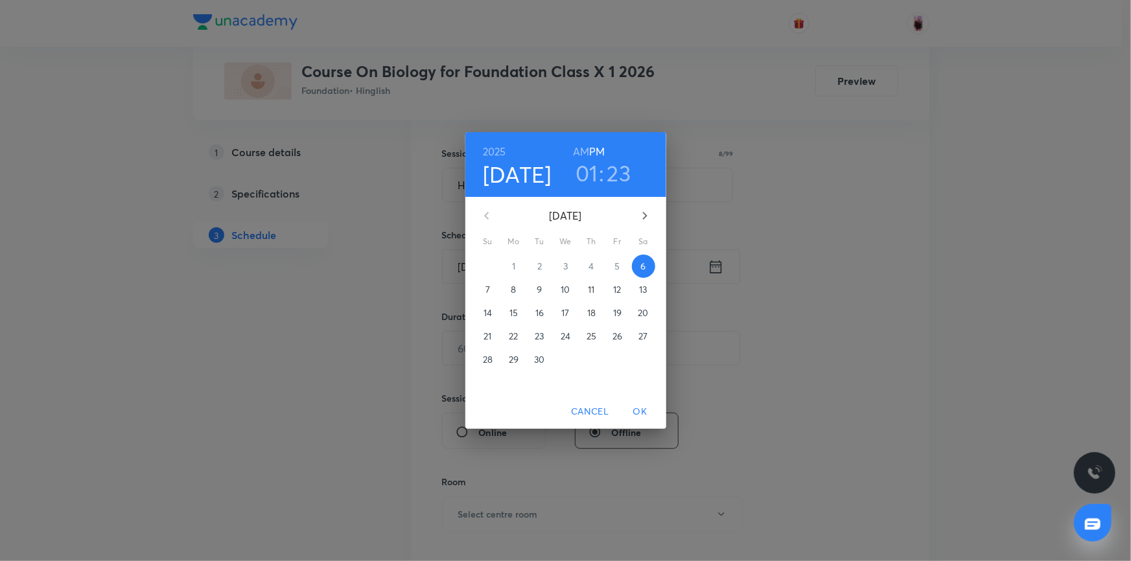
click at [588, 169] on h3 "01" at bounding box center [587, 172] width 23 height 27
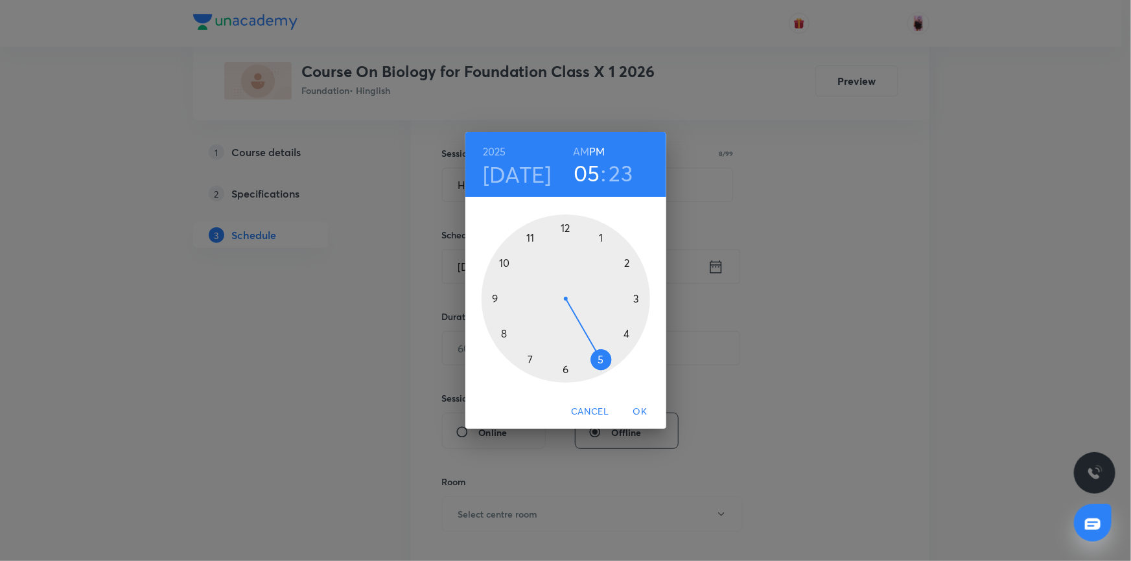
drag, startPoint x: 609, startPoint y: 239, endPoint x: 592, endPoint y: 335, distance: 97.3
click at [592, 335] on div at bounding box center [566, 299] width 169 height 169
drag, startPoint x: 615, startPoint y: 351, endPoint x: 564, endPoint y: 374, distance: 56.3
click at [564, 374] on div at bounding box center [566, 299] width 169 height 169
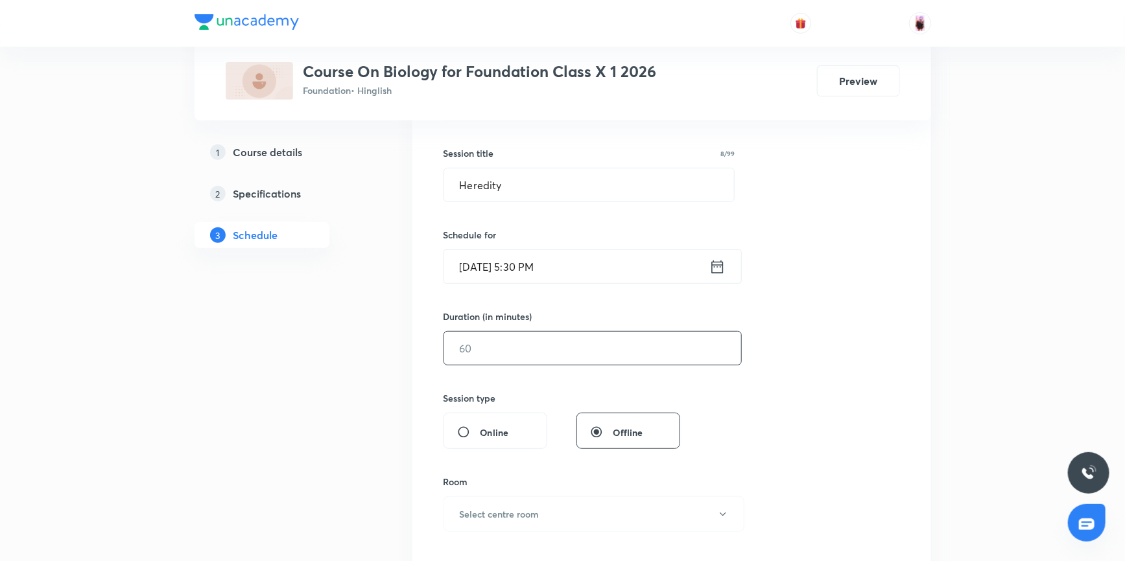
click at [533, 350] on input "text" at bounding box center [592, 348] width 297 height 33
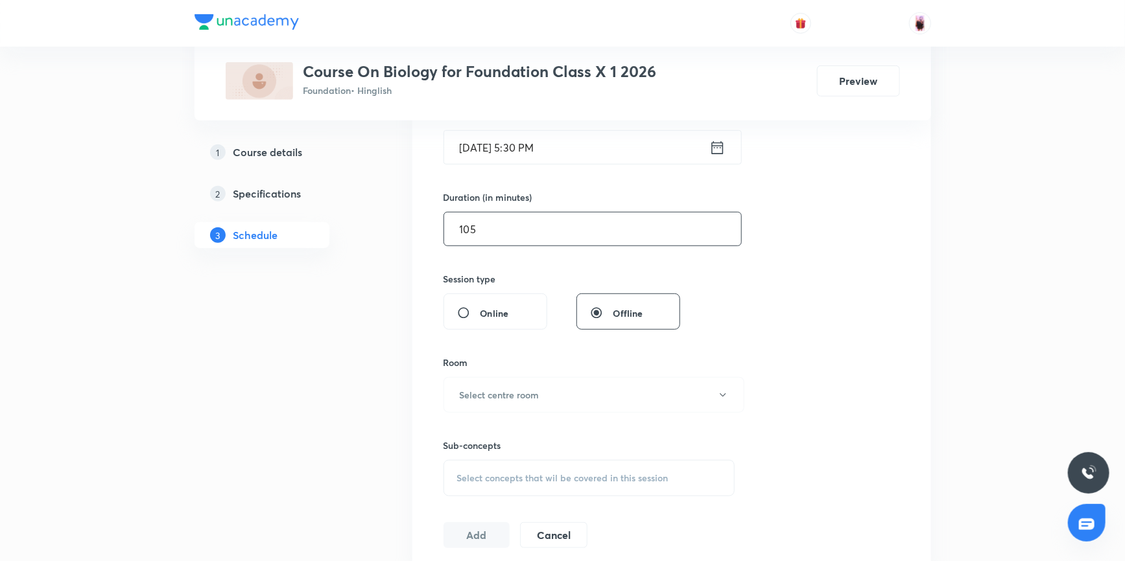
scroll to position [339, 0]
type input "105"
click at [557, 395] on button "Select centre room" at bounding box center [593, 397] width 301 height 36
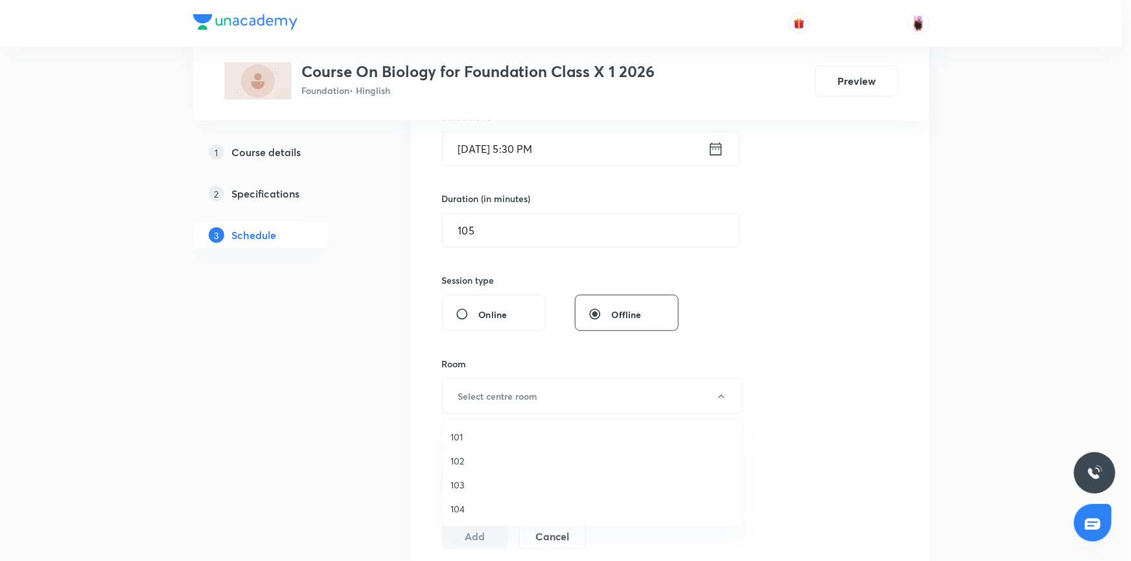
click at [461, 508] on span "104" at bounding box center [592, 509] width 284 height 14
click at [553, 480] on span "Select concepts that wil be covered in this session" at bounding box center [562, 479] width 211 height 10
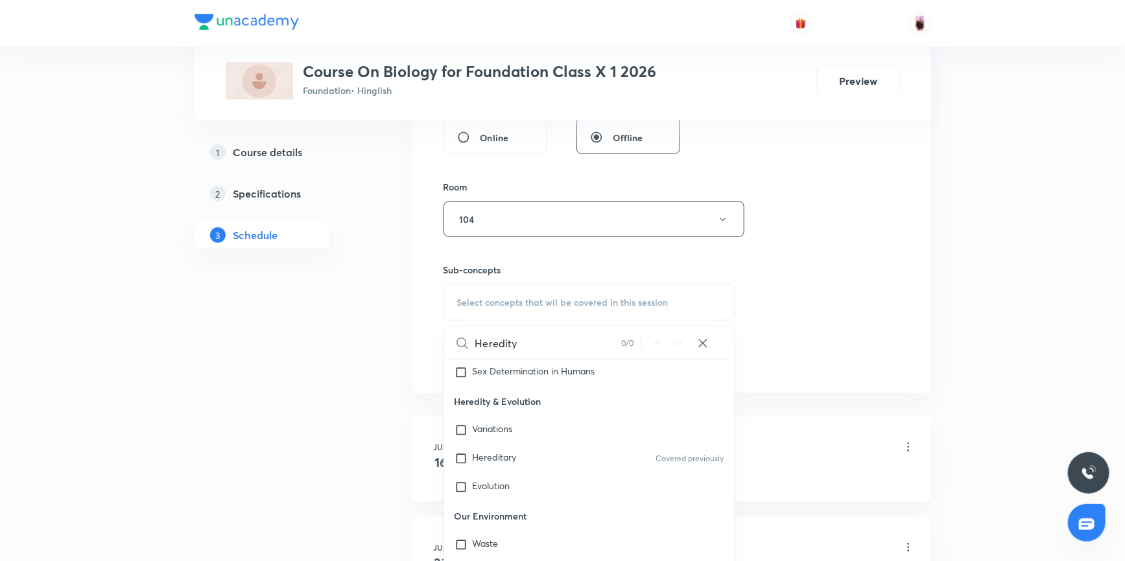
scroll to position [353, 0]
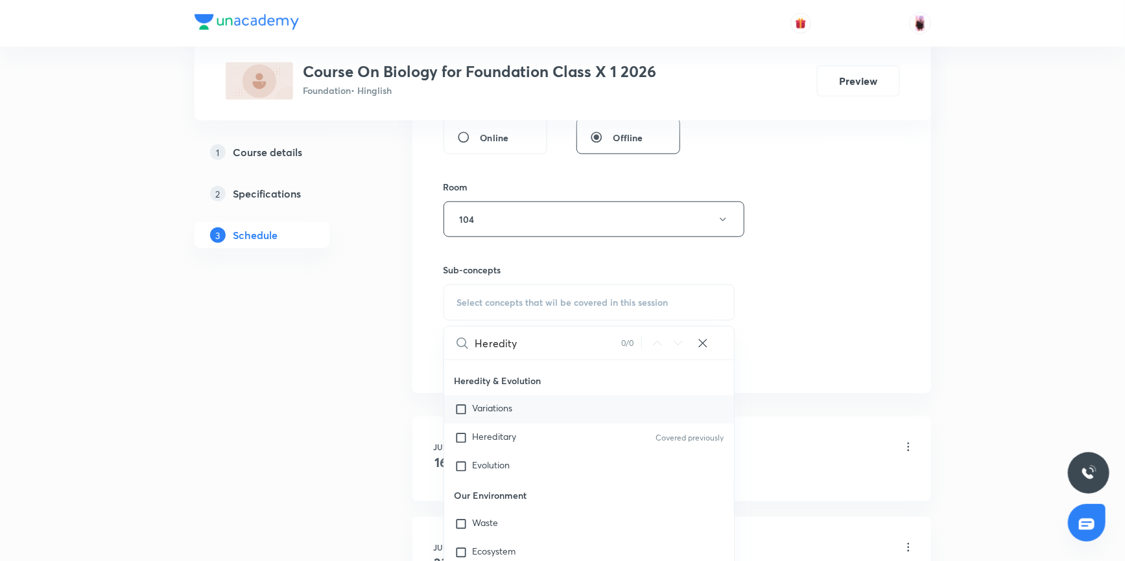
type input "Heredity"
click at [463, 408] on input "checkbox" at bounding box center [463, 409] width 18 height 13
checkbox input "true"
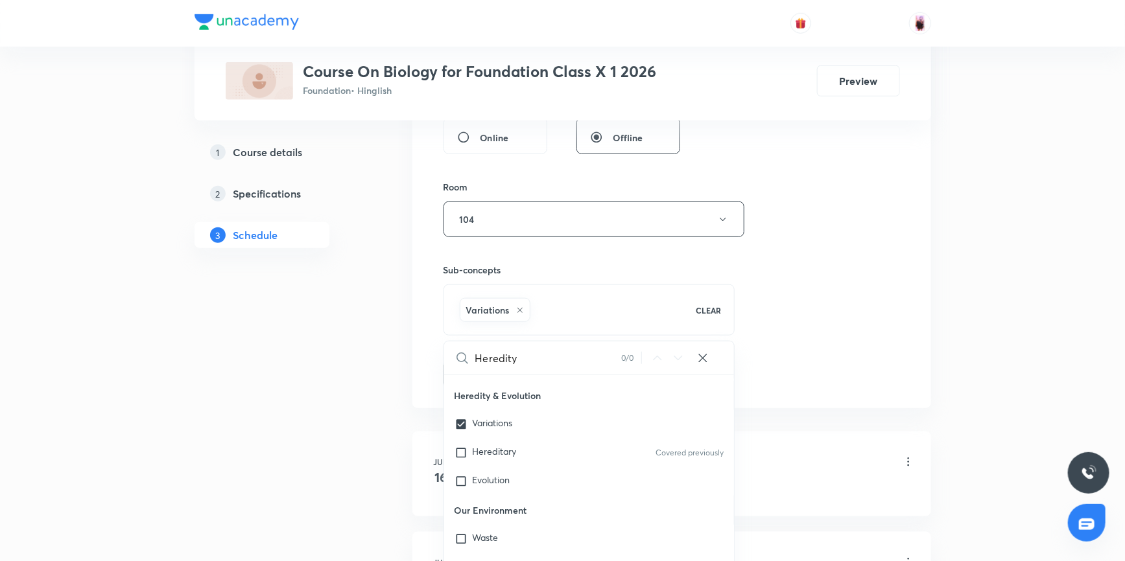
click at [769, 379] on div "Session 19 Live class Session title 8/99 Heredity ​ Schedule for [DATE] 5:30 PM…" at bounding box center [671, 76] width 456 height 624
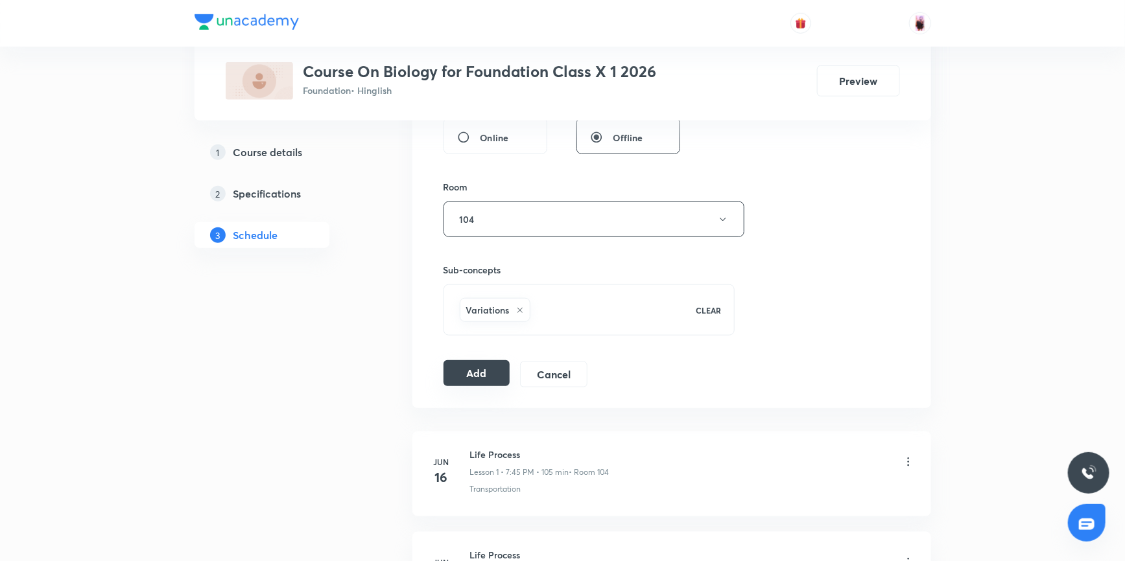
click at [486, 379] on button "Add" at bounding box center [476, 373] width 67 height 26
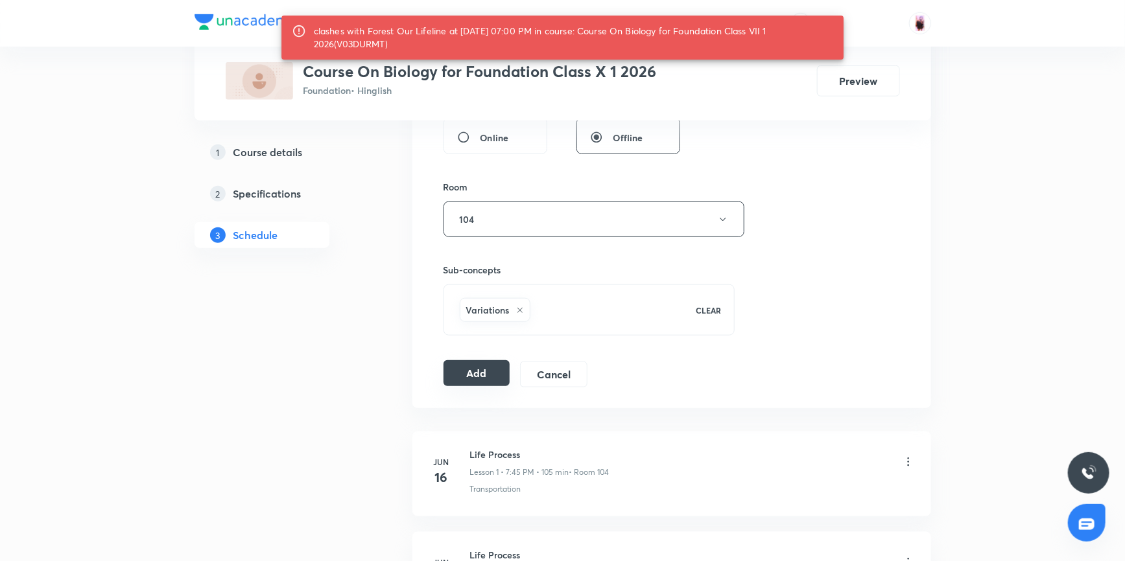
click at [486, 379] on button "Add" at bounding box center [476, 373] width 67 height 26
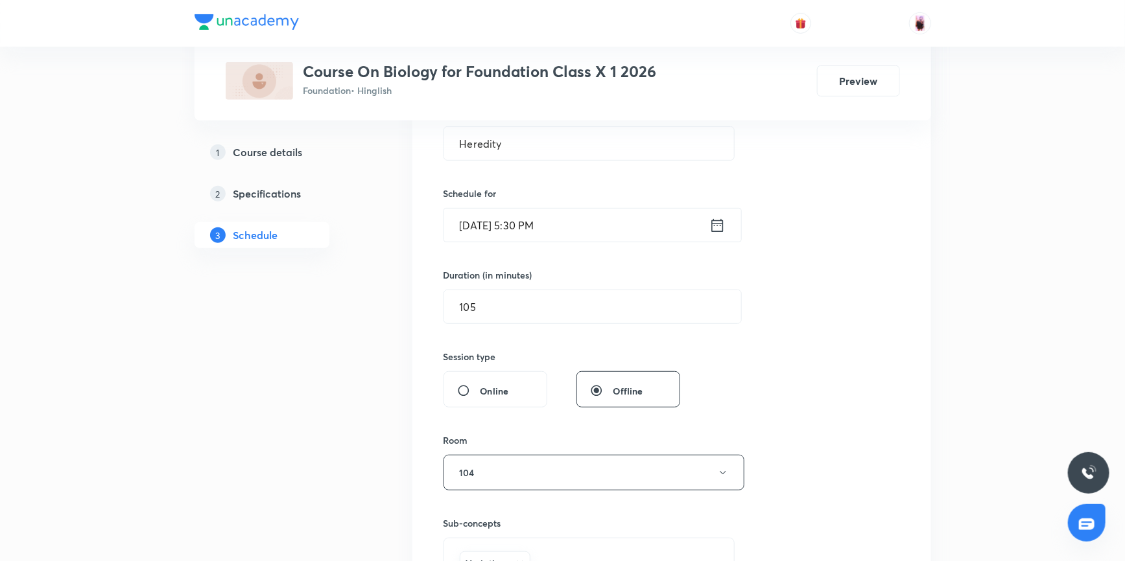
scroll to position [162, 0]
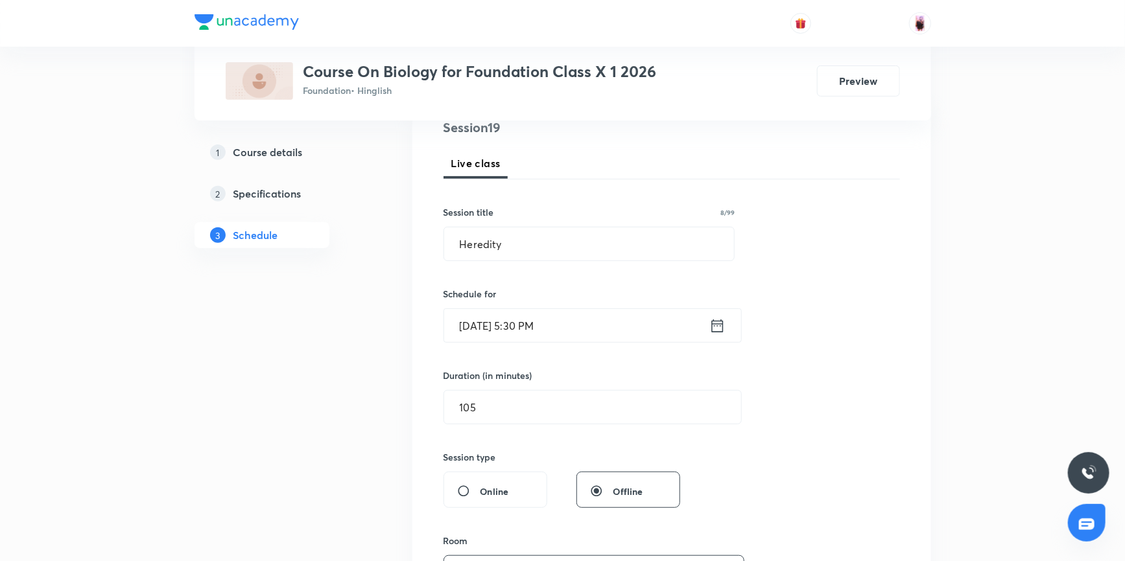
click at [716, 321] on icon at bounding box center [717, 326] width 16 height 18
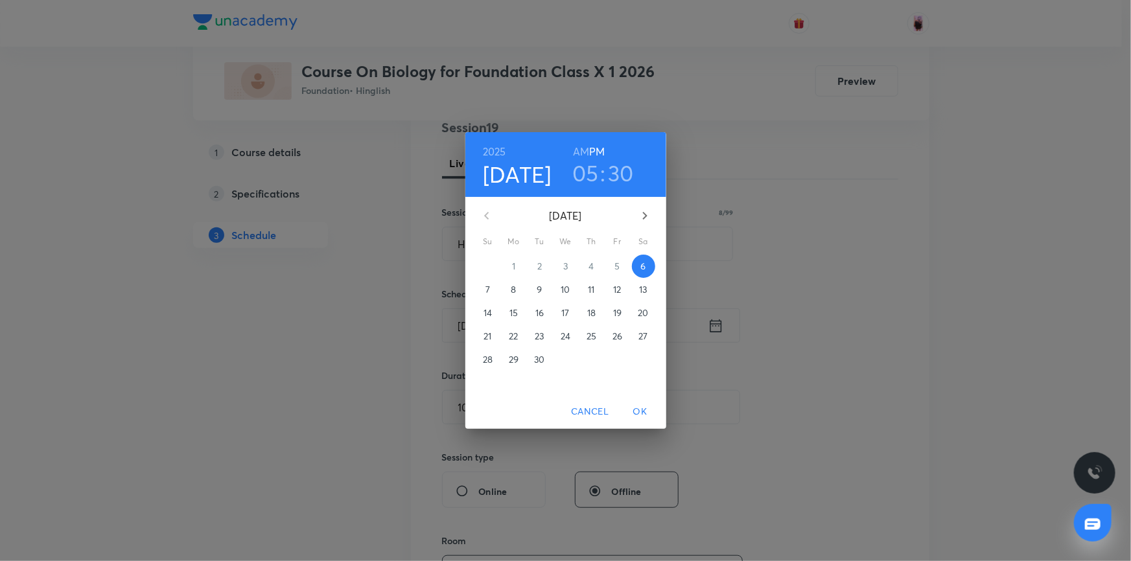
click at [616, 174] on h3 "30" at bounding box center [621, 172] width 26 height 27
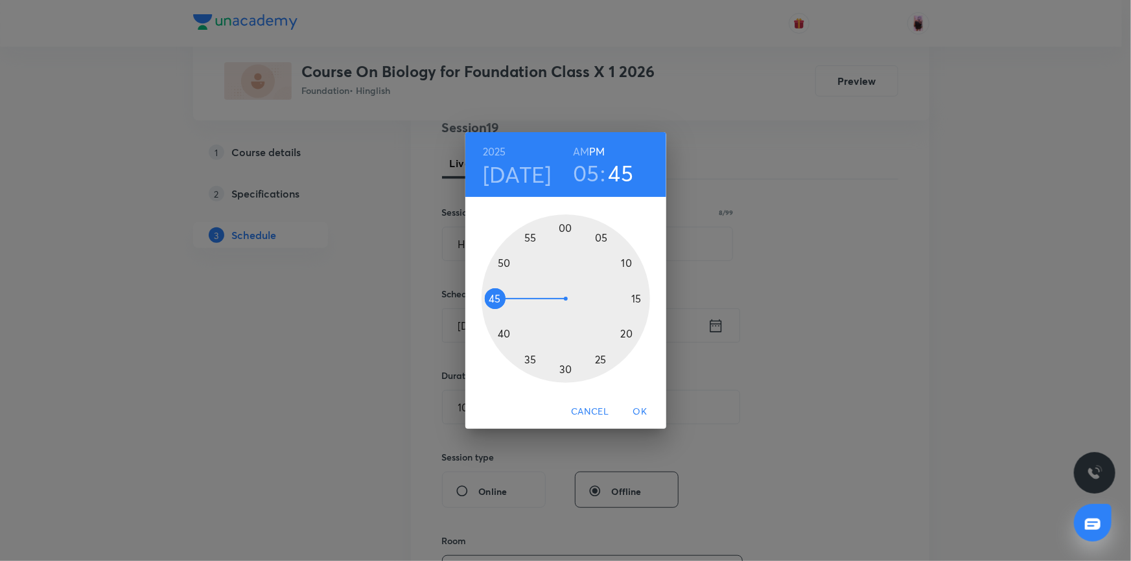
drag, startPoint x: 564, startPoint y: 366, endPoint x: 524, endPoint y: 298, distance: 78.7
click at [524, 298] on div at bounding box center [566, 299] width 169 height 169
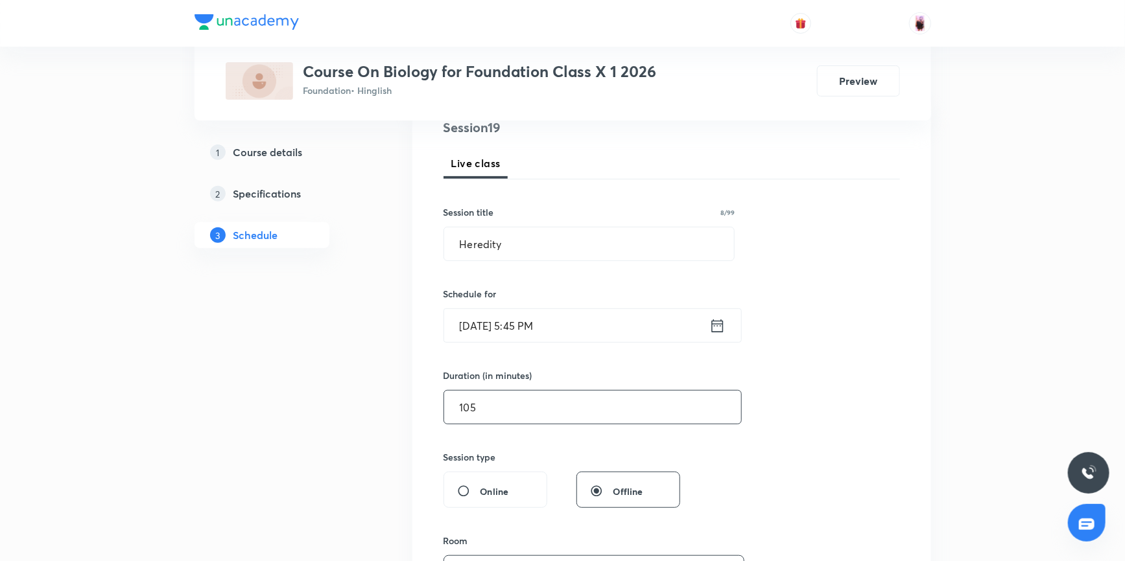
click at [544, 412] on input "105" at bounding box center [592, 407] width 297 height 33
type input "1"
type input "0"
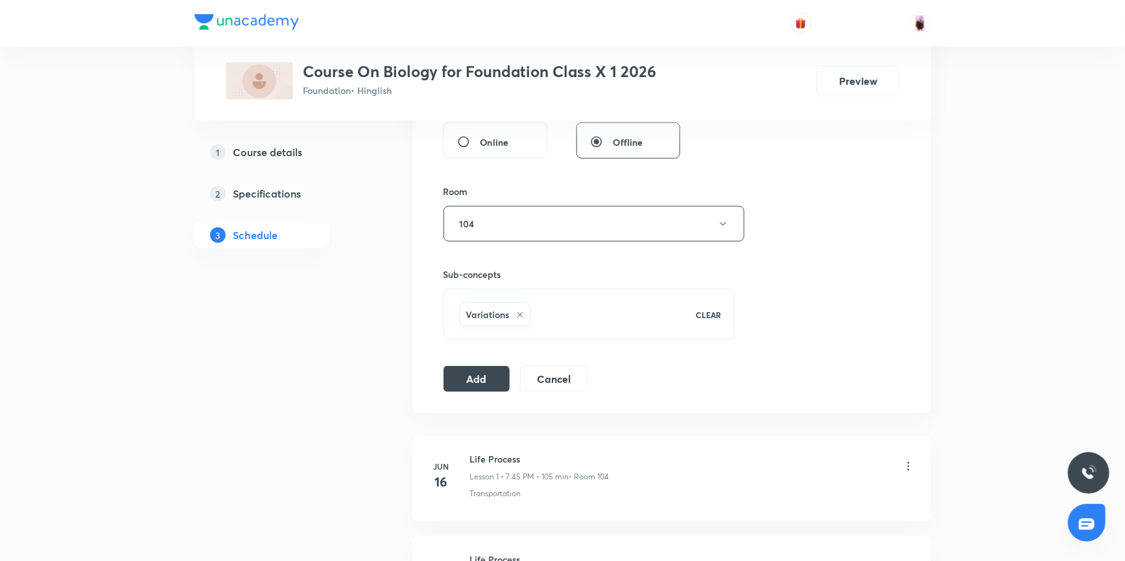
scroll to position [516, 0]
type input "60"
click at [486, 375] on button "Add" at bounding box center [476, 373] width 67 height 26
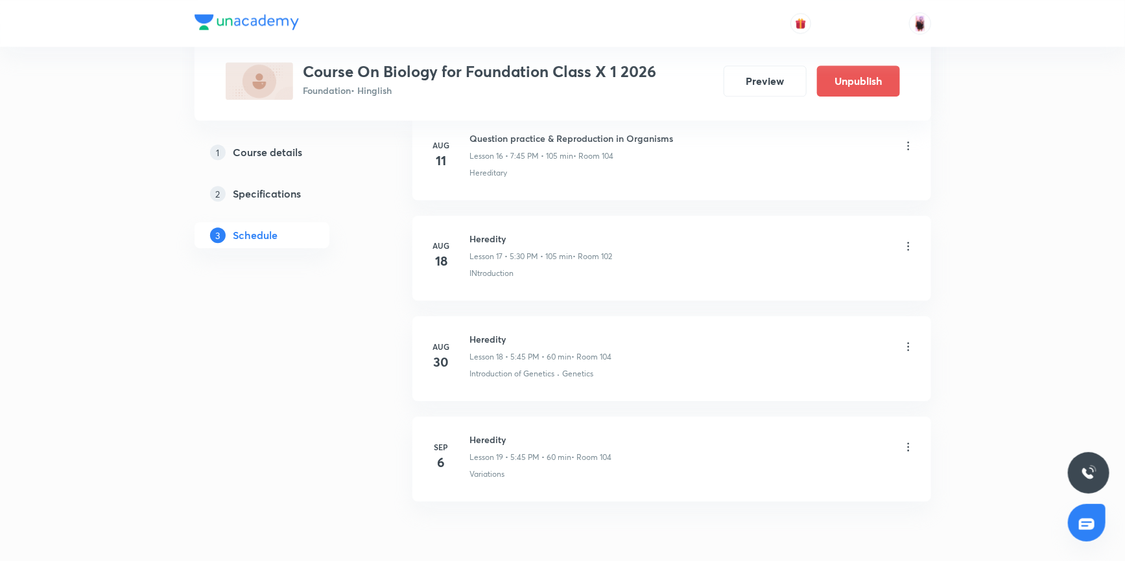
scroll to position [1789, 0]
